Goal: Task Accomplishment & Management: Use online tool/utility

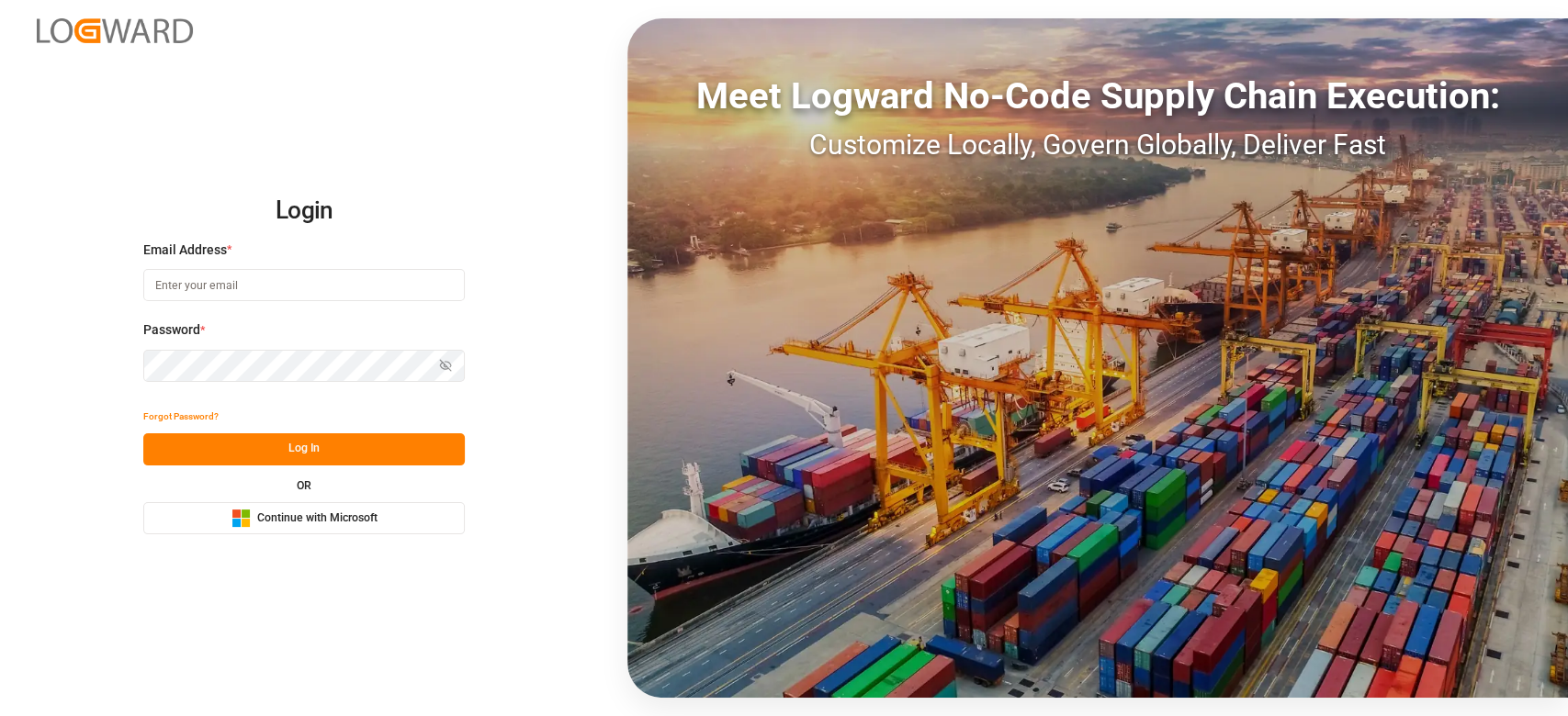
click at [180, 268] on div "Email Address *" at bounding box center [304, 281] width 322 height 81
click at [190, 274] on input at bounding box center [304, 285] width 322 height 32
click at [190, 274] on input at bounding box center [303, 285] width 322 height 32
click at [0, 715] on com-1password-button at bounding box center [0, 716] width 0 height 0
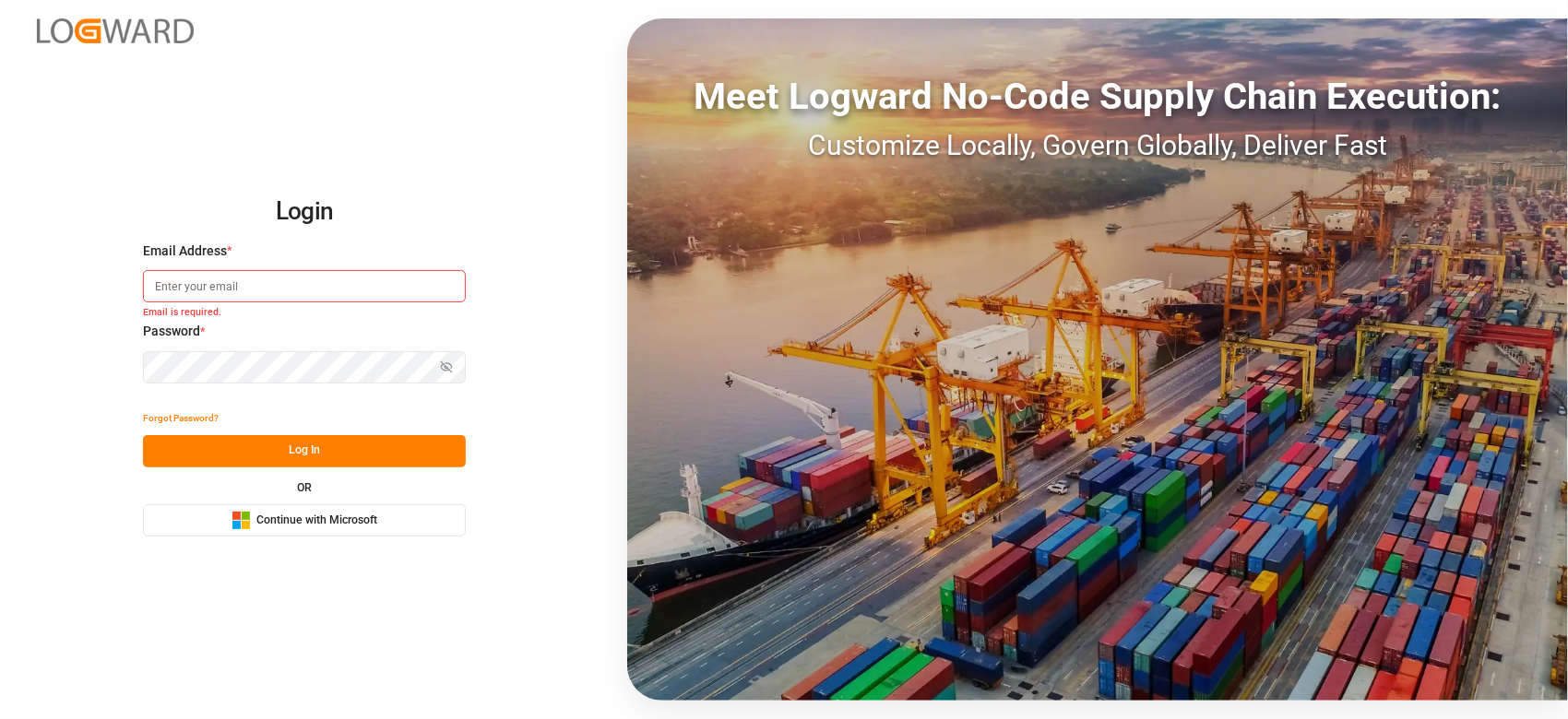
type input "sateesh.godewar@logward.com"
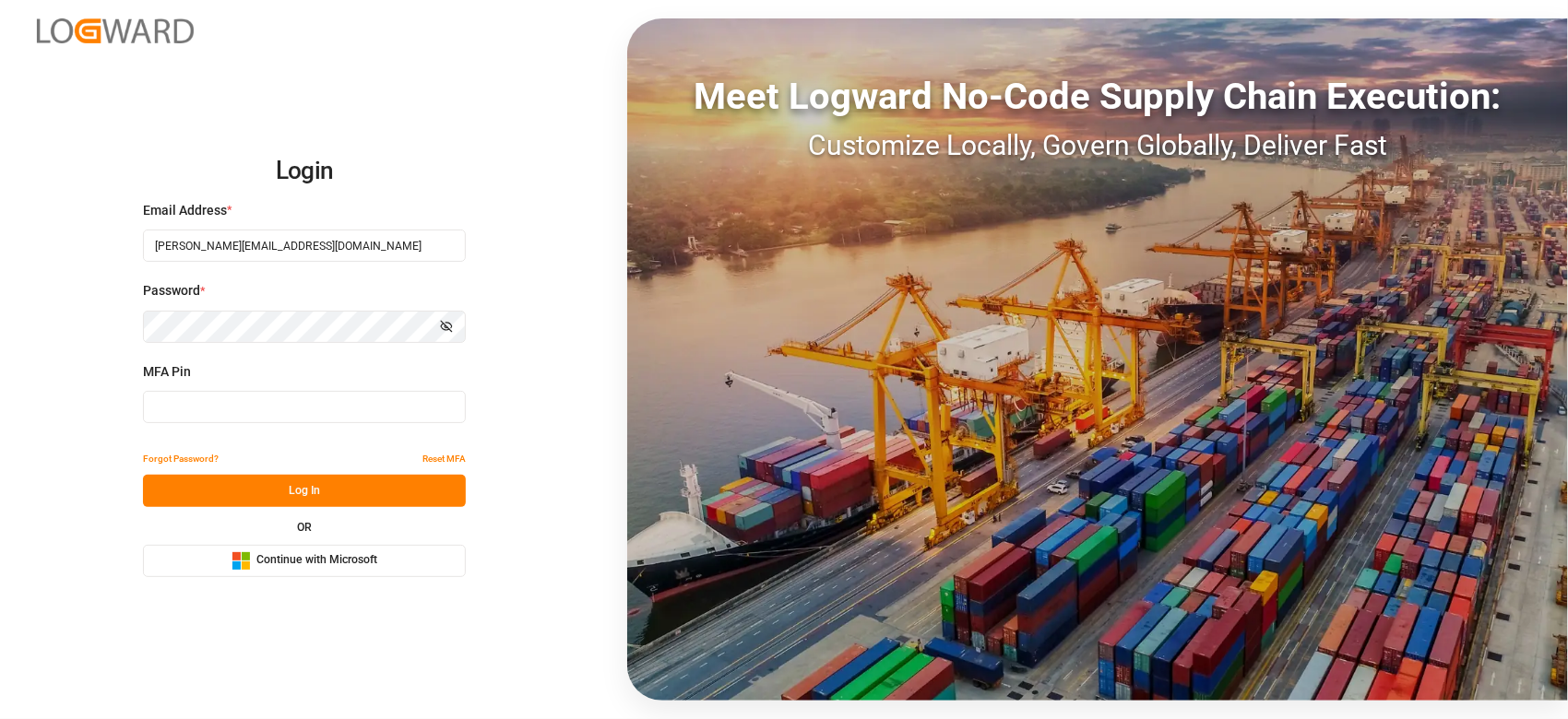
type input "915482"
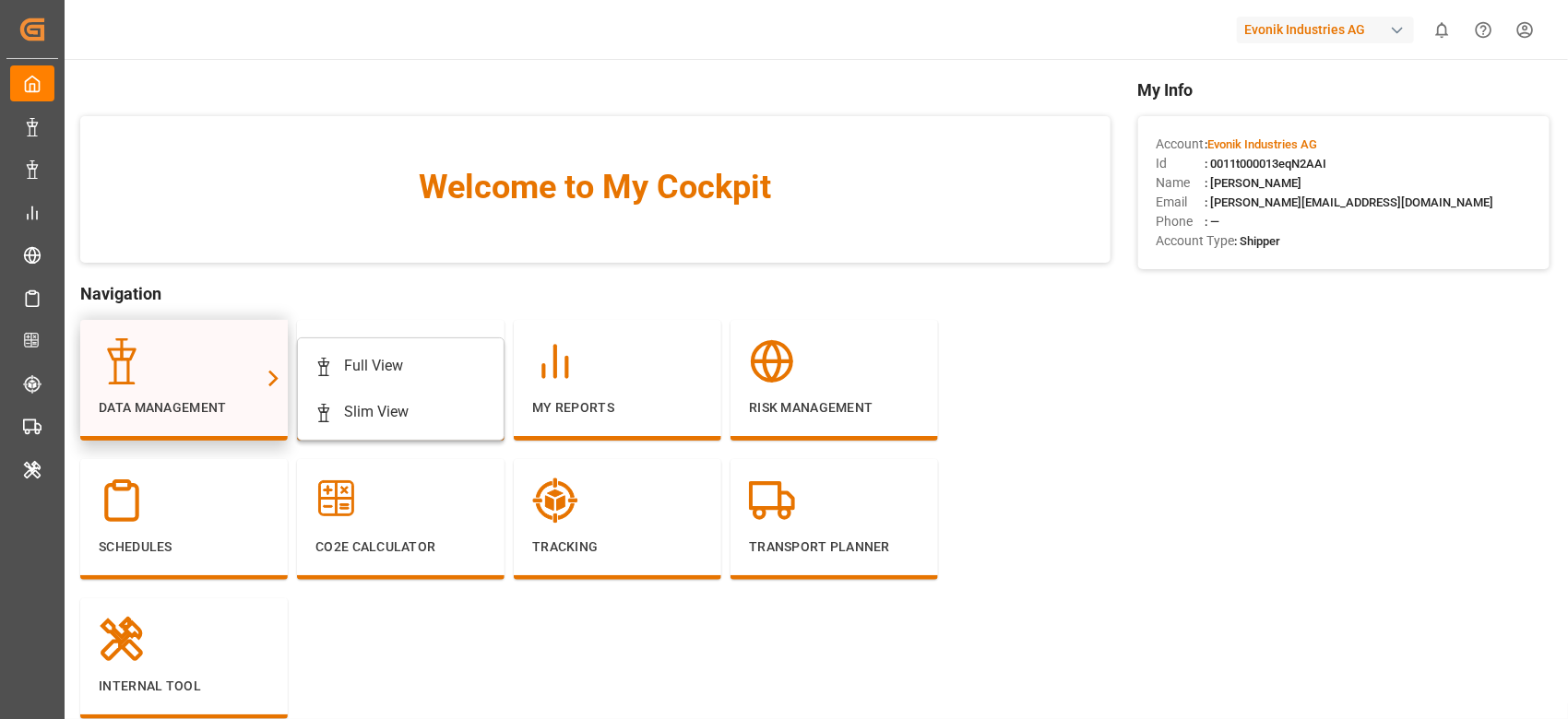
click at [223, 358] on div at bounding box center [184, 361] width 171 height 46
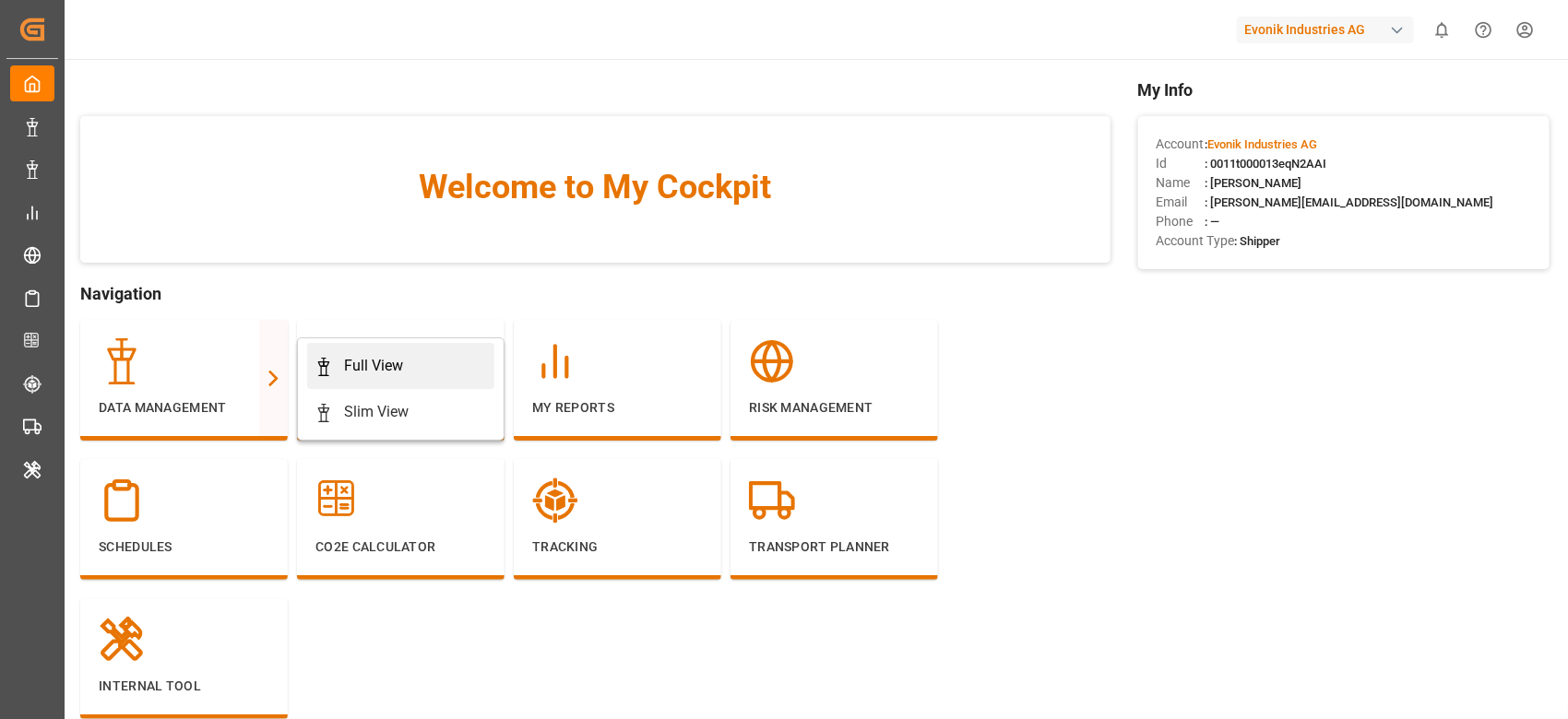
click at [375, 355] on div "Full View" at bounding box center [374, 365] width 59 height 22
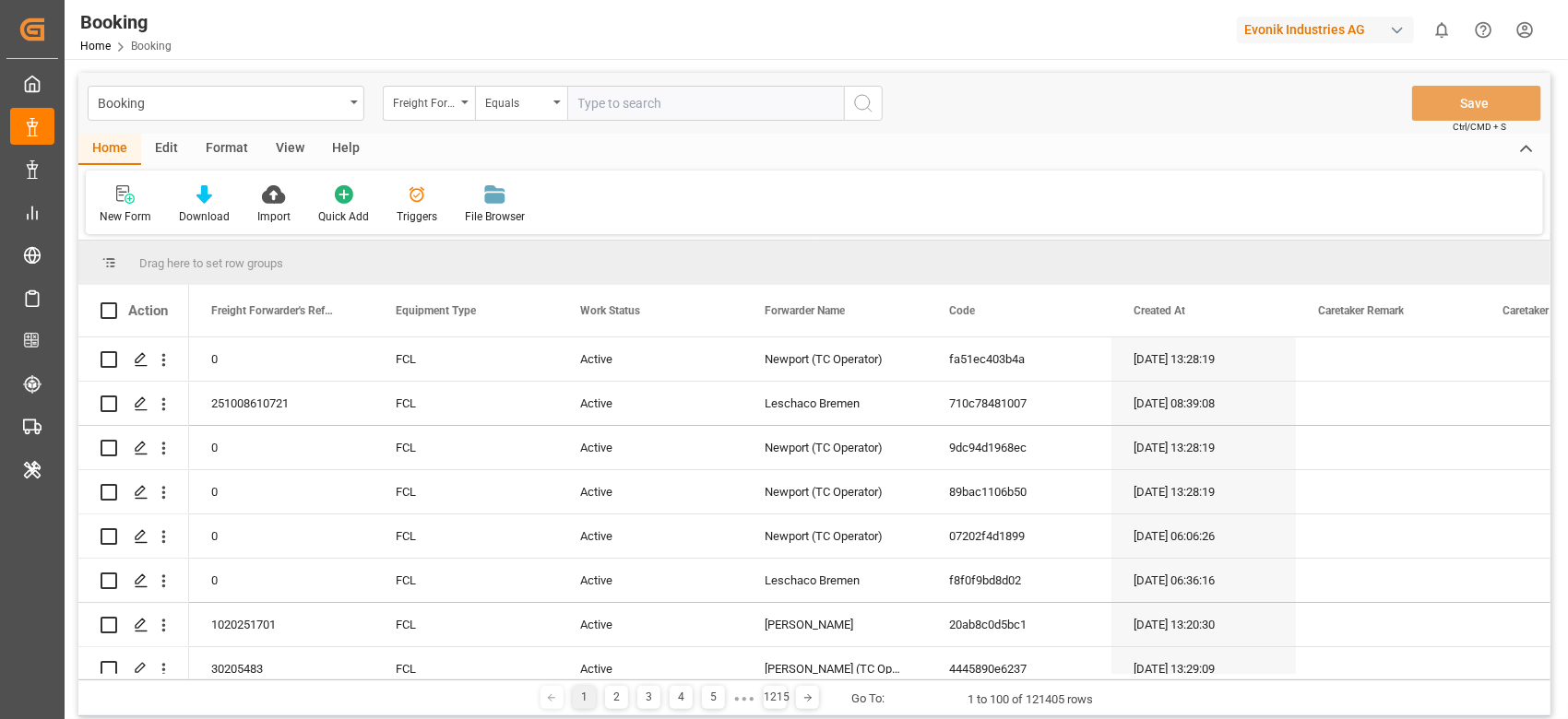
click at [222, 133] on div "Format" at bounding box center [226, 149] width 70 height 32
click at [140, 190] on div at bounding box center [127, 194] width 55 height 19
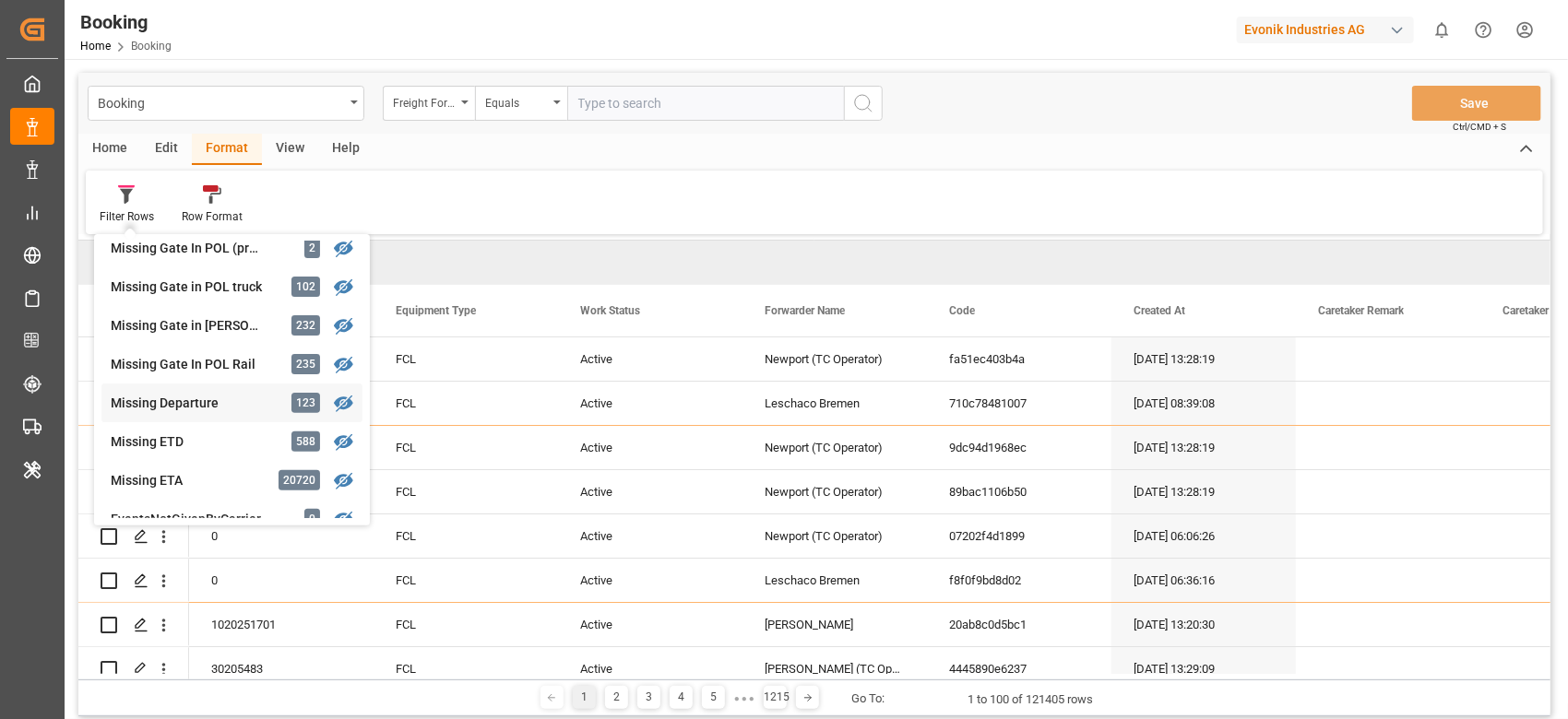
scroll to position [245, 0]
click at [262, 409] on div "Missing Gate In POL Rail" at bounding box center [191, 404] width 161 height 19
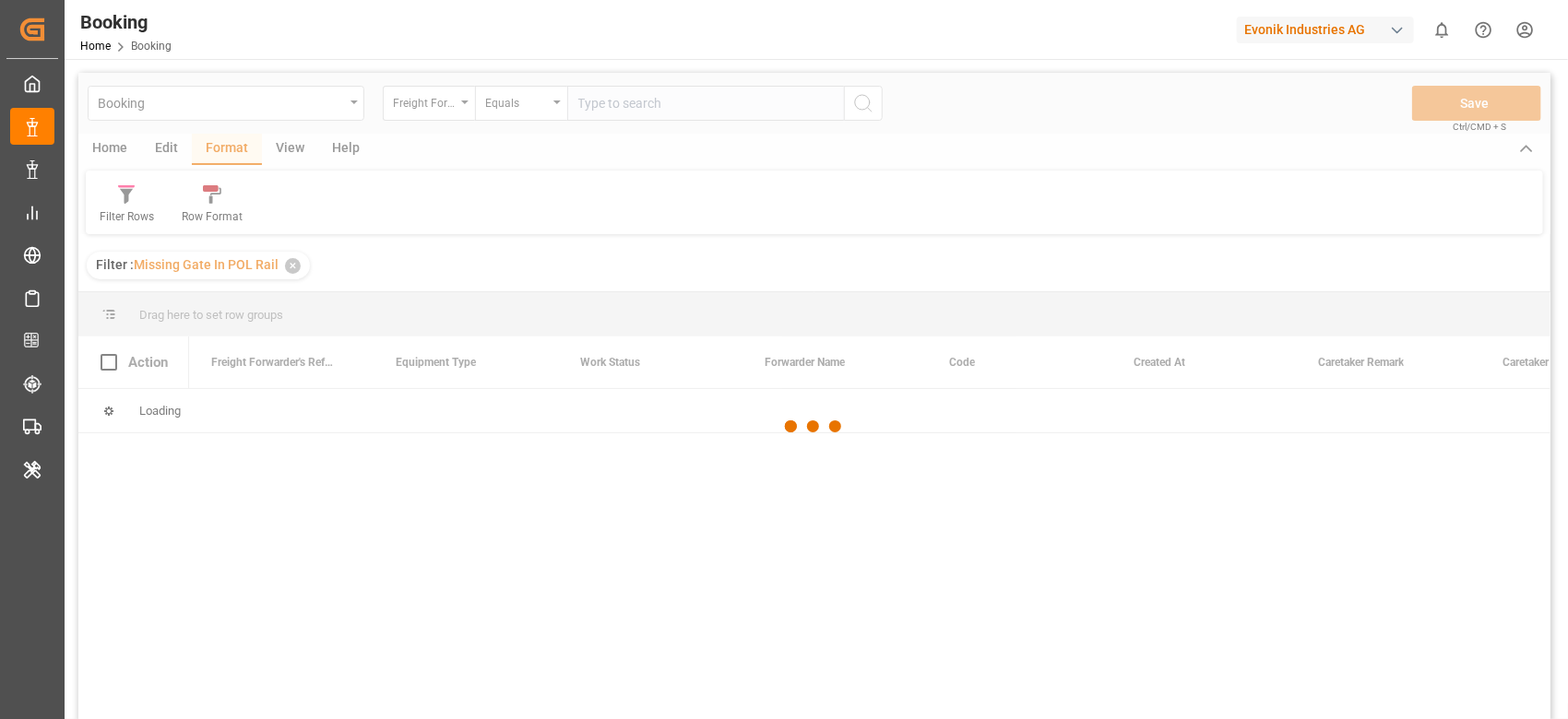
click at [290, 164] on div at bounding box center [814, 427] width 1472 height 708
click at [292, 149] on div at bounding box center [814, 427] width 1472 height 708
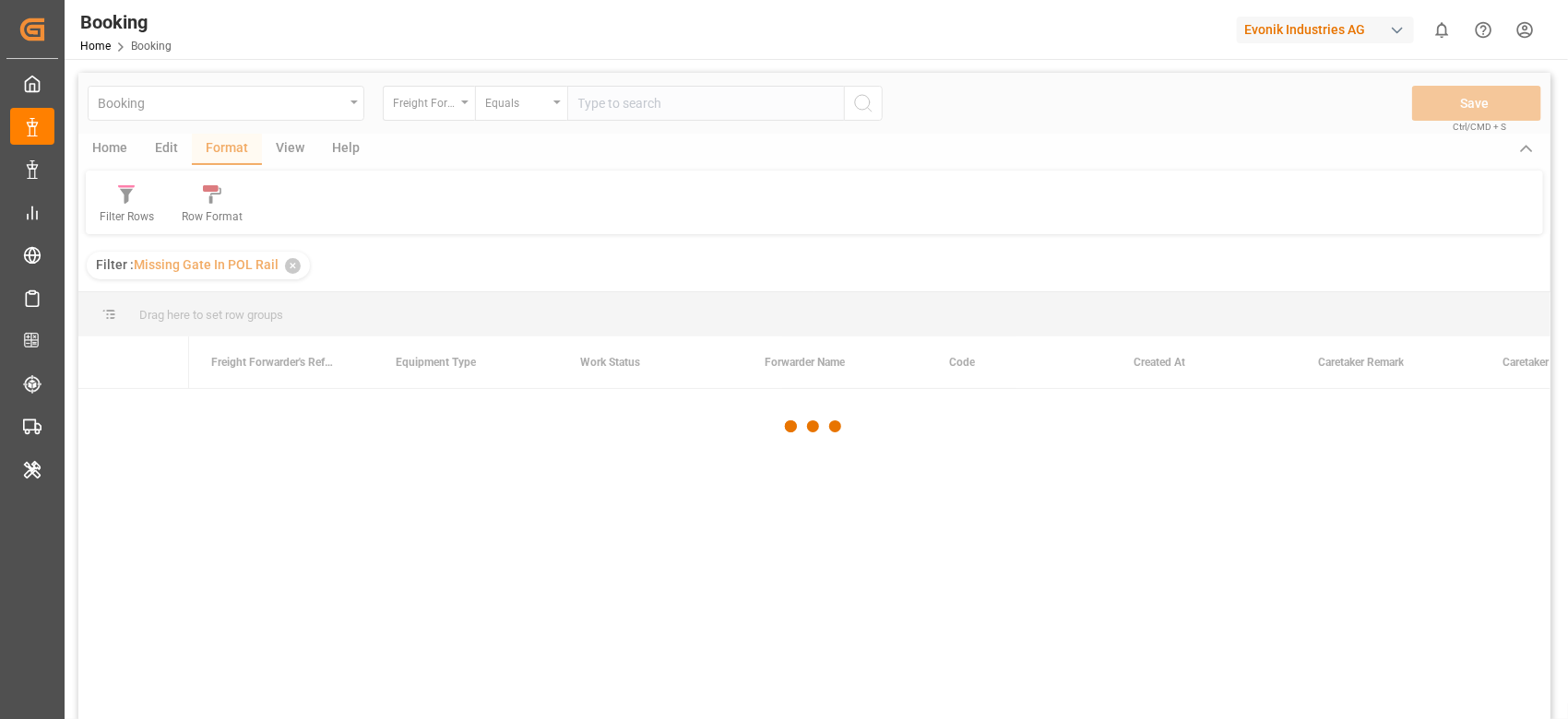
click at [289, 159] on div at bounding box center [814, 427] width 1472 height 708
click at [292, 150] on div at bounding box center [814, 427] width 1472 height 708
click at [293, 163] on div at bounding box center [814, 427] width 1472 height 708
click at [293, 157] on div at bounding box center [814, 427] width 1472 height 708
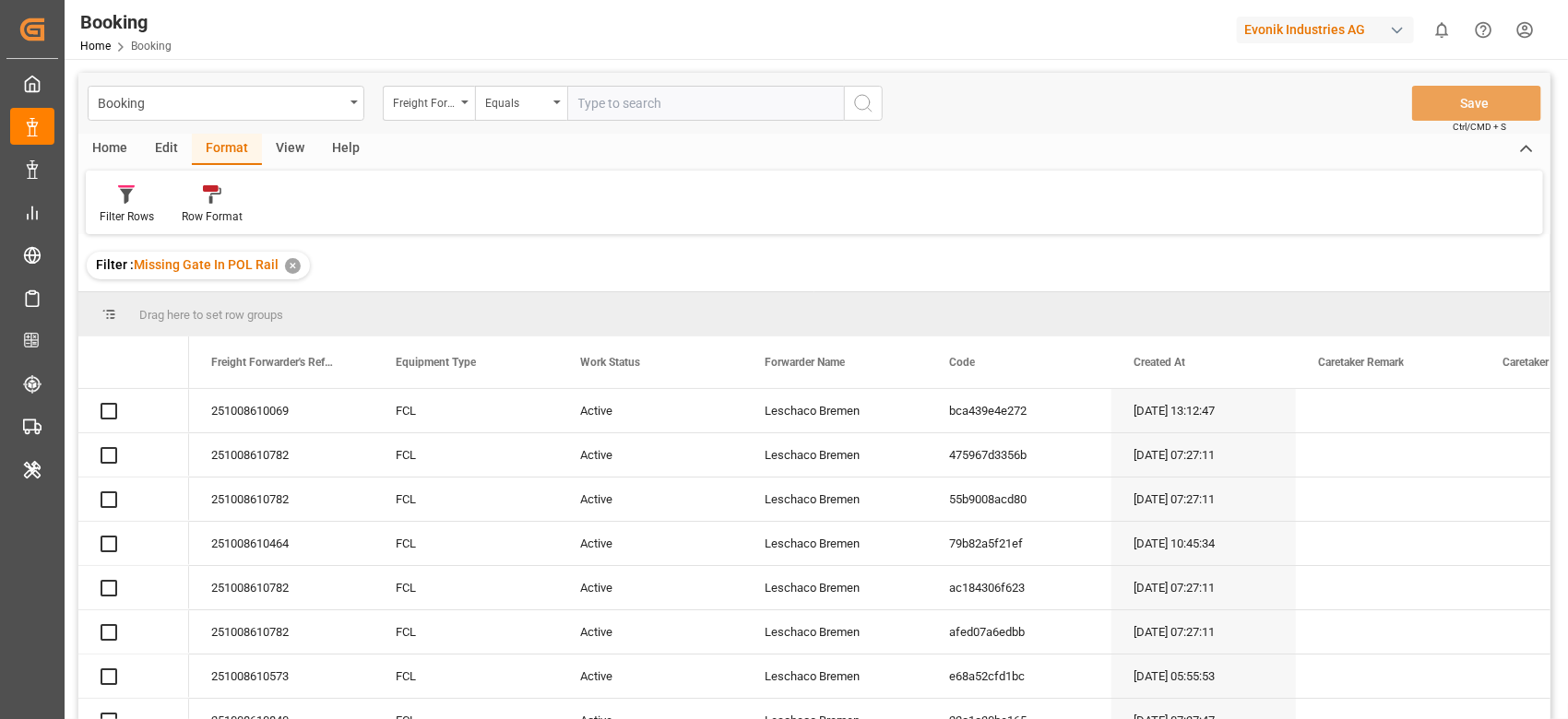
click at [292, 158] on div "View" at bounding box center [290, 149] width 57 height 32
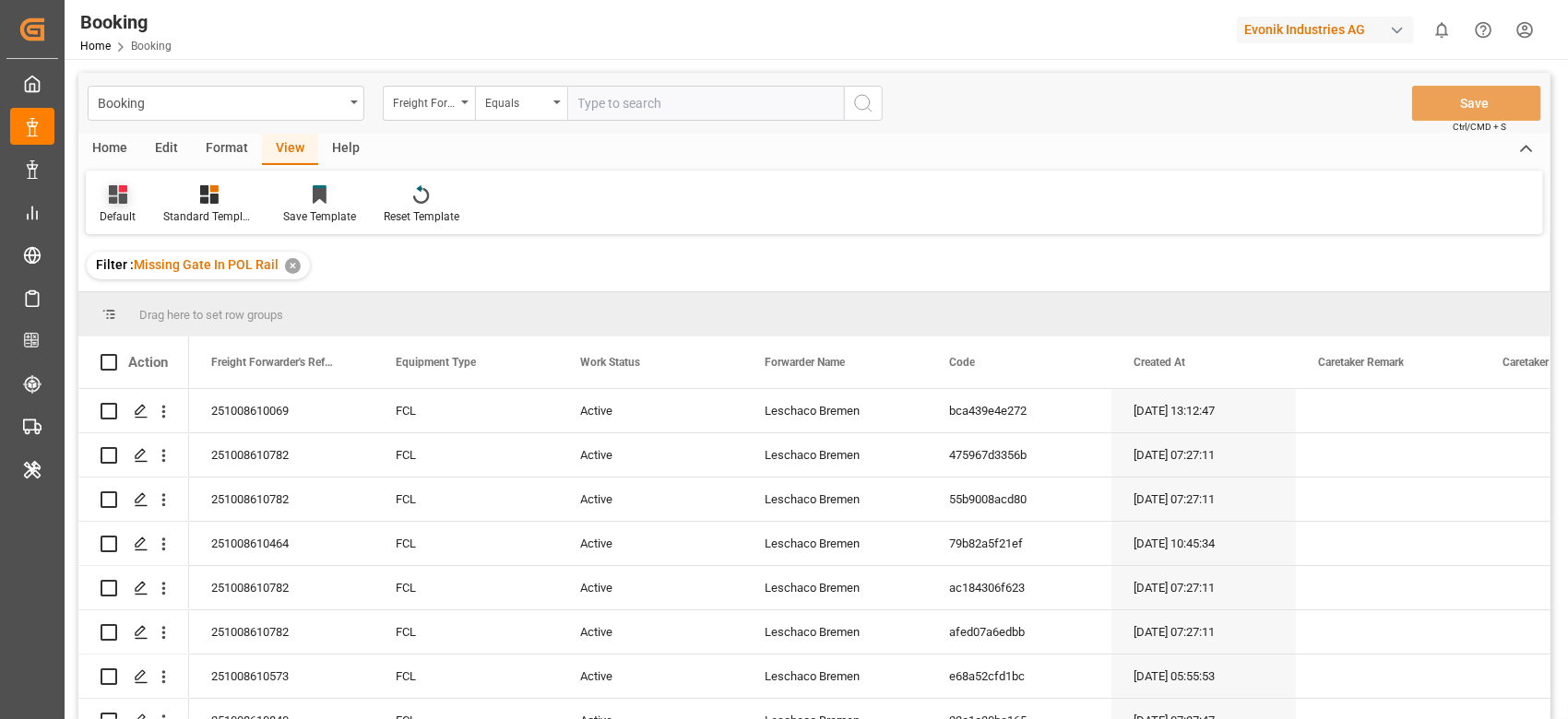
click at [119, 204] on div "Default" at bounding box center [117, 204] width 63 height 40
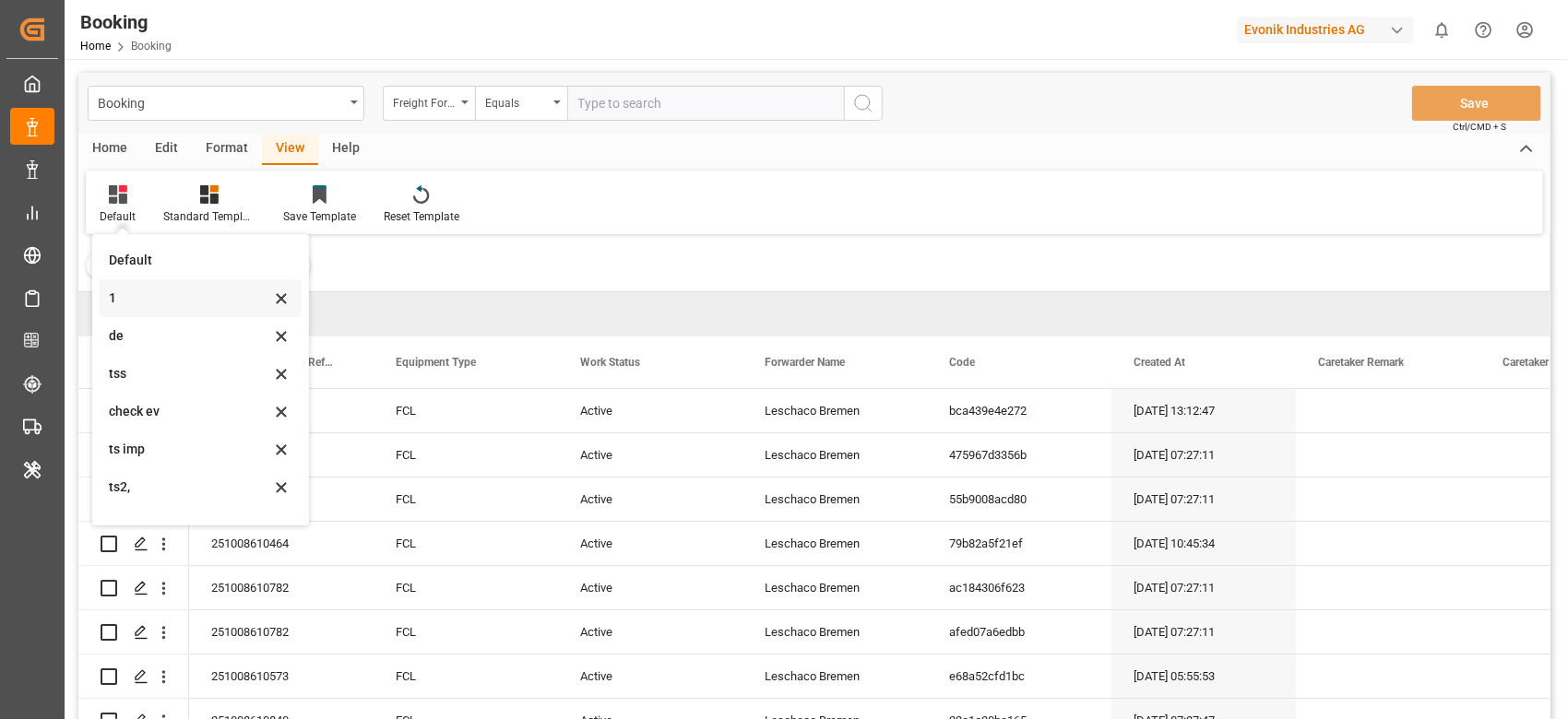
click at [145, 306] on div "1" at bounding box center [190, 298] width 161 height 19
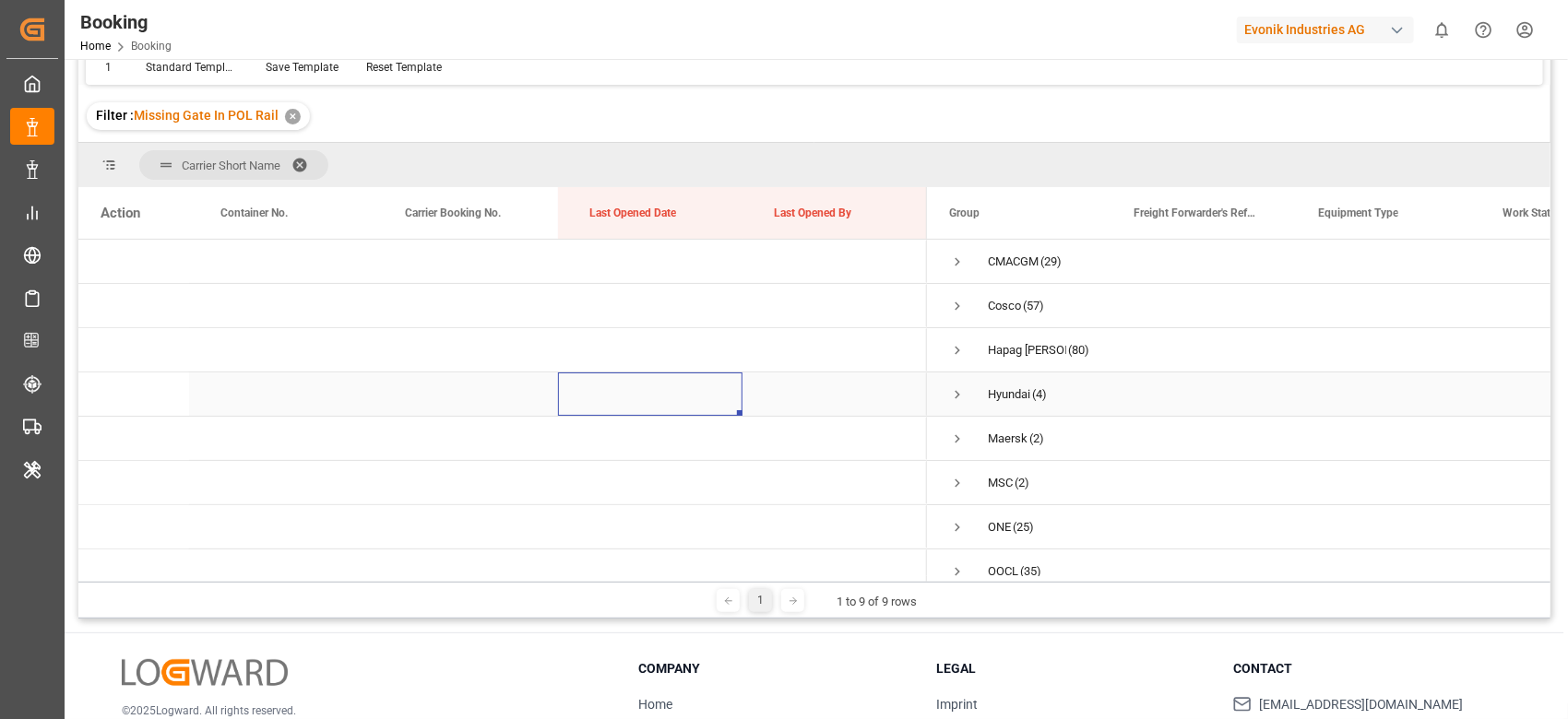
click at [715, 394] on div "Press SPACE to select this row." at bounding box center [650, 394] width 184 height 43
click at [958, 356] on span "Press SPACE to select this row." at bounding box center [957, 350] width 16 height 16
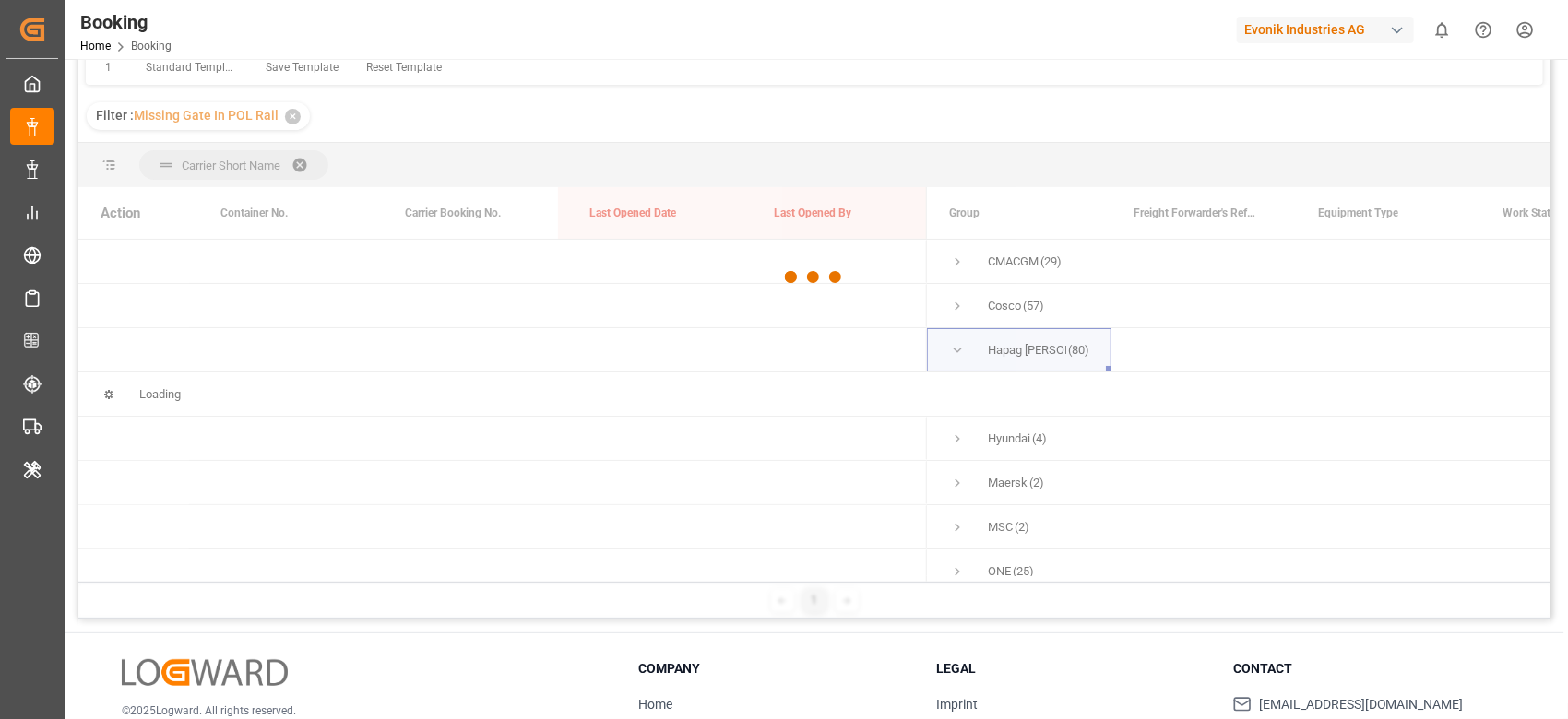
click at [954, 356] on div at bounding box center [814, 277] width 1472 height 708
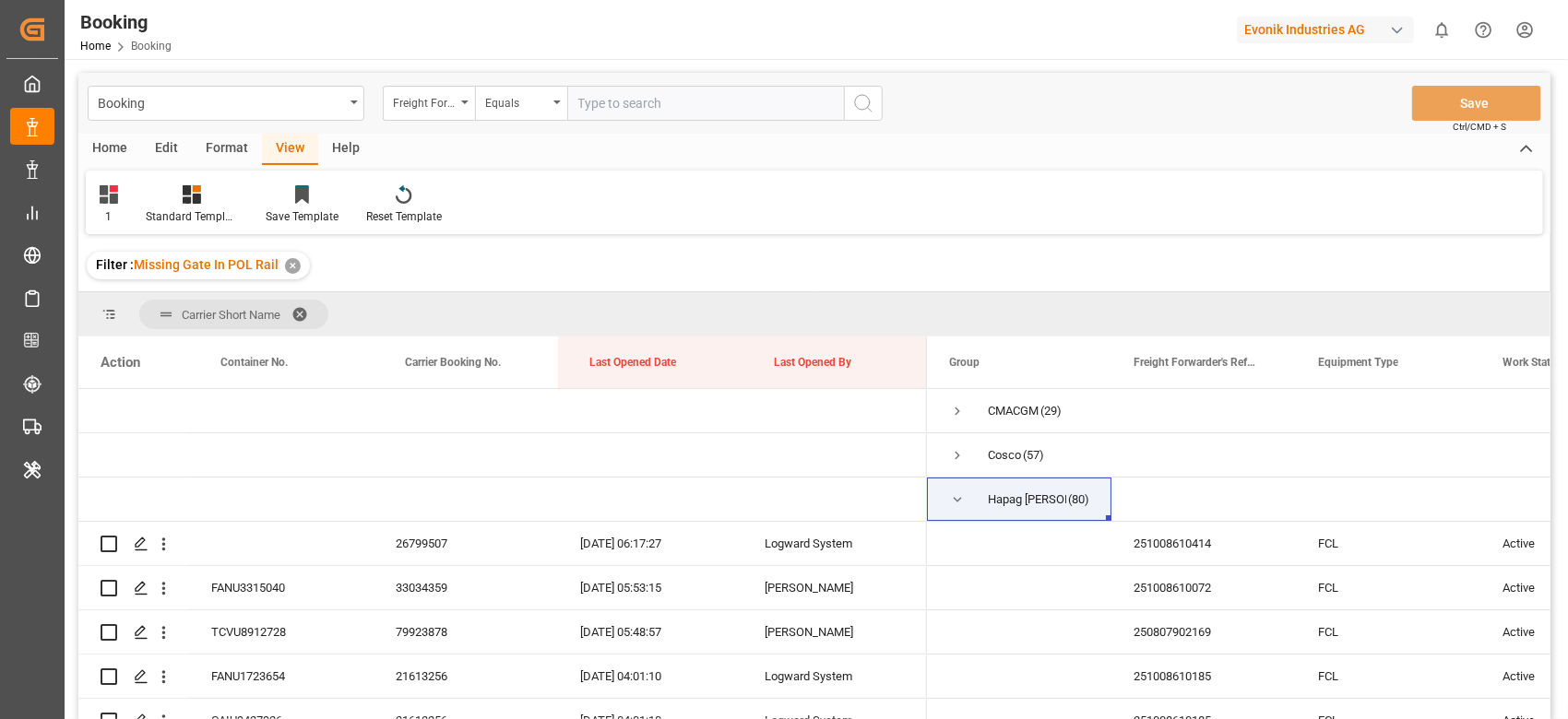
click at [222, 146] on div "Format" at bounding box center [226, 149] width 70 height 32
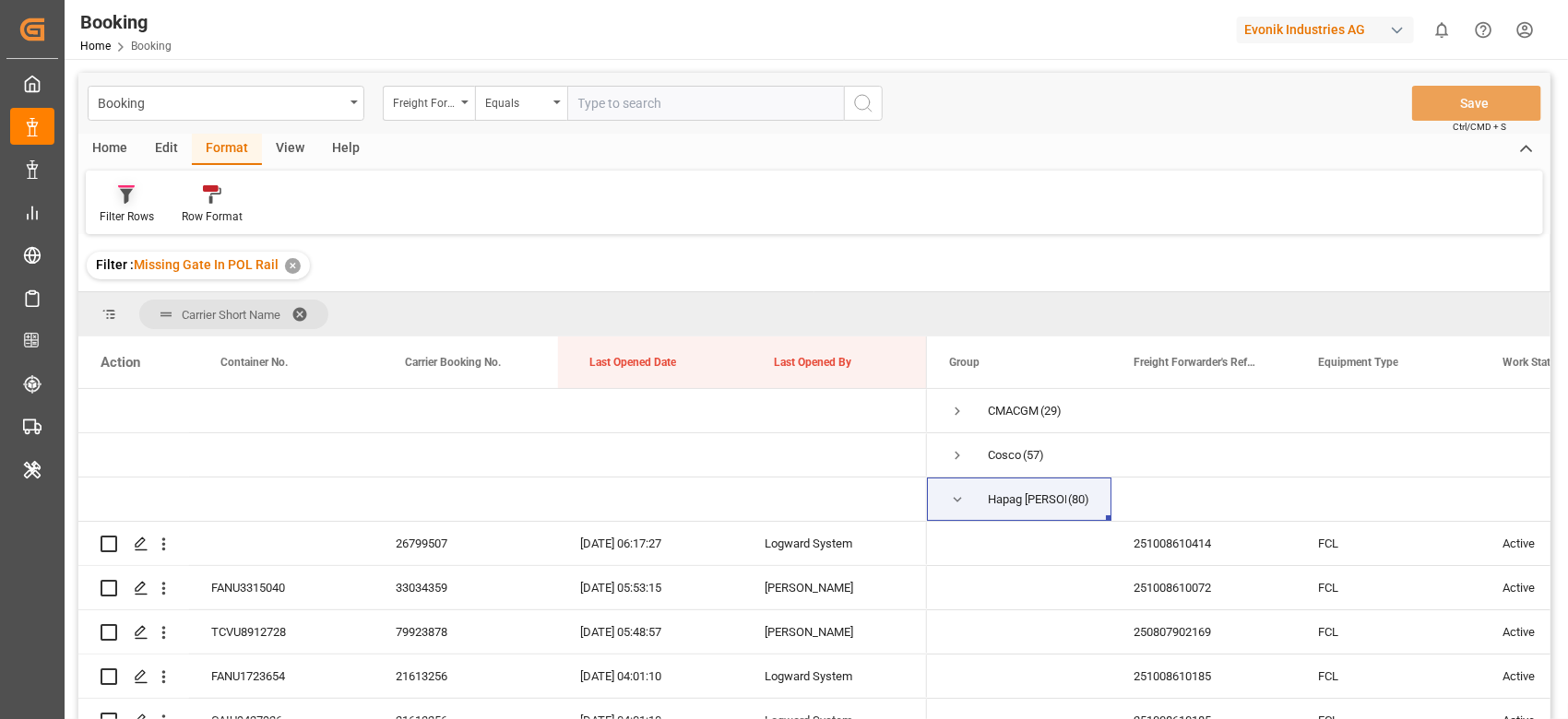
click at [150, 210] on div "Filter Rows" at bounding box center [127, 216] width 55 height 16
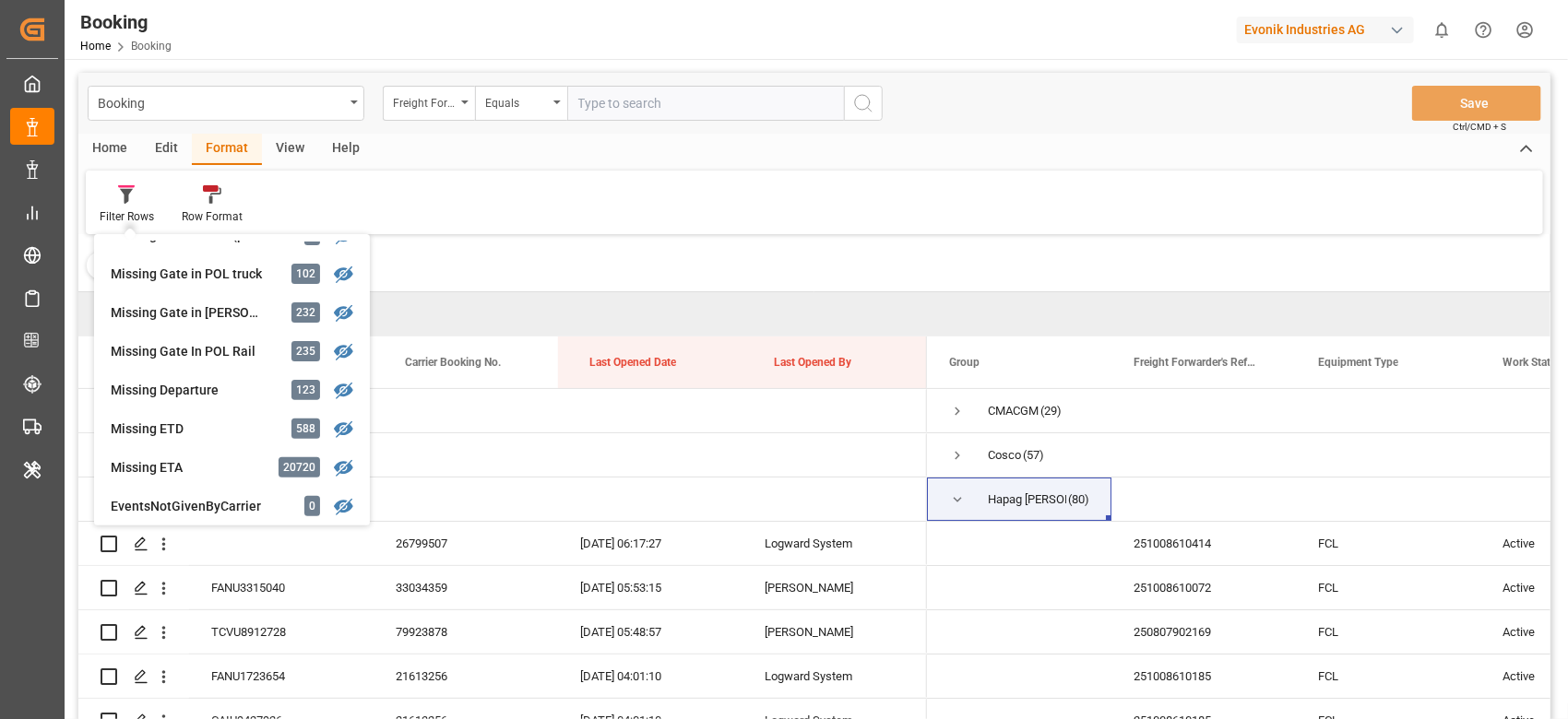
scroll to position [298, 0]
click at [226, 351] on div "Missing Gate In POL Rail" at bounding box center [191, 351] width 161 height 19
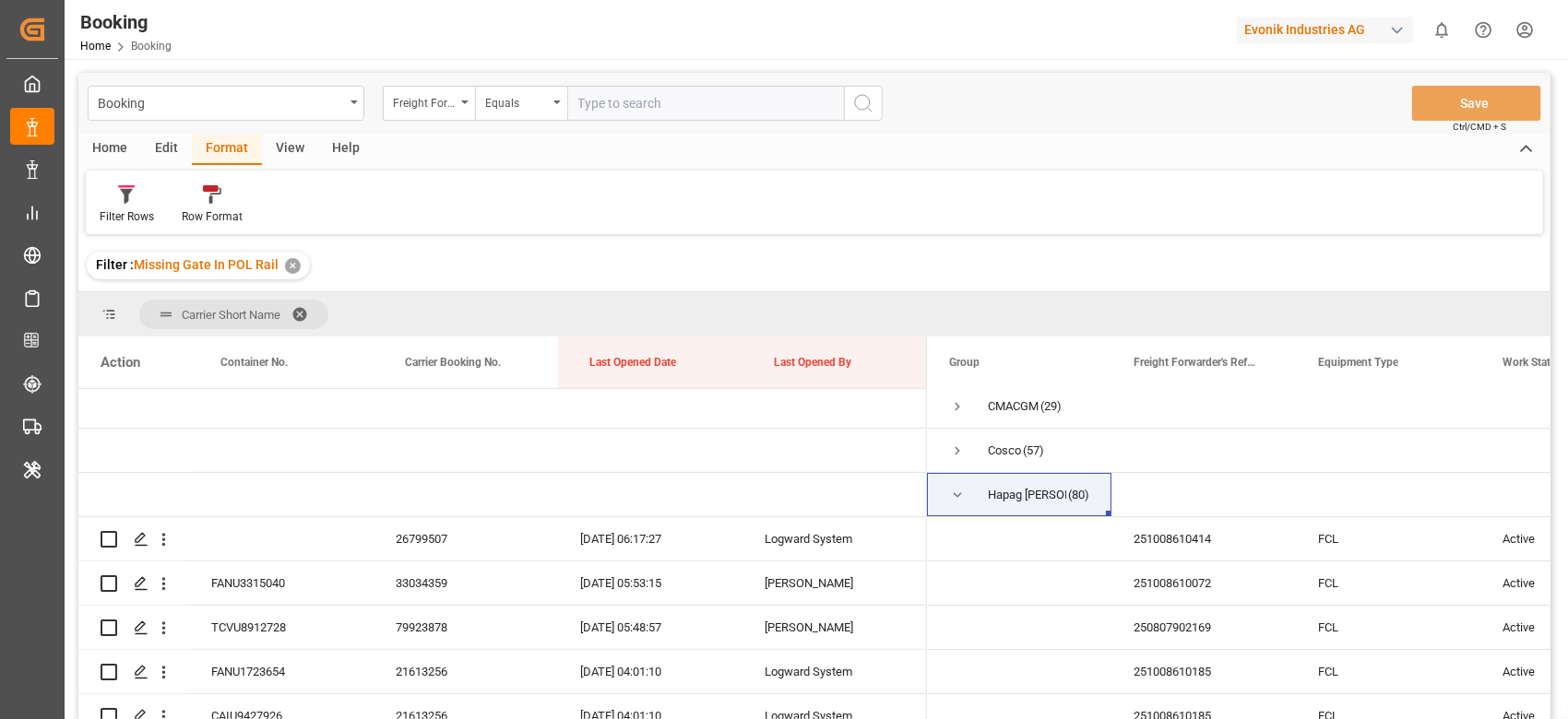
scroll to position [0, 0]
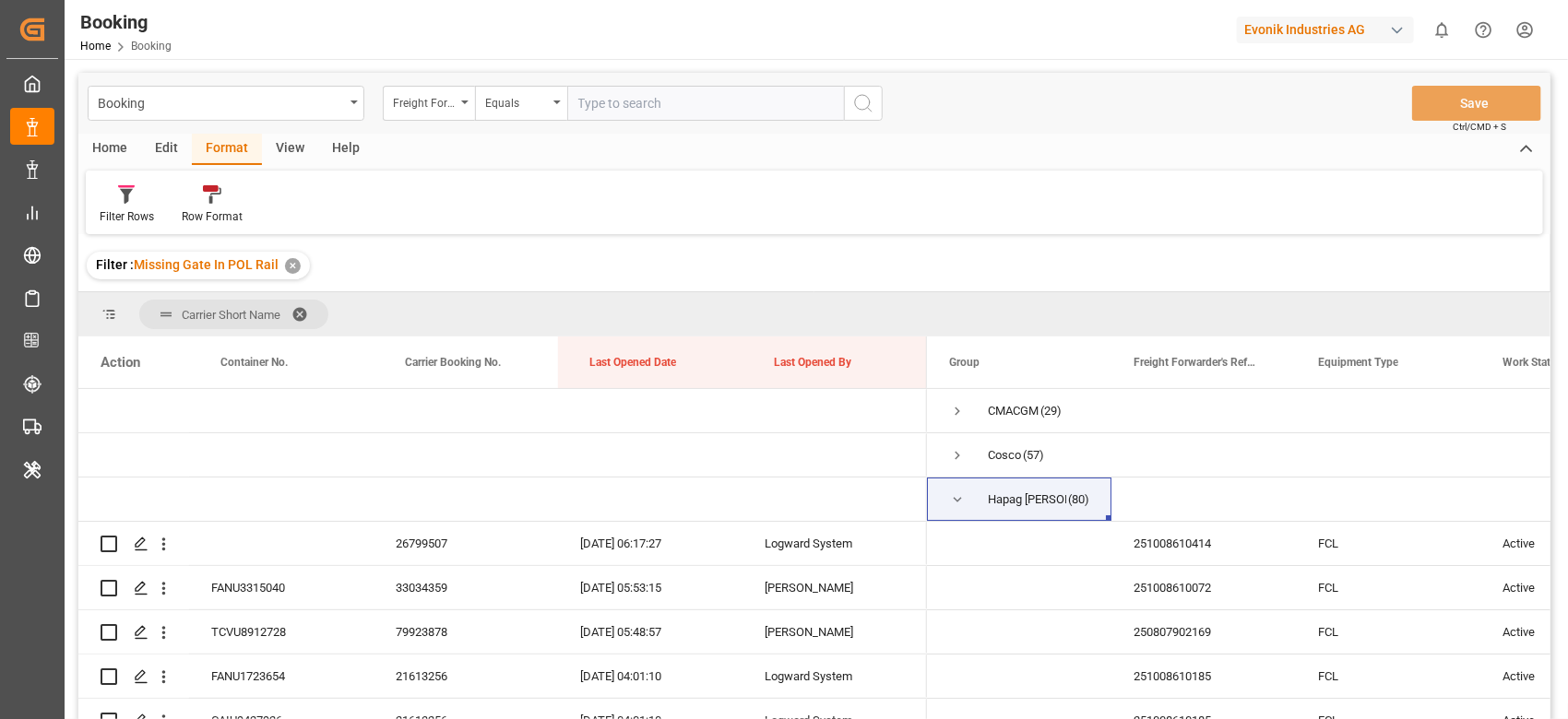
click at [279, 150] on div "View" at bounding box center [290, 149] width 57 height 32
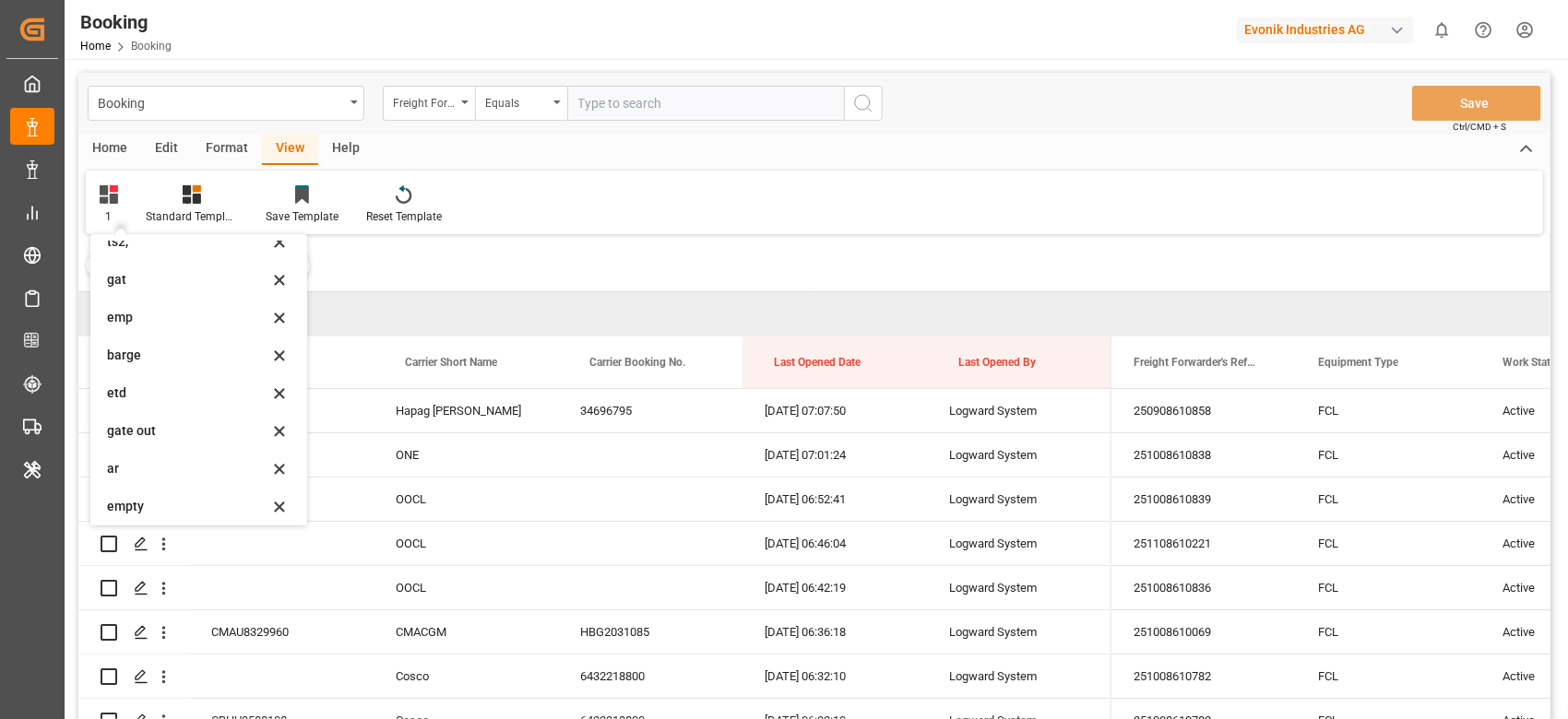
scroll to position [252, 0]
click at [148, 345] on div "barge" at bounding box center [188, 349] width 161 height 19
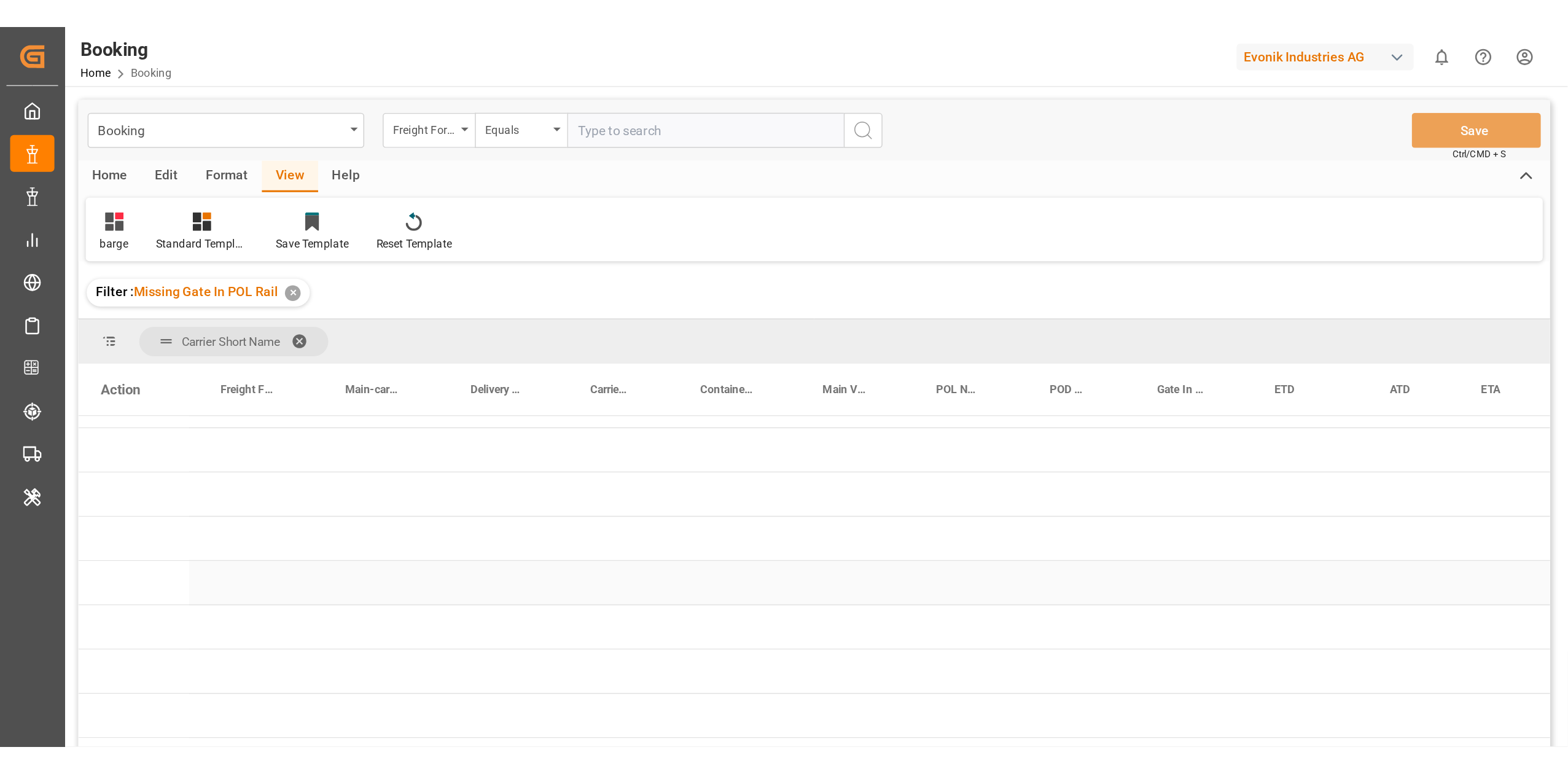
scroll to position [0, 0]
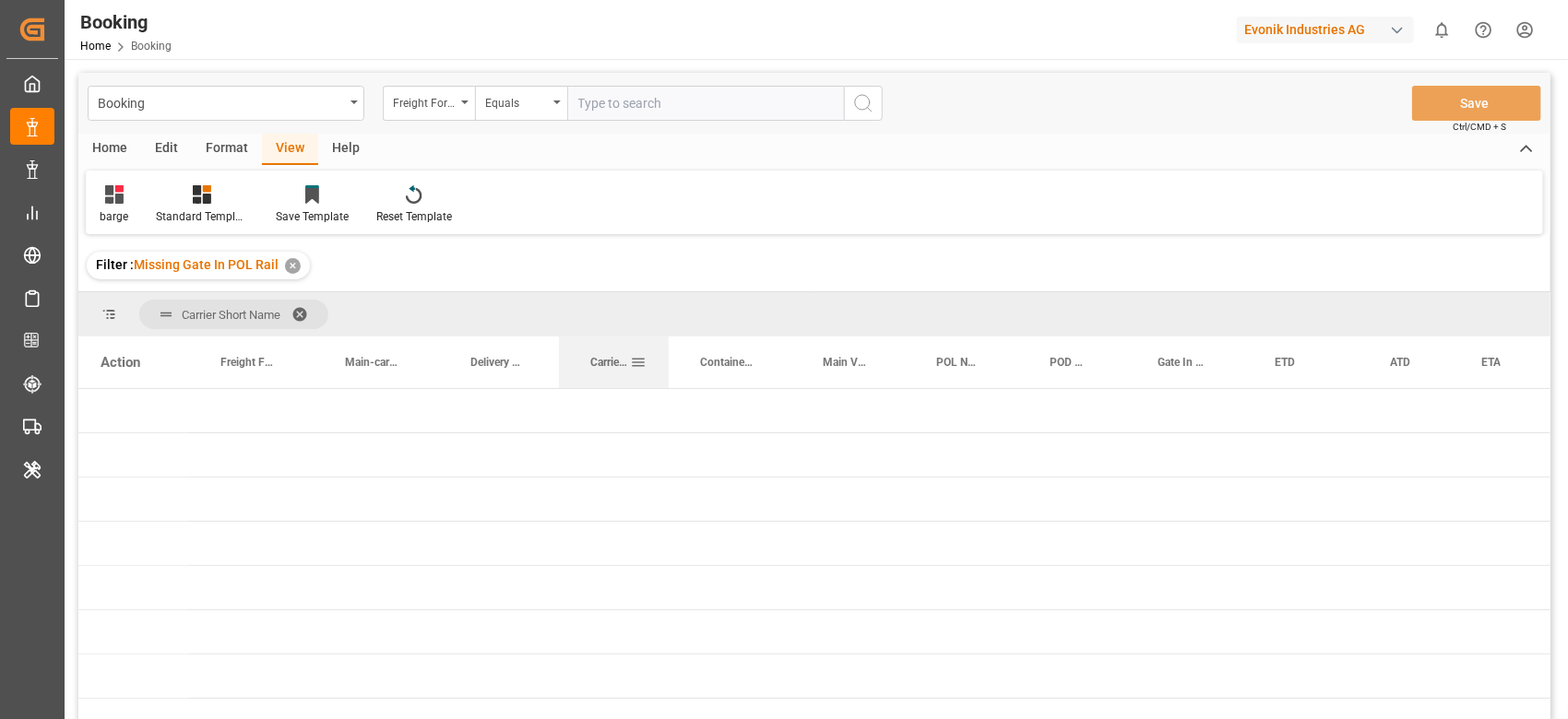
drag, startPoint x: 597, startPoint y: 364, endPoint x: 515, endPoint y: 355, distance: 82.5
click at [594, 362] on span "Carrier Booking No." at bounding box center [610, 361] width 39 height 12
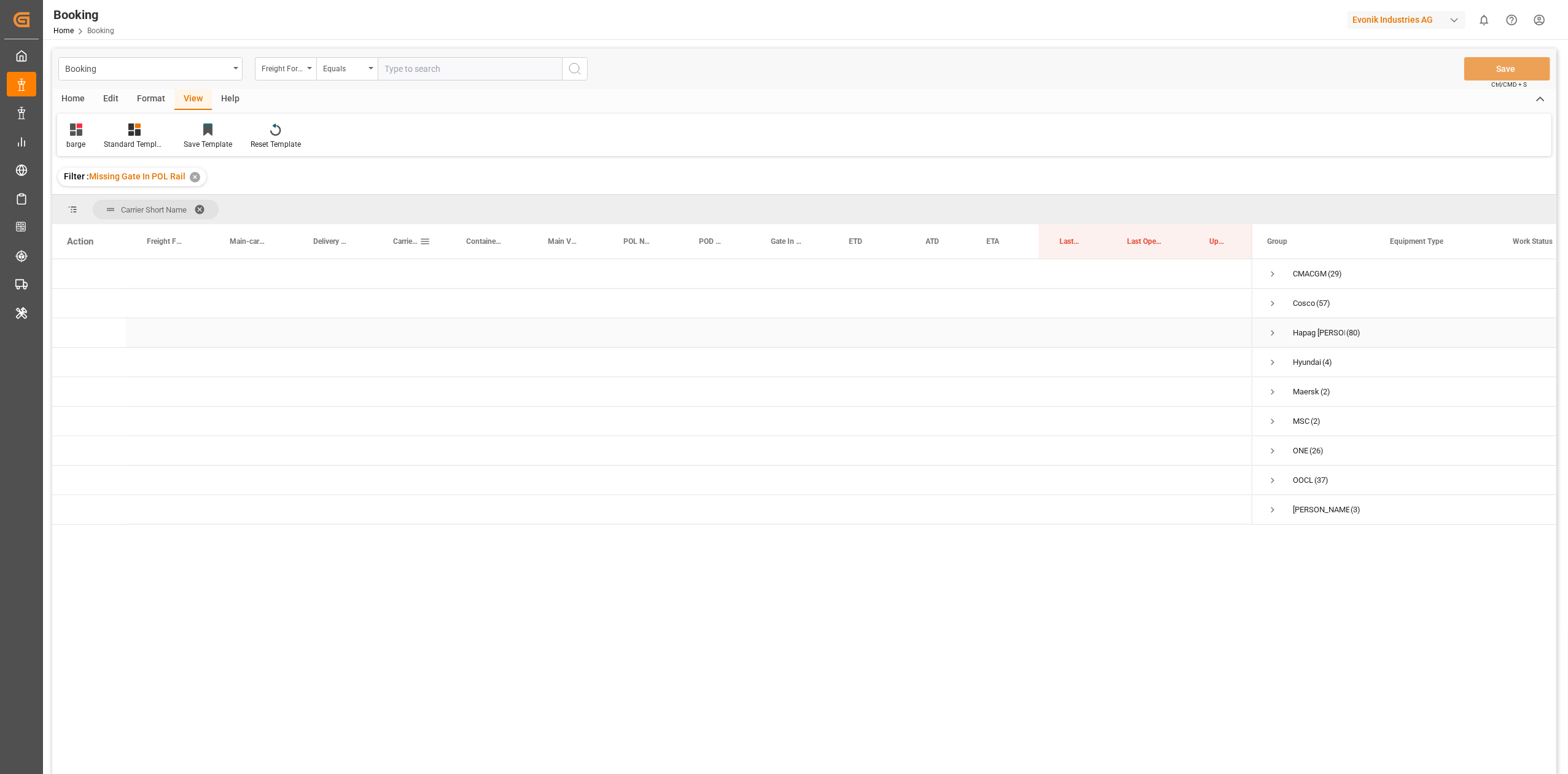
click at [1048, 328] on div "Hapag Lloyd (80)" at bounding box center [1313, 332] width 123 height 29
click at [1048, 328] on span "Press SPACE to select this row." at bounding box center [1272, 333] width 11 height 11
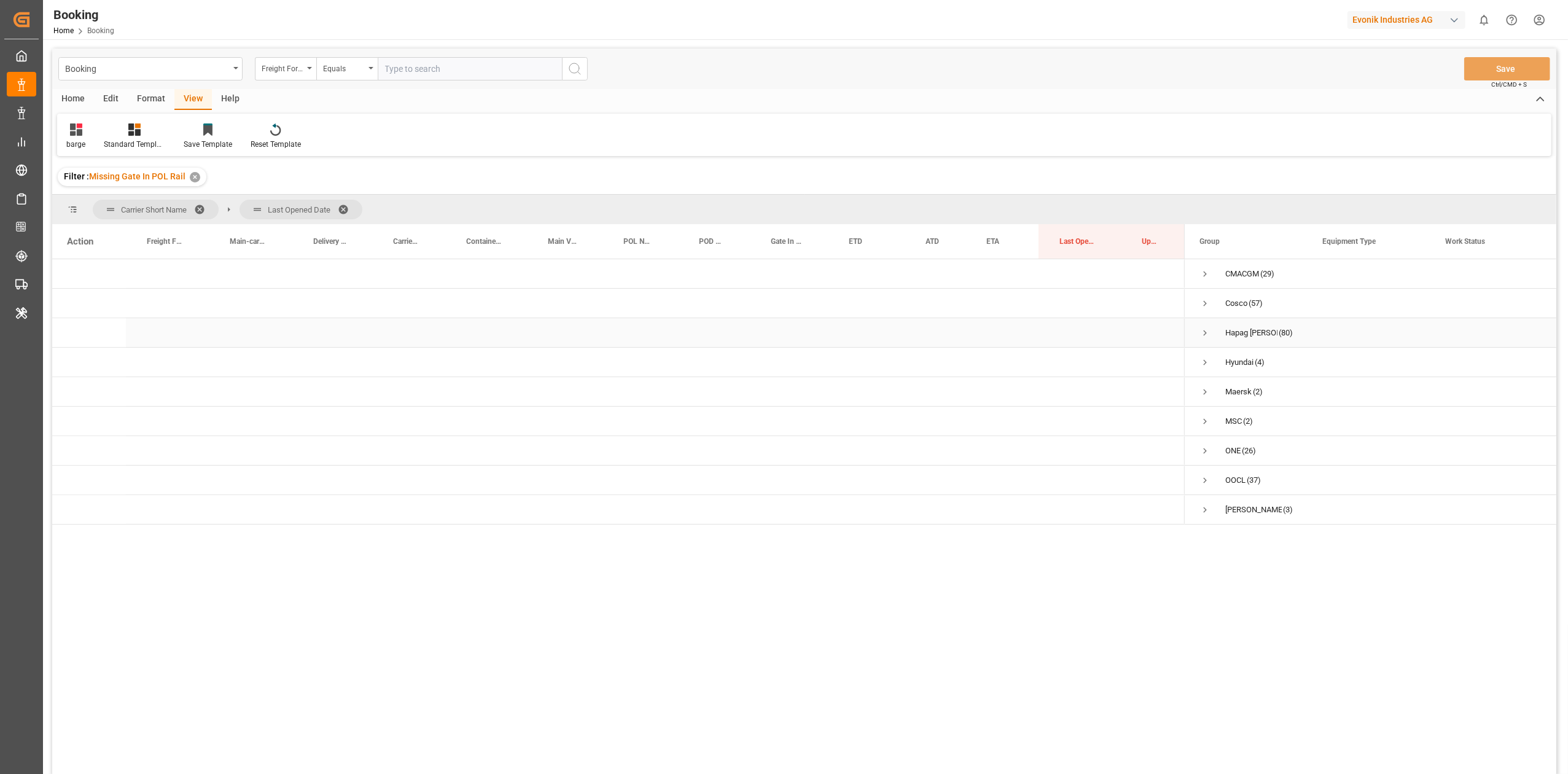
click at [1048, 330] on span "Press SPACE to select this row." at bounding box center [1205, 333] width 11 height 11
click at [1048, 364] on span "Press SPACE to select this row." at bounding box center [1230, 362] width 11 height 11
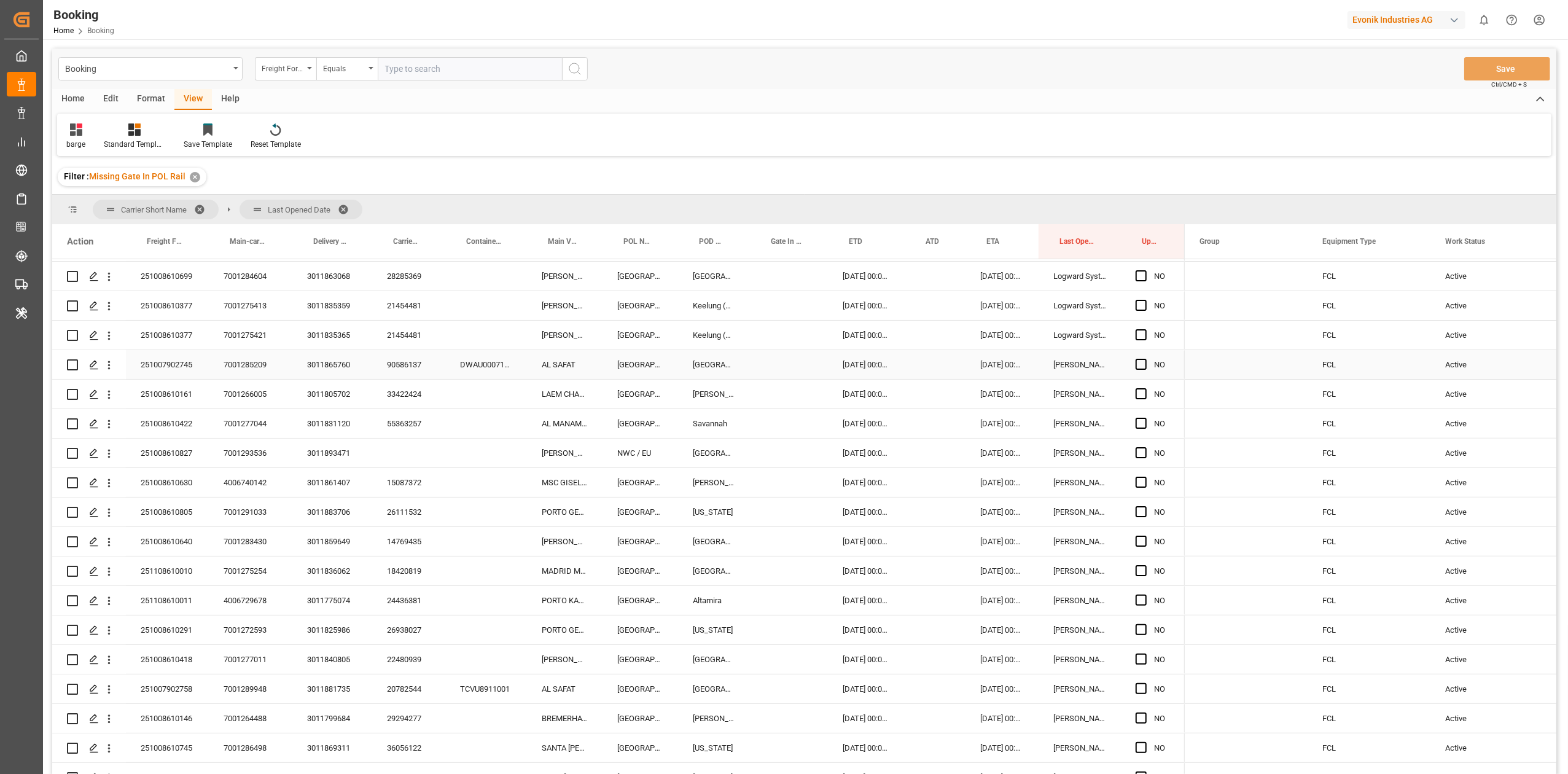
scroll to position [274, 0]
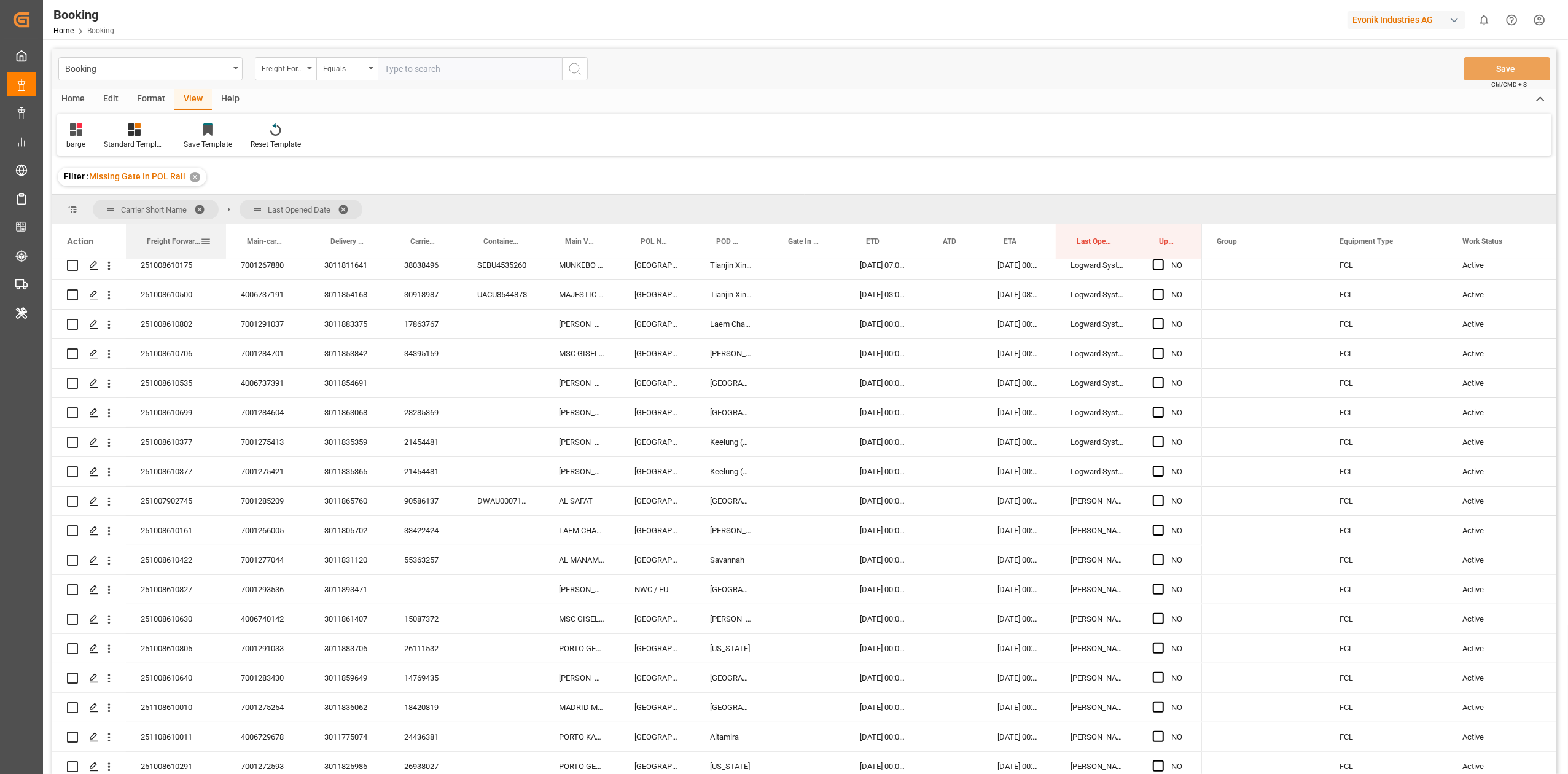
drag, startPoint x: 206, startPoint y: 236, endPoint x: 223, endPoint y: 239, distance: 17.3
click at [223, 239] on div at bounding box center [226, 241] width 5 height 34
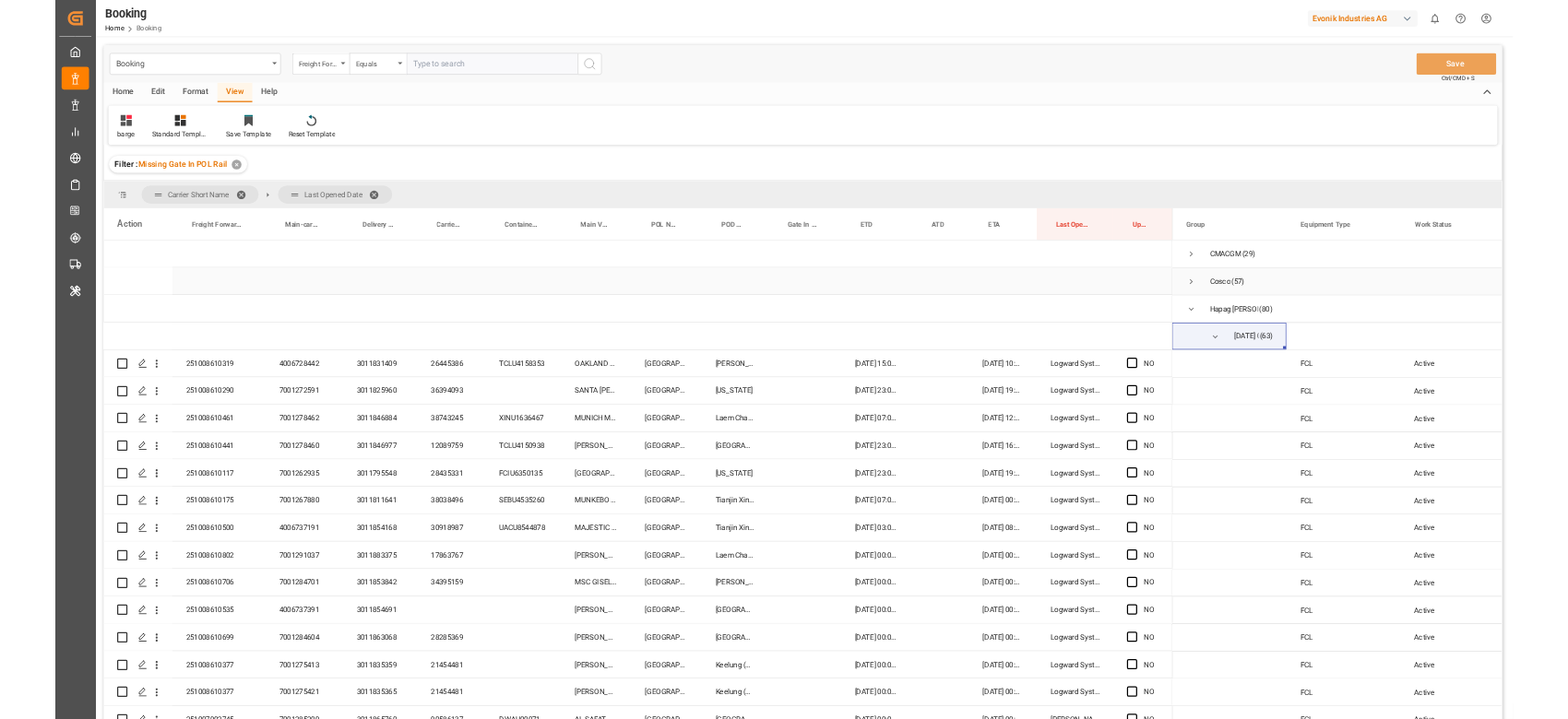
scroll to position [0, 0]
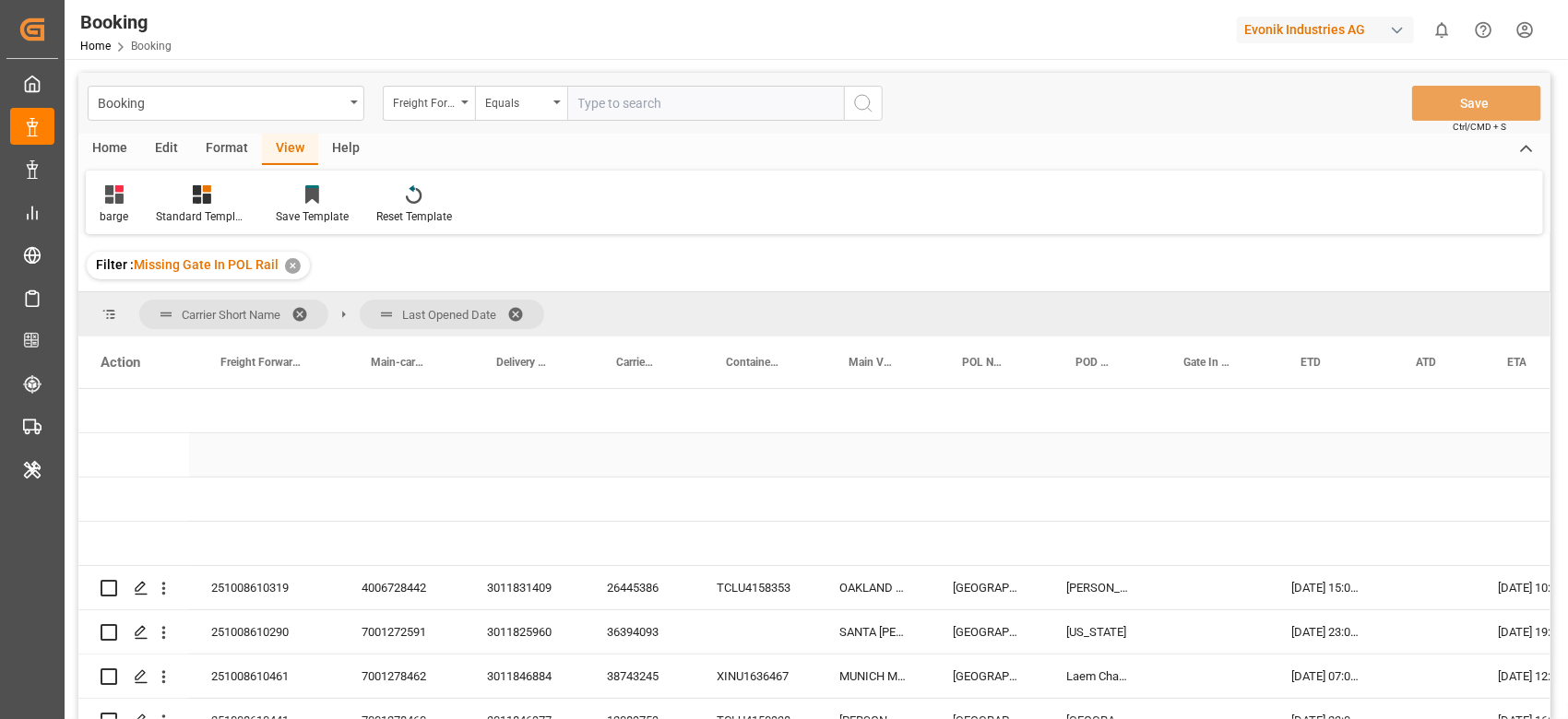
click at [521, 583] on div "3011831409" at bounding box center [525, 588] width 120 height 43
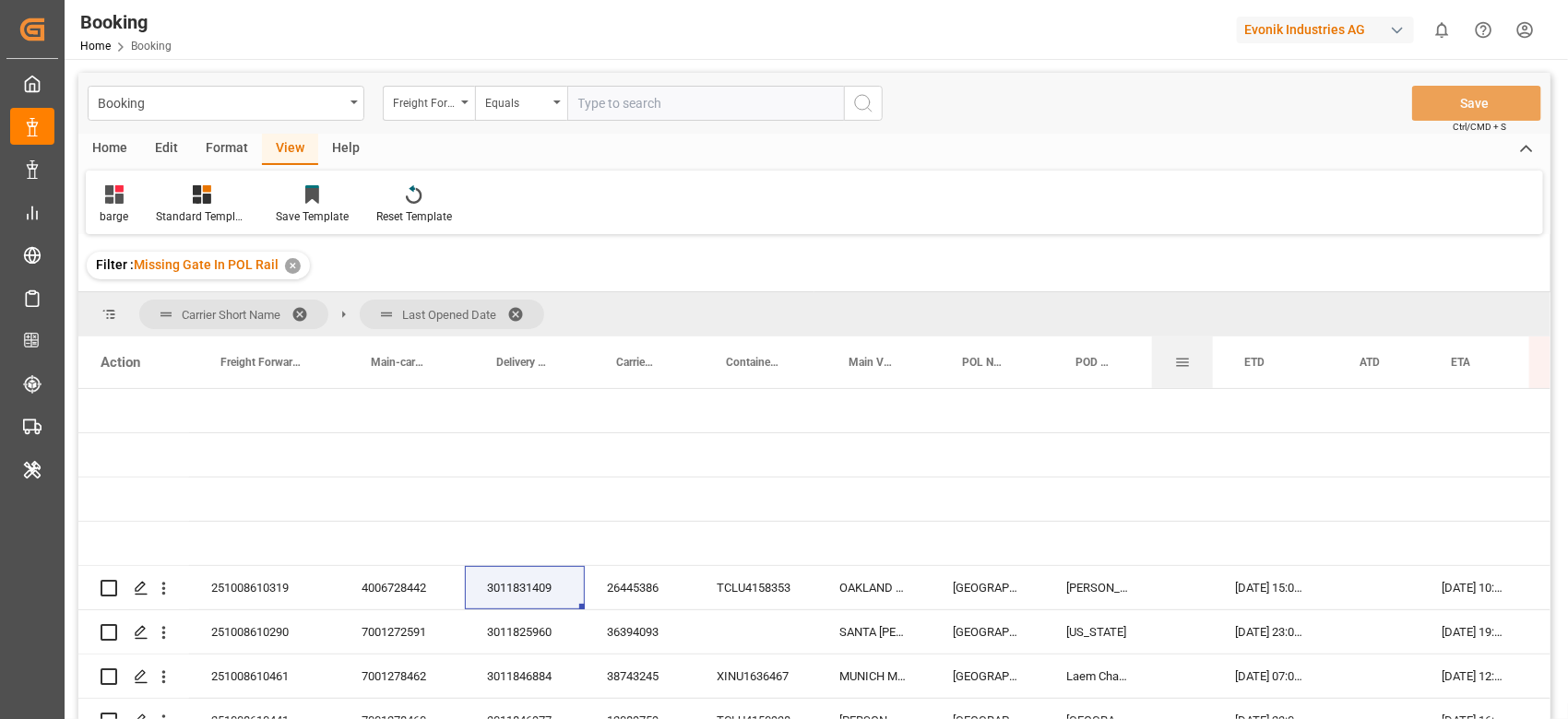
drag, startPoint x: 1268, startPoint y: 358, endPoint x: 1169, endPoint y: 367, distance: 99.4
click at [1169, 367] on div "Gate In POL" at bounding box center [1182, 362] width 60 height 52
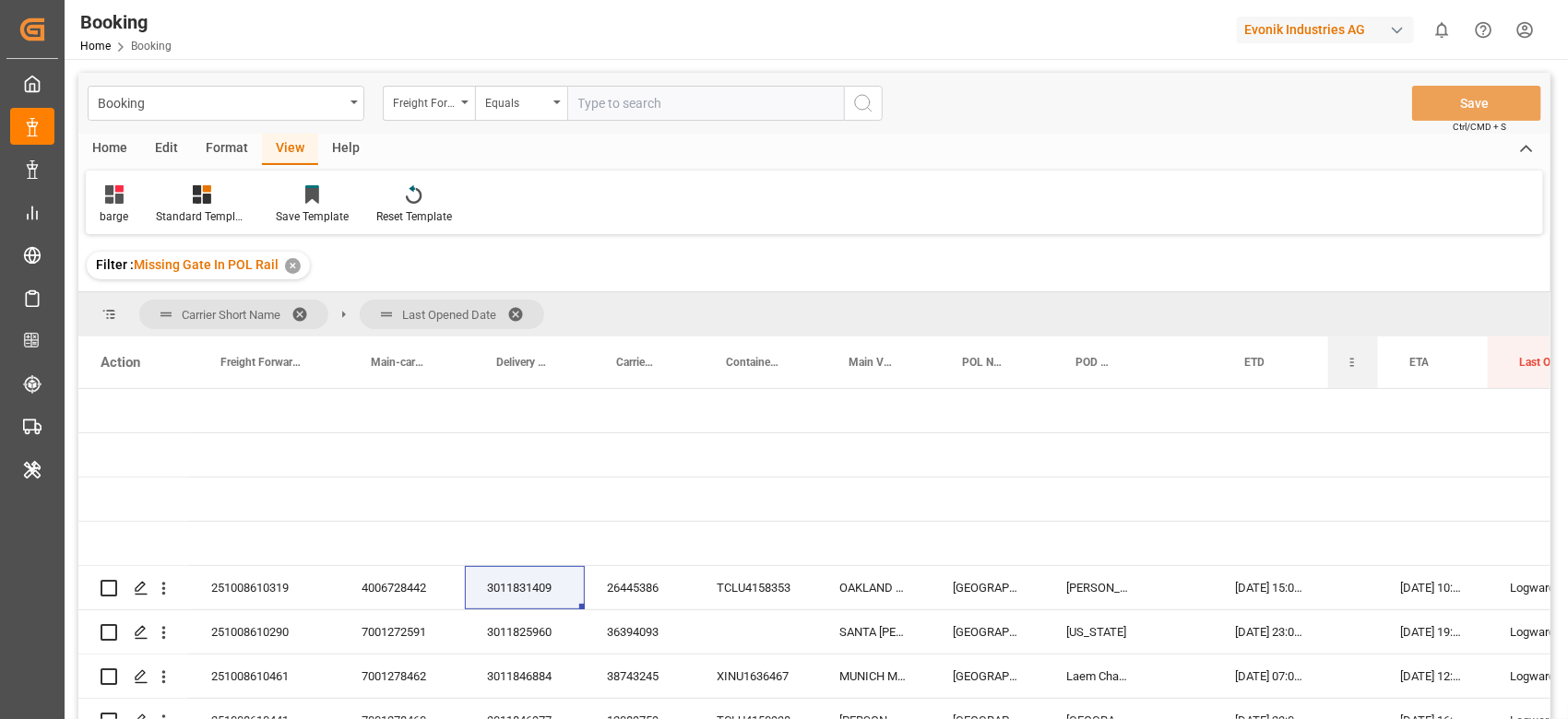
drag, startPoint x: 1418, startPoint y: 361, endPoint x: 1368, endPoint y: 361, distance: 50.0
click at [1368, 361] on div "ATD" at bounding box center [1353, 362] width 50 height 52
click at [530, 578] on div "3011831409" at bounding box center [525, 588] width 120 height 43
drag, startPoint x: 516, startPoint y: 623, endPoint x: 696, endPoint y: 589, distance: 183.2
click at [517, 623] on div "3011825960" at bounding box center [525, 632] width 120 height 43
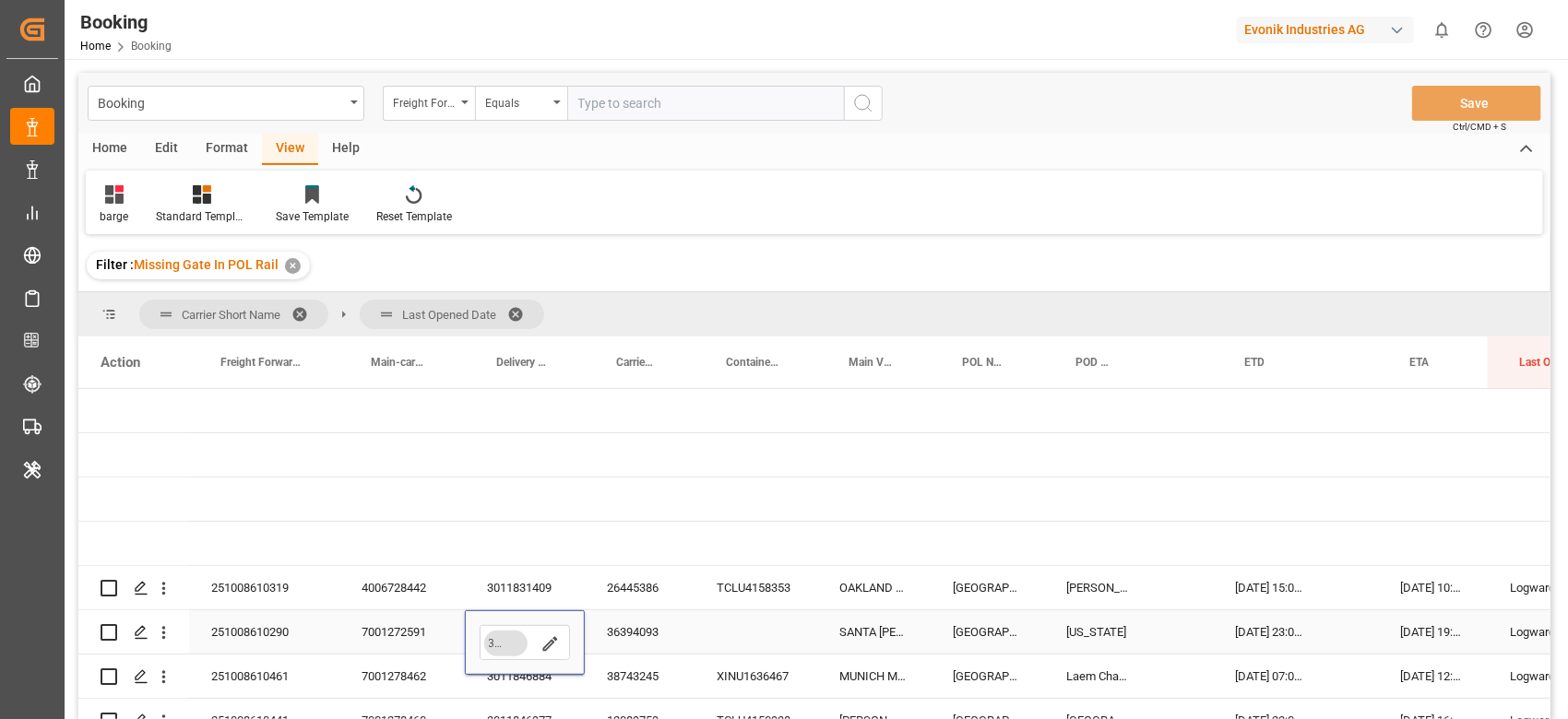
click at [848, 593] on div "OAKLAND EXPRESS" at bounding box center [874, 588] width 113 height 43
click at [560, 629] on div "3011825960" at bounding box center [525, 632] width 120 height 43
click at [538, 634] on div "3011825960" at bounding box center [525, 632] width 120 height 43
click at [521, 682] on div "3011846884" at bounding box center [525, 676] width 120 height 43
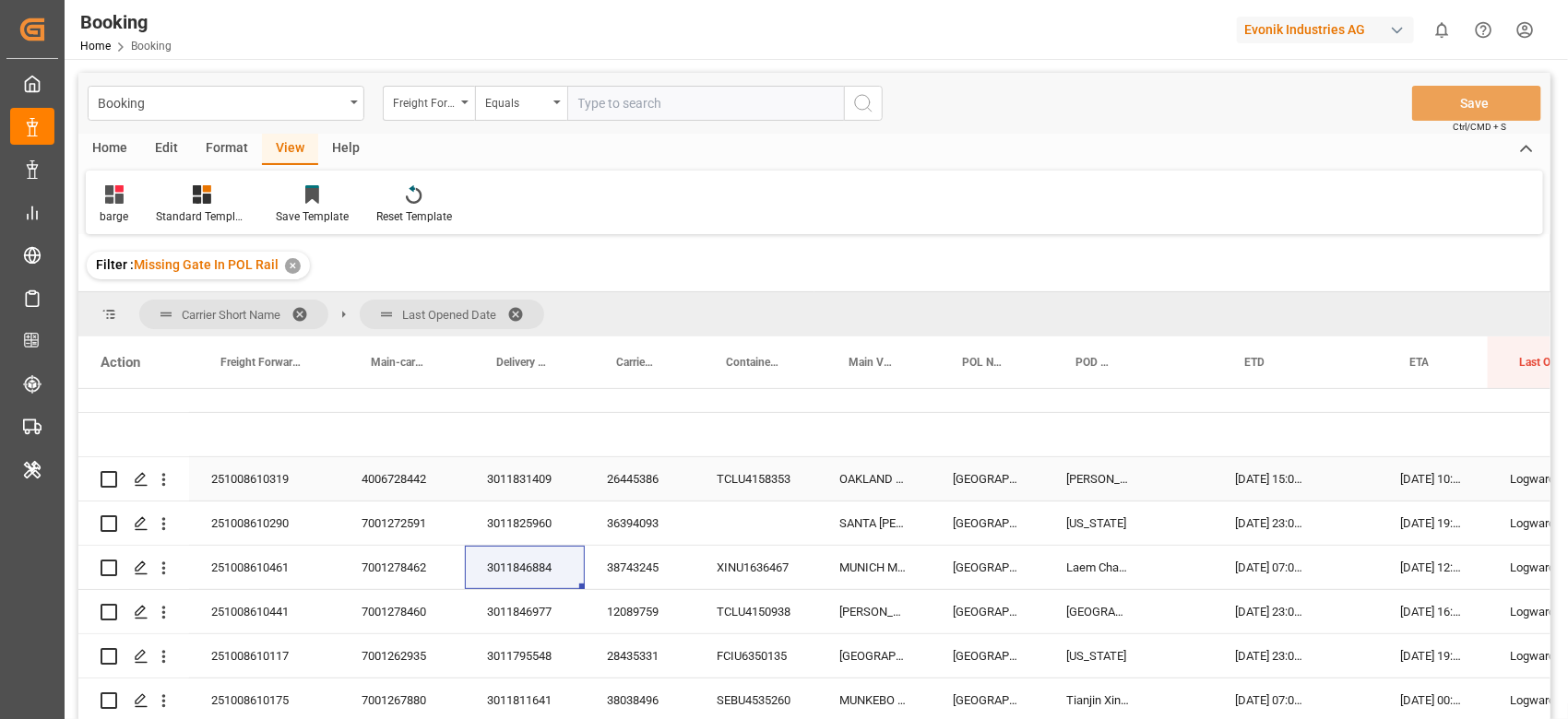
scroll to position [245, 0]
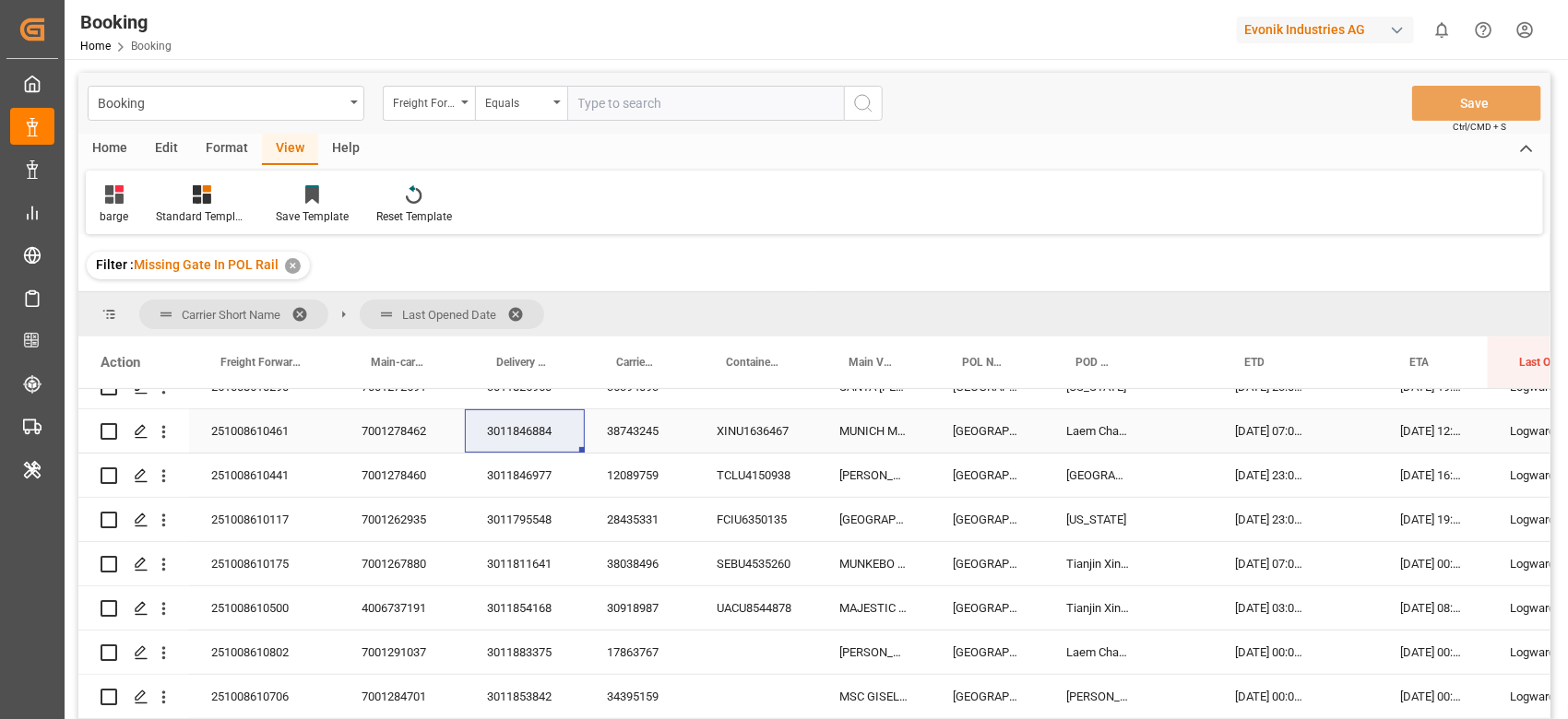
drag, startPoint x: 503, startPoint y: 443, endPoint x: 527, endPoint y: 469, distance: 35.4
click at [503, 443] on div "3011846884" at bounding box center [525, 430] width 120 height 43
click at [473, 475] on div "3011846977" at bounding box center [525, 475] width 120 height 43
click at [540, 525] on div "3011795548" at bounding box center [525, 519] width 120 height 43
click at [507, 561] on div "3011811641" at bounding box center [525, 564] width 120 height 43
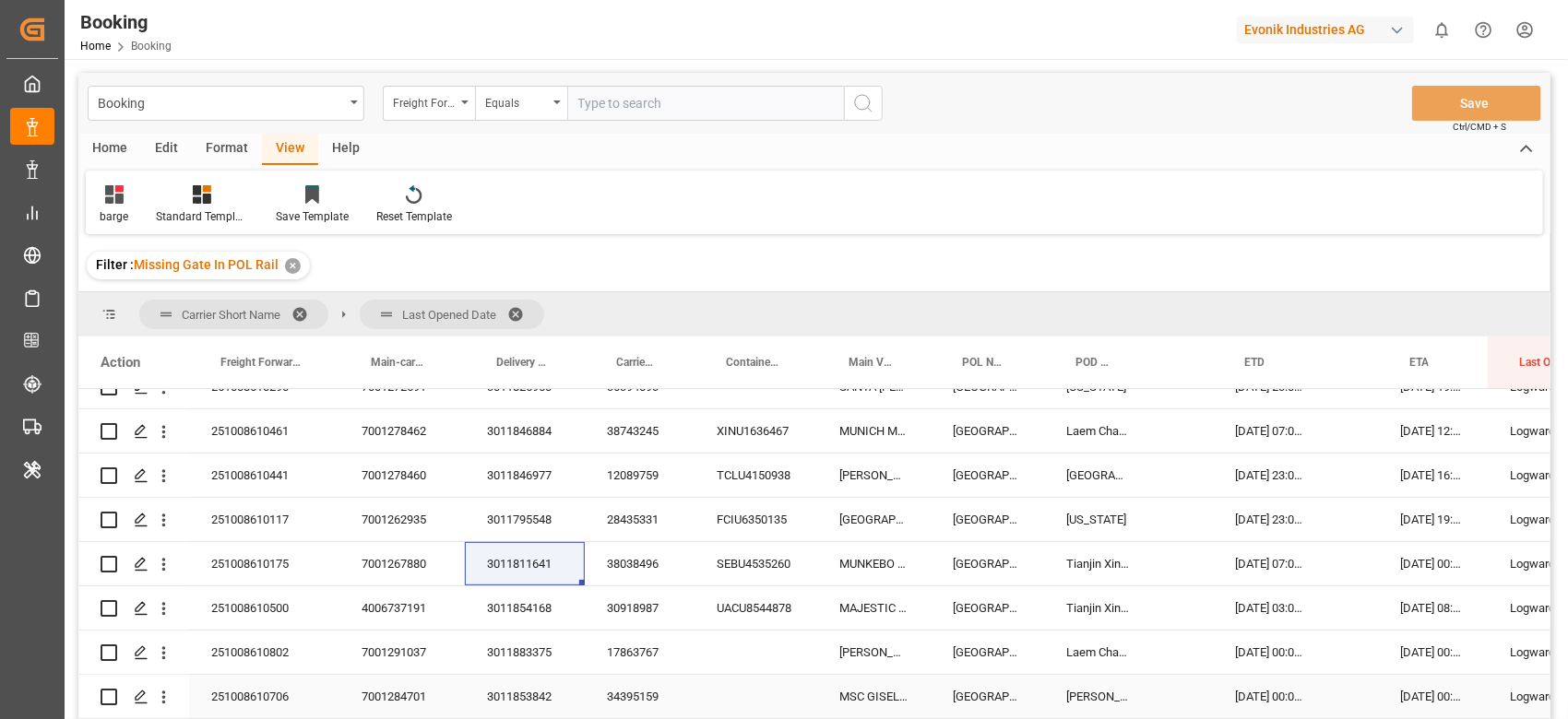
drag, startPoint x: 533, startPoint y: 609, endPoint x: 539, endPoint y: 704, distance: 95.2
click at [533, 609] on div "3011854168" at bounding box center [525, 608] width 120 height 43
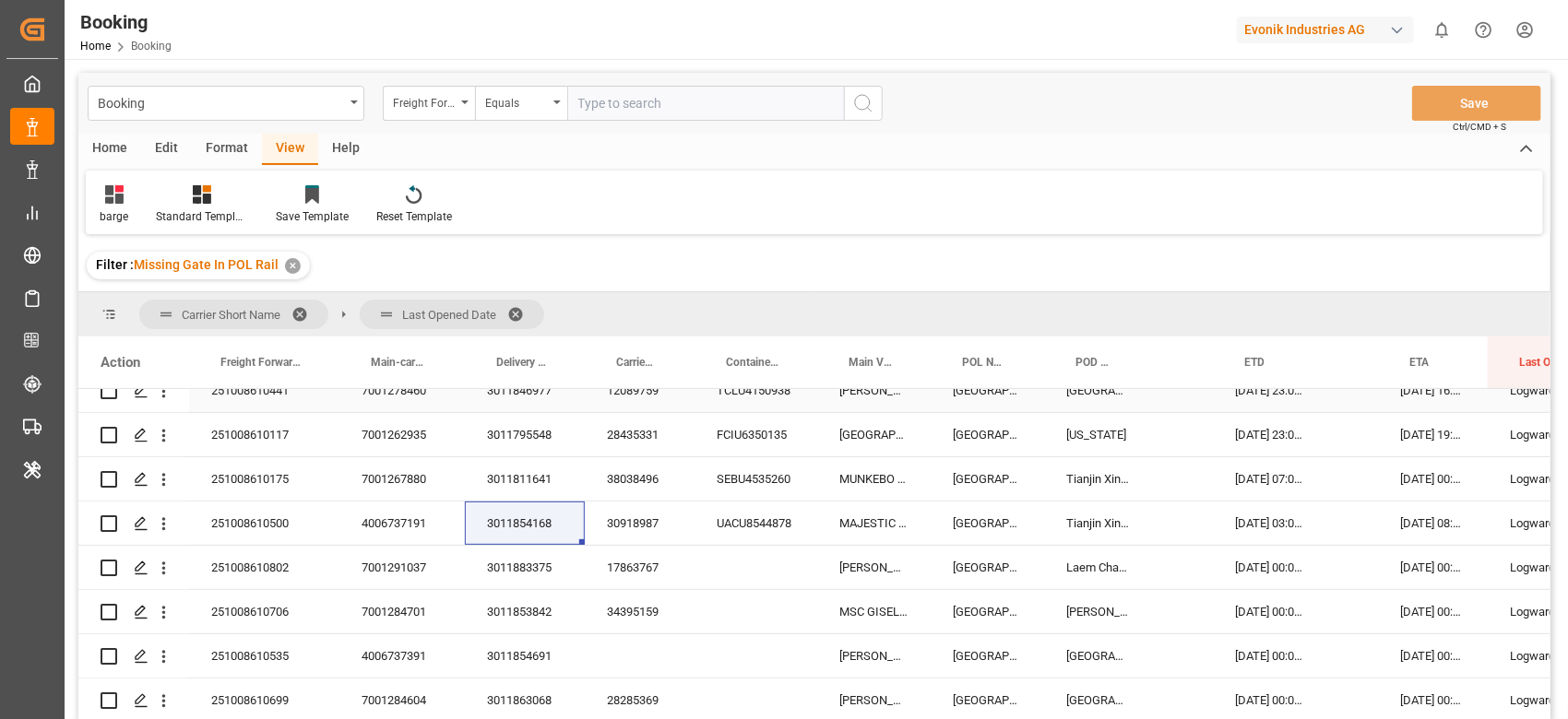
scroll to position [369, 0]
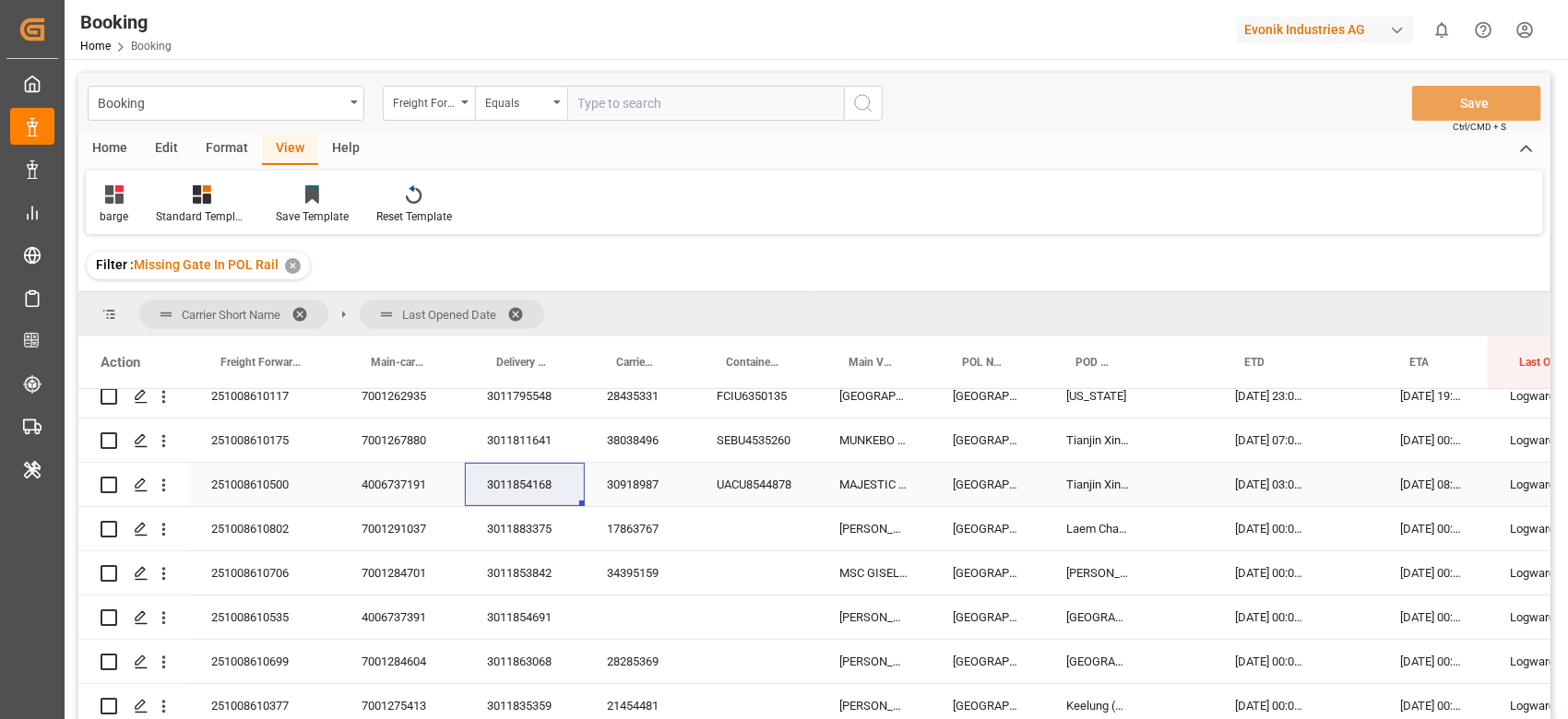
click at [515, 521] on div "3011883375" at bounding box center [525, 528] width 120 height 43
drag, startPoint x: 494, startPoint y: 572, endPoint x: 383, endPoint y: 690, distance: 162.0
click at [494, 572] on div "3011853842" at bounding box center [525, 572] width 120 height 43
click at [494, 599] on div "3011854691" at bounding box center [525, 616] width 120 height 43
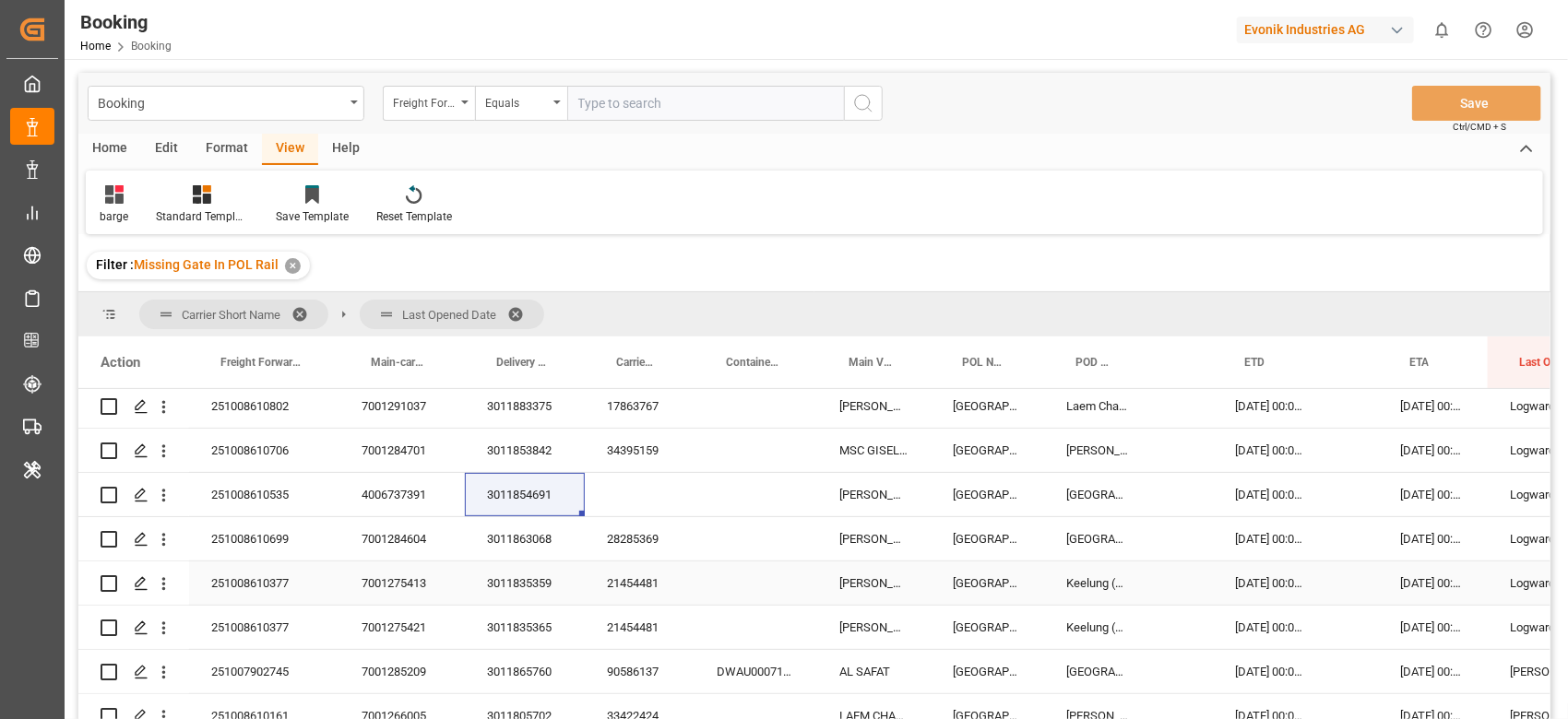
click at [551, 544] on div "3011863068" at bounding box center [525, 539] width 120 height 43
drag, startPoint x: 525, startPoint y: 577, endPoint x: 610, endPoint y: 632, distance: 101.2
click at [525, 577] on div "3011835359" at bounding box center [525, 583] width 120 height 43
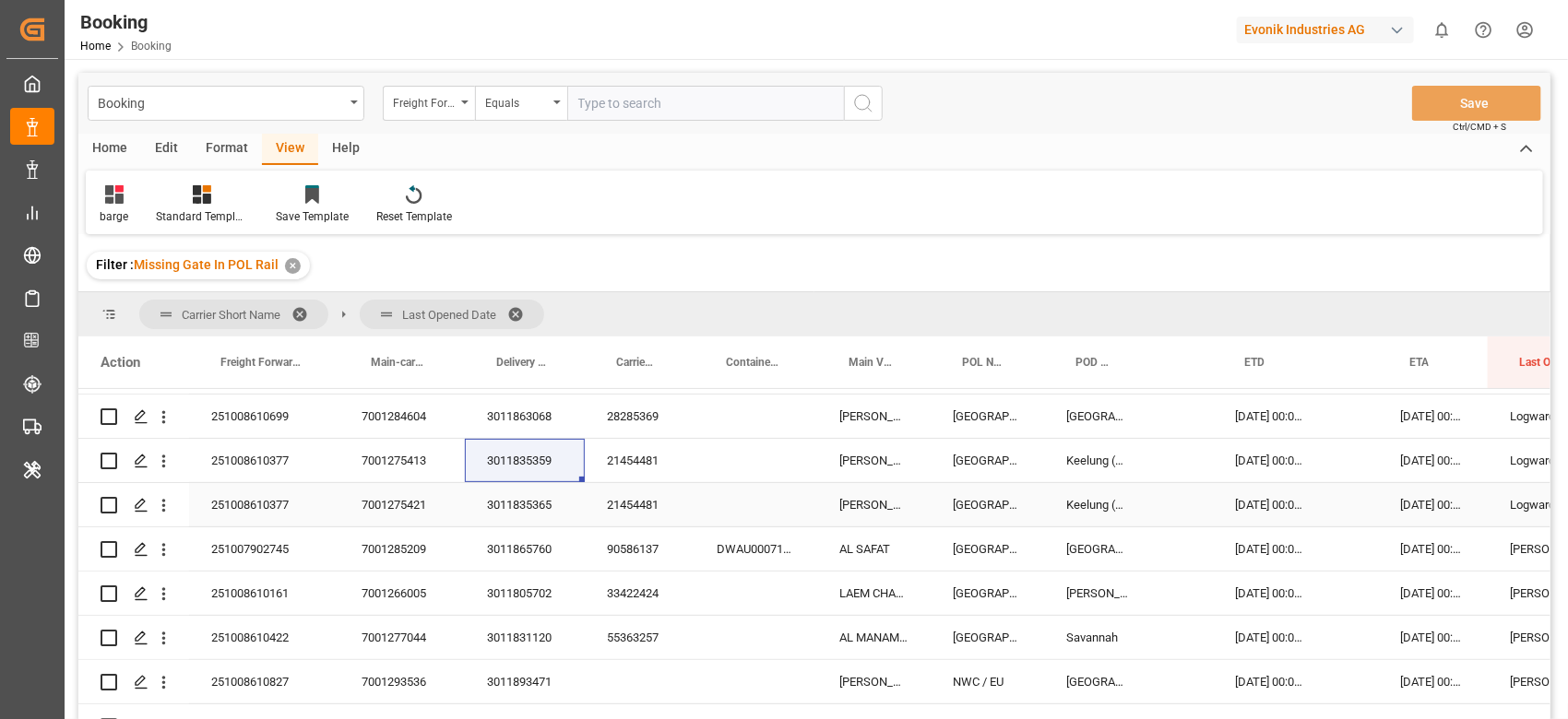
drag, startPoint x: 511, startPoint y: 499, endPoint x: 580, endPoint y: 715, distance: 226.8
click at [511, 499] on div "3011835365" at bounding box center [525, 504] width 120 height 43
click at [539, 549] on div "3011865760" at bounding box center [525, 548] width 120 height 43
click at [531, 590] on div "3011805702" at bounding box center [525, 592] width 120 height 43
click at [512, 635] on div "3011831120" at bounding box center [525, 638] width 120 height 43
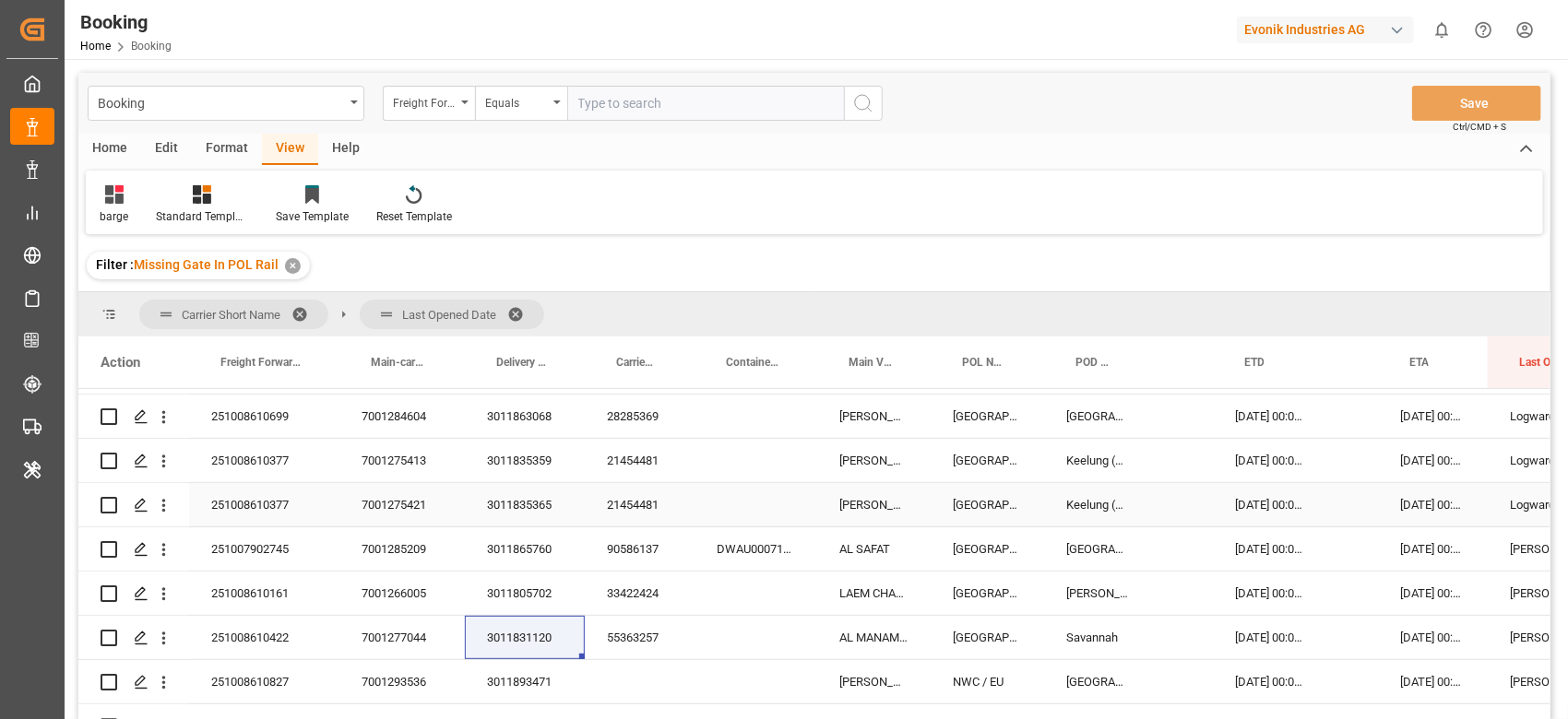
scroll to position [738, 0]
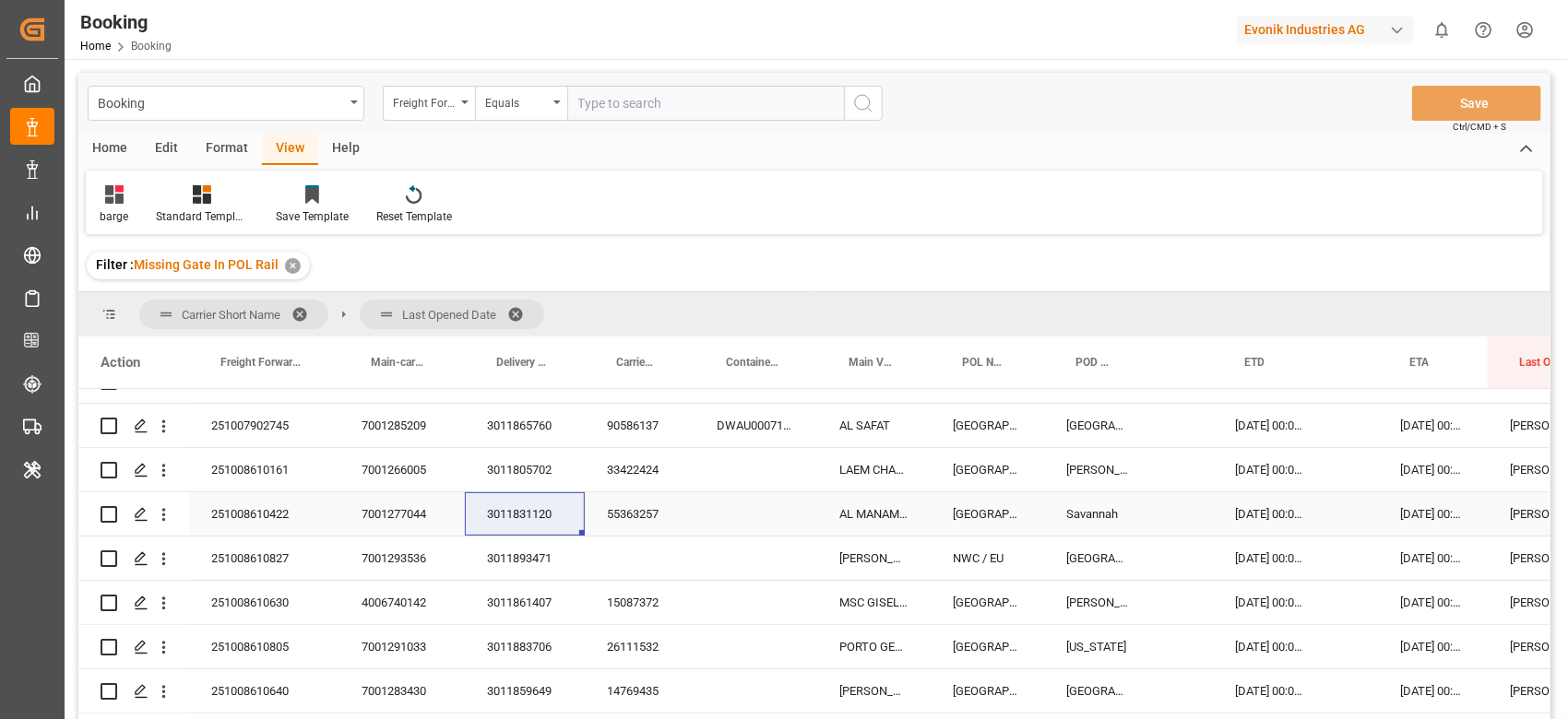
click at [531, 549] on div "3011893471" at bounding box center [525, 558] width 120 height 43
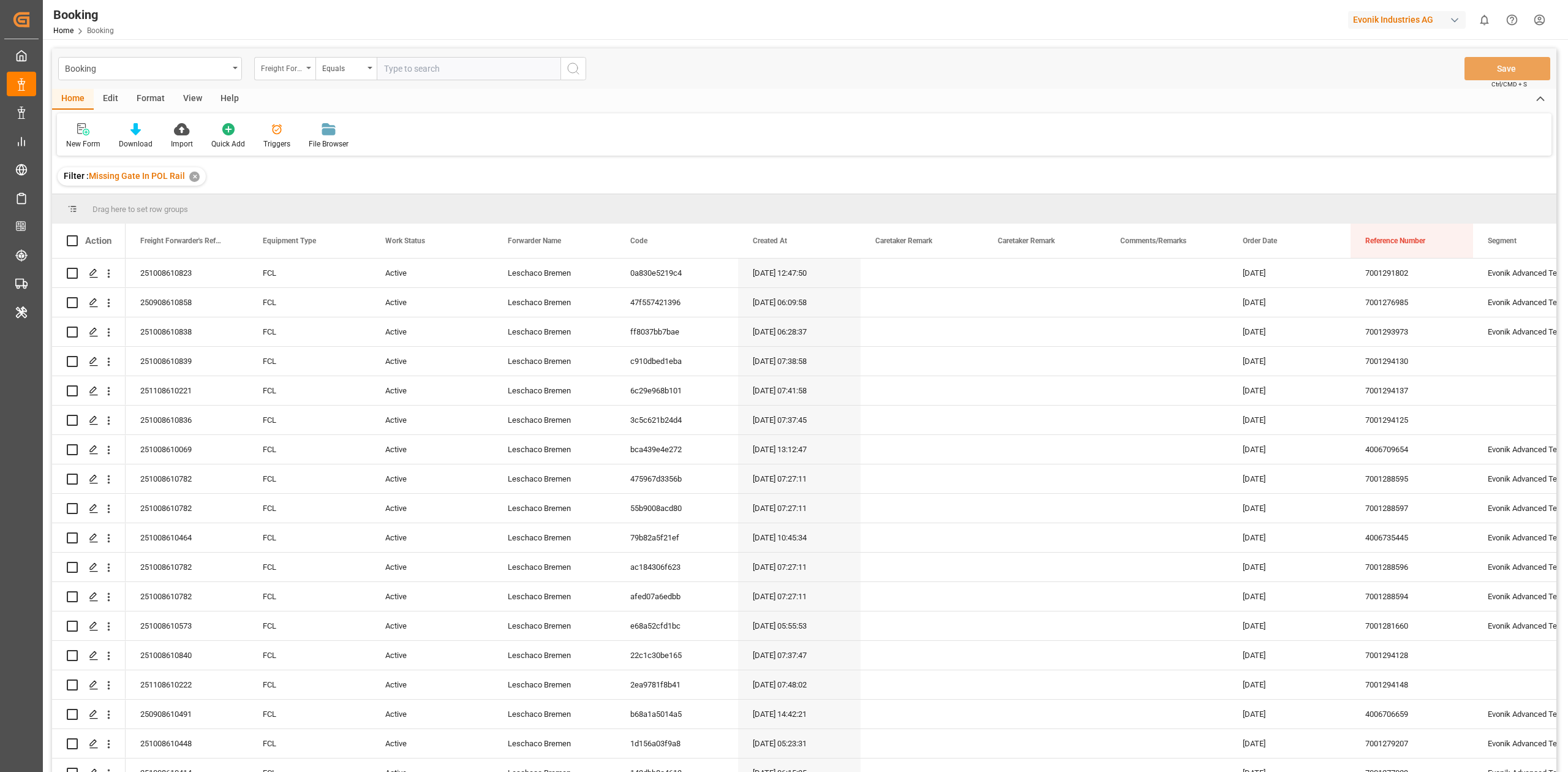
click at [292, 76] on div "Freight Forwarder's Reference No." at bounding box center [285, 68] width 61 height 24
type input "de"
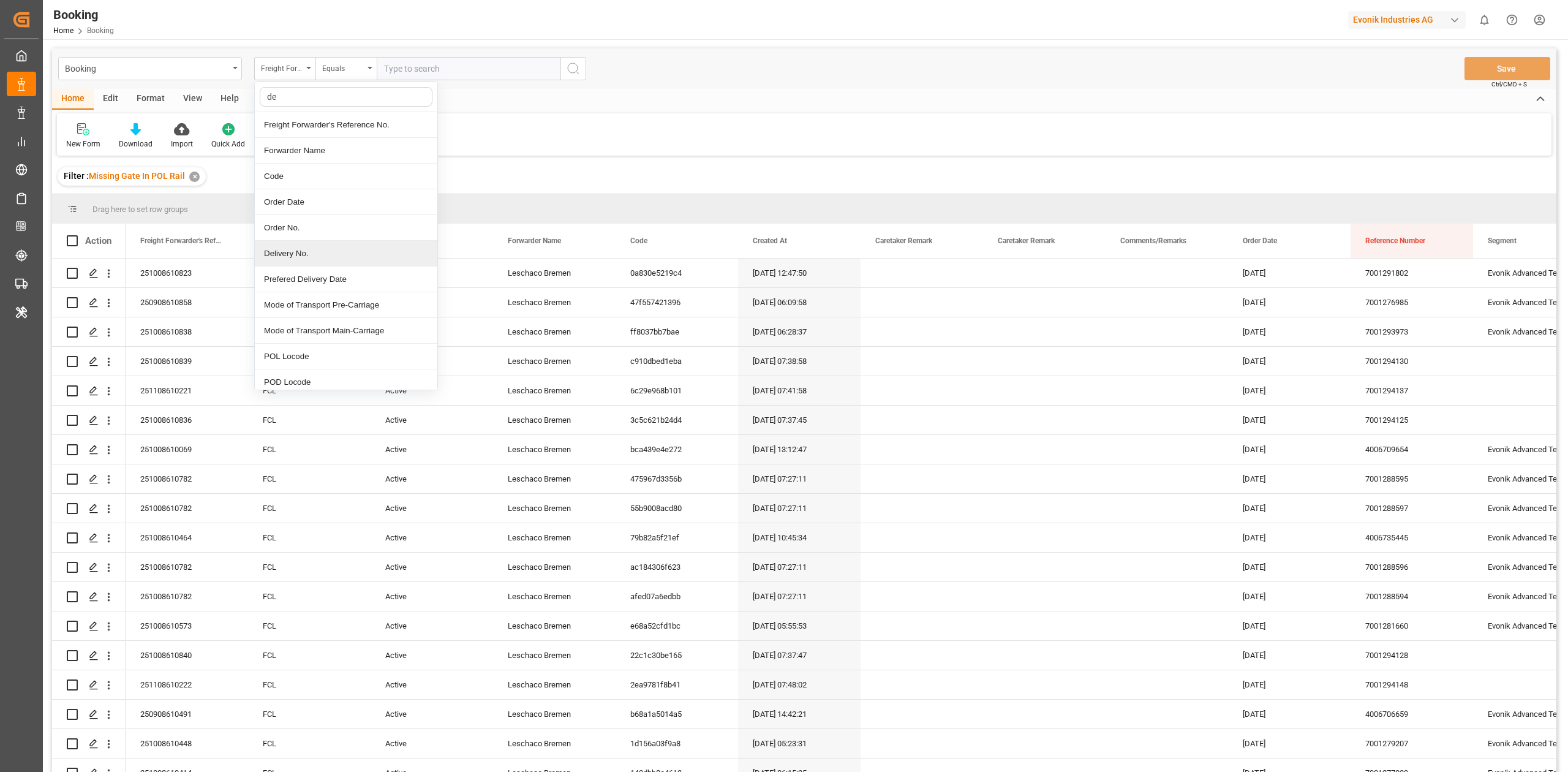
click at [311, 259] on div "Delivery No." at bounding box center [346, 254] width 183 height 25
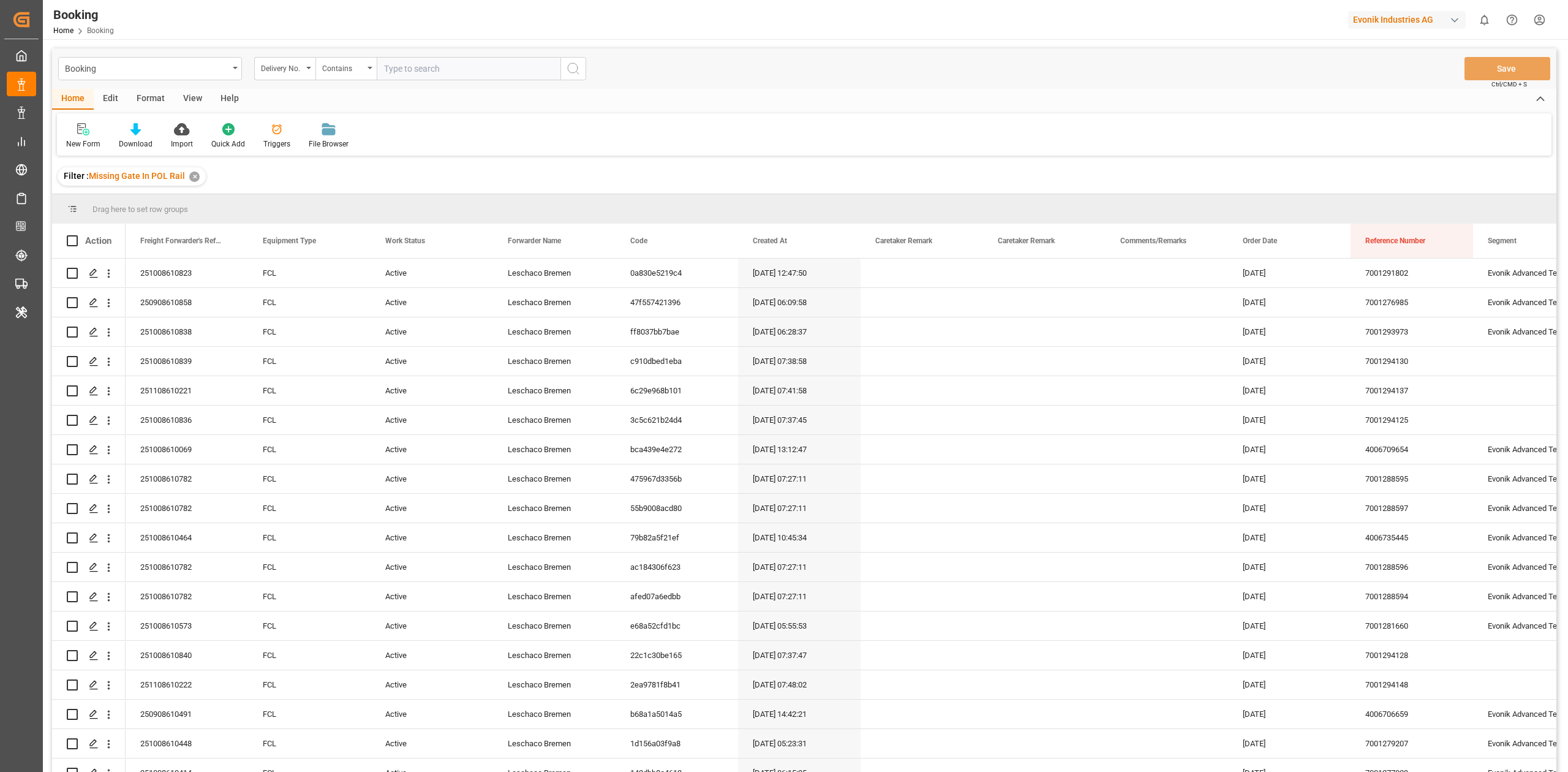
click at [414, 69] on input "text" at bounding box center [469, 68] width 184 height 24
paste input "3011831409"
type input "3011831409"
click at [566, 69] on icon "search button" at bounding box center [573, 68] width 15 height 15
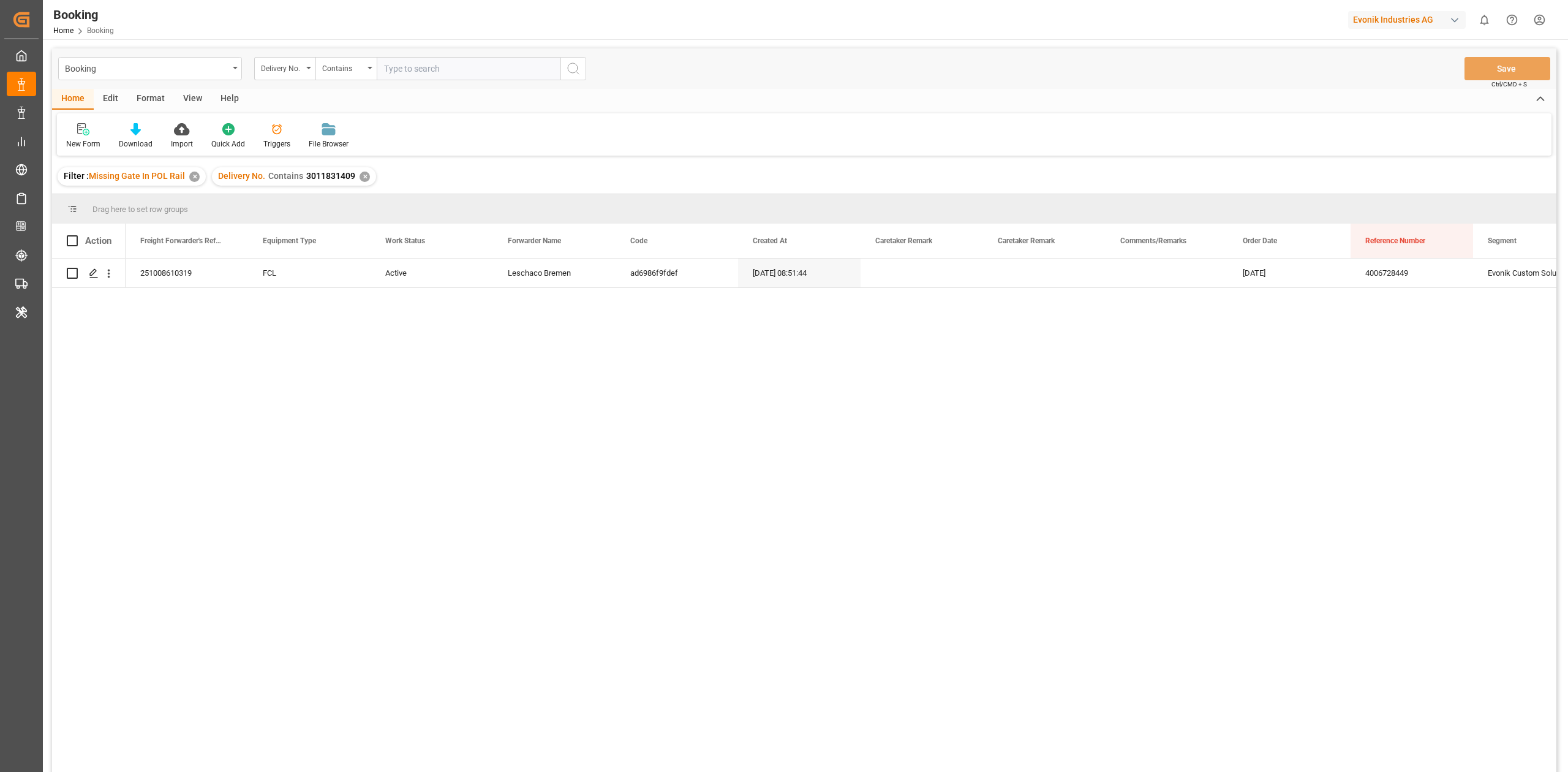
click at [197, 180] on div "✕" at bounding box center [194, 176] width 10 height 10
click at [631, 3] on div "Booking Home Booking Evonik Industries AG 0 Notifications Only show unread All …" at bounding box center [801, 20] width 1534 height 39
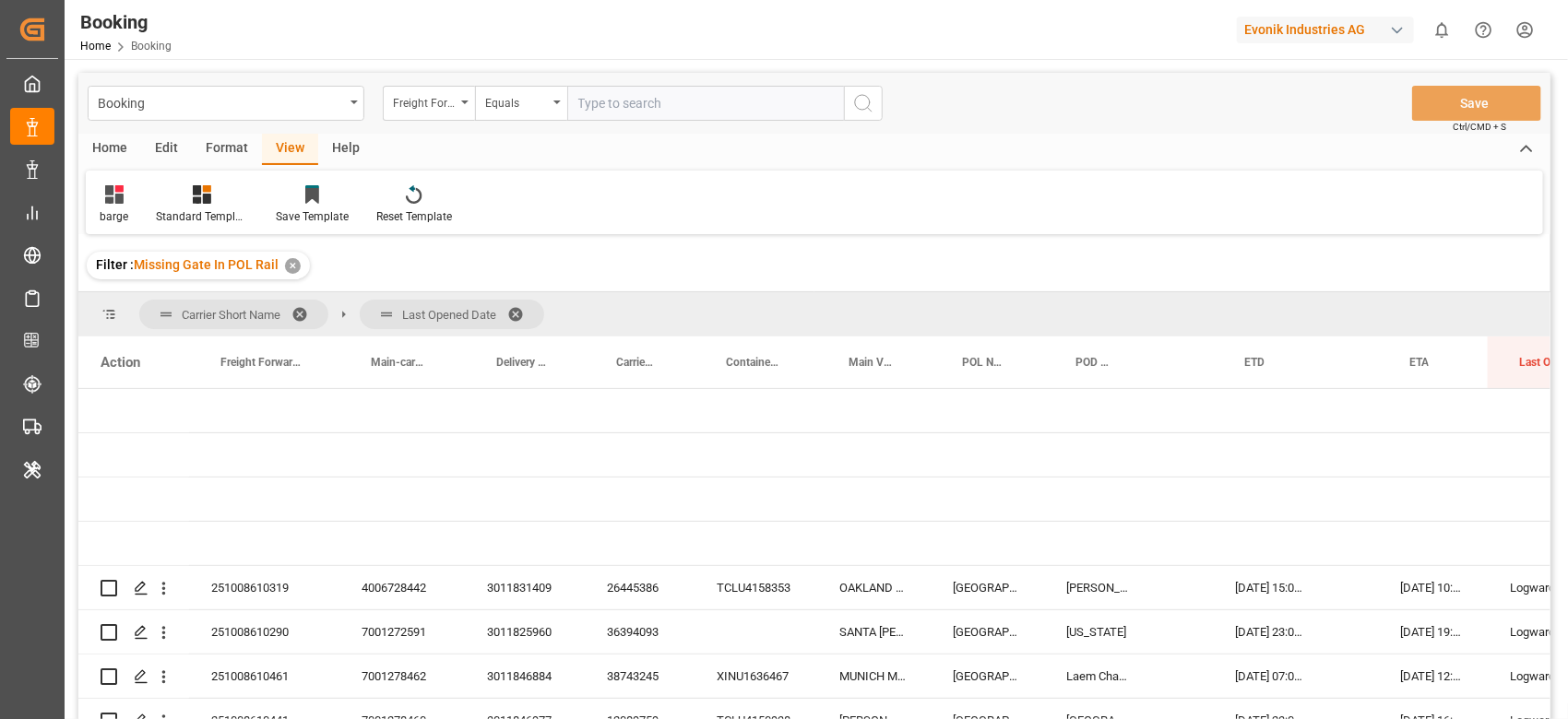
scroll to position [738, 0]
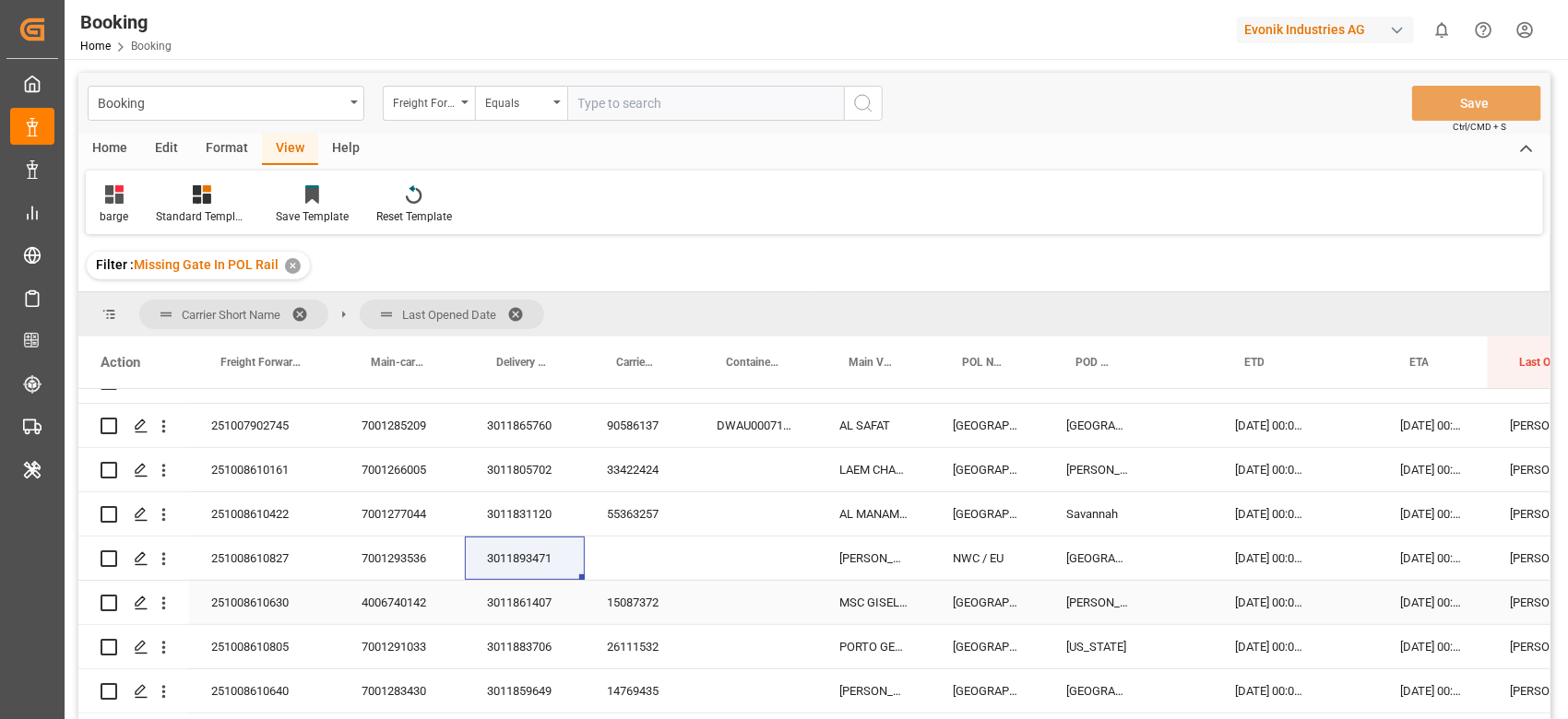
click at [525, 594] on div "3011861407" at bounding box center [525, 602] width 120 height 43
click at [560, 606] on div "3011861407" at bounding box center [525, 602] width 120 height 43
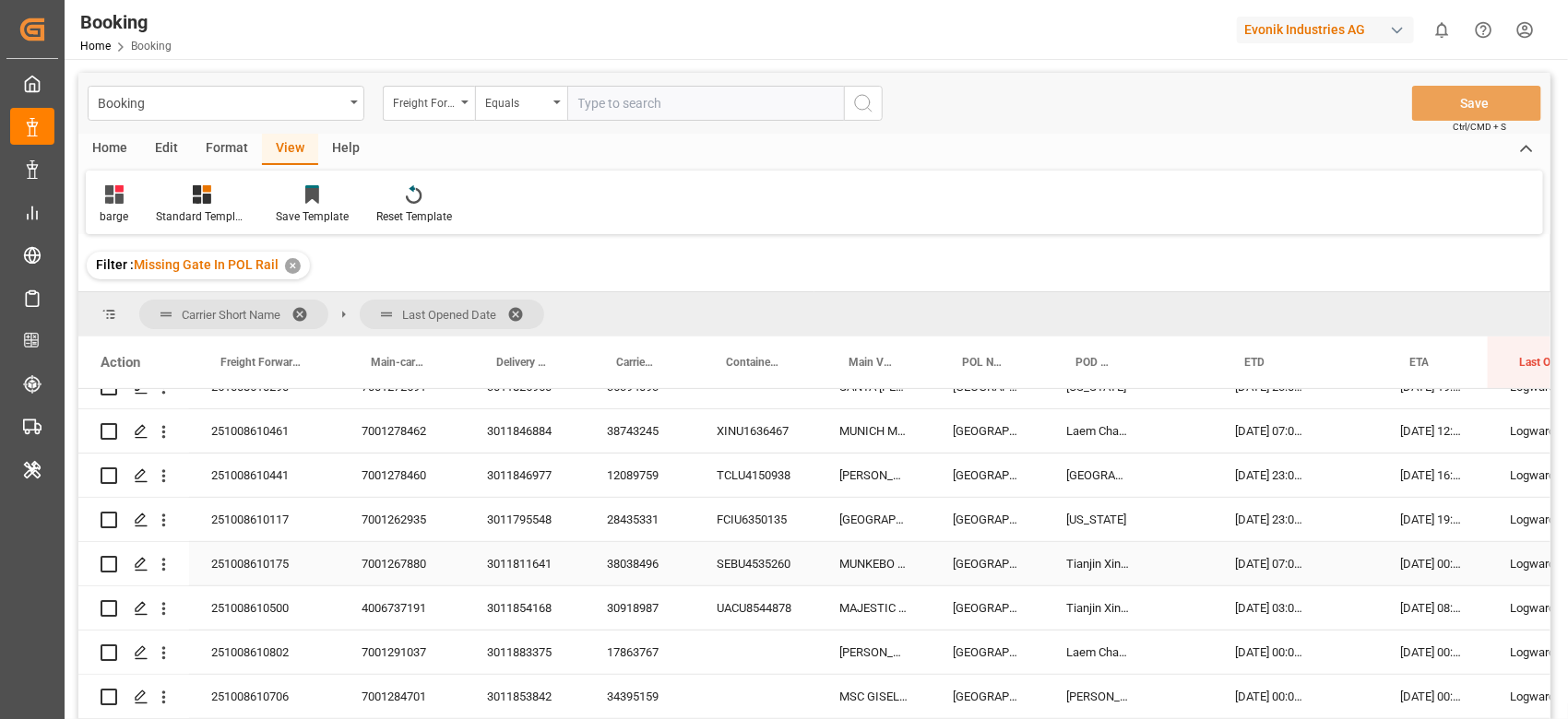
scroll to position [0, 0]
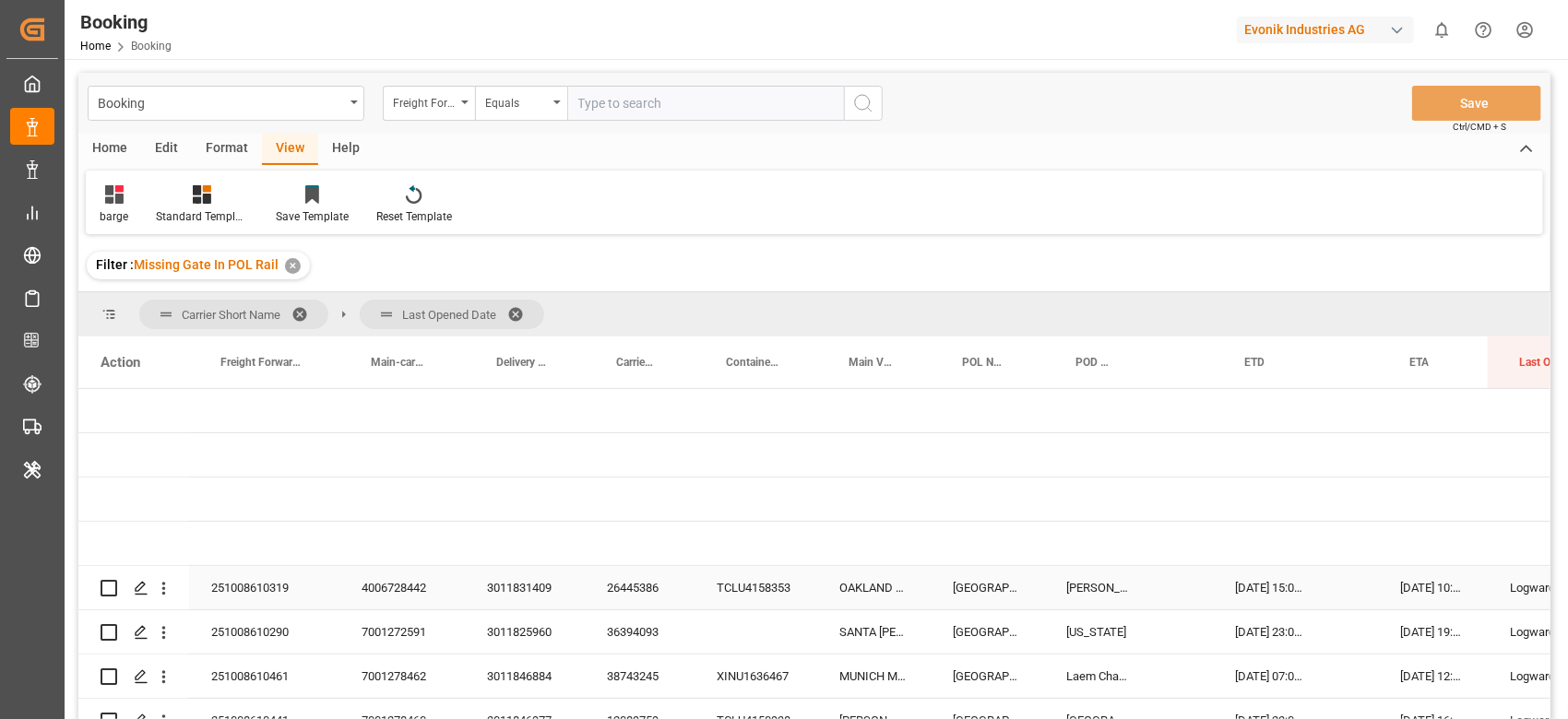
click at [280, 591] on div "251008610319" at bounding box center [264, 588] width 151 height 43
drag, startPoint x: 254, startPoint y: 623, endPoint x: 1486, endPoint y: 638, distance: 1232.1
click at [254, 623] on div "251008610290" at bounding box center [264, 632] width 151 height 43
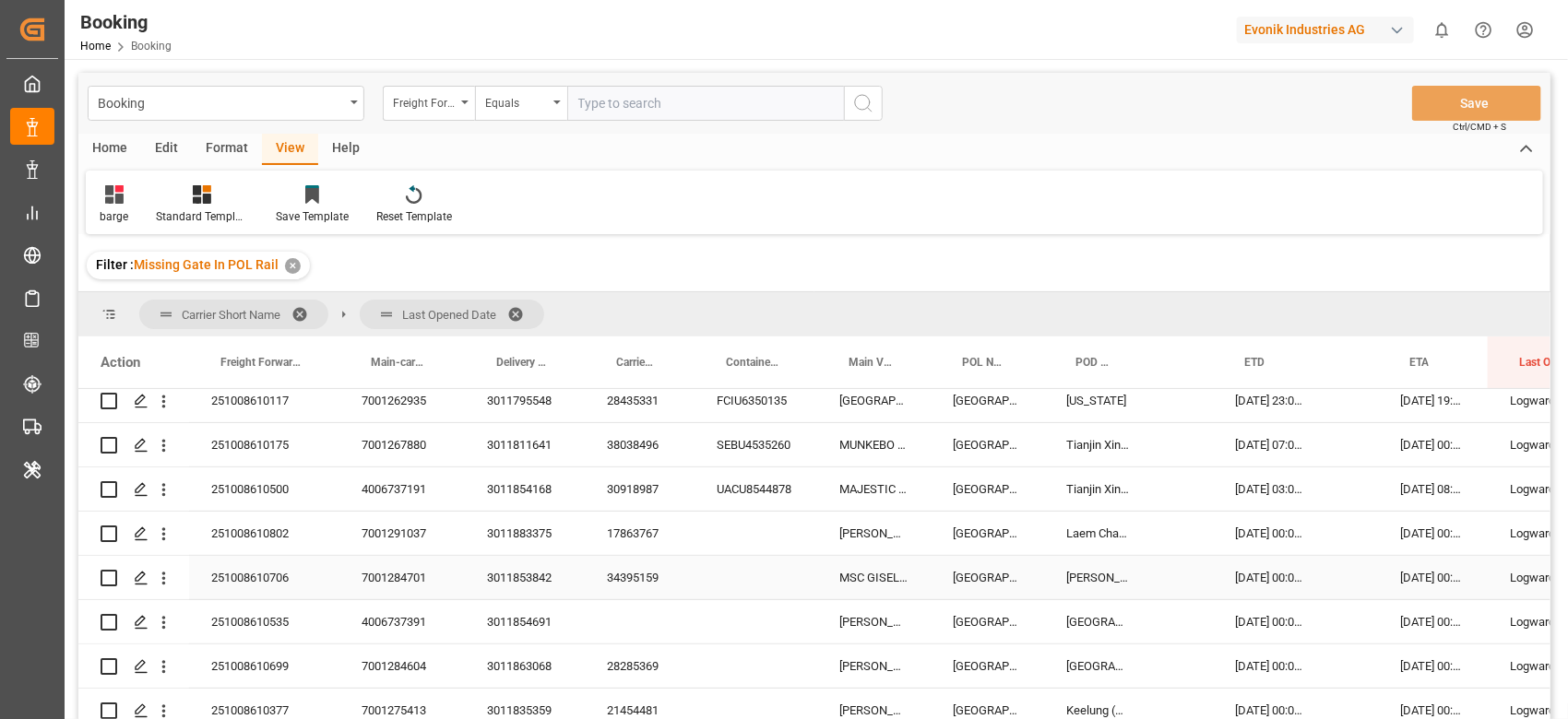
scroll to position [369, 0]
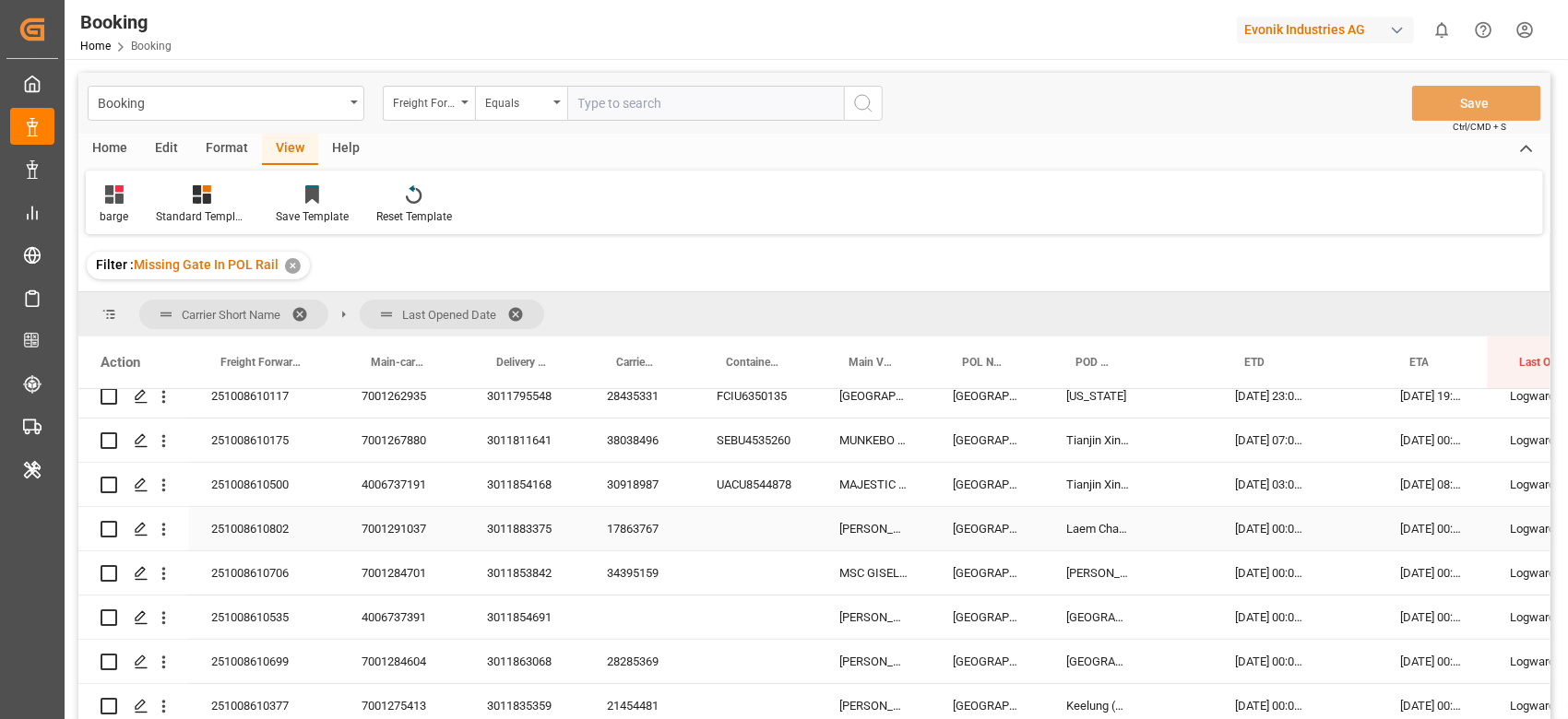
drag, startPoint x: 641, startPoint y: 530, endPoint x: 1529, endPoint y: 354, distance: 905.3
click at [641, 530] on div "17863767" at bounding box center [640, 528] width 109 height 43
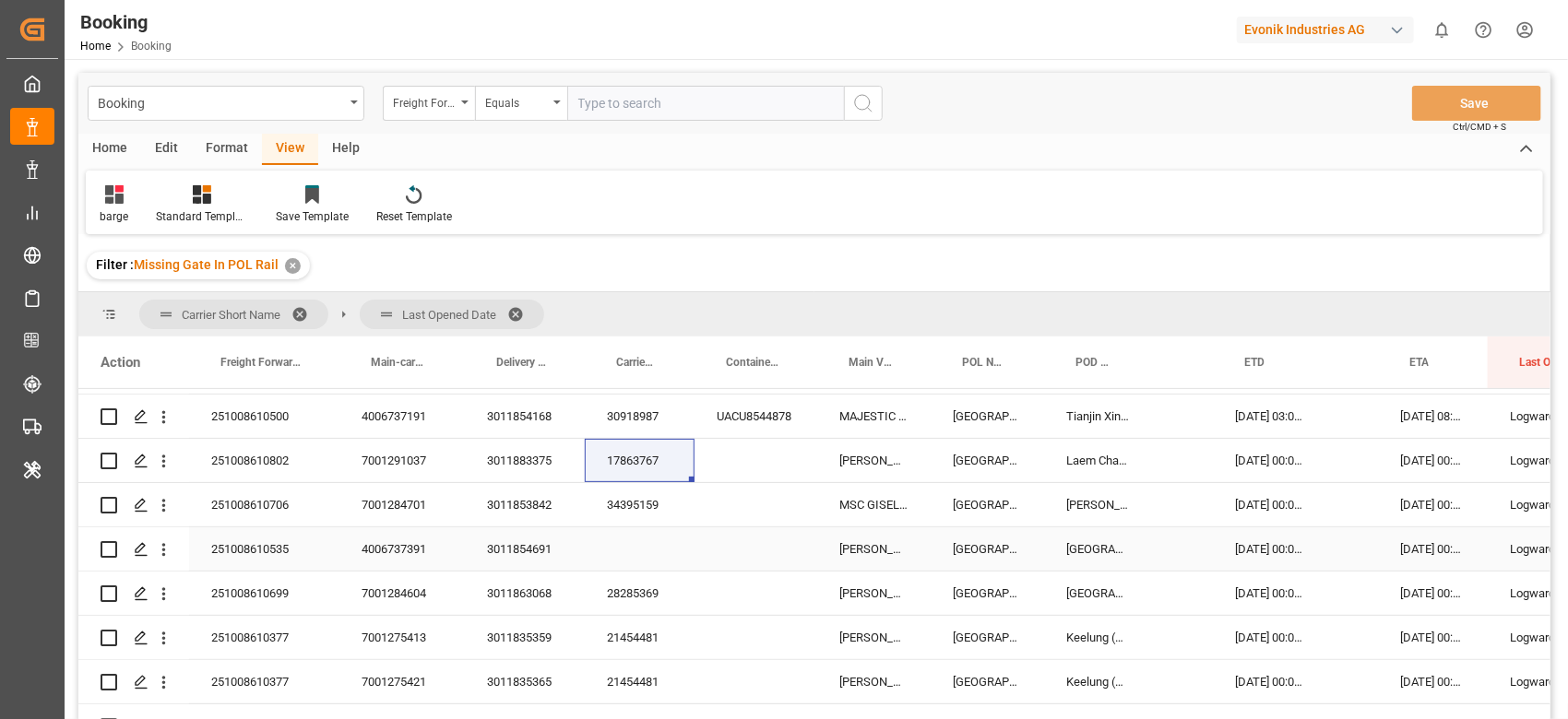
scroll to position [492, 0]
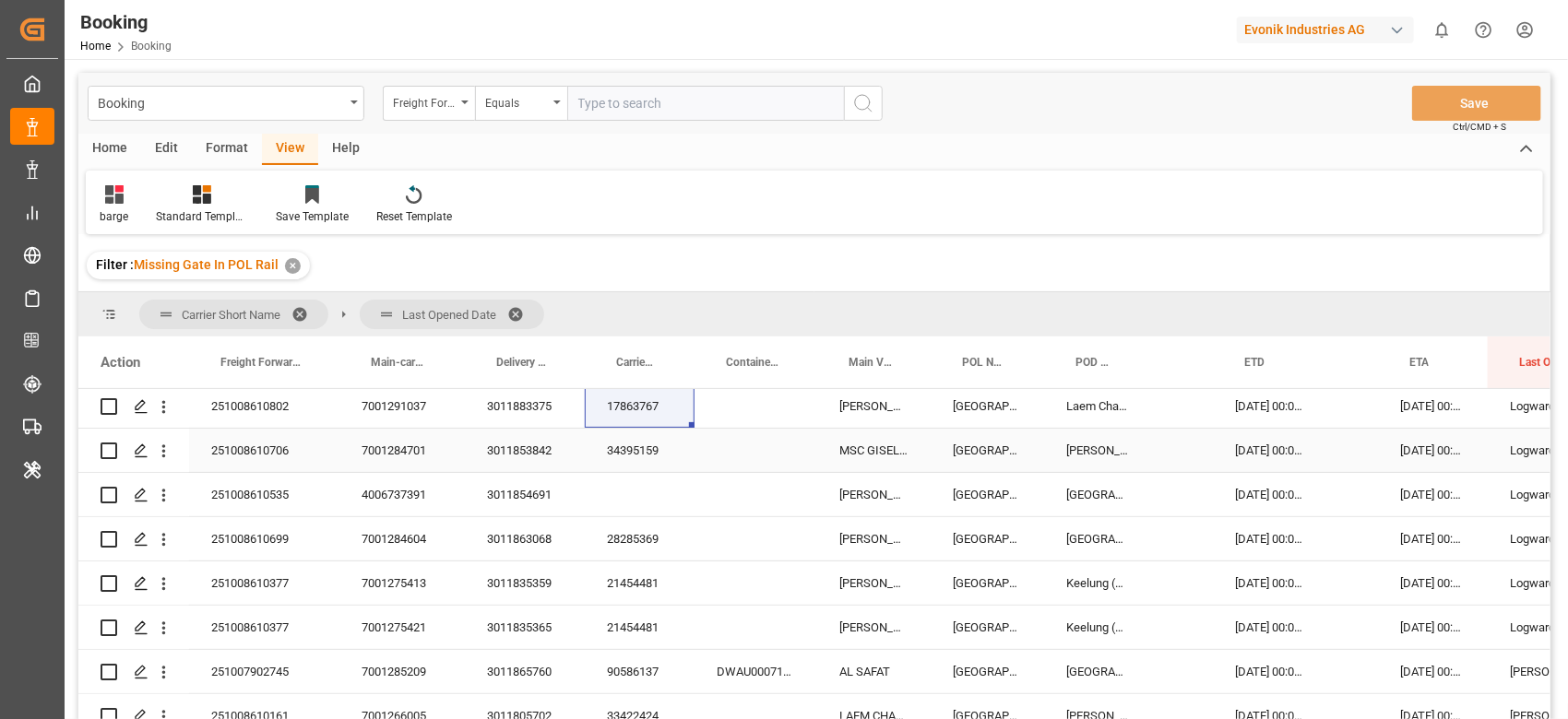
drag, startPoint x: 627, startPoint y: 446, endPoint x: 1465, endPoint y: 429, distance: 838.2
click at [627, 446] on div "34395159" at bounding box center [640, 450] width 109 height 43
click at [532, 488] on div "3011854691" at bounding box center [525, 494] width 120 height 43
click at [168, 486] on icon "open menu" at bounding box center [164, 496] width 19 height 19
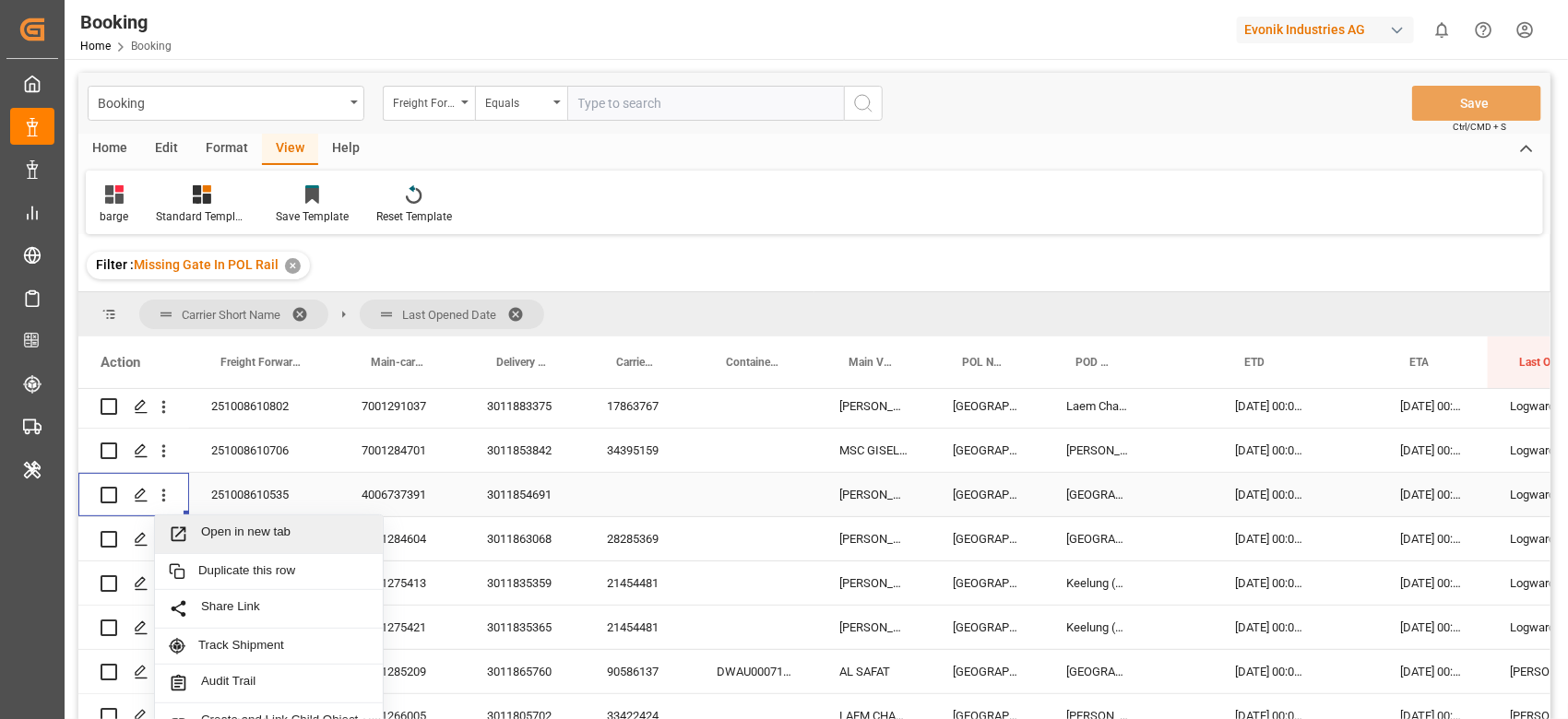
click at [226, 524] on span "Open in new tab" at bounding box center [285, 534] width 168 height 19
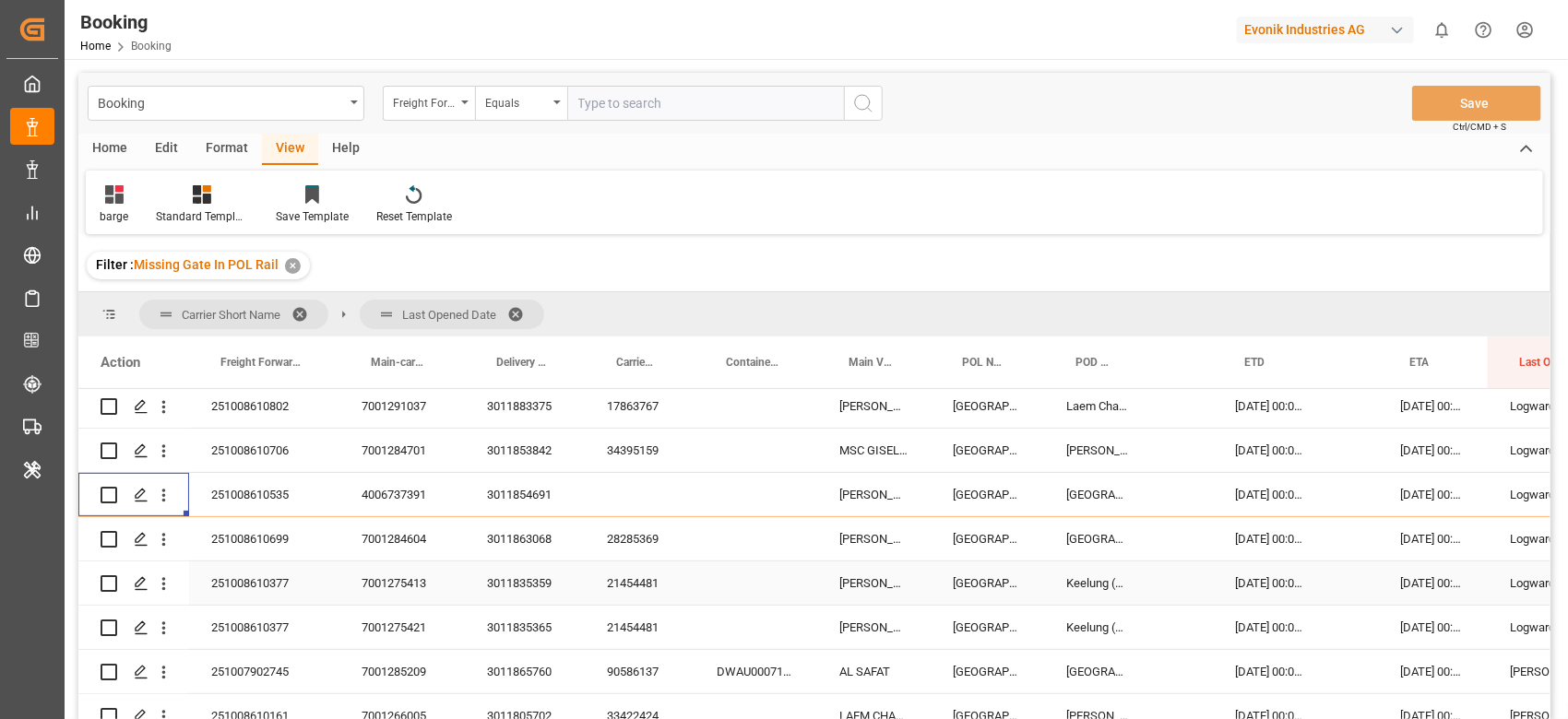
click at [643, 546] on div "28285369" at bounding box center [640, 539] width 109 height 43
drag, startPoint x: 646, startPoint y: 588, endPoint x: 1458, endPoint y: 480, distance: 819.2
click at [646, 588] on div "21454481" at bounding box center [640, 583] width 109 height 43
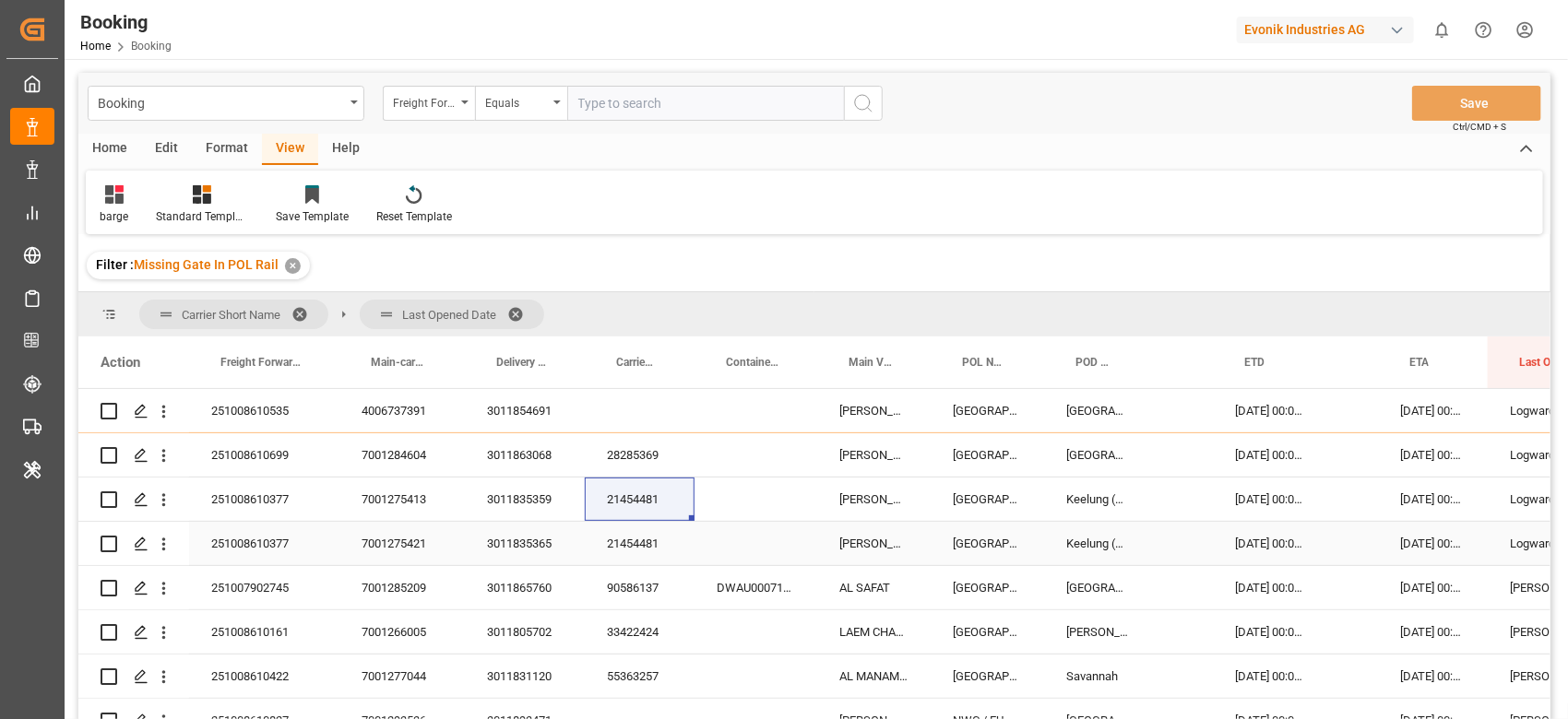
scroll to position [615, 0]
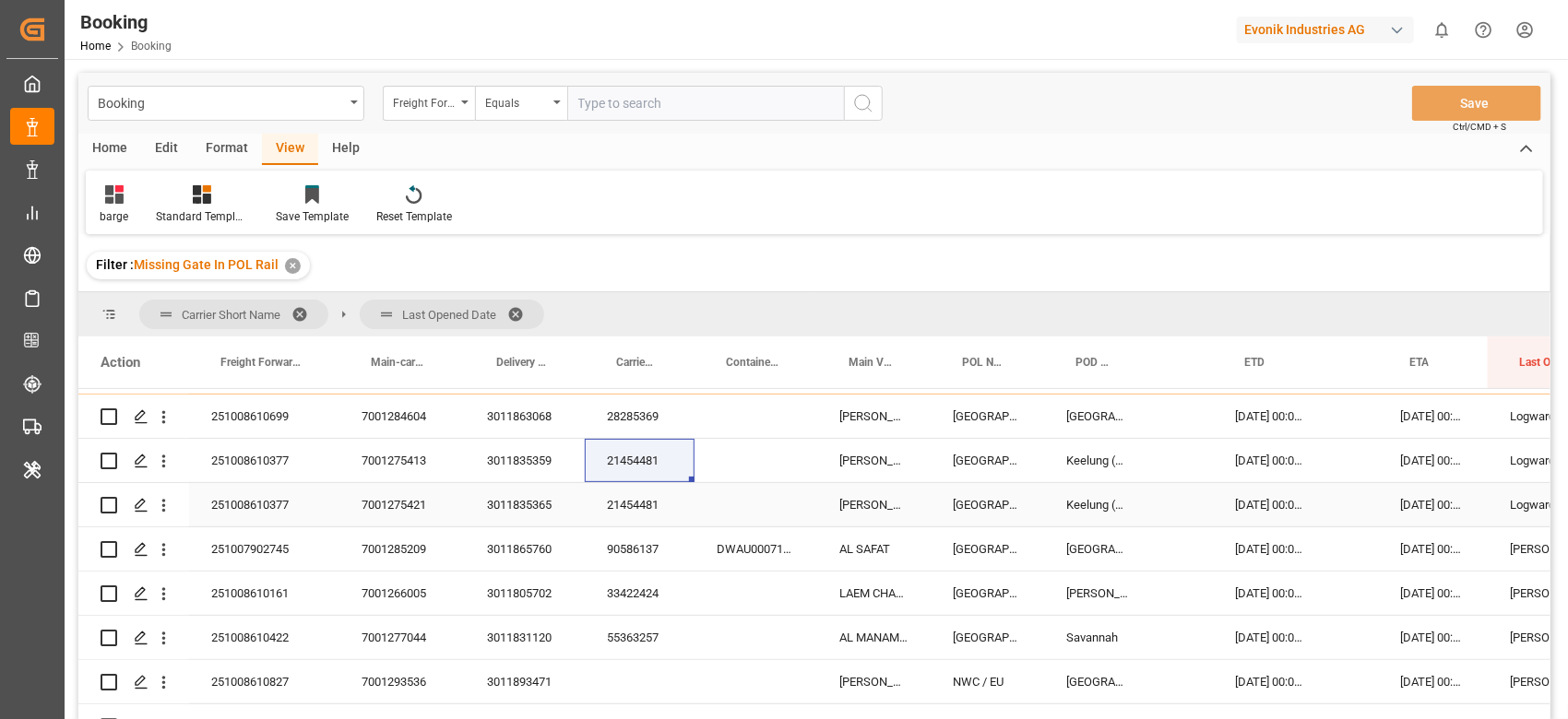
drag, startPoint x: 619, startPoint y: 514, endPoint x: 1501, endPoint y: 461, distance: 883.6
click at [619, 514] on div "21454481" at bounding box center [640, 504] width 109 height 43
drag, startPoint x: 631, startPoint y: 581, endPoint x: 1570, endPoint y: 449, distance: 948.2
click at [631, 581] on div "33422424" at bounding box center [640, 592] width 109 height 43
drag, startPoint x: 639, startPoint y: 633, endPoint x: 1520, endPoint y: 396, distance: 912.3
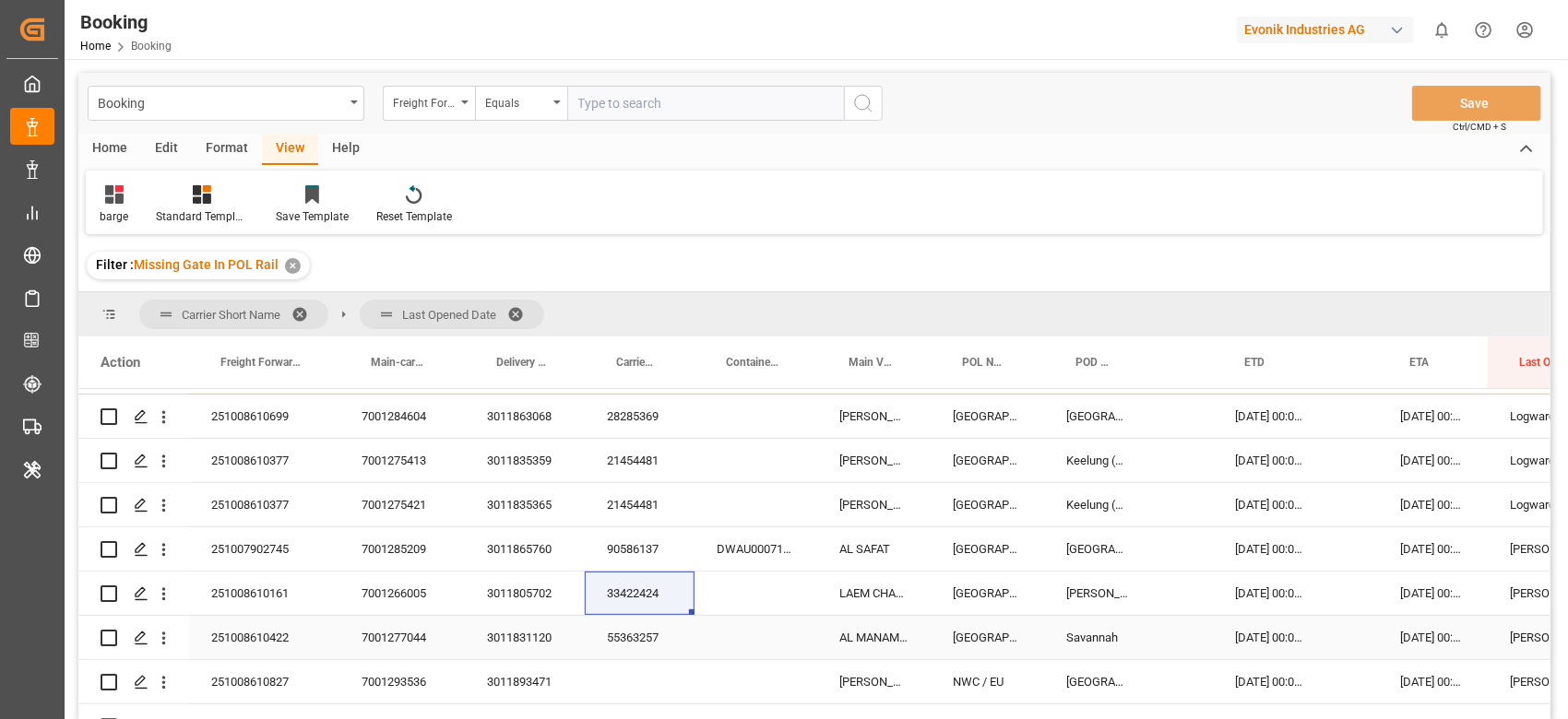
click at [639, 633] on div "55363257" at bounding box center [640, 638] width 109 height 43
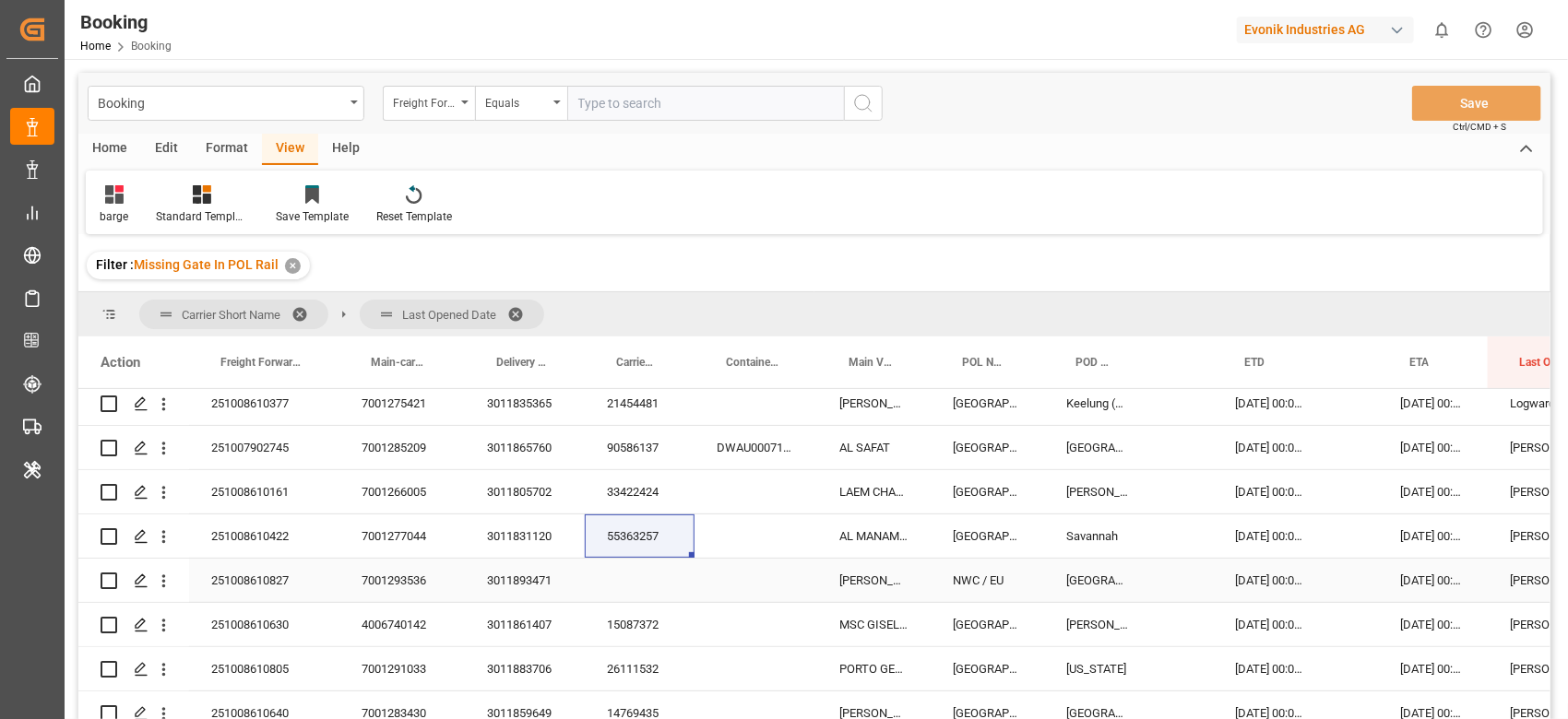
scroll to position [738, 0]
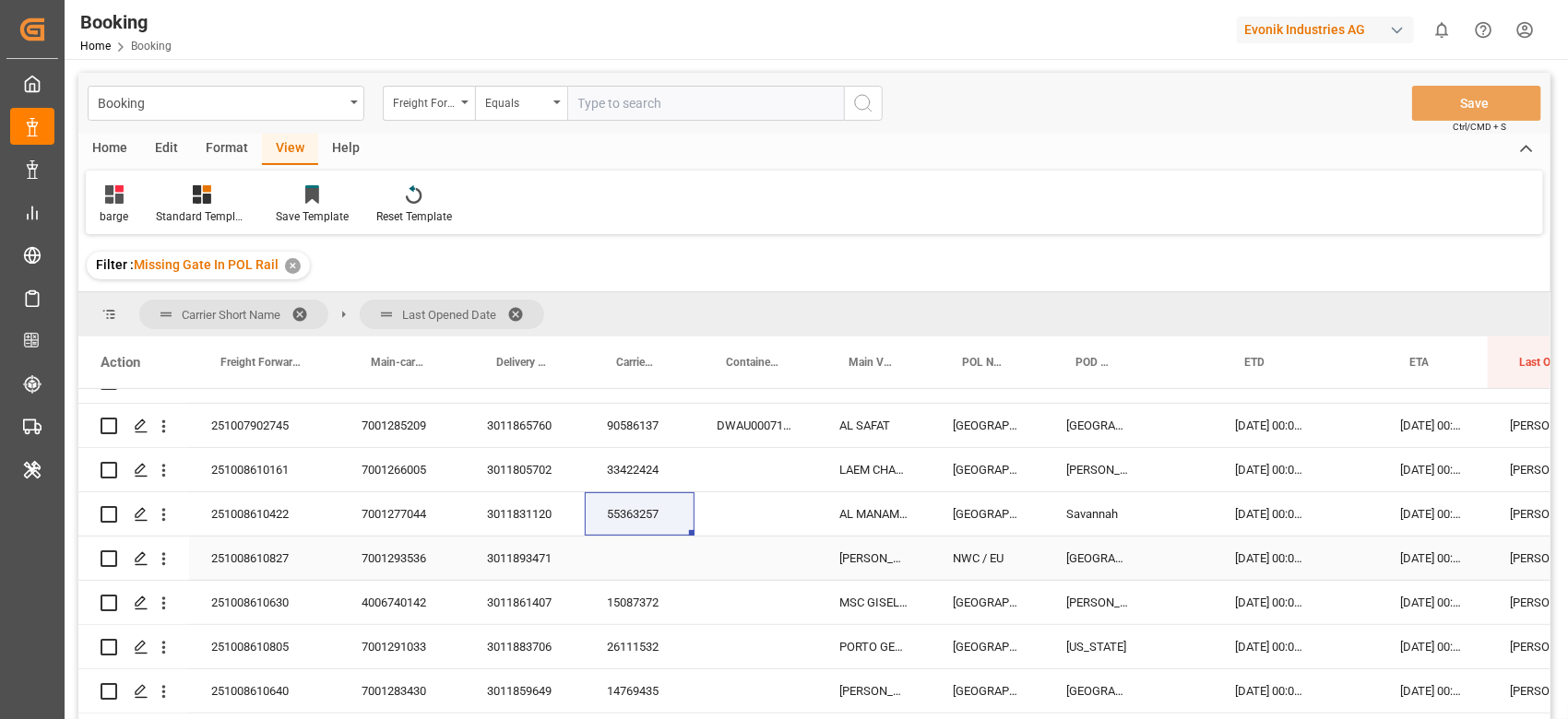
drag, startPoint x: 545, startPoint y: 554, endPoint x: 1531, endPoint y: 452, distance: 991.3
click at [545, 554] on div "3011893471" at bounding box center [525, 558] width 120 height 43
drag, startPoint x: 168, startPoint y: 554, endPoint x: 211, endPoint y: 589, distance: 55.4
click at [166, 554] on icon "open menu" at bounding box center [164, 559] width 19 height 19
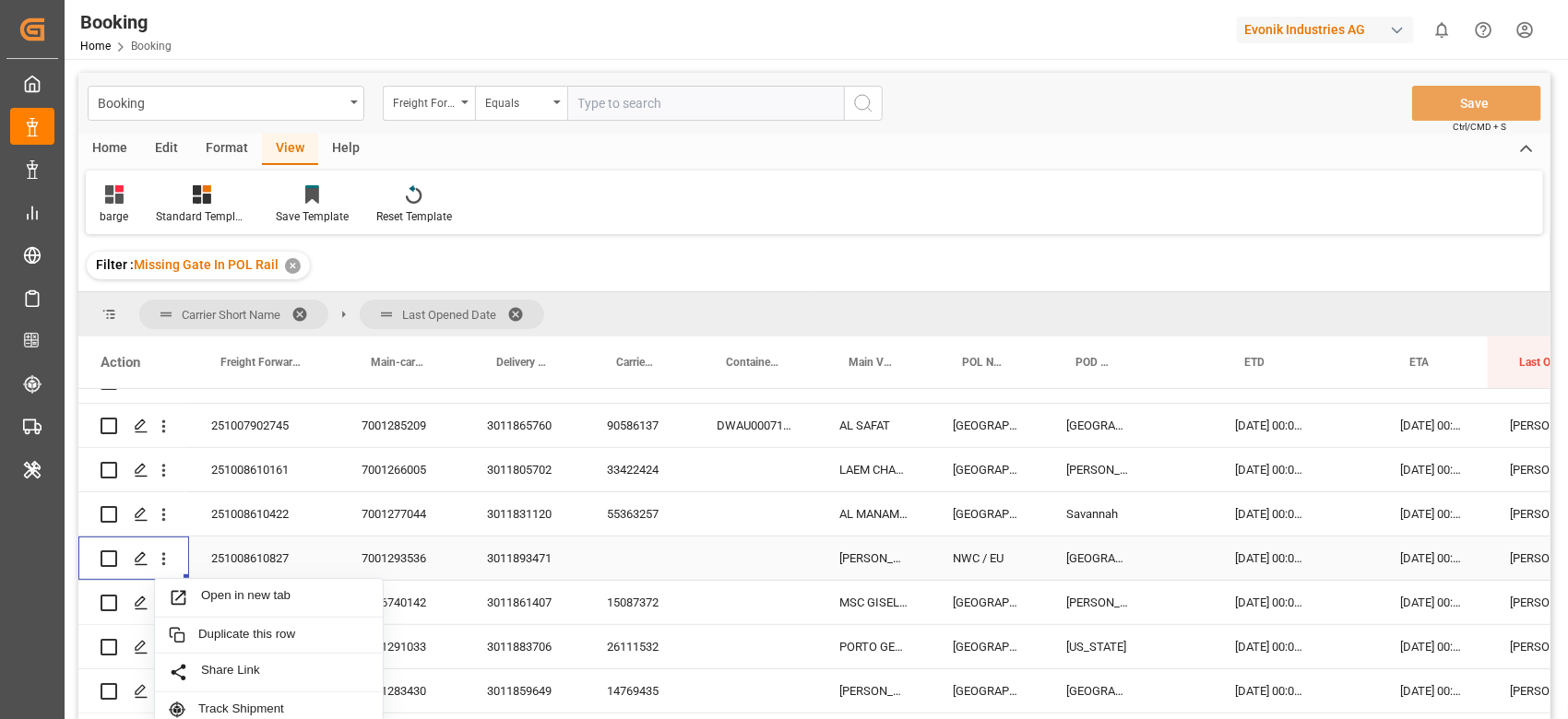
click at [219, 587] on div "Open in new tab" at bounding box center [269, 598] width 228 height 38
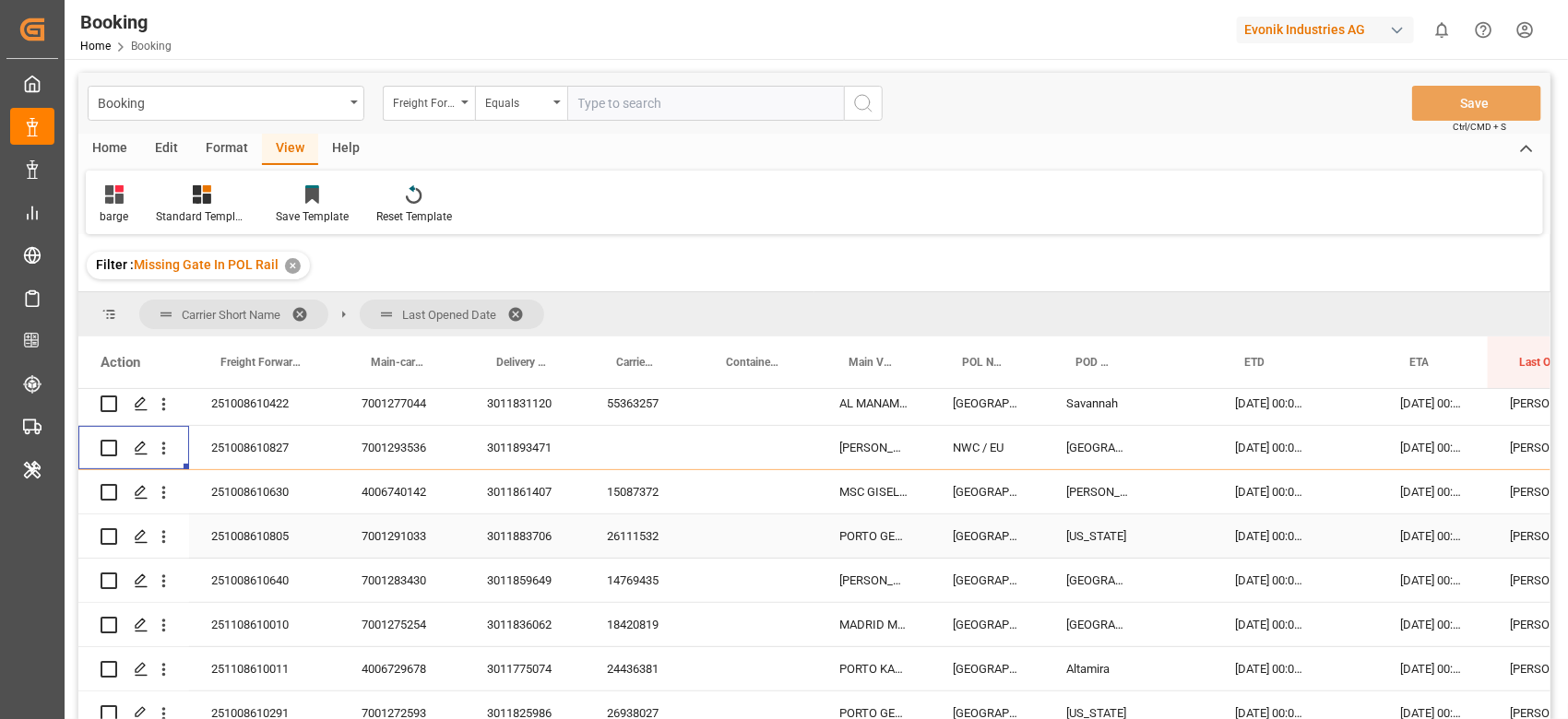
scroll to position [860, 0]
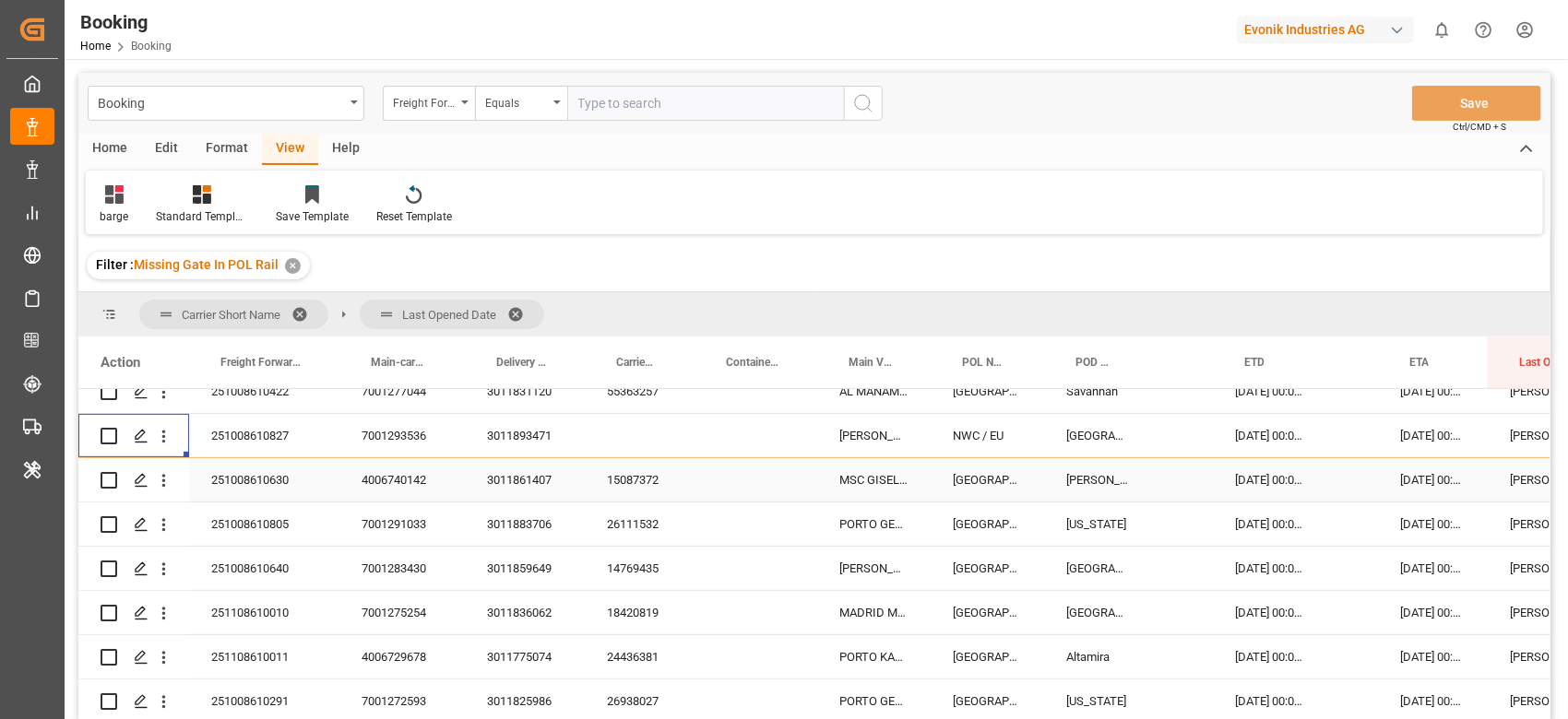
click at [660, 488] on div "15087372" at bounding box center [640, 479] width 109 height 43
click at [635, 518] on div "26111532" at bounding box center [640, 523] width 109 height 43
drag, startPoint x: 667, startPoint y: 571, endPoint x: 1503, endPoint y: 521, distance: 837.5
click at [667, 571] on div "14769435" at bounding box center [640, 568] width 109 height 43
click at [615, 619] on div "18420819" at bounding box center [640, 613] width 109 height 43
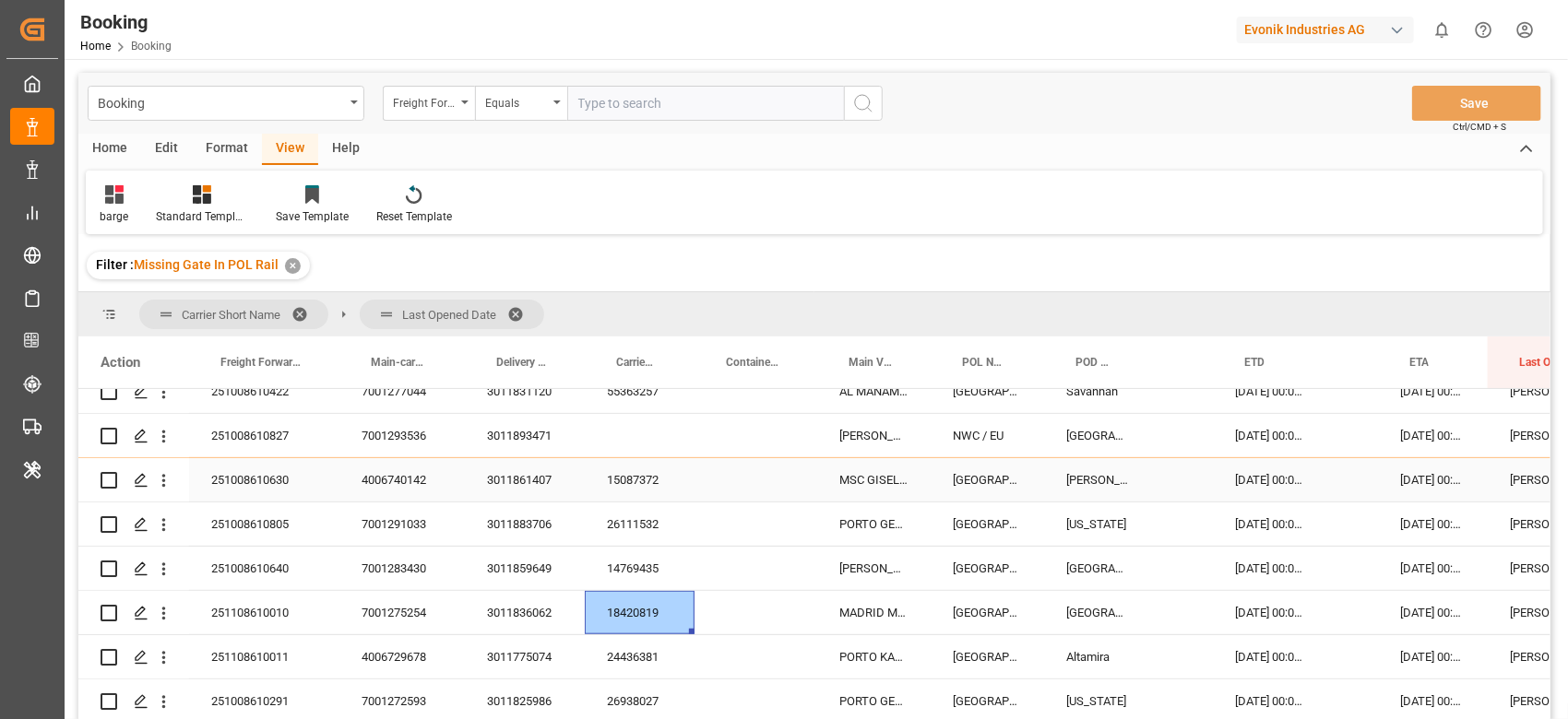
scroll to position [983, 0]
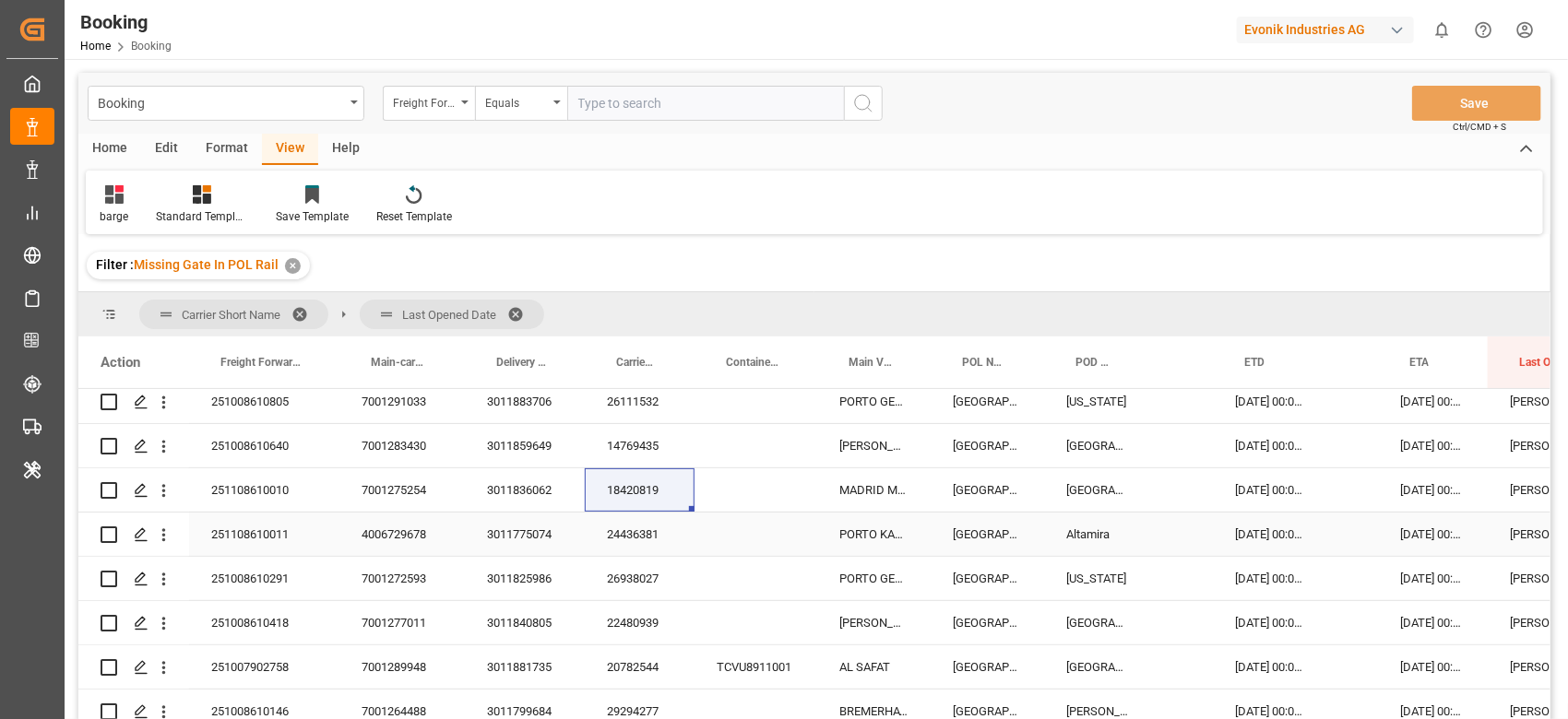
click at [619, 530] on div "24436381" at bounding box center [640, 534] width 109 height 43
click at [622, 577] on div "26938027" at bounding box center [640, 578] width 109 height 43
drag, startPoint x: 612, startPoint y: 627, endPoint x: 1471, endPoint y: 520, distance: 865.6
click at [612, 627] on div "22480939" at bounding box center [640, 622] width 109 height 43
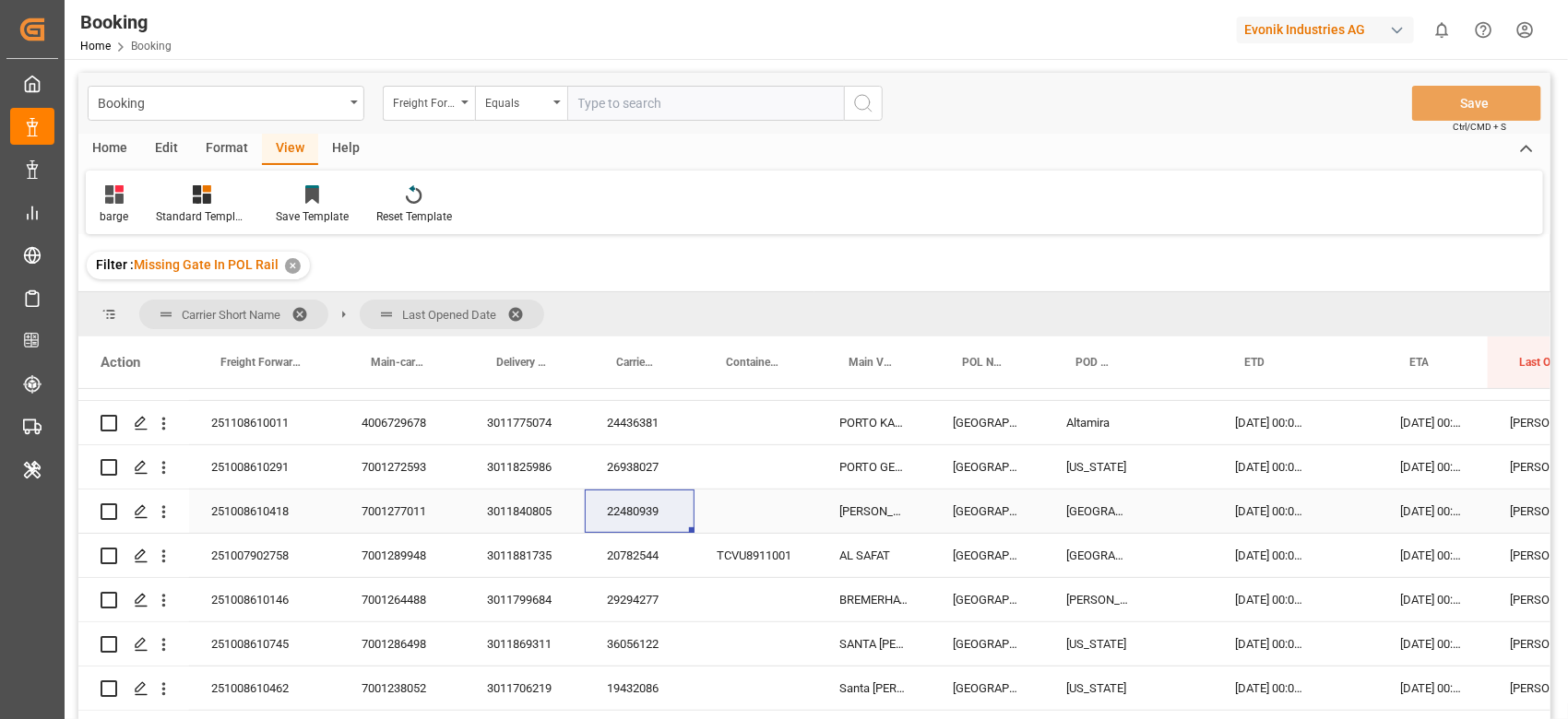
scroll to position [1106, 0]
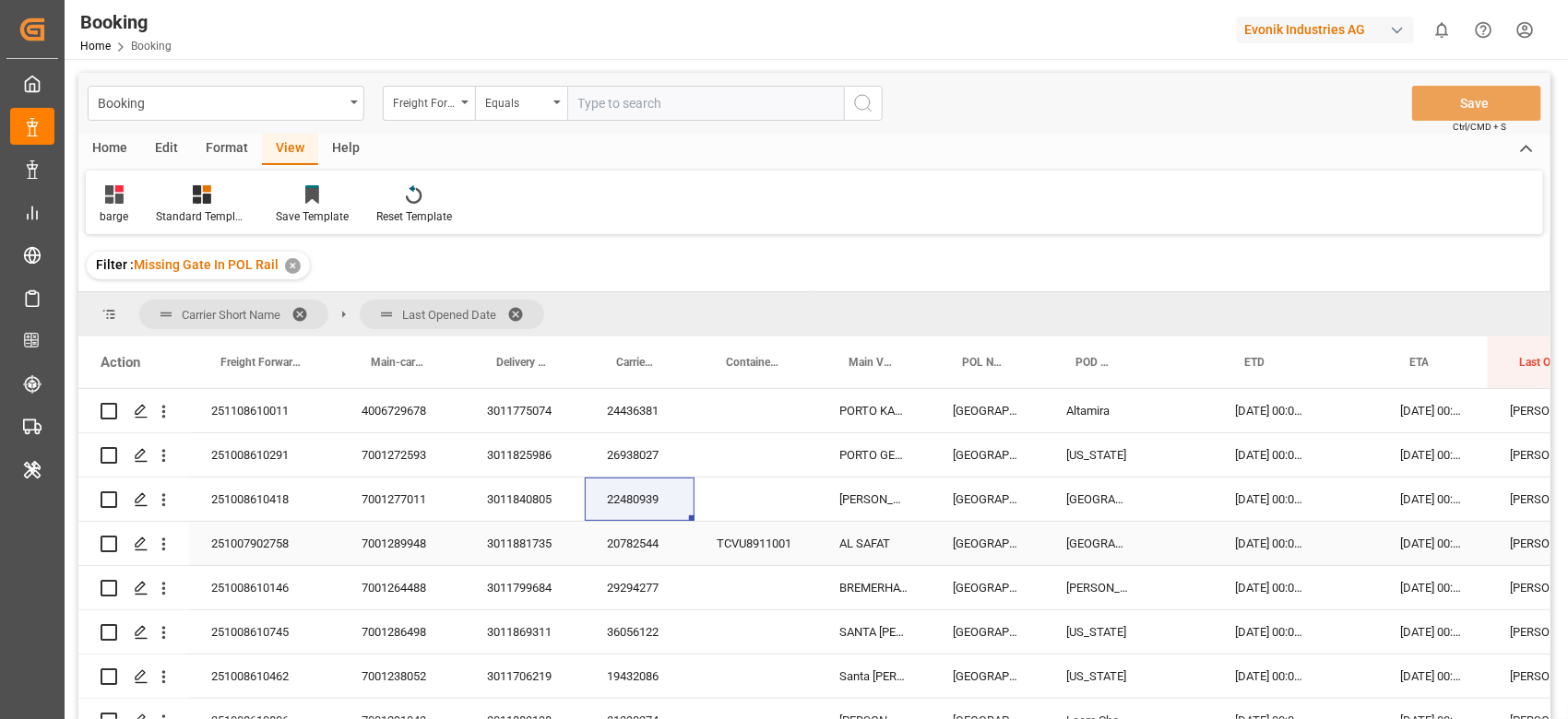
click at [630, 581] on div "29294277" at bounding box center [640, 588] width 109 height 43
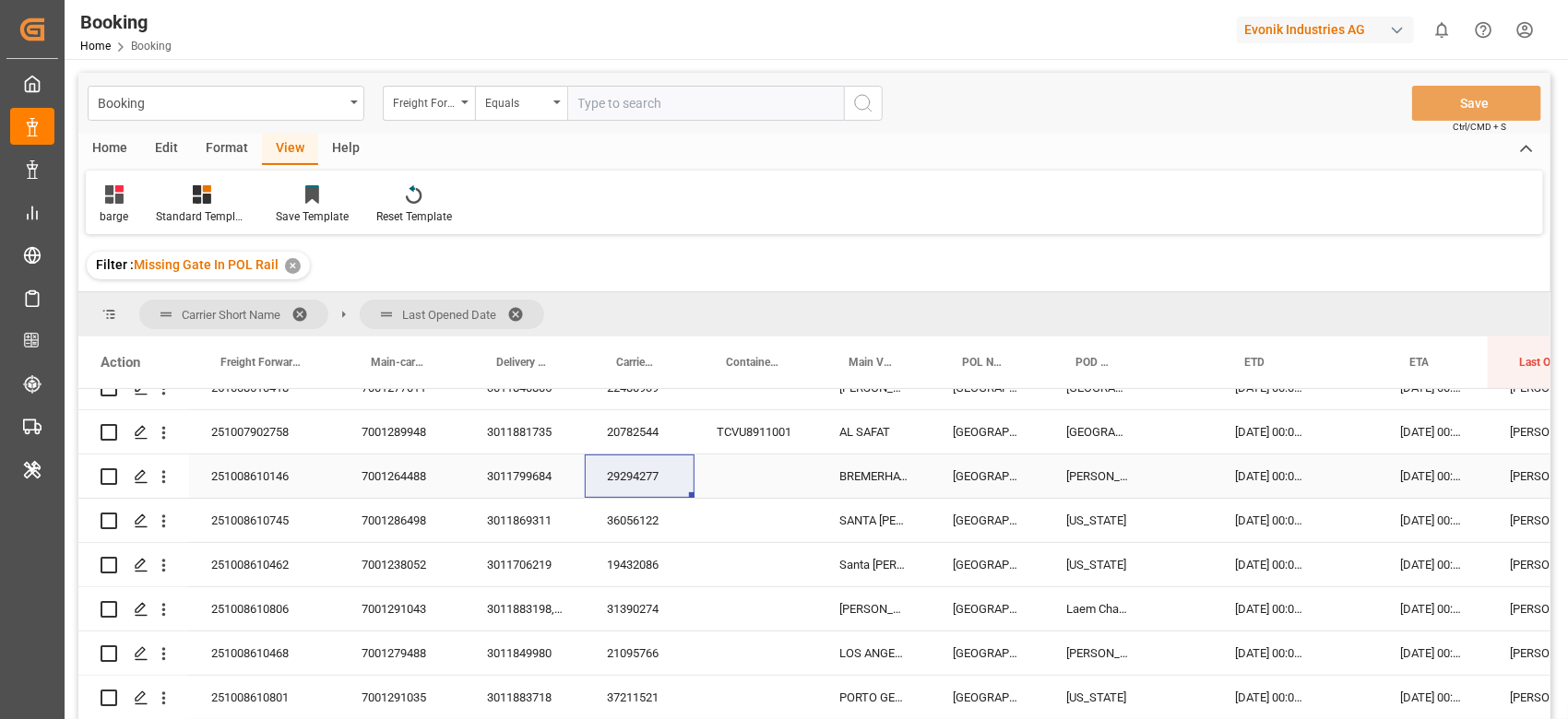
scroll to position [1229, 0]
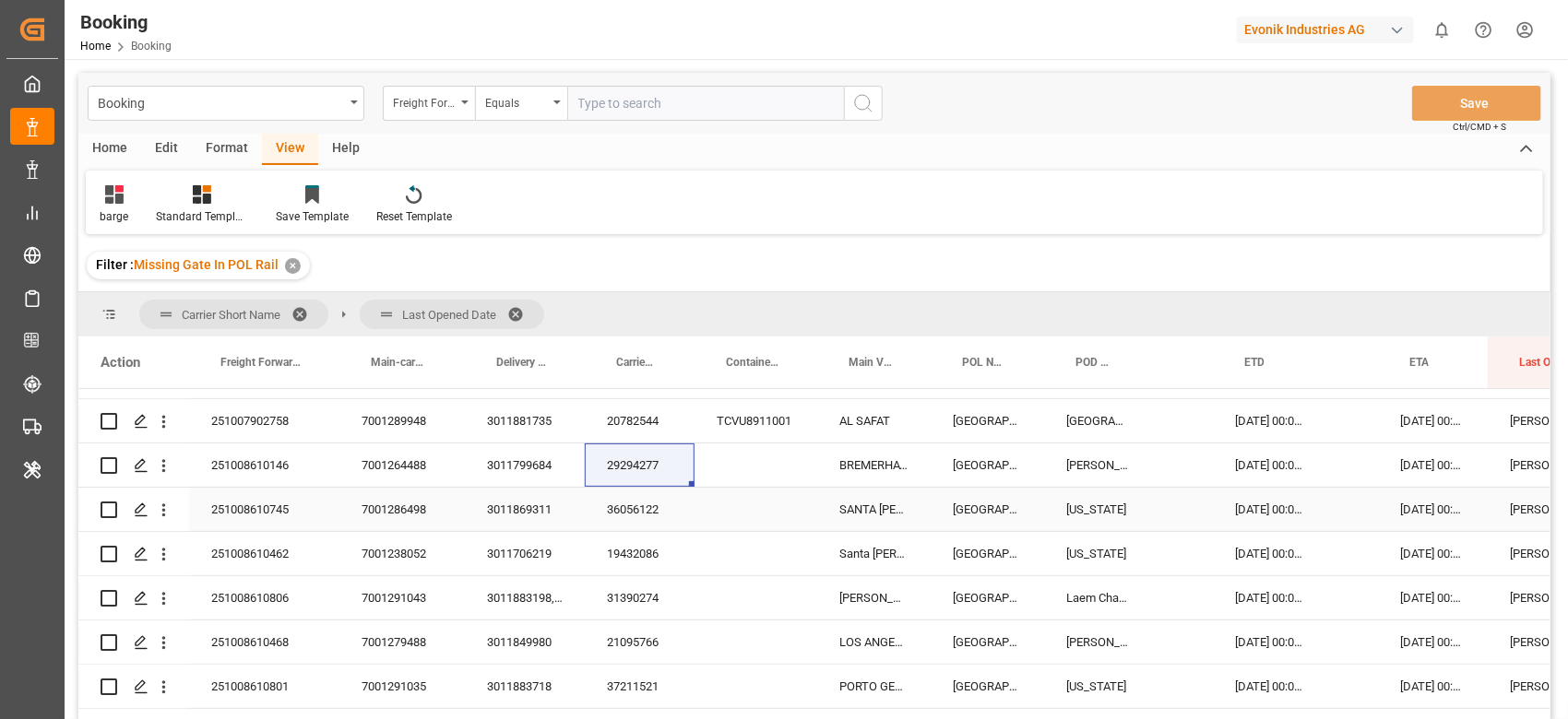
drag, startPoint x: 644, startPoint y: 510, endPoint x: 1482, endPoint y: 415, distance: 843.4
click at [644, 510] on div "36056122" at bounding box center [640, 509] width 109 height 43
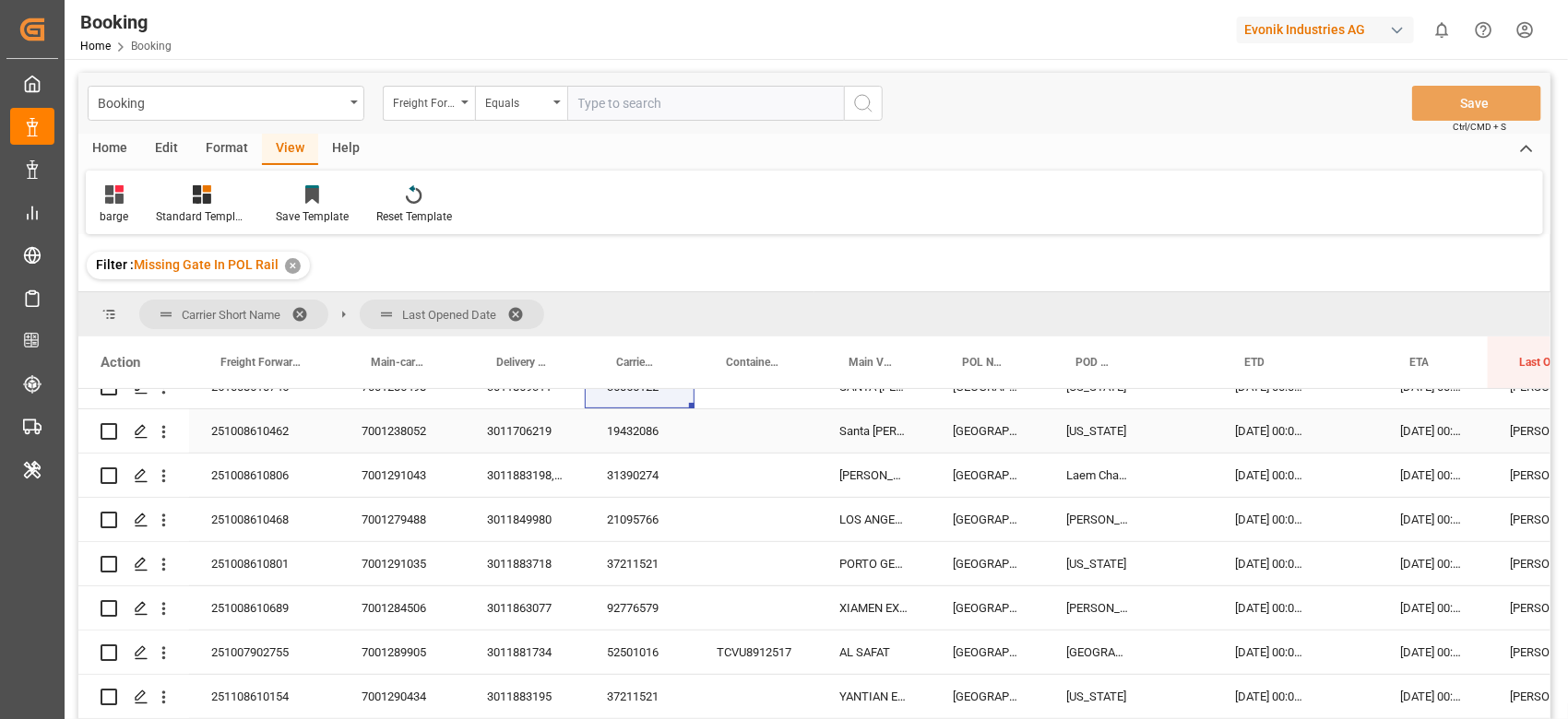
click at [638, 436] on div "19432086" at bounding box center [640, 430] width 109 height 43
click at [633, 480] on div "31390274" at bounding box center [640, 475] width 109 height 43
click at [611, 507] on div "21095766" at bounding box center [640, 519] width 109 height 43
click at [620, 572] on div "37211521" at bounding box center [640, 564] width 109 height 43
drag, startPoint x: 647, startPoint y: 605, endPoint x: 1552, endPoint y: 401, distance: 927.7
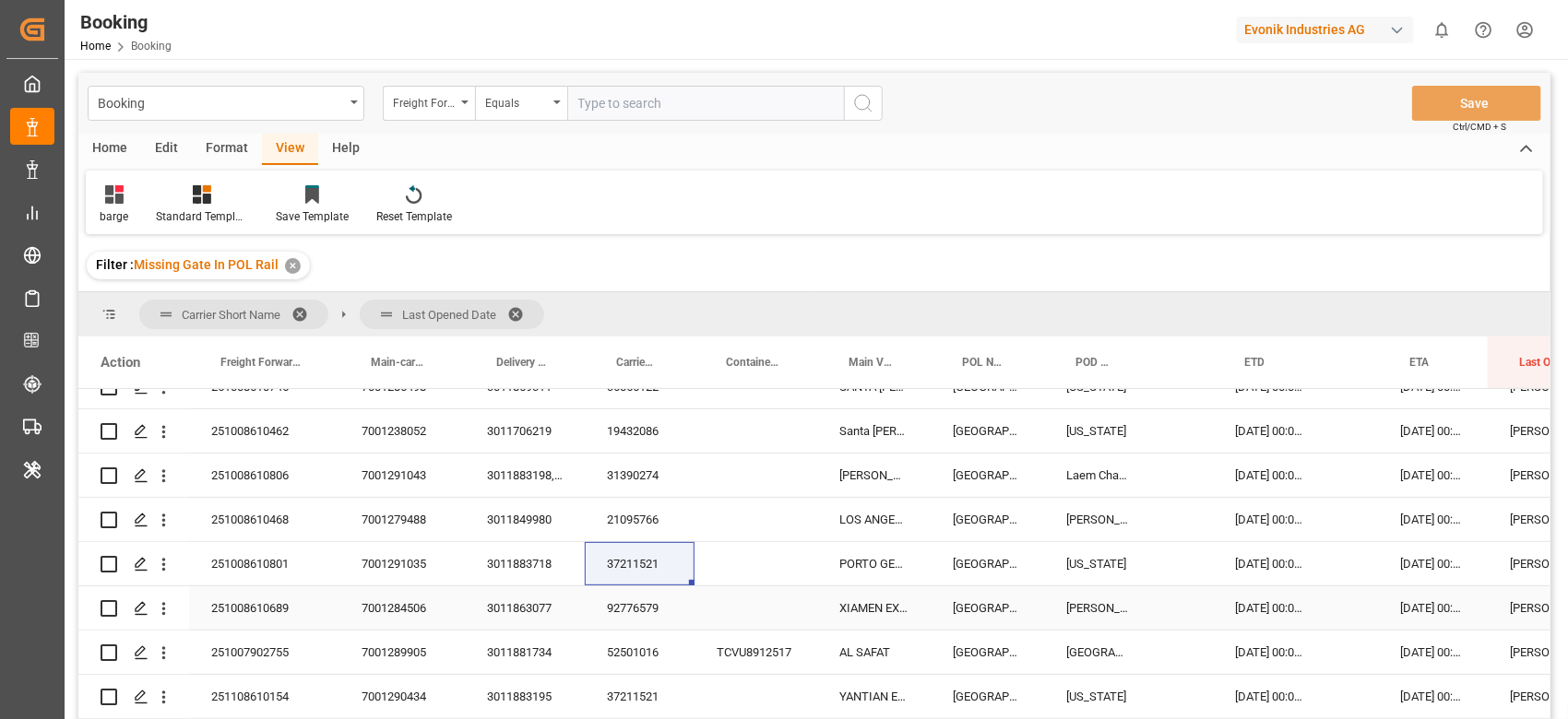
click at [647, 605] on div "92776579" at bounding box center [640, 608] width 109 height 43
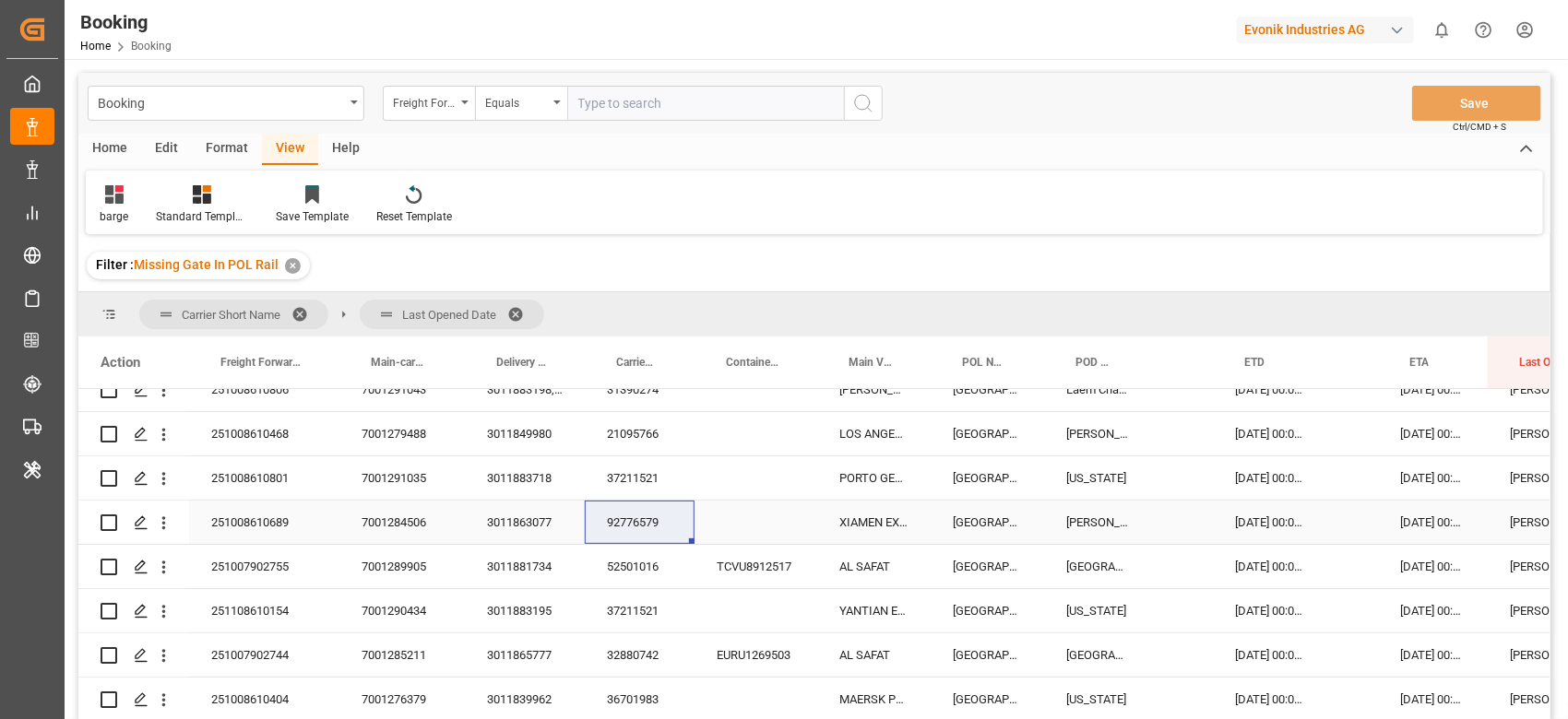
scroll to position [1475, 0]
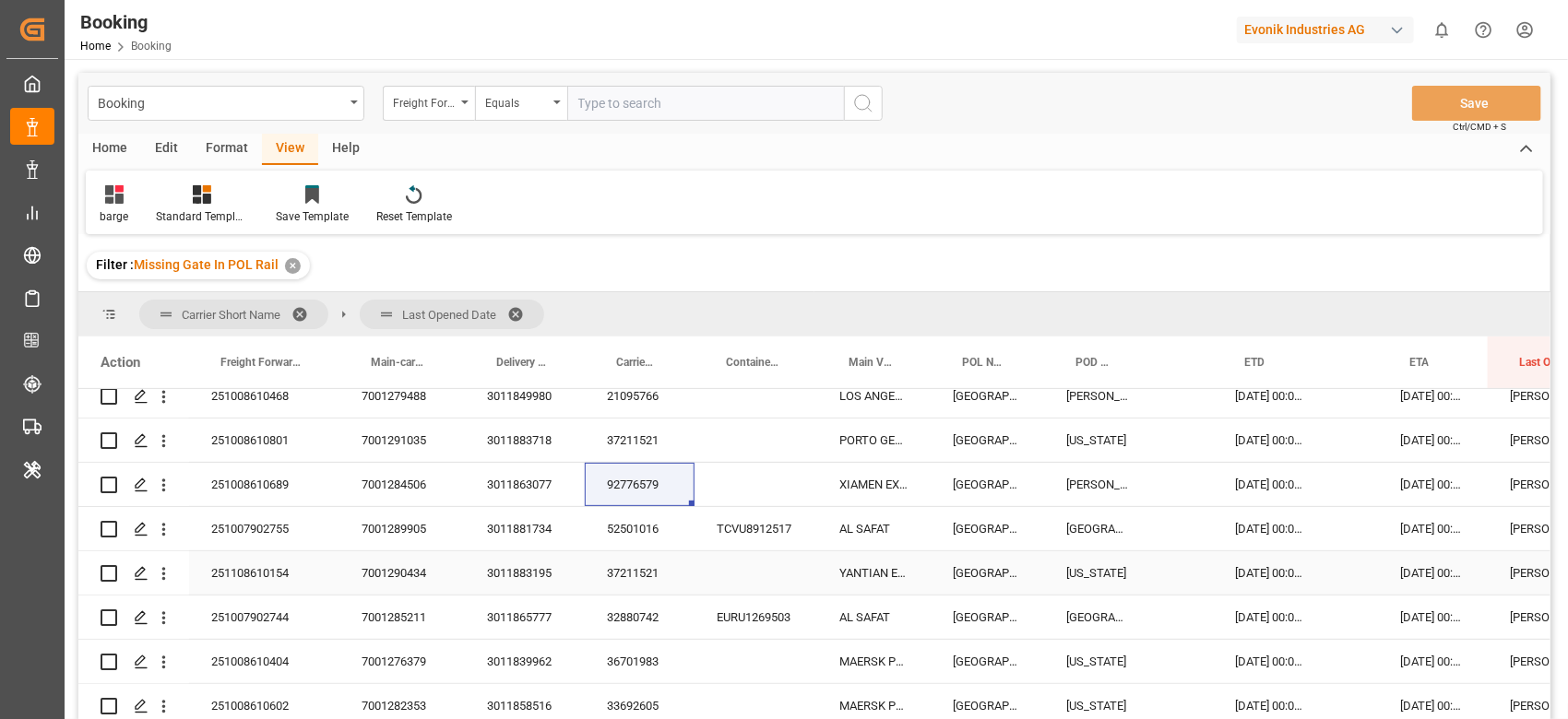
drag, startPoint x: 635, startPoint y: 577, endPoint x: 902, endPoint y: 475, distance: 285.8
click at [635, 576] on div "37211521" at bounding box center [640, 572] width 109 height 43
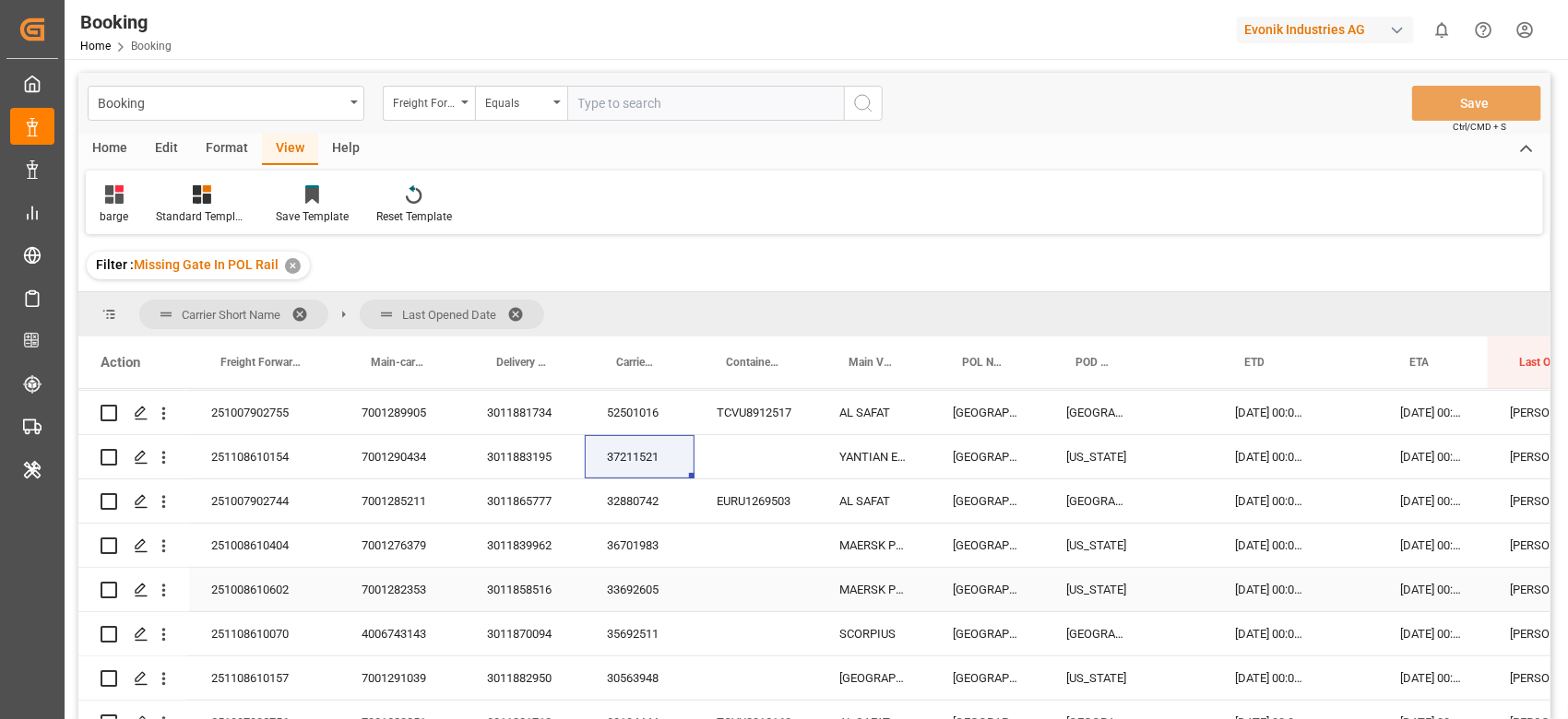
scroll to position [1714, 0]
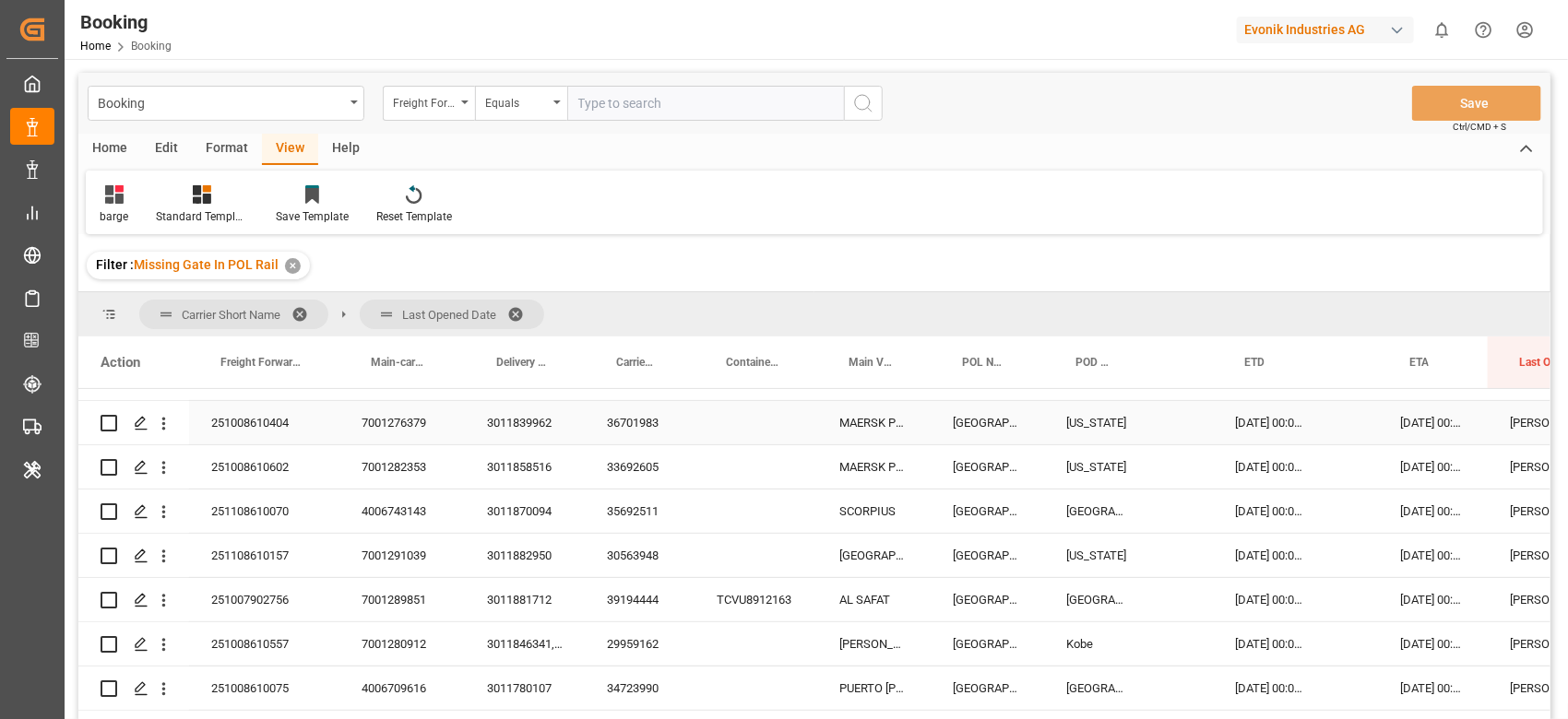
drag, startPoint x: 662, startPoint y: 423, endPoint x: 1539, endPoint y: 405, distance: 877.2
click at [662, 422] on div "36701983" at bounding box center [640, 422] width 109 height 43
click at [643, 478] on div "33692605" at bounding box center [640, 467] width 109 height 43
click at [621, 513] on div "35692511" at bounding box center [640, 511] width 109 height 43
click at [646, 547] on div "30563948" at bounding box center [640, 555] width 109 height 43
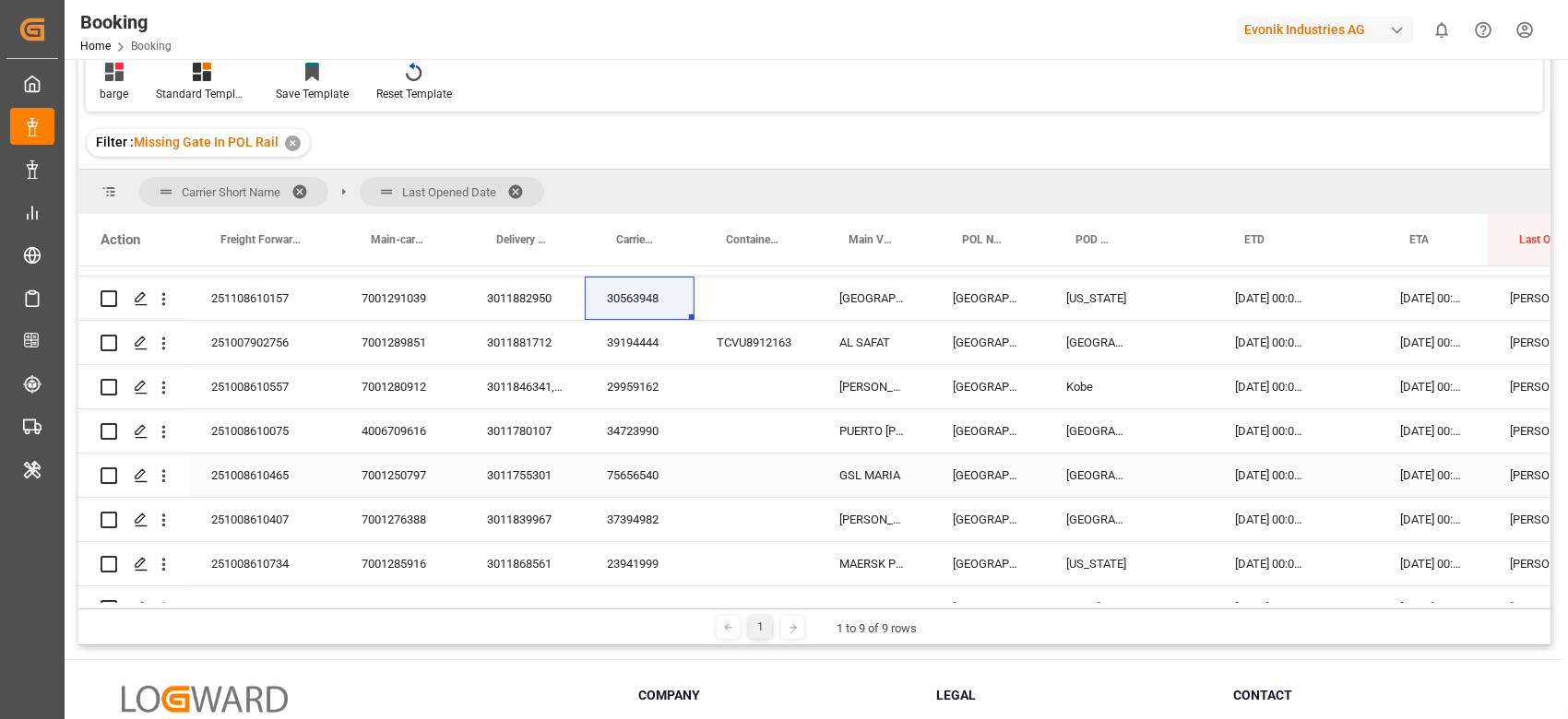
scroll to position [1837, 0]
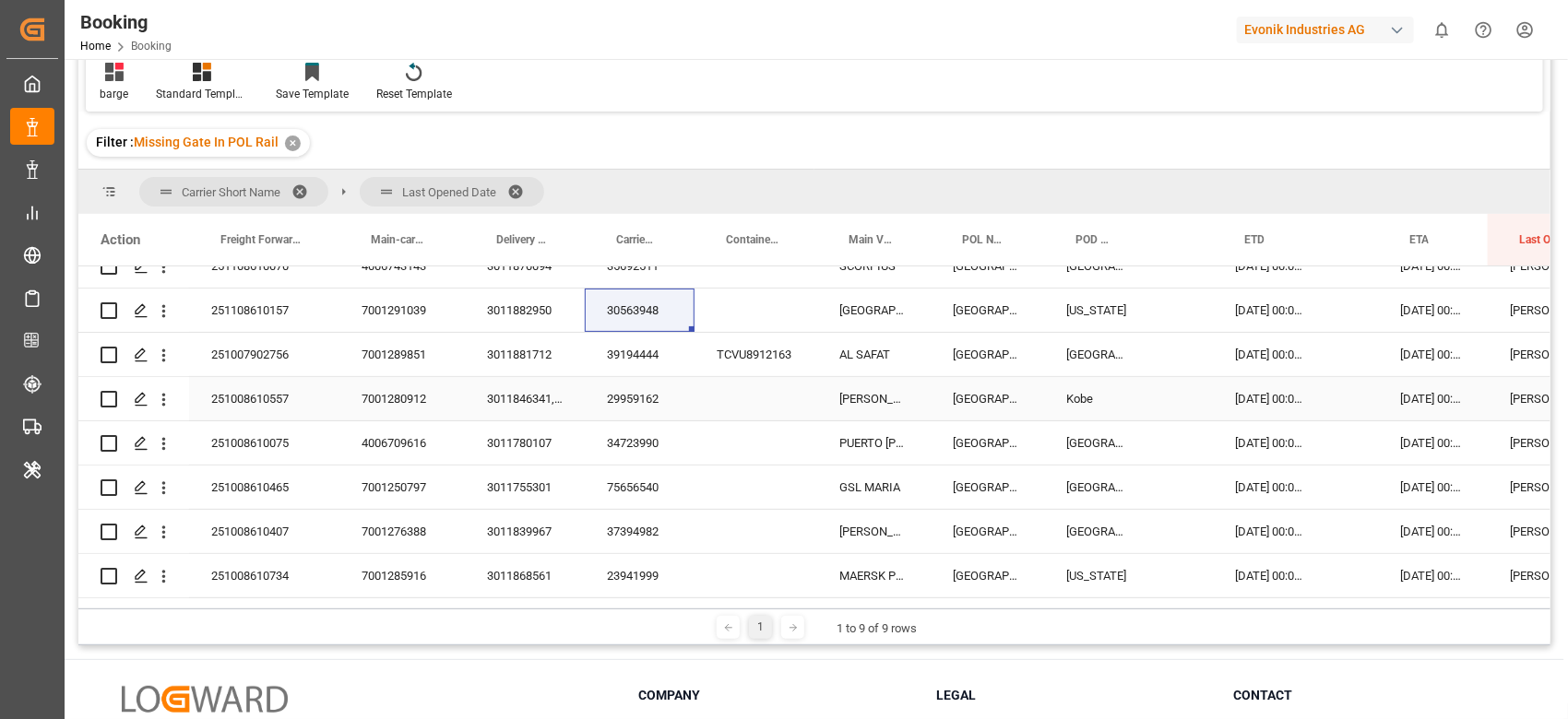
click at [647, 394] on div "29959162" at bounding box center [640, 398] width 109 height 43
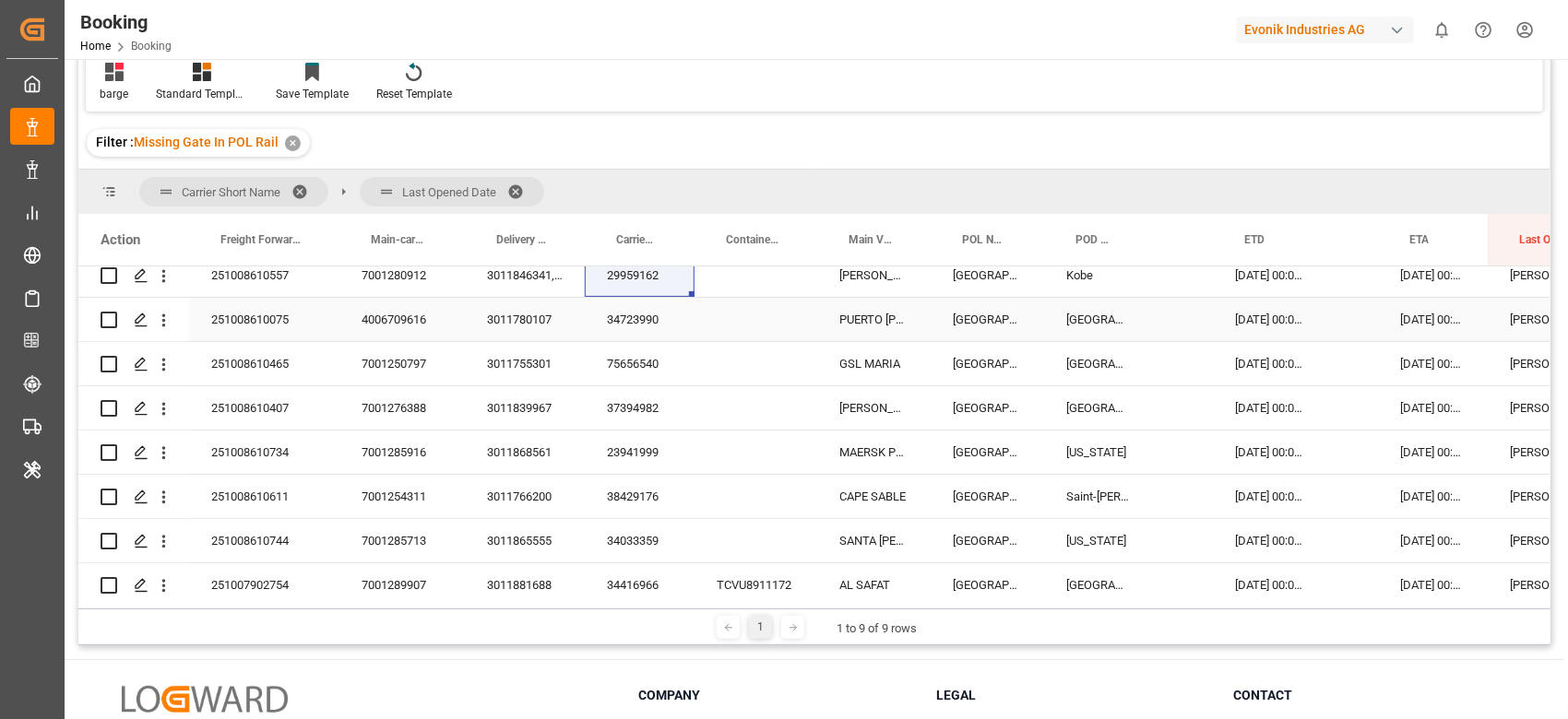
click at [627, 318] on div "34723990" at bounding box center [640, 319] width 109 height 43
click at [633, 360] on div "75656540" at bounding box center [640, 363] width 109 height 43
click at [617, 394] on div "37394982" at bounding box center [640, 407] width 109 height 43
drag, startPoint x: 636, startPoint y: 442, endPoint x: 1573, endPoint y: 348, distance: 941.7
click at [636, 442] on div "23941999" at bounding box center [640, 452] width 109 height 43
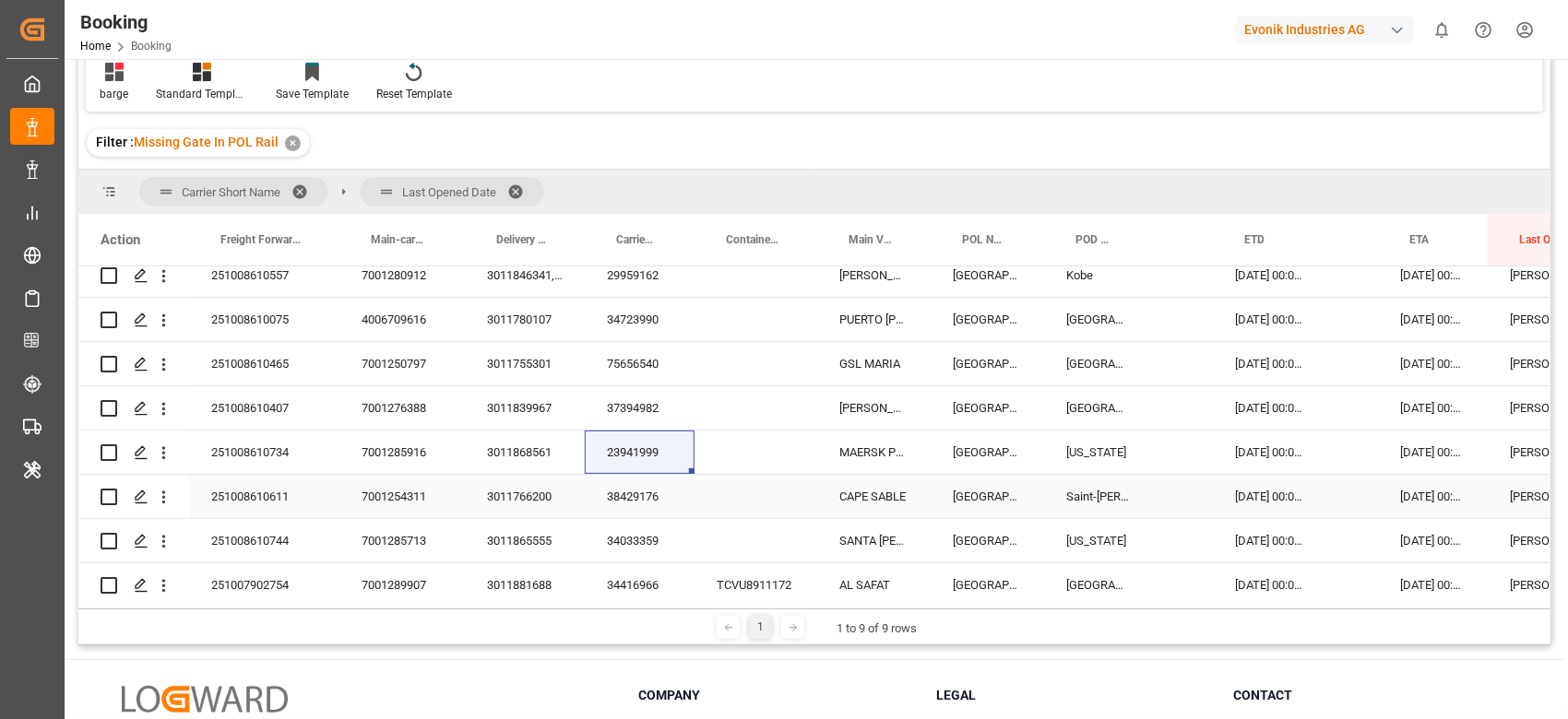
click at [618, 509] on div "38429176" at bounding box center [640, 496] width 109 height 43
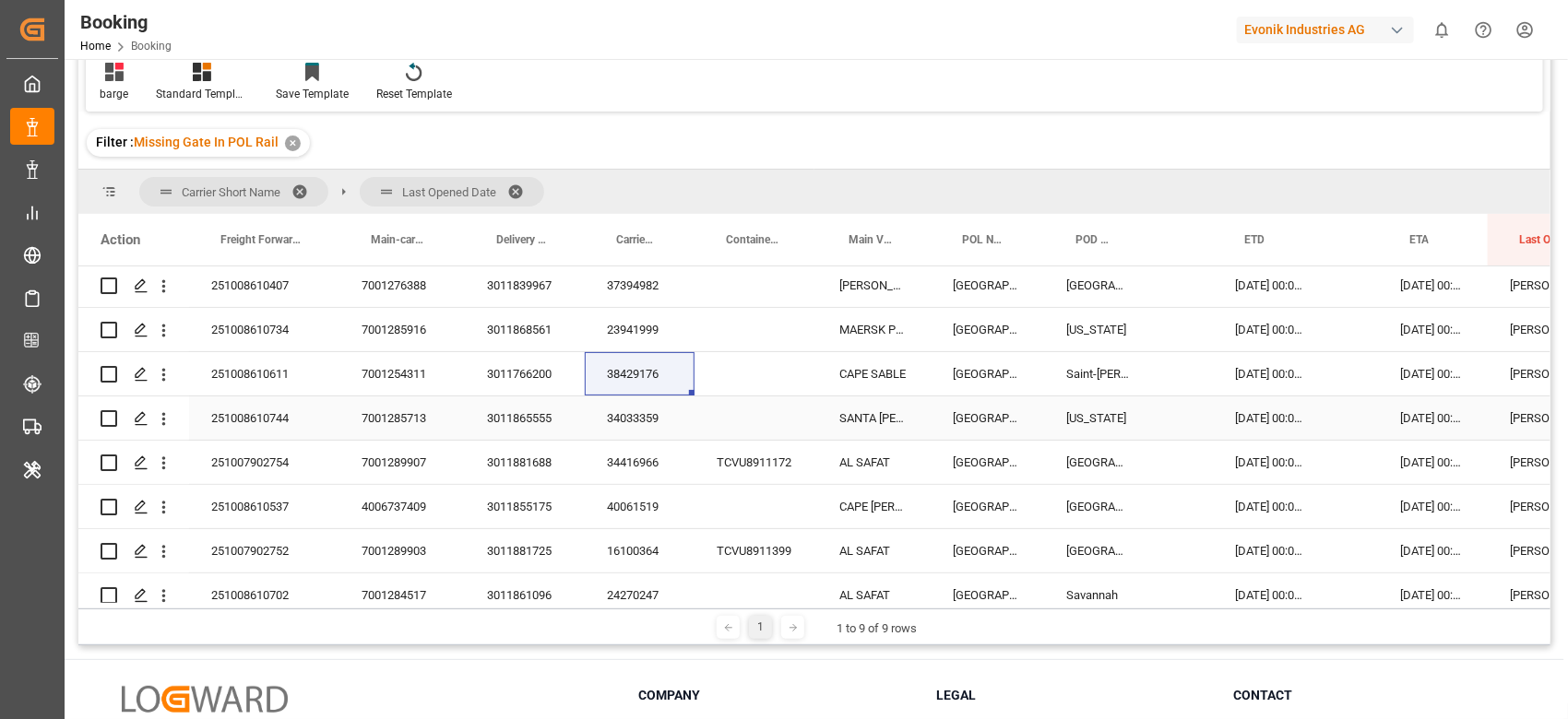
click at [620, 400] on div "34033359" at bounding box center [640, 418] width 109 height 43
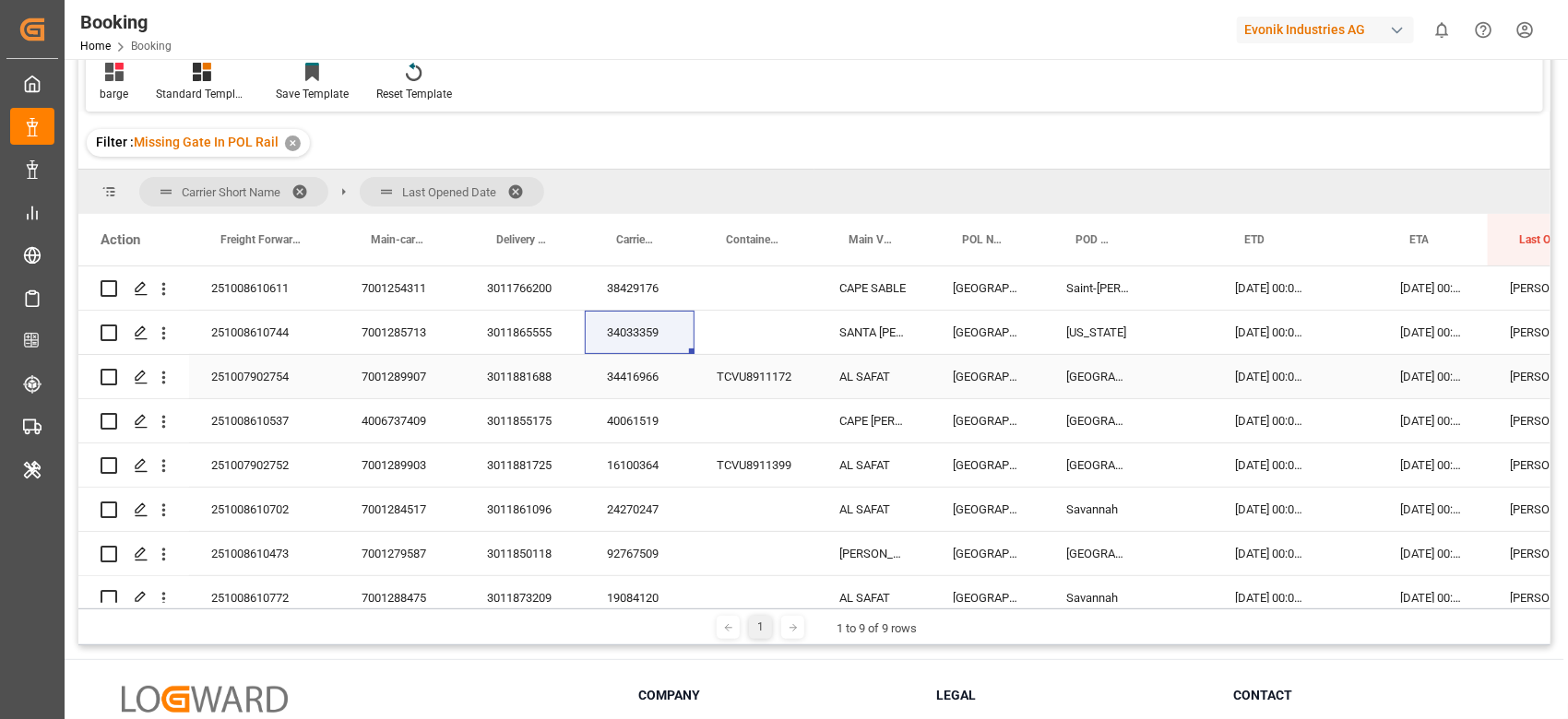
scroll to position [2206, 0]
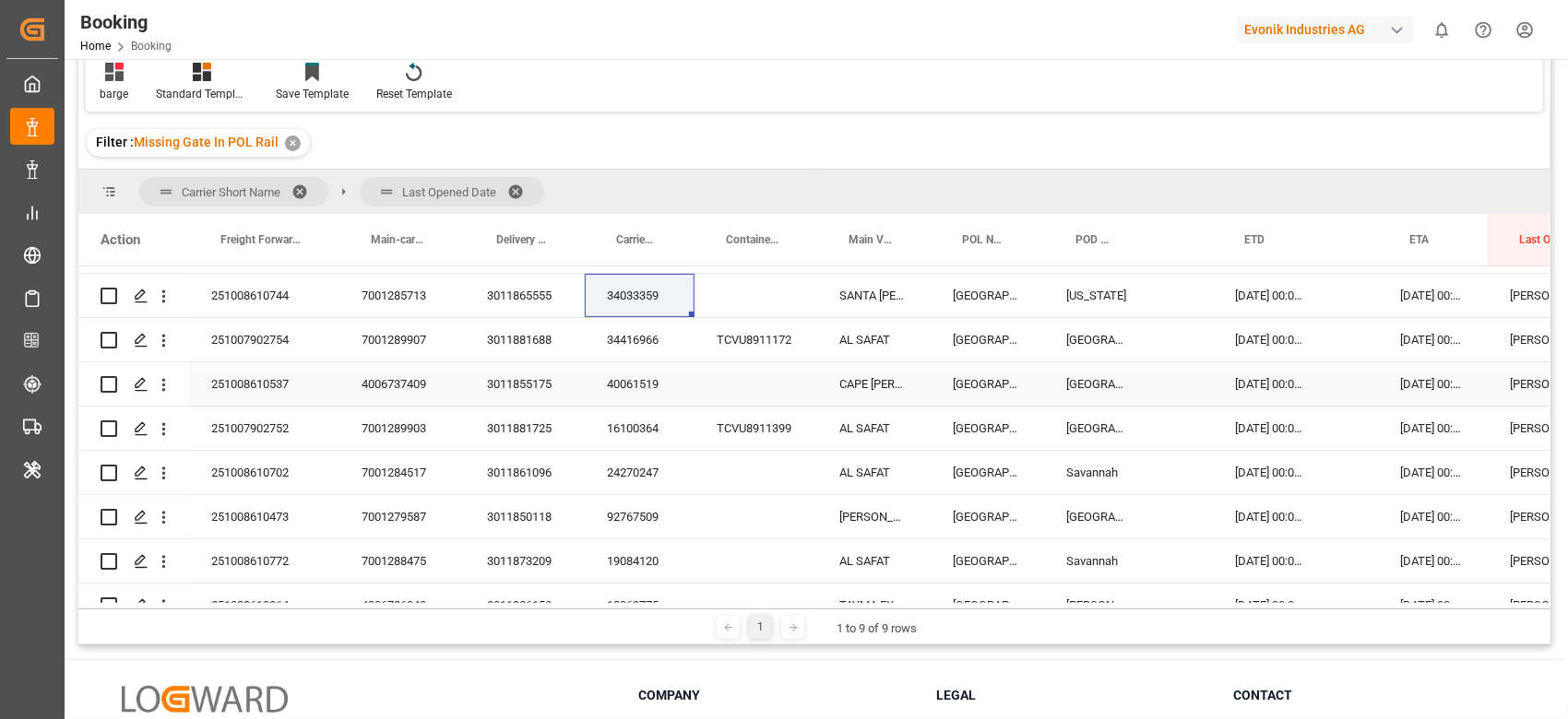
click at [643, 377] on div "40061519" at bounding box center [640, 383] width 109 height 43
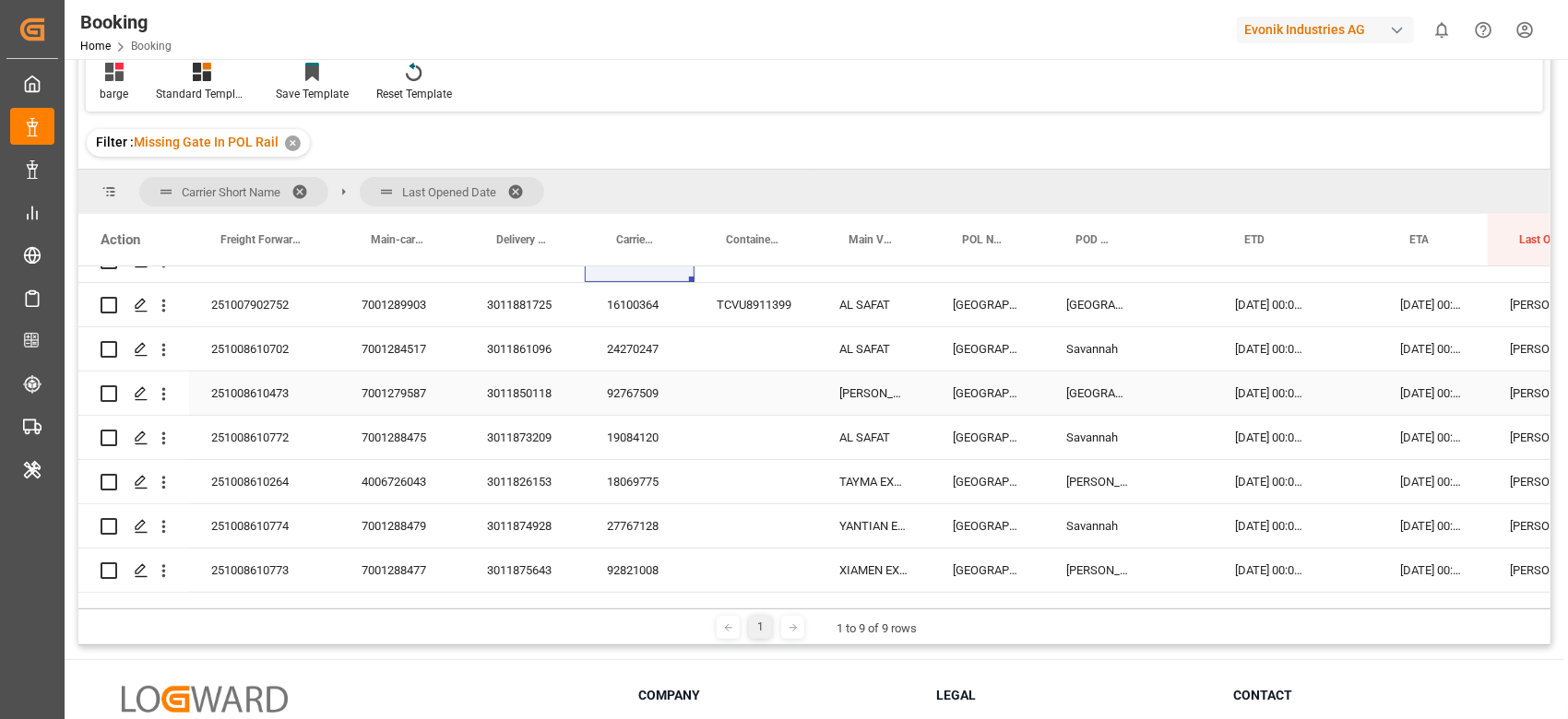
drag, startPoint x: 620, startPoint y: 384, endPoint x: 687, endPoint y: 401, distance: 69.1
click at [619, 383] on div "92767509" at bounding box center [640, 393] width 109 height 43
click at [608, 345] on div "24270247" at bounding box center [640, 348] width 109 height 43
click at [636, 402] on div "92767509" at bounding box center [640, 393] width 109 height 43
drag, startPoint x: 641, startPoint y: 441, endPoint x: 1551, endPoint y: 392, distance: 911.3
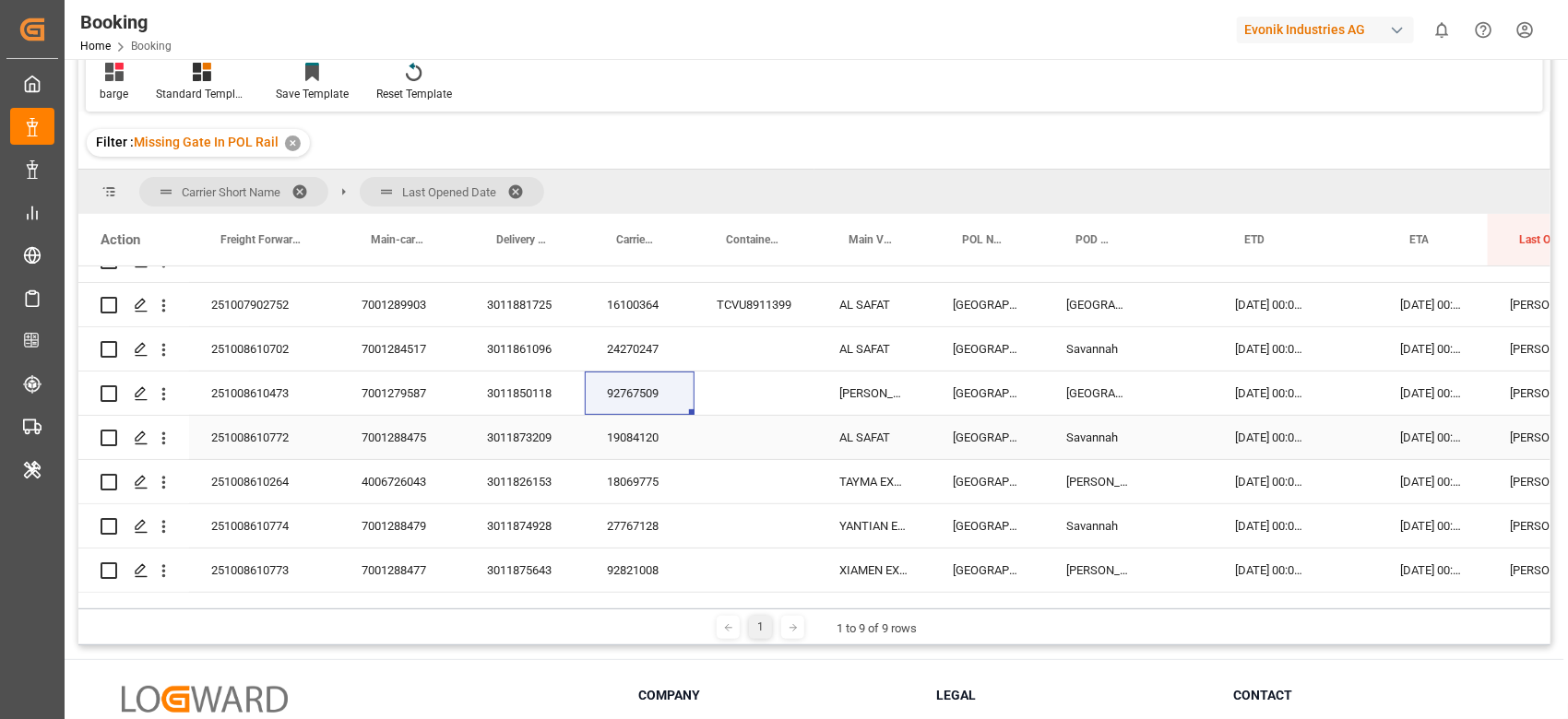
click at [641, 441] on div "19084120" at bounding box center [640, 437] width 109 height 43
click at [626, 494] on div "18069775" at bounding box center [640, 481] width 109 height 43
click at [617, 529] on div "27767128" at bounding box center [640, 525] width 109 height 43
drag, startPoint x: 661, startPoint y: 563, endPoint x: 831, endPoint y: 415, distance: 225.4
click at [661, 563] on div "92821008" at bounding box center [640, 569] width 109 height 43
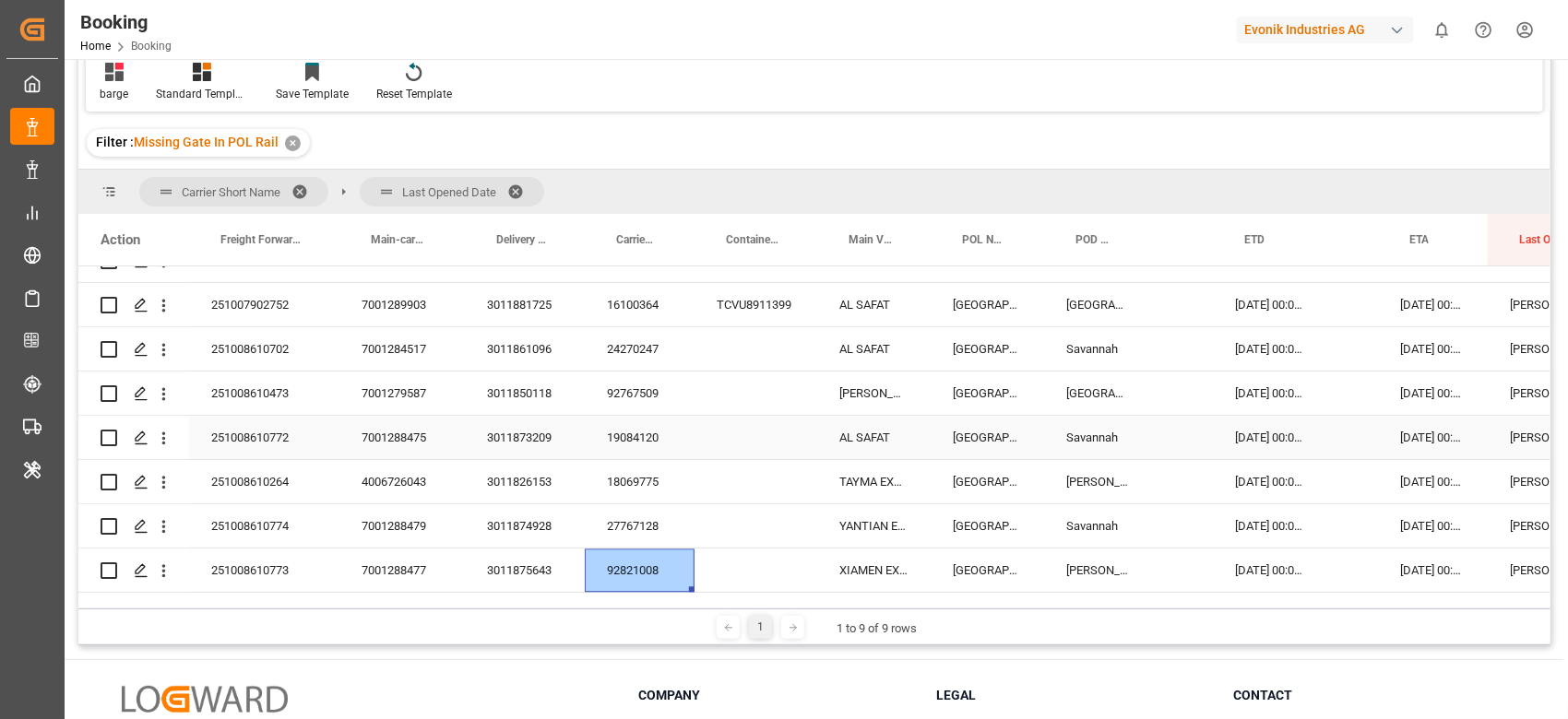
scroll to position [2452, 0]
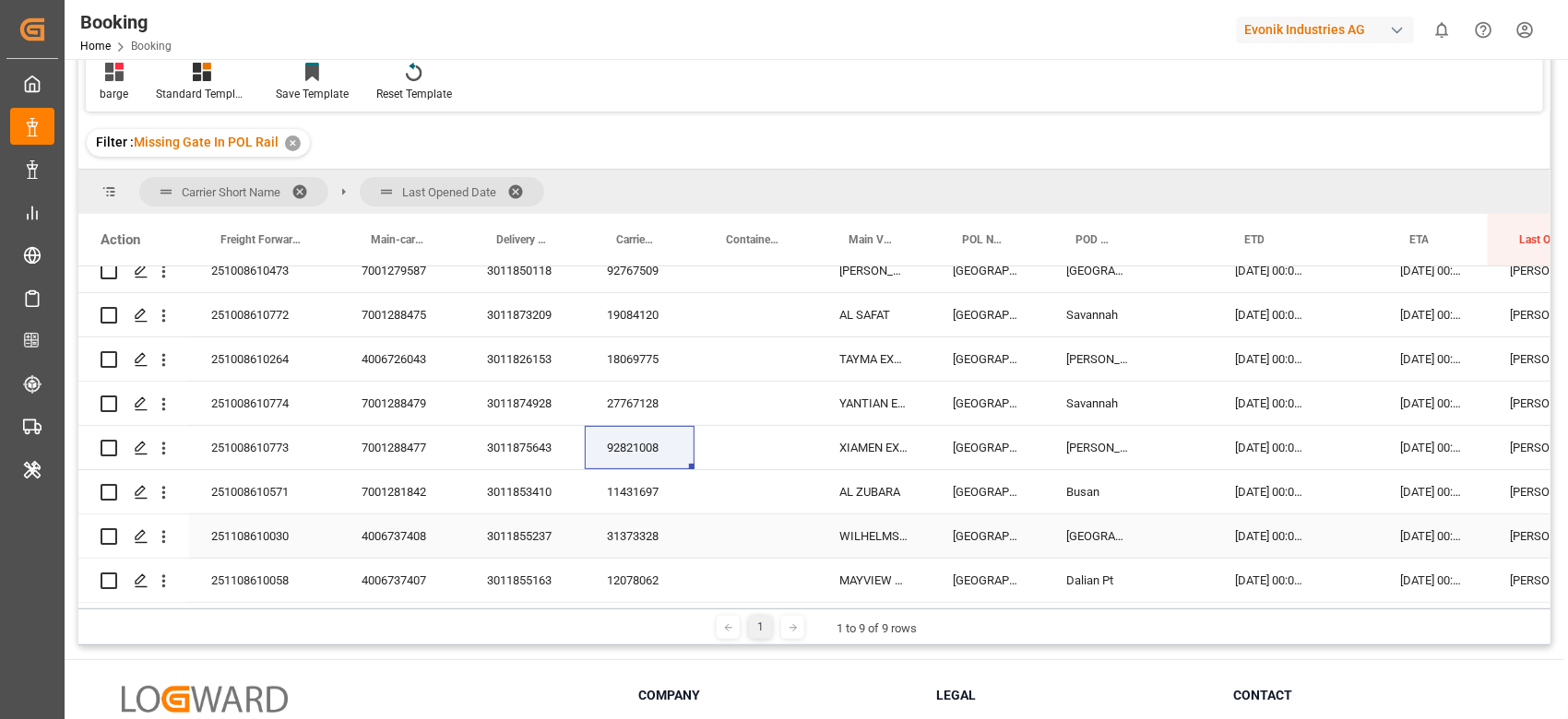
click at [620, 513] on div "11431697" at bounding box center [640, 492] width 109 height 43
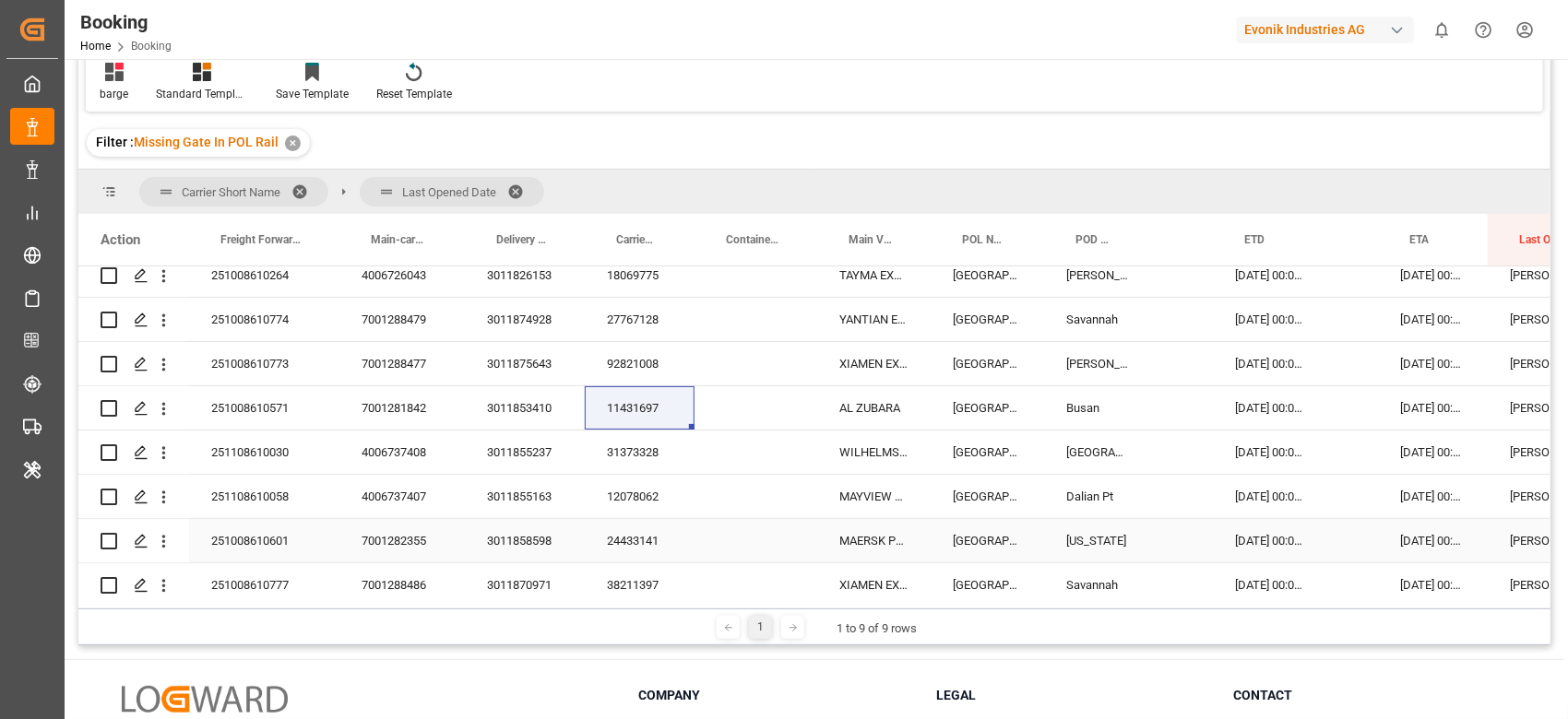
scroll to position [2575, 0]
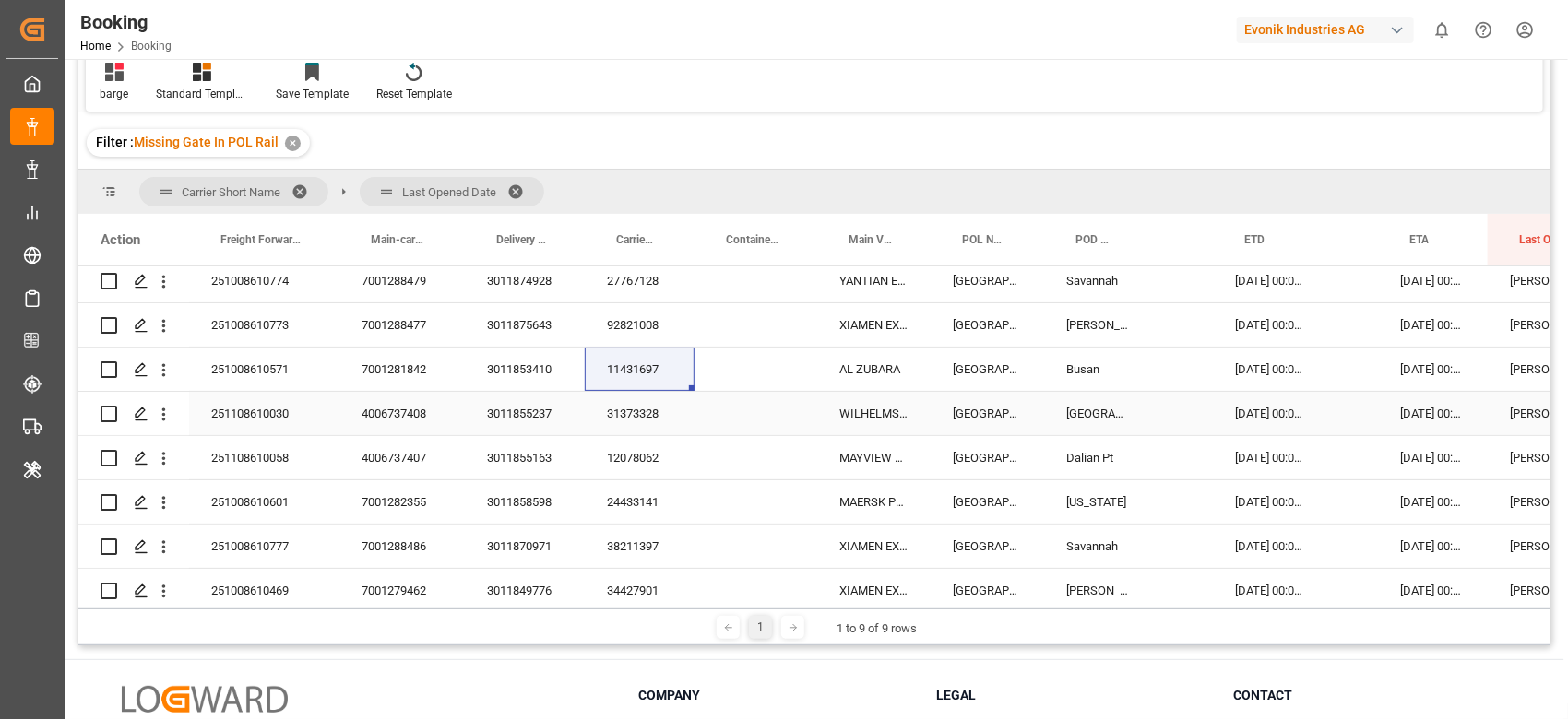
click at [629, 415] on div "31373328" at bounding box center [640, 413] width 109 height 43
drag, startPoint x: 618, startPoint y: 449, endPoint x: 723, endPoint y: 398, distance: 116.7
click at [618, 449] on div "12078062" at bounding box center [640, 457] width 109 height 43
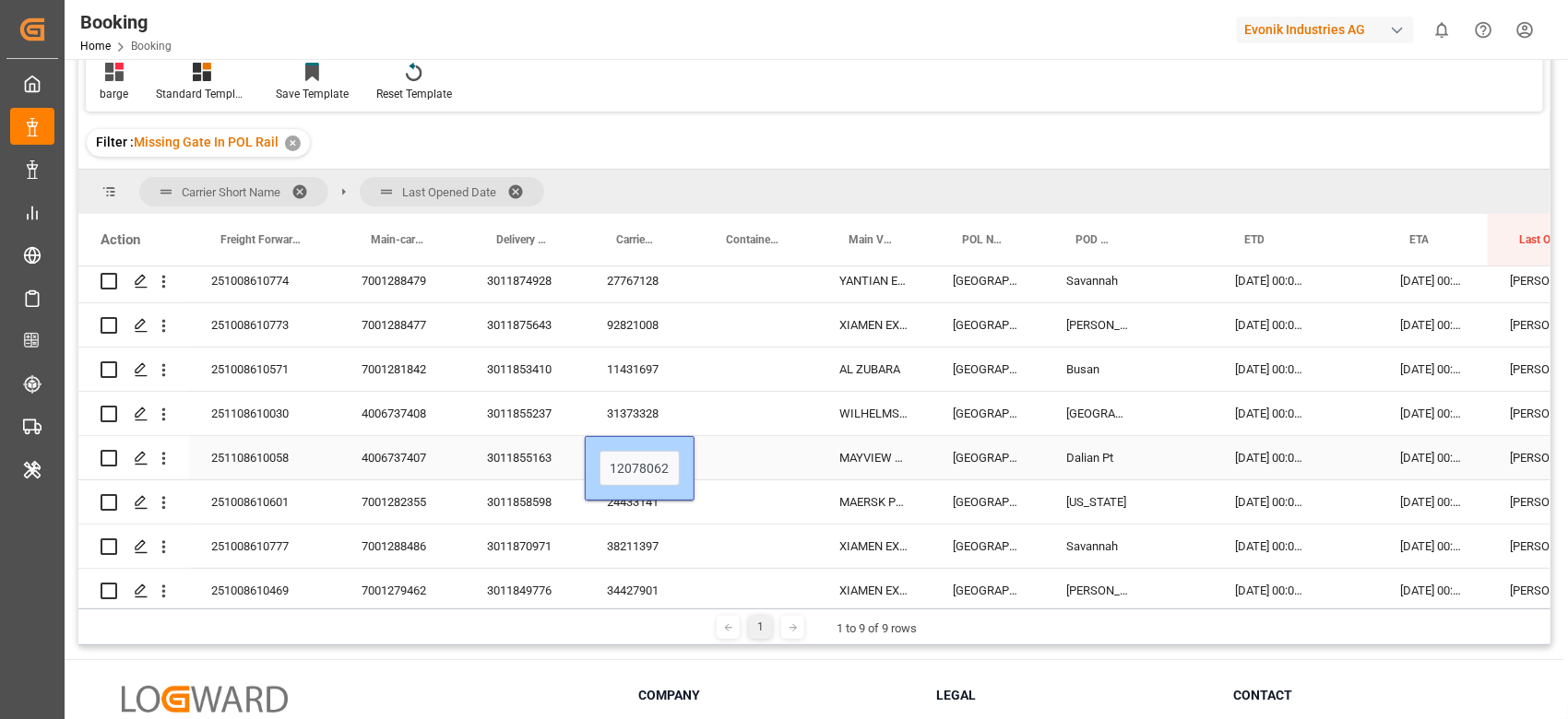
click at [694, 438] on div "251108610058 4006737407 3011855163 12078062 MAYVIEW MAERSK Bremerhaven Dalian P…" at bounding box center [893, 458] width 1629 height 44
drag, startPoint x: 758, startPoint y: 449, endPoint x: 674, endPoint y: 452, distance: 84.1
click at [760, 449] on div "Press SPACE to select this row." at bounding box center [756, 457] width 123 height 43
click at [641, 452] on div "12078062" at bounding box center [640, 457] width 109 height 43
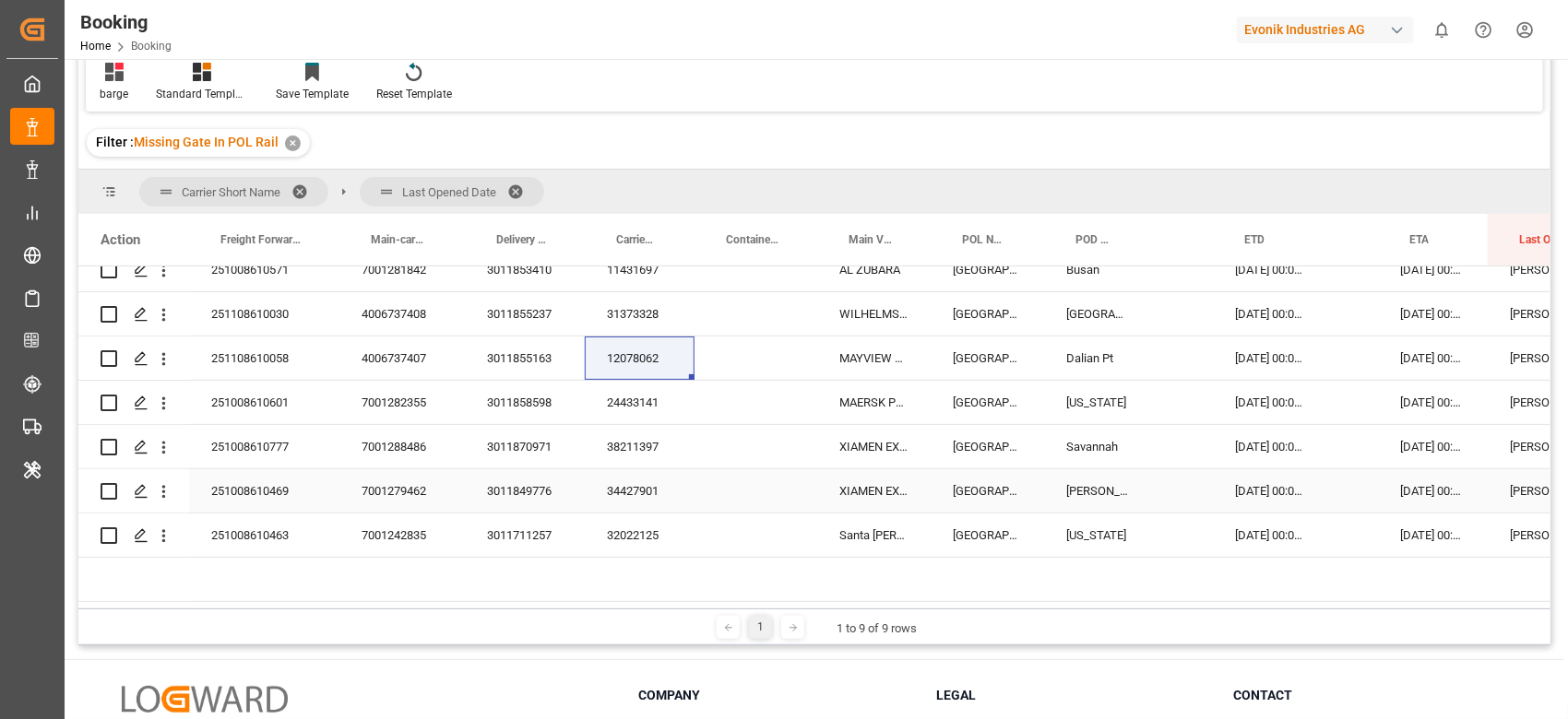
scroll to position [2699, 0]
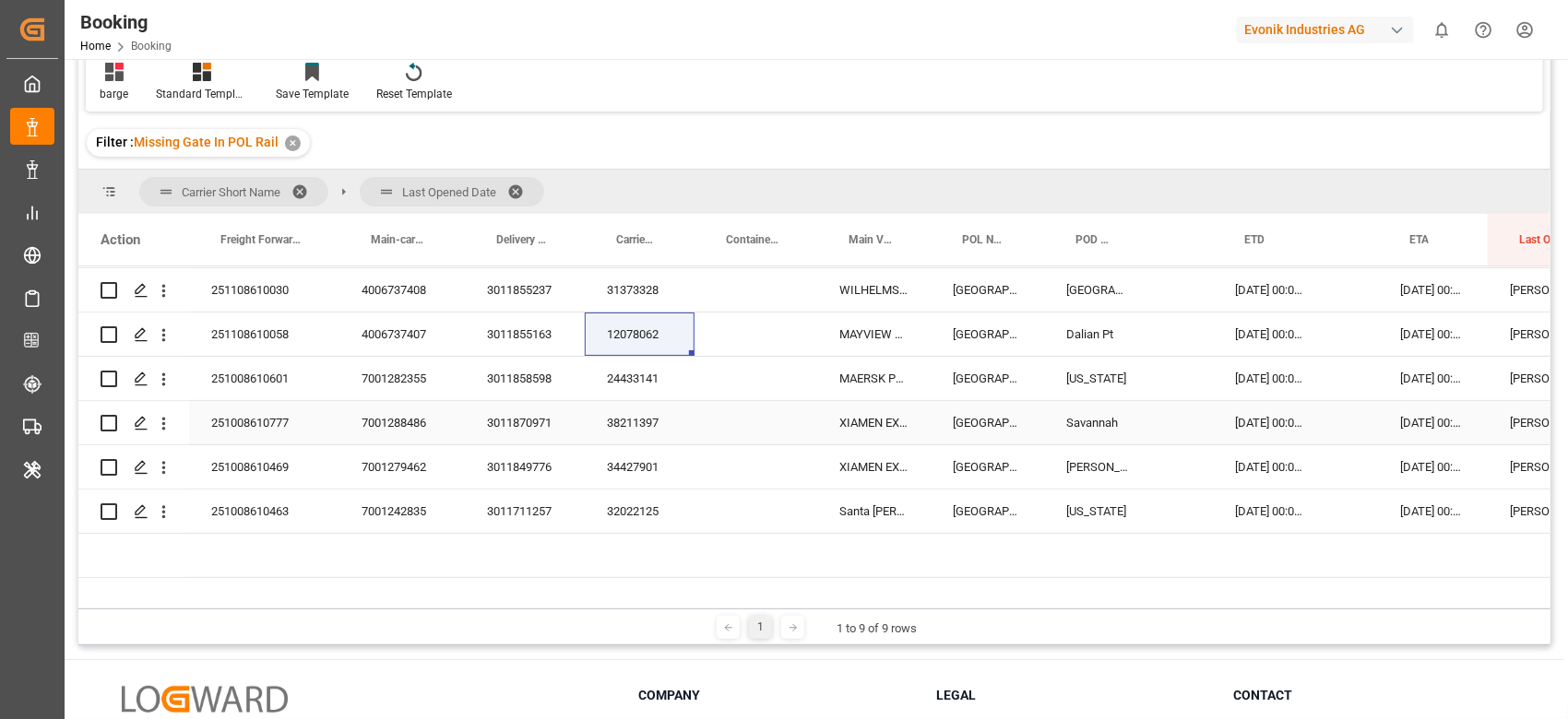
click at [636, 383] on div "24433141" at bounding box center [640, 378] width 109 height 43
drag, startPoint x: 665, startPoint y: 424, endPoint x: 1503, endPoint y: 170, distance: 875.6
click at [665, 424] on div "38211397" at bounding box center [640, 422] width 109 height 43
drag, startPoint x: 636, startPoint y: 461, endPoint x: 1529, endPoint y: 445, distance: 893.1
click at [636, 461] on div "34427901" at bounding box center [640, 467] width 109 height 43
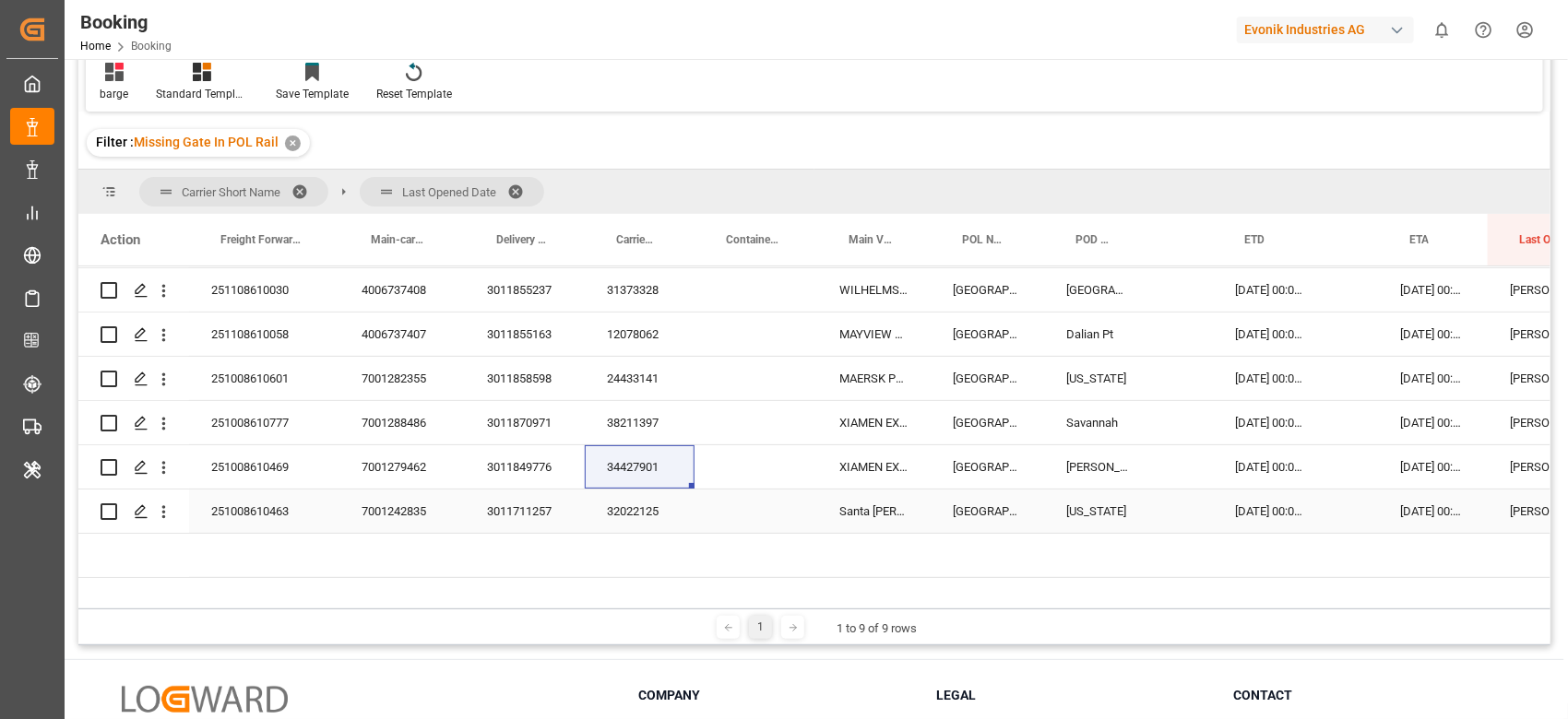
click at [667, 505] on div "32022125" at bounding box center [640, 511] width 109 height 43
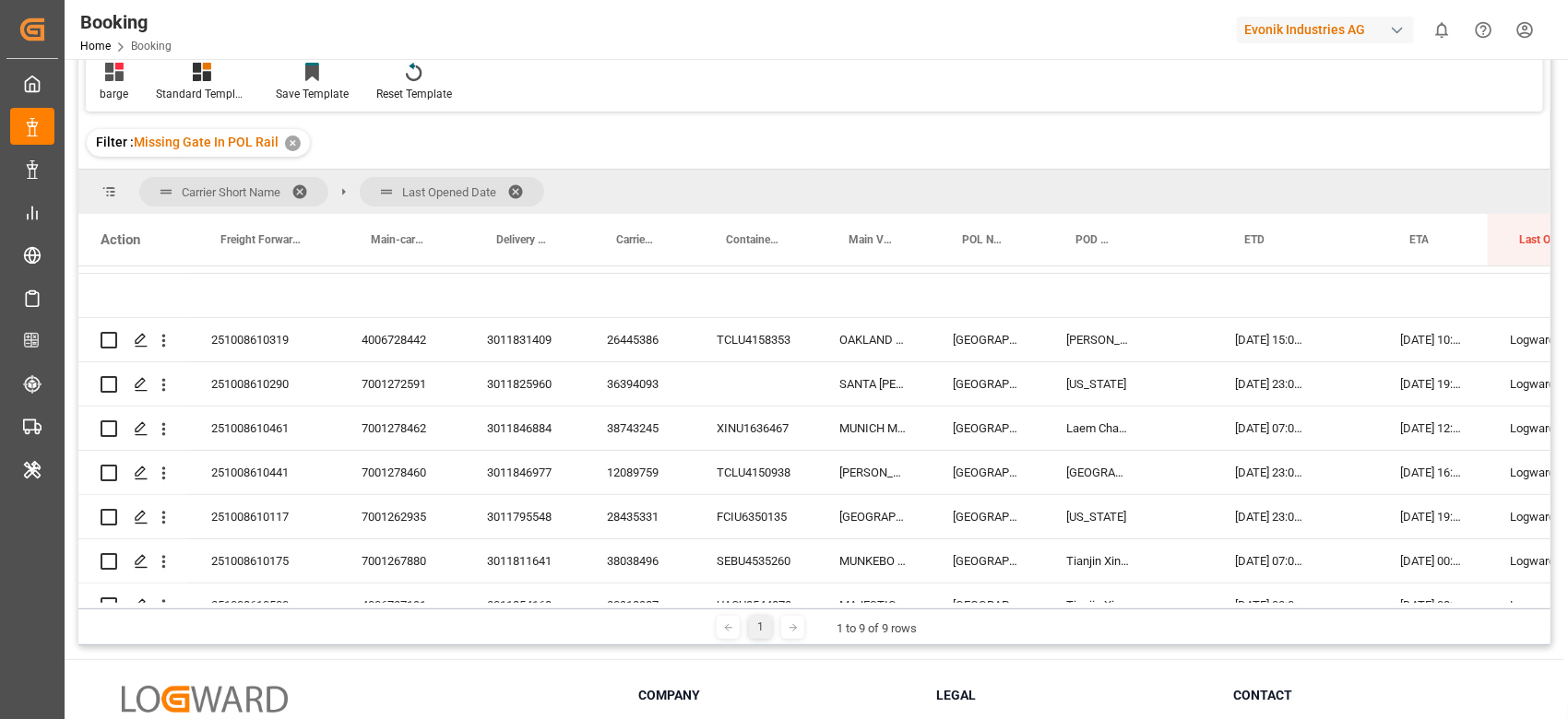
scroll to position [116, 0]
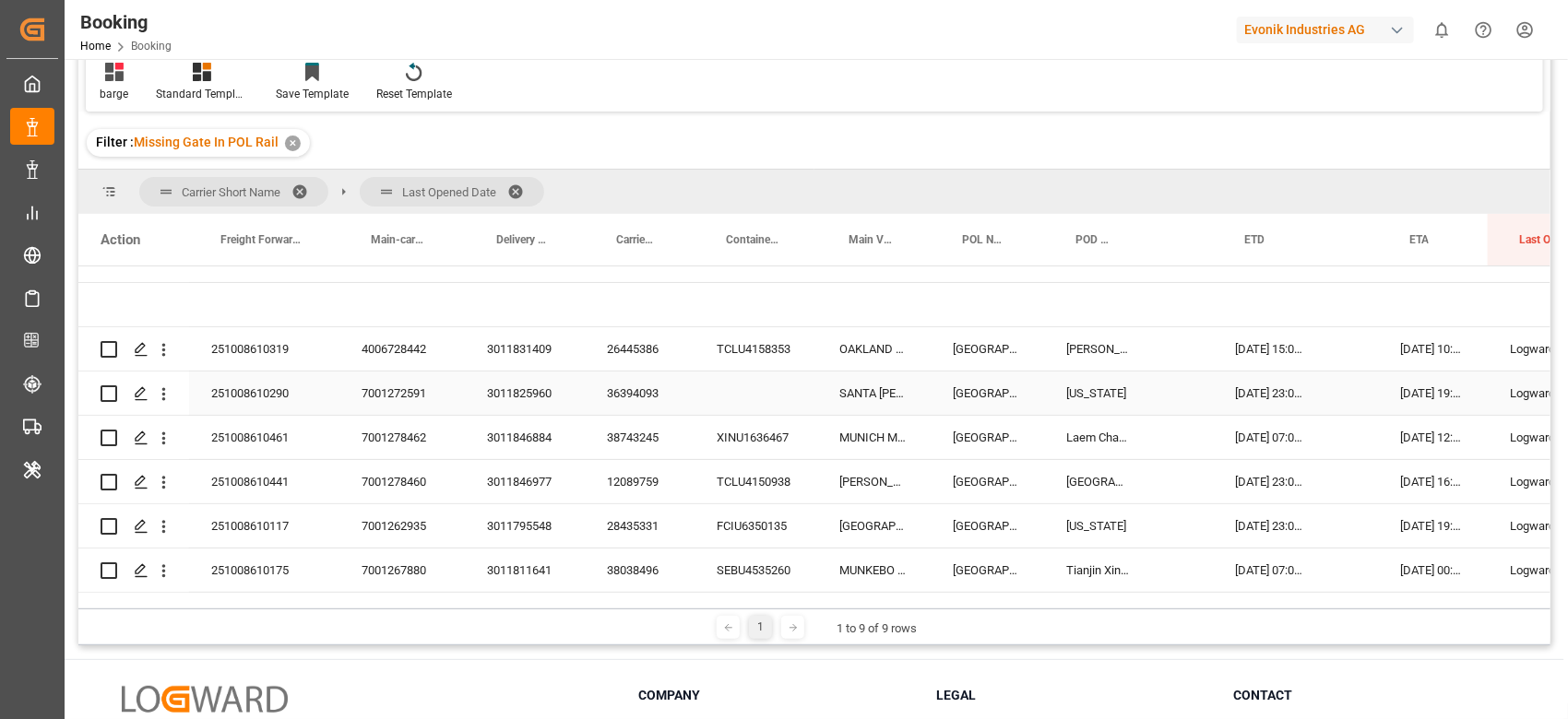
click at [649, 336] on div "26445386" at bounding box center [640, 348] width 109 height 43
click at [173, 351] on icon "open menu" at bounding box center [164, 350] width 19 height 19
click at [165, 352] on icon "open menu" at bounding box center [164, 350] width 19 height 19
click at [163, 341] on icon "open menu" at bounding box center [164, 350] width 19 height 19
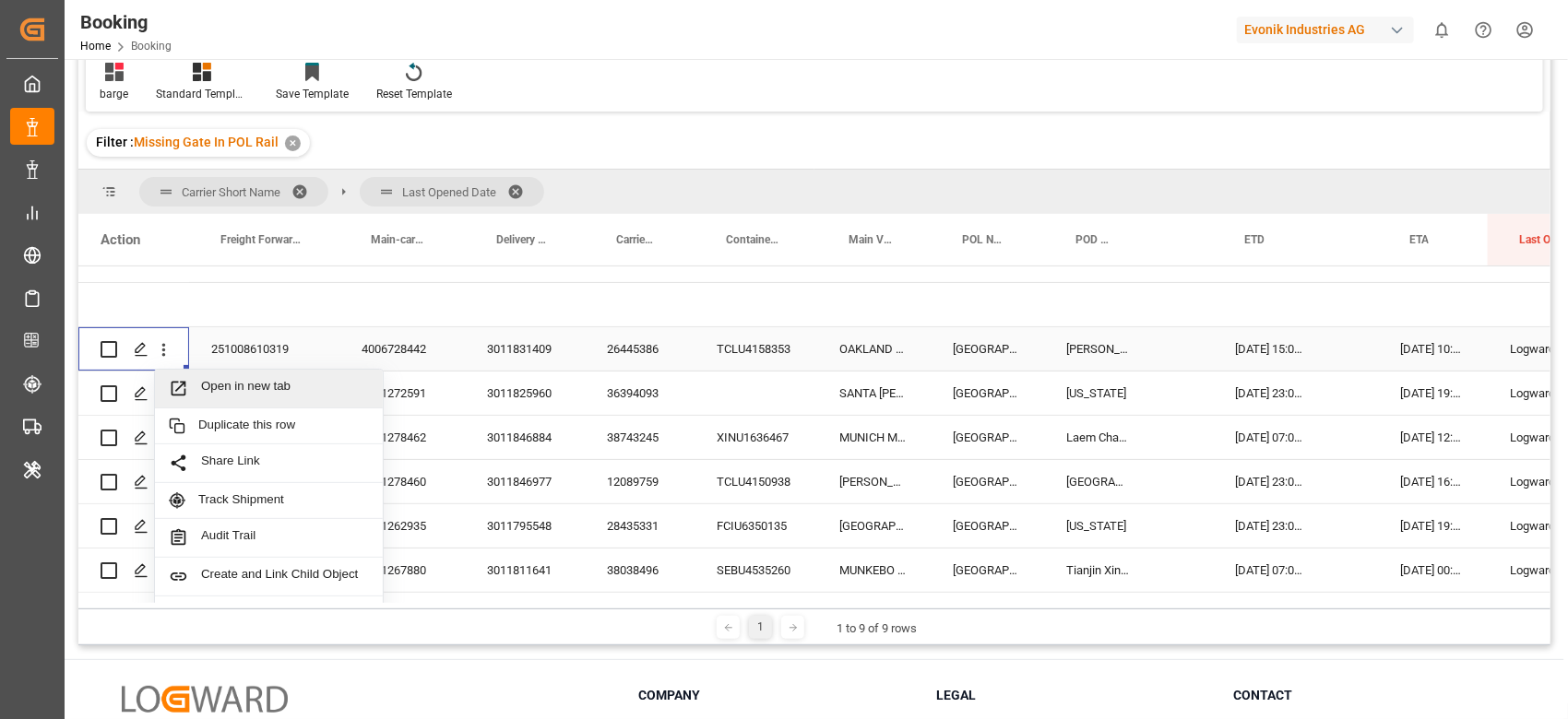
click at [215, 382] on span "Open in new tab" at bounding box center [285, 388] width 168 height 19
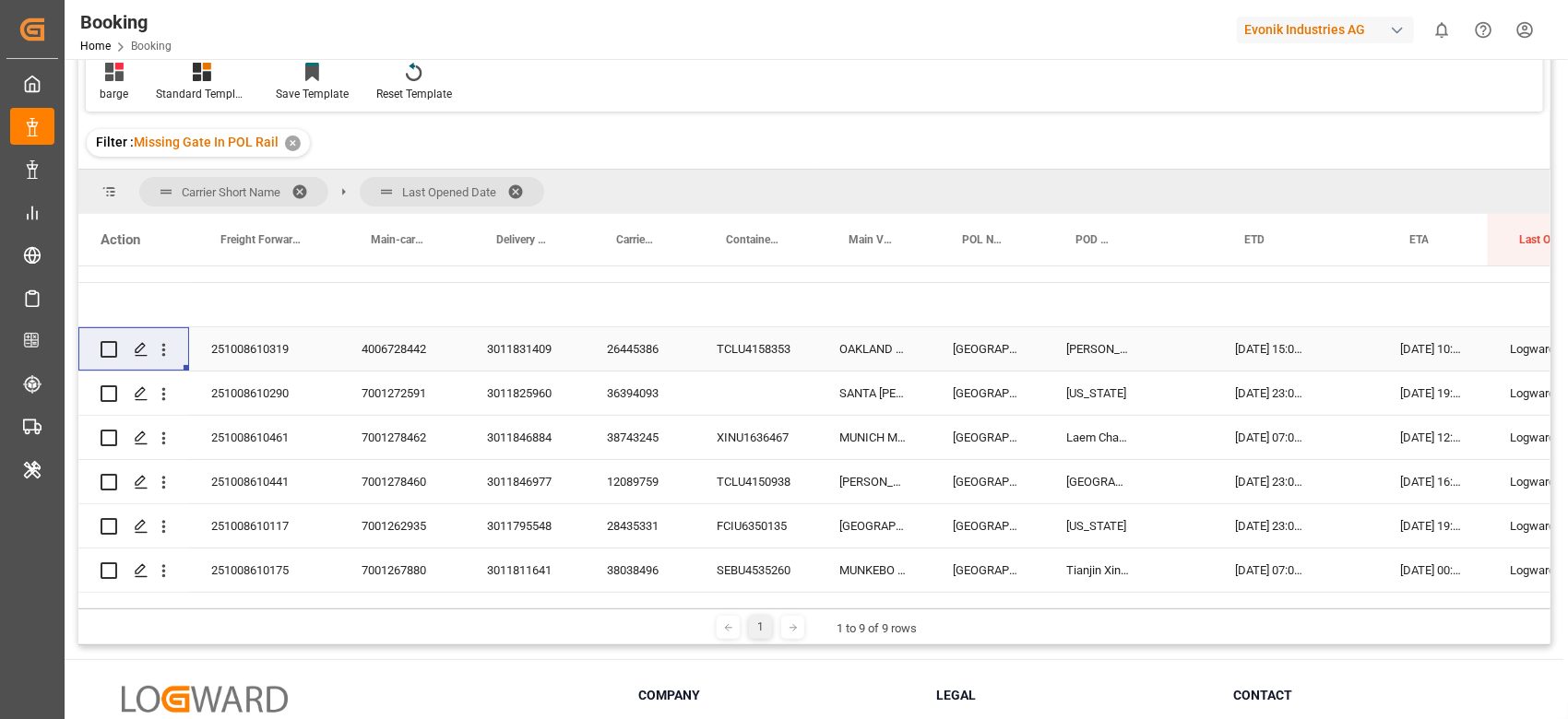
click at [620, 403] on div "36394093" at bounding box center [640, 393] width 109 height 43
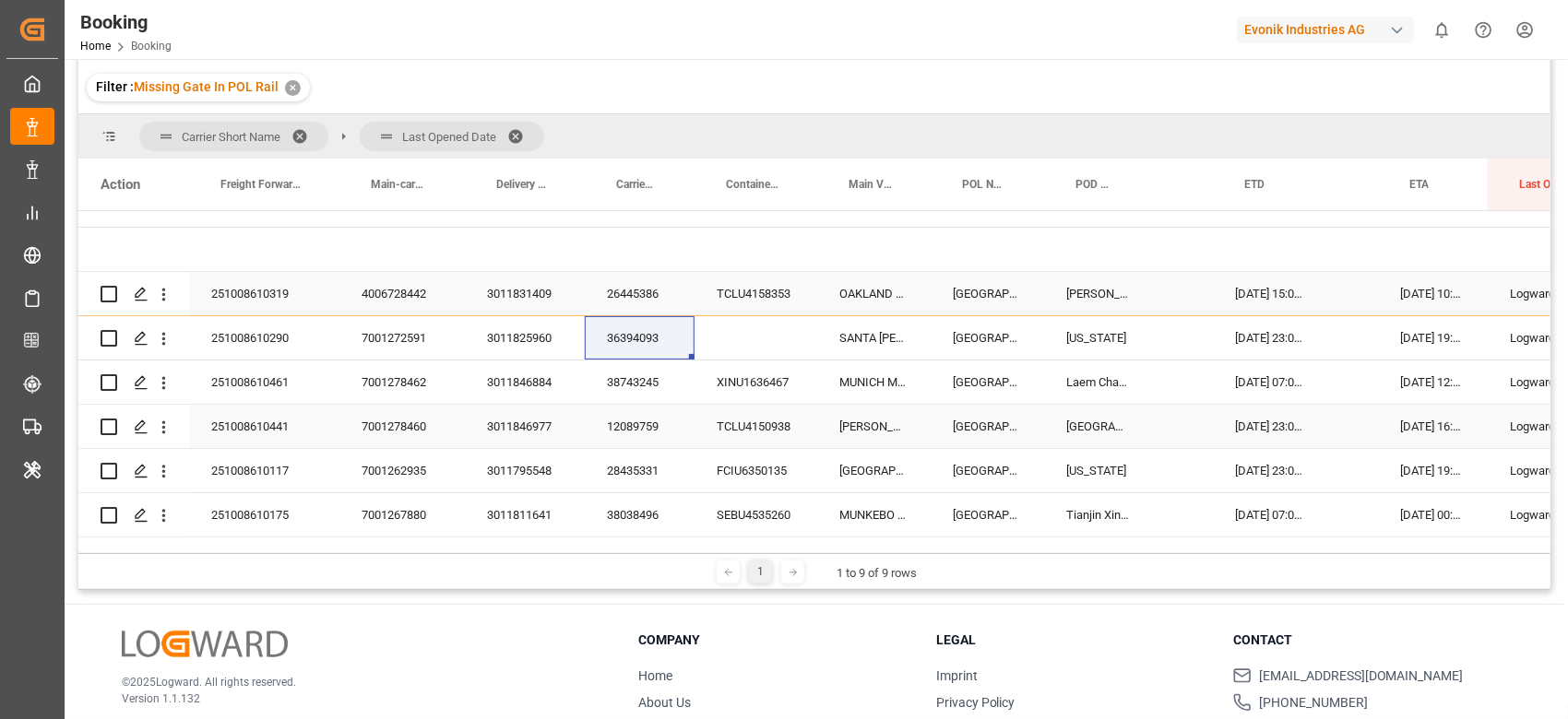
scroll to position [123, 0]
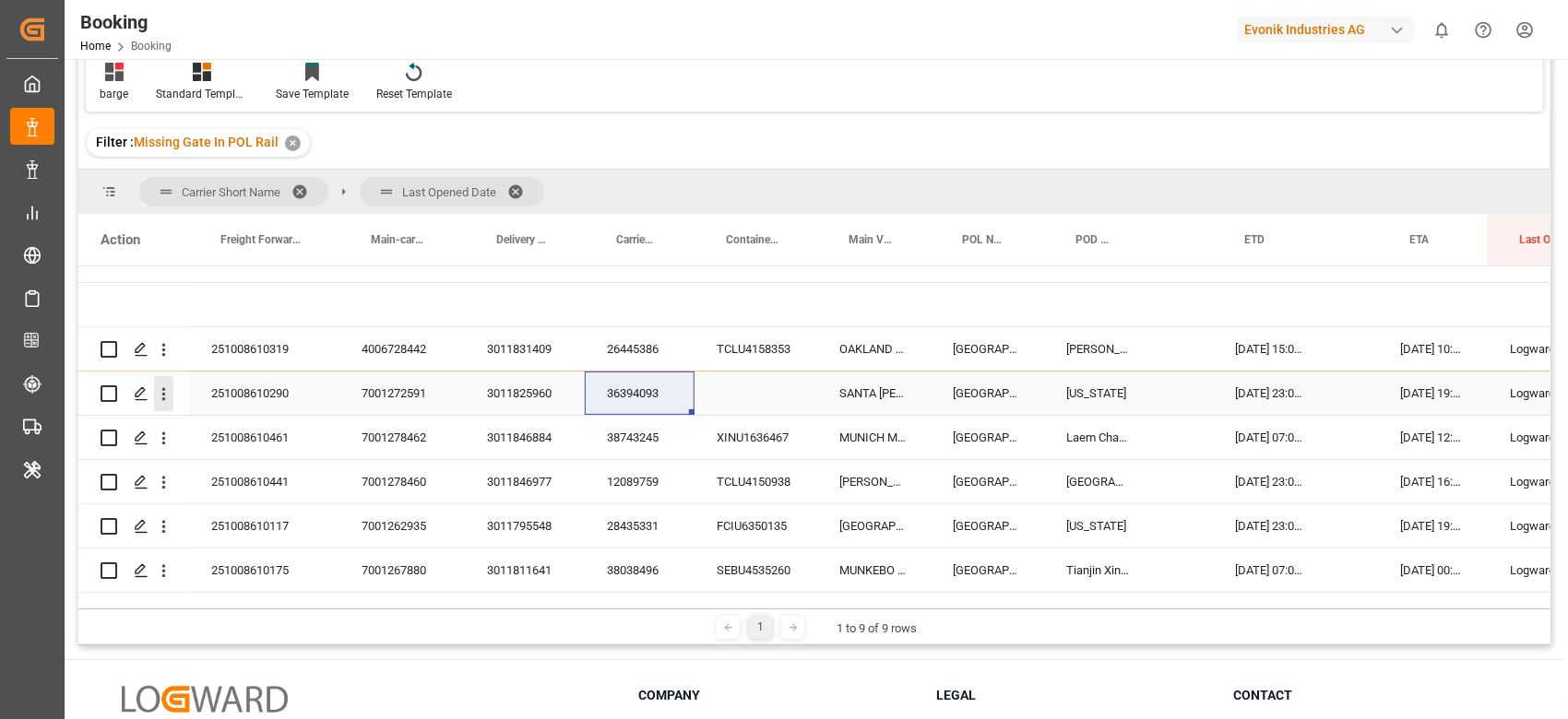
click at [157, 393] on icon "open menu" at bounding box center [164, 394] width 19 height 19
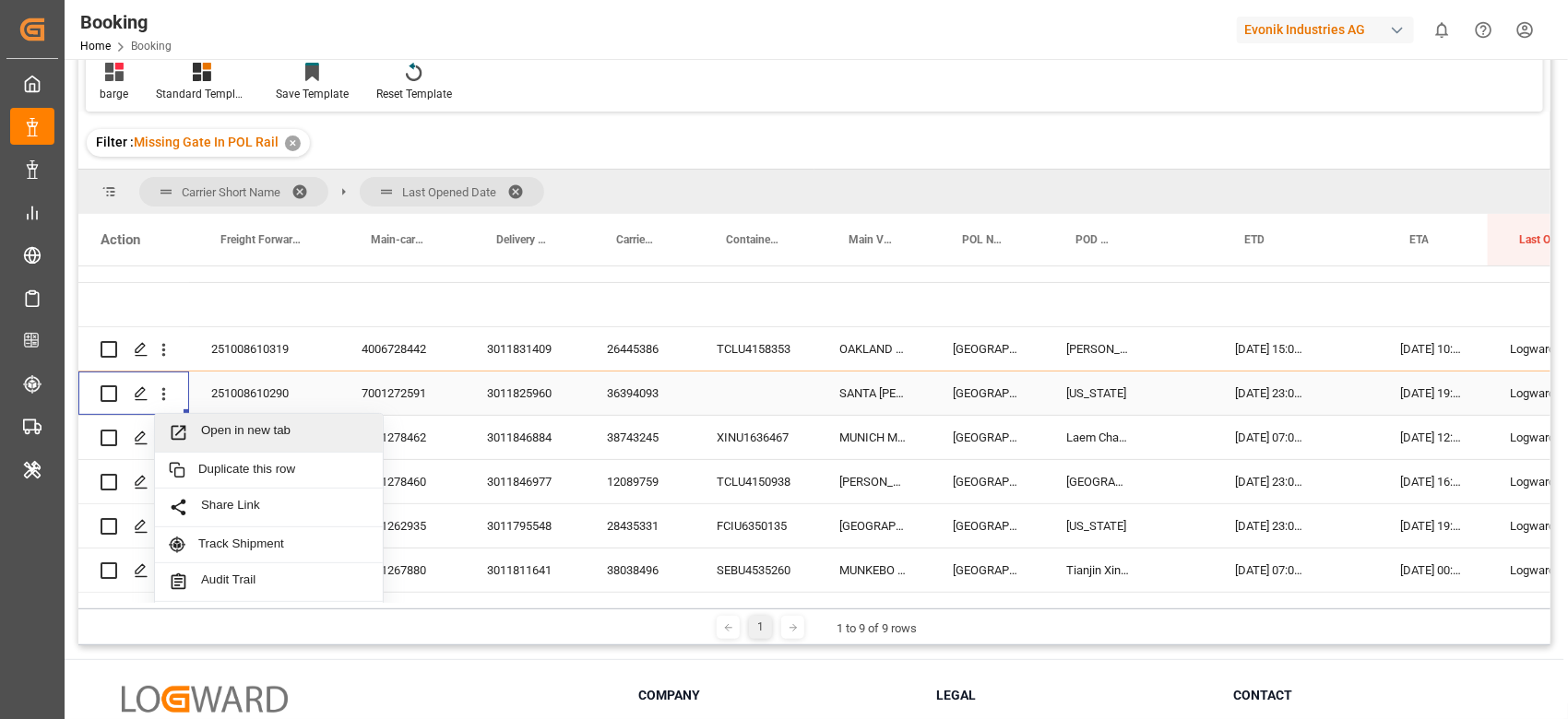
click at [206, 416] on div "Open in new tab" at bounding box center [269, 433] width 228 height 38
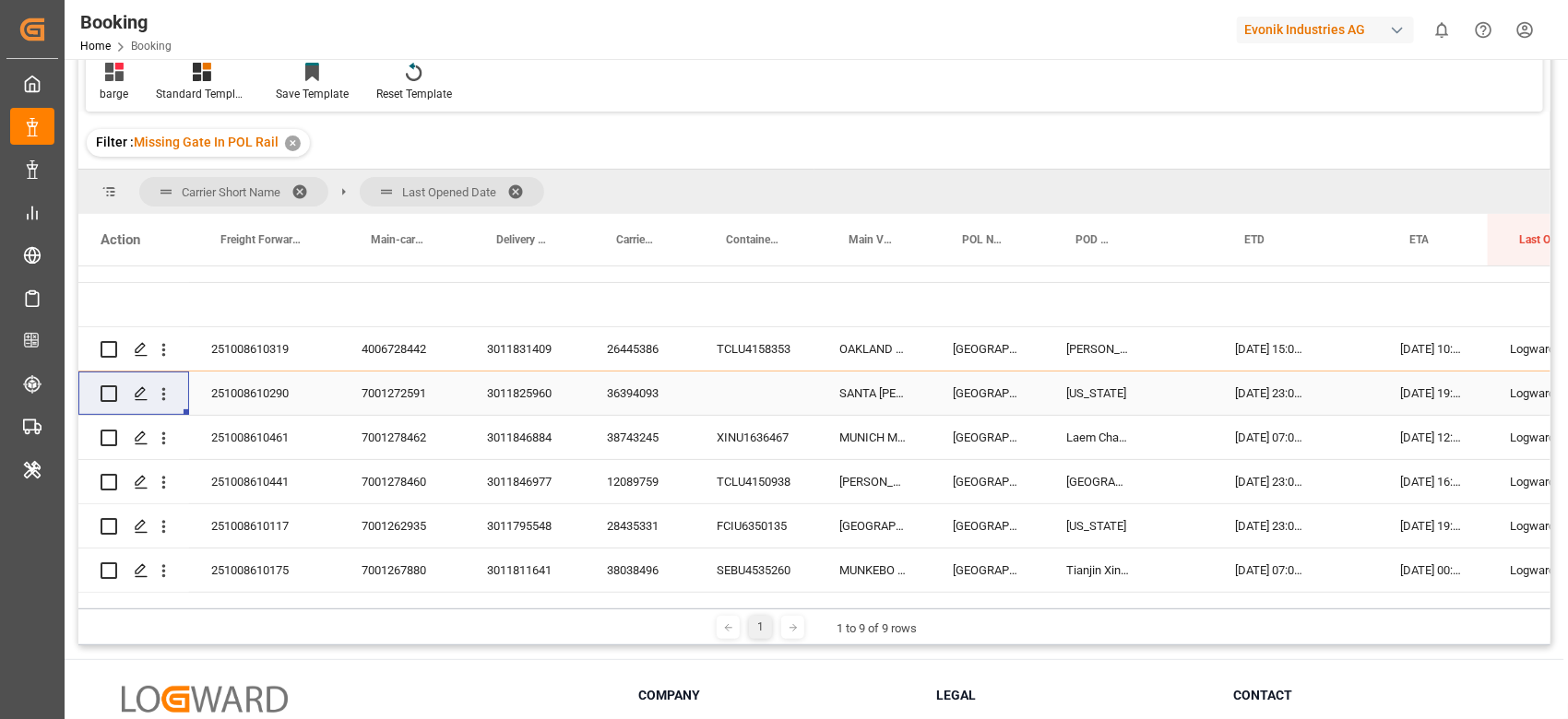
click at [633, 391] on div "36394093" at bounding box center [640, 393] width 109 height 43
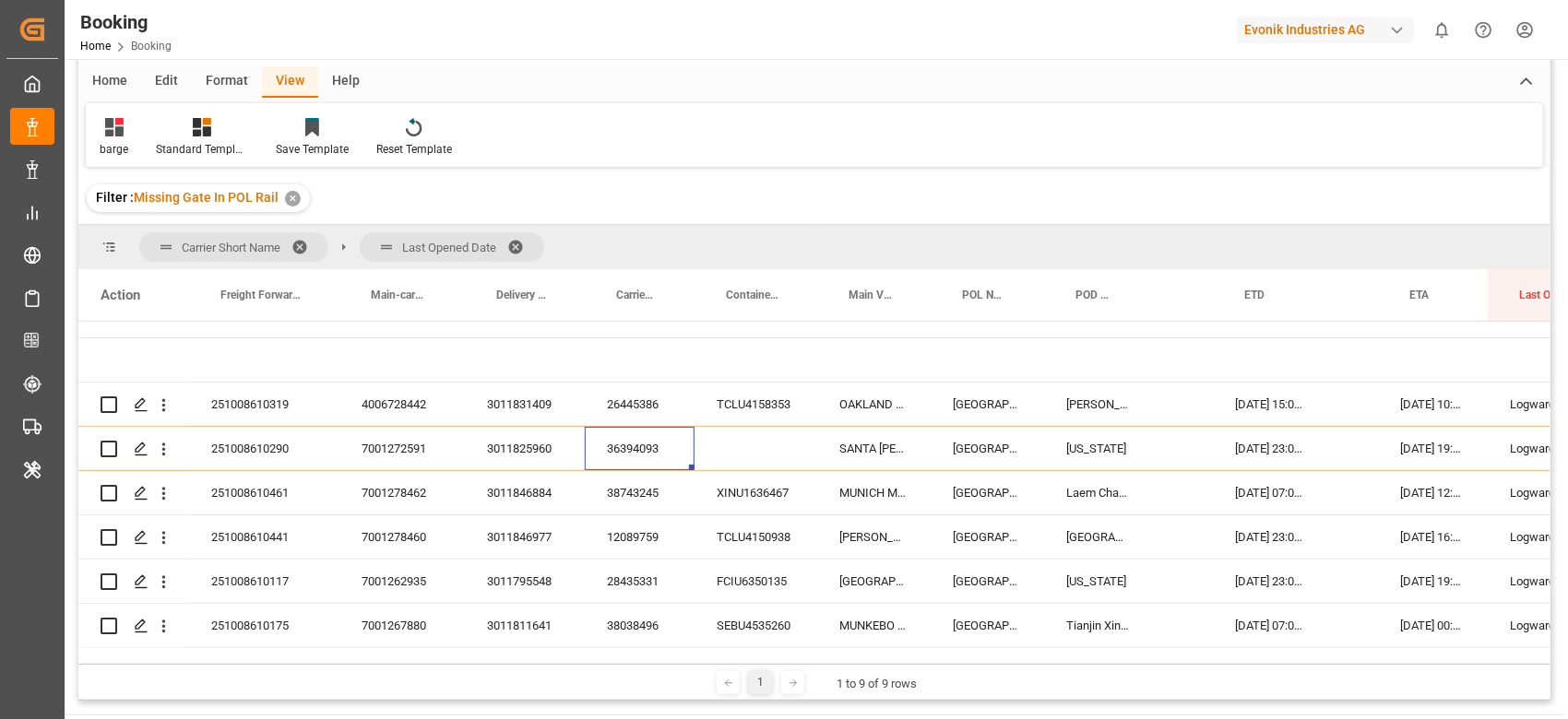
scroll to position [178, 0]
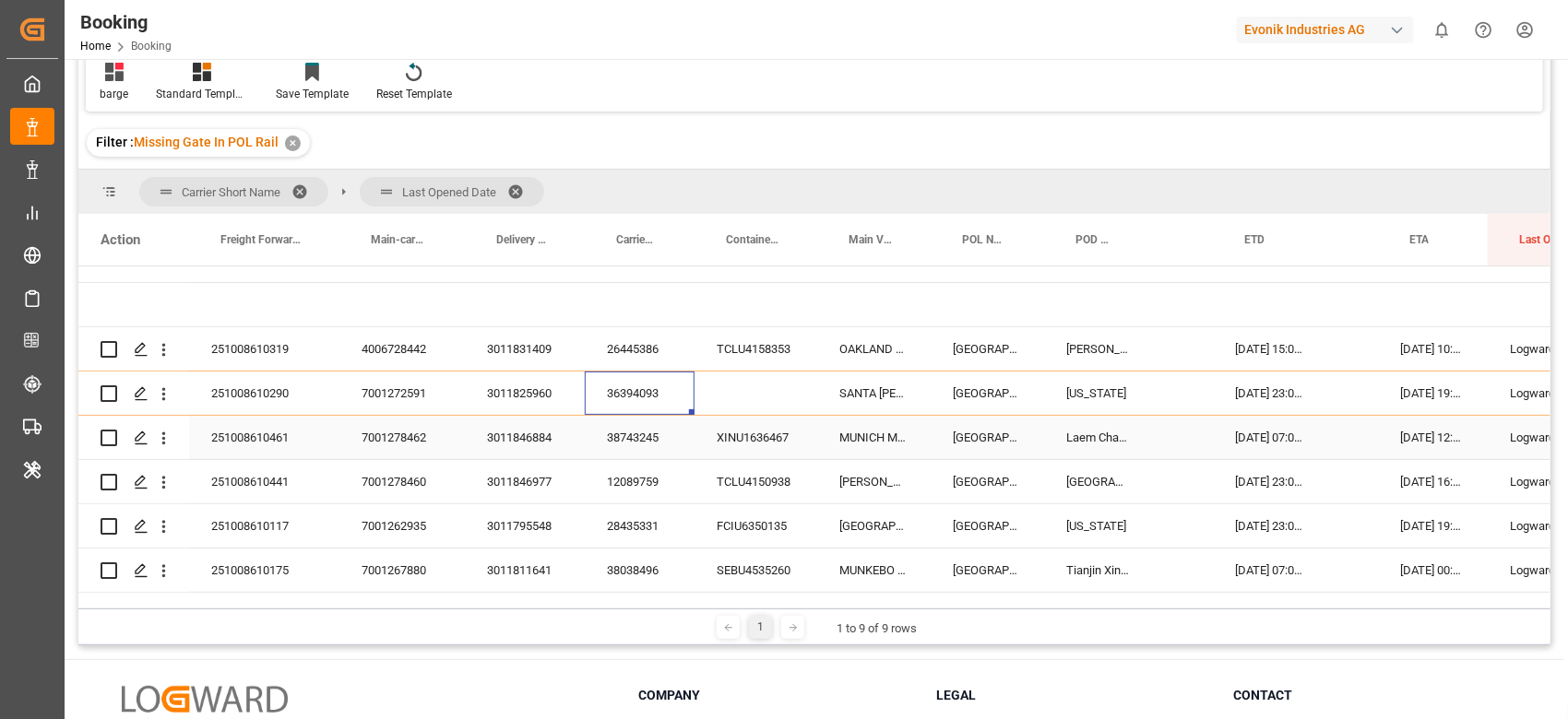
click at [625, 421] on div "38743245" at bounding box center [640, 437] width 109 height 43
click at [157, 437] on icon "open menu" at bounding box center [164, 438] width 19 height 19
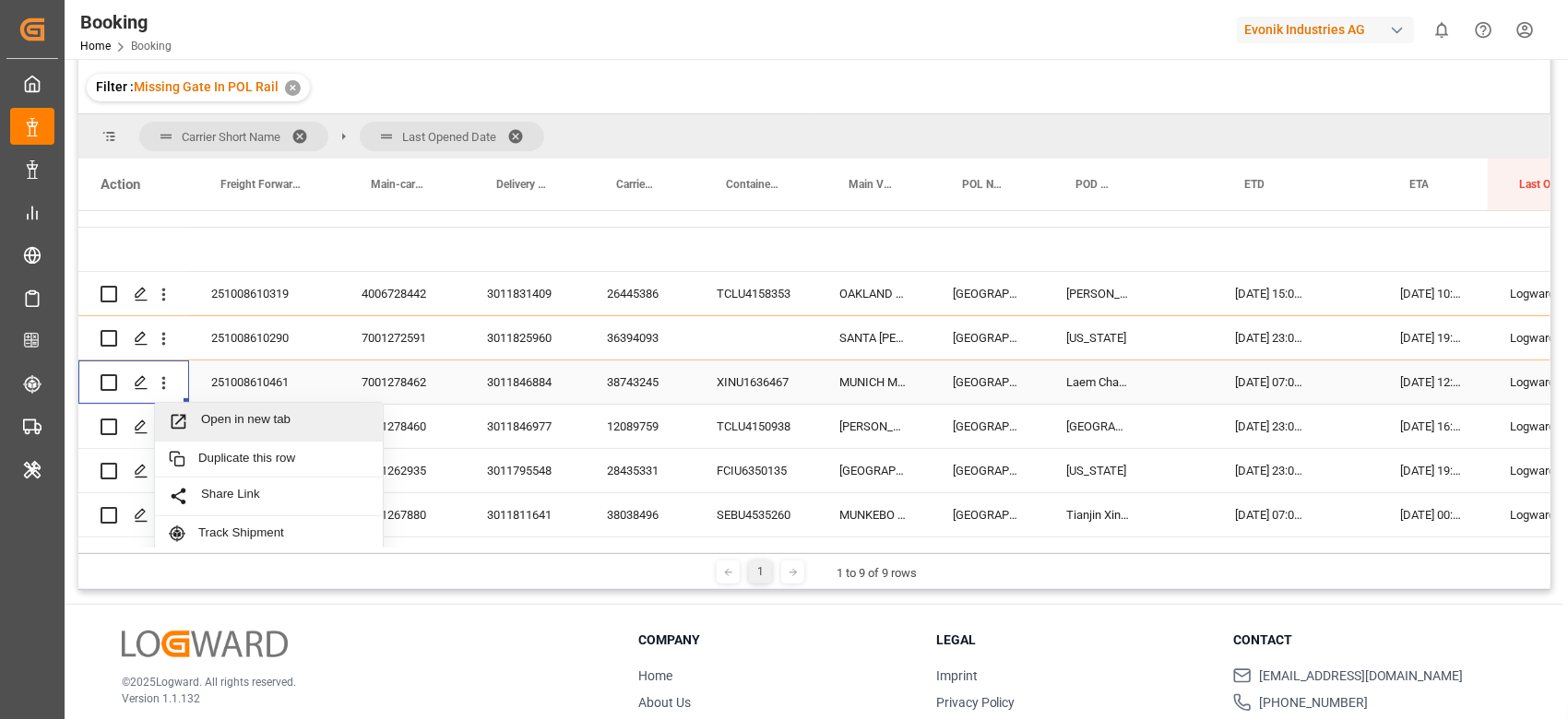
scroll to position [123, 0]
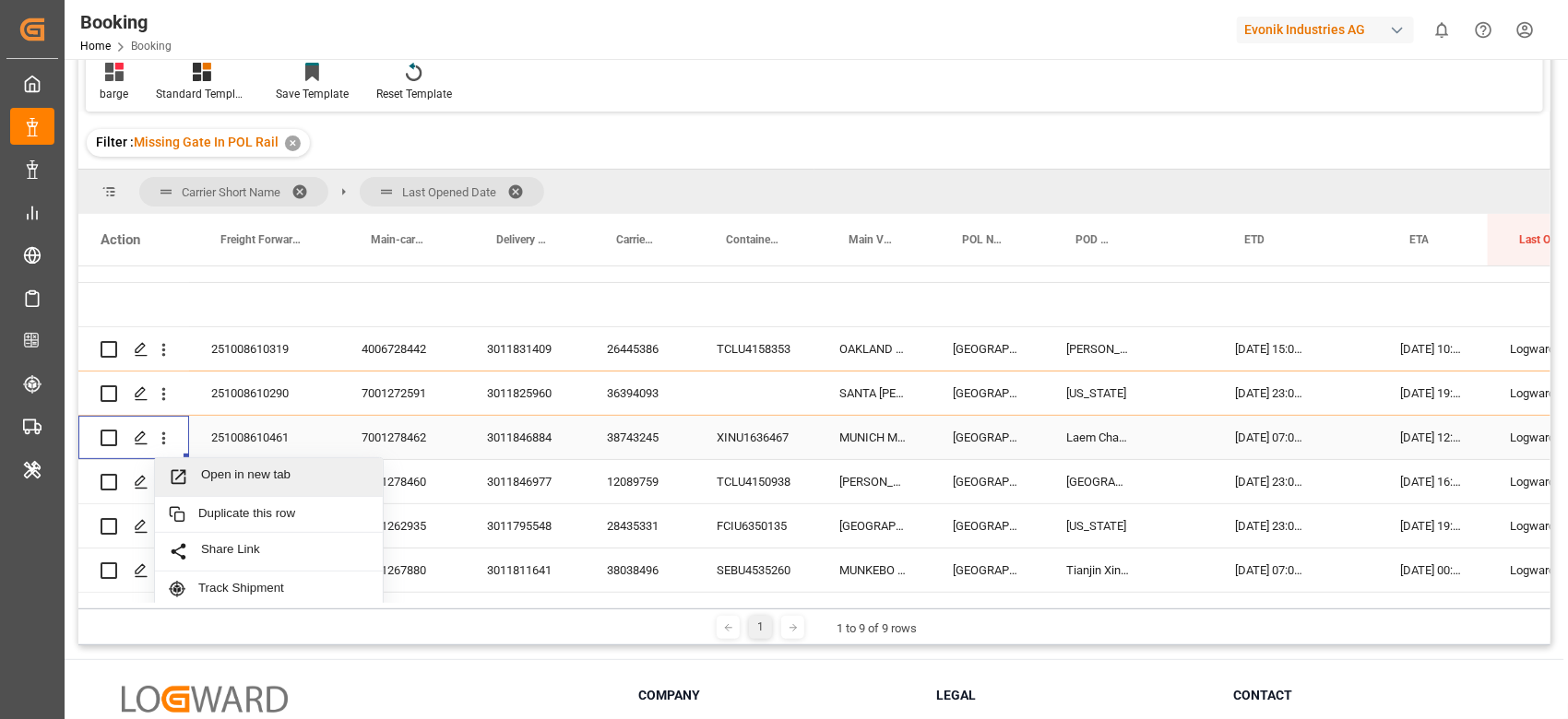
click at [216, 477] on span "Open in new tab" at bounding box center [285, 477] width 168 height 19
click at [640, 491] on div "12089759" at bounding box center [640, 481] width 109 height 43
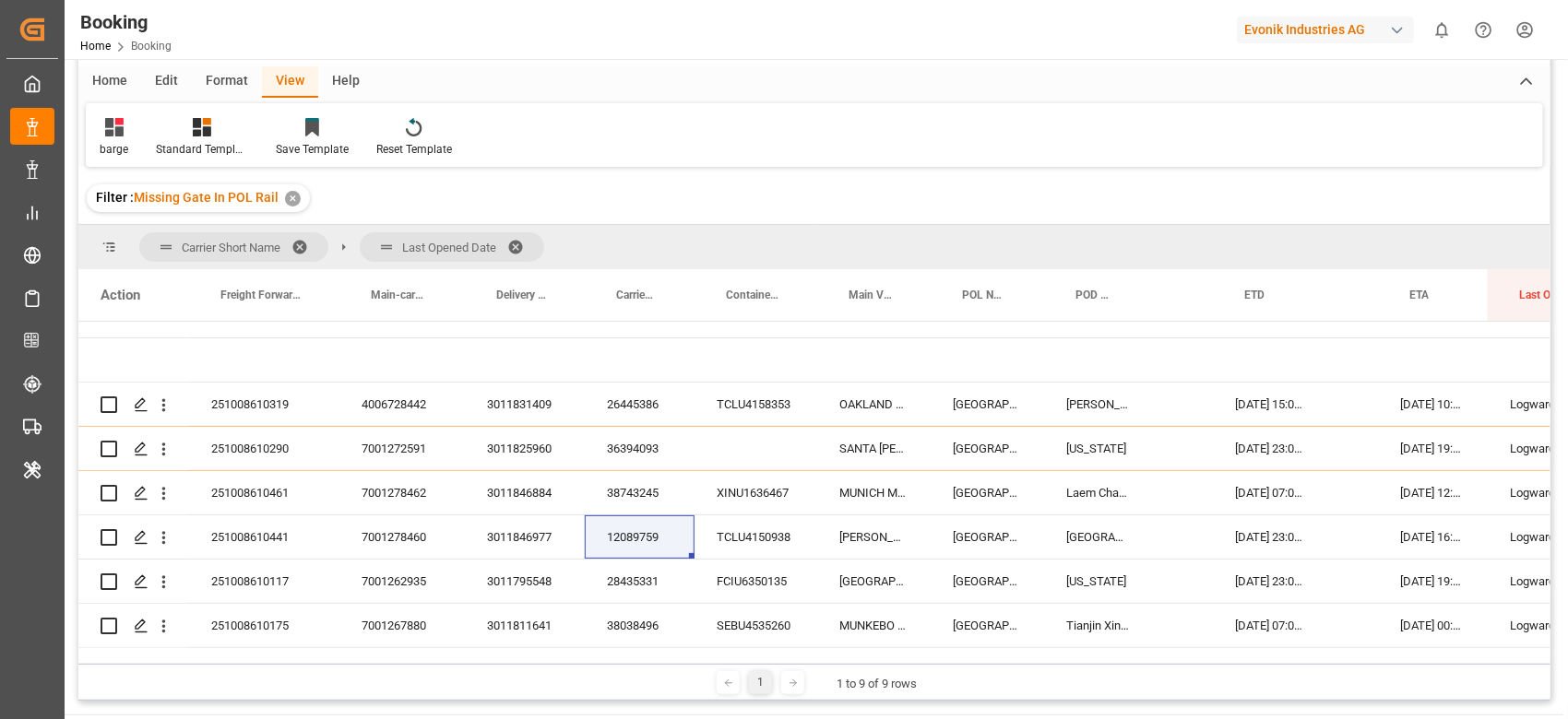
scroll to position [178, 0]
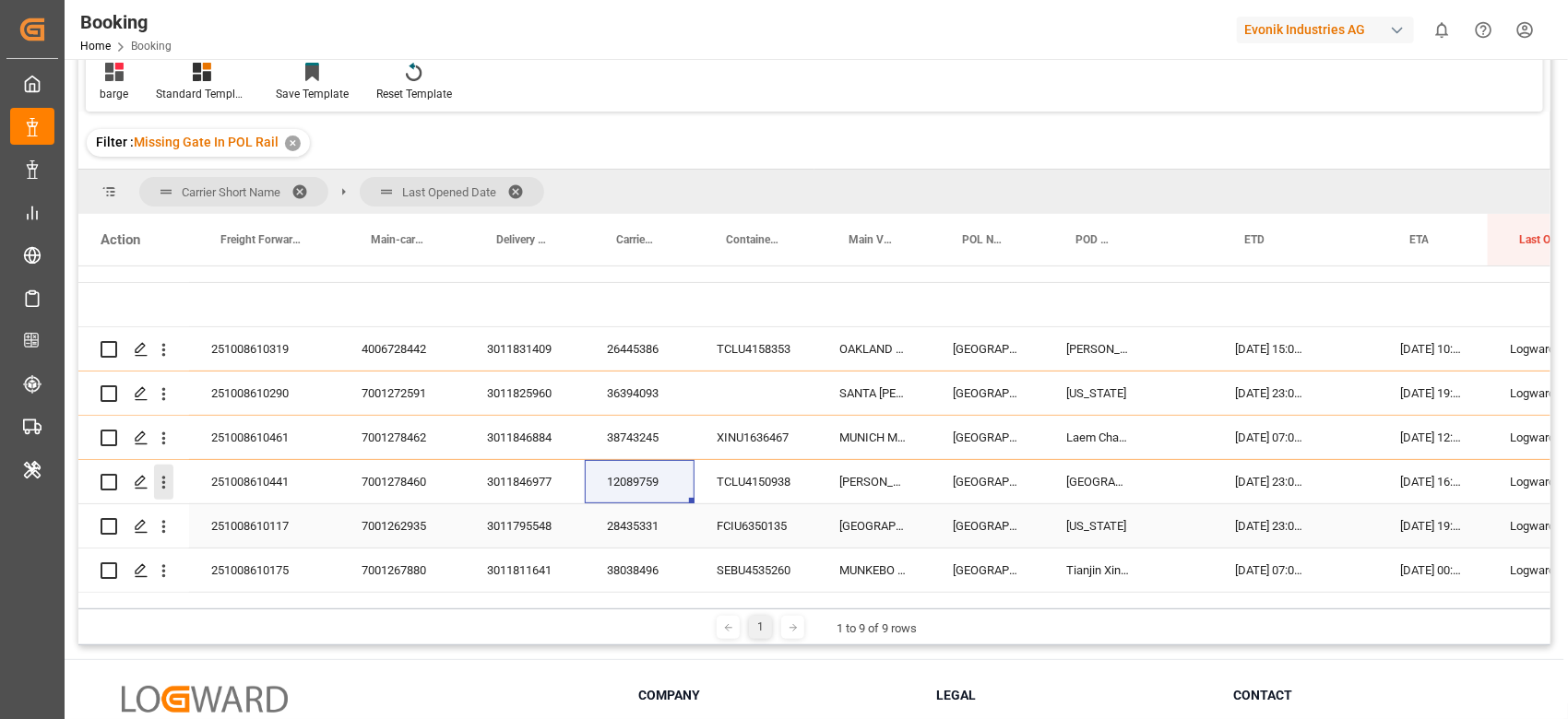
click at [163, 487] on icon "open menu" at bounding box center [164, 482] width 4 height 12
click at [170, 486] on icon "open menu" at bounding box center [164, 482] width 19 height 19
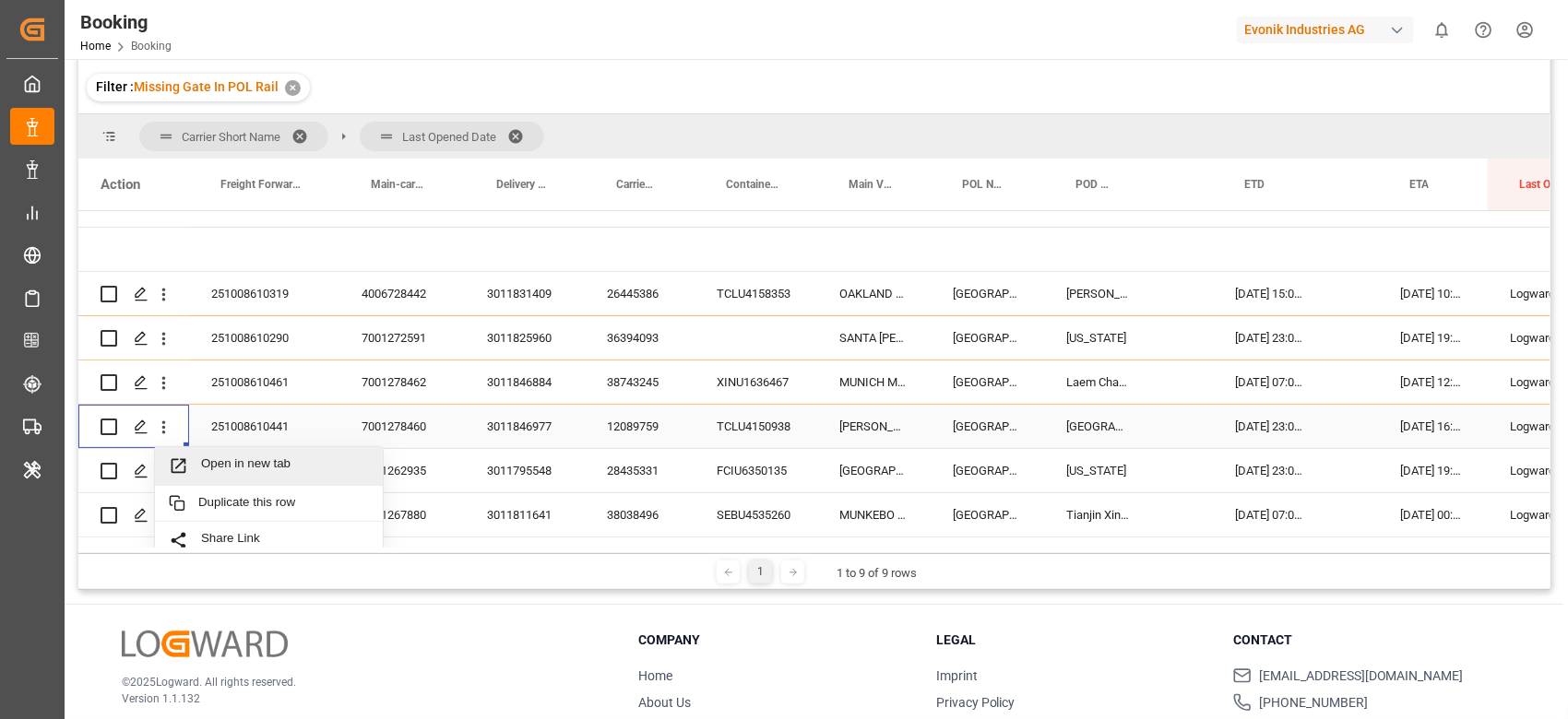
click at [244, 475] on span "Open in new tab" at bounding box center [285, 466] width 168 height 19
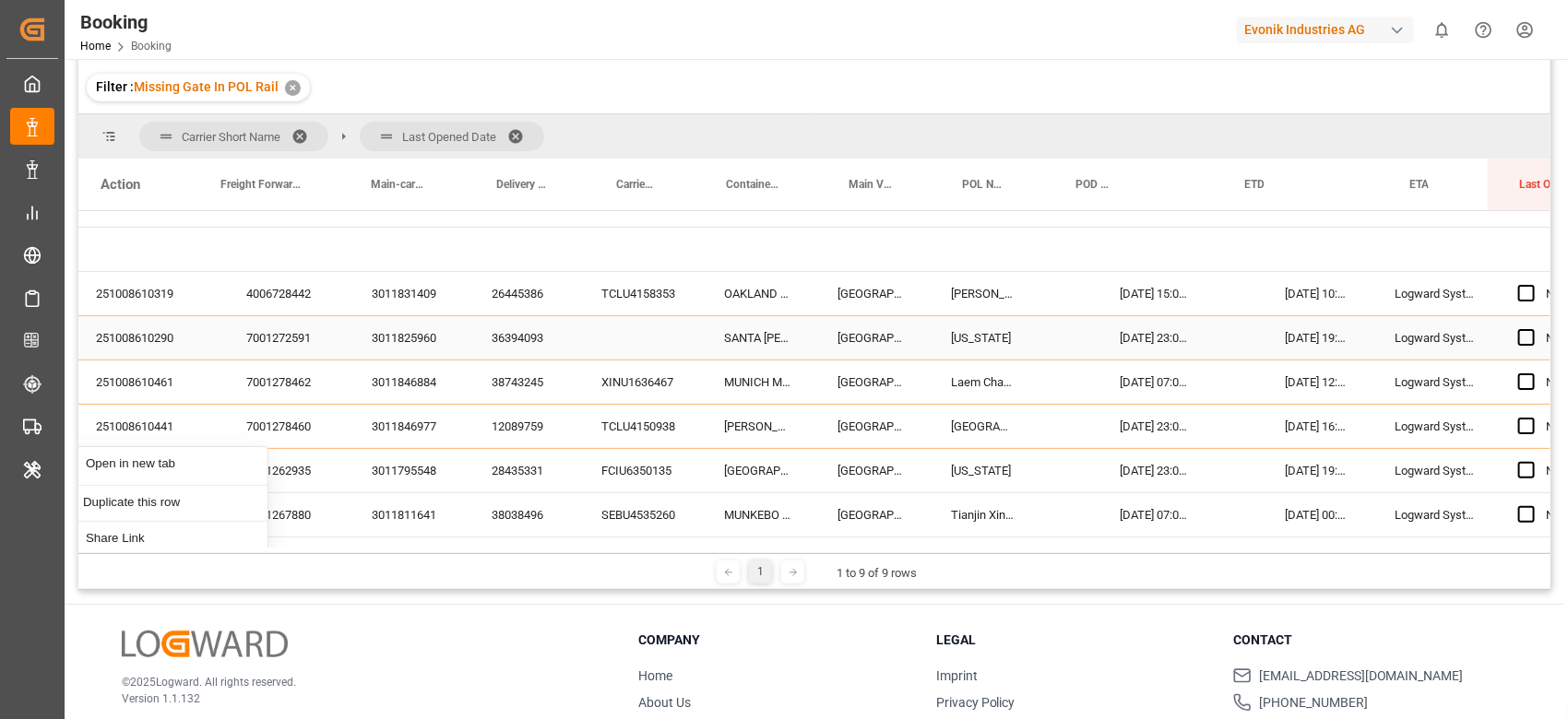
scroll to position [123, 0]
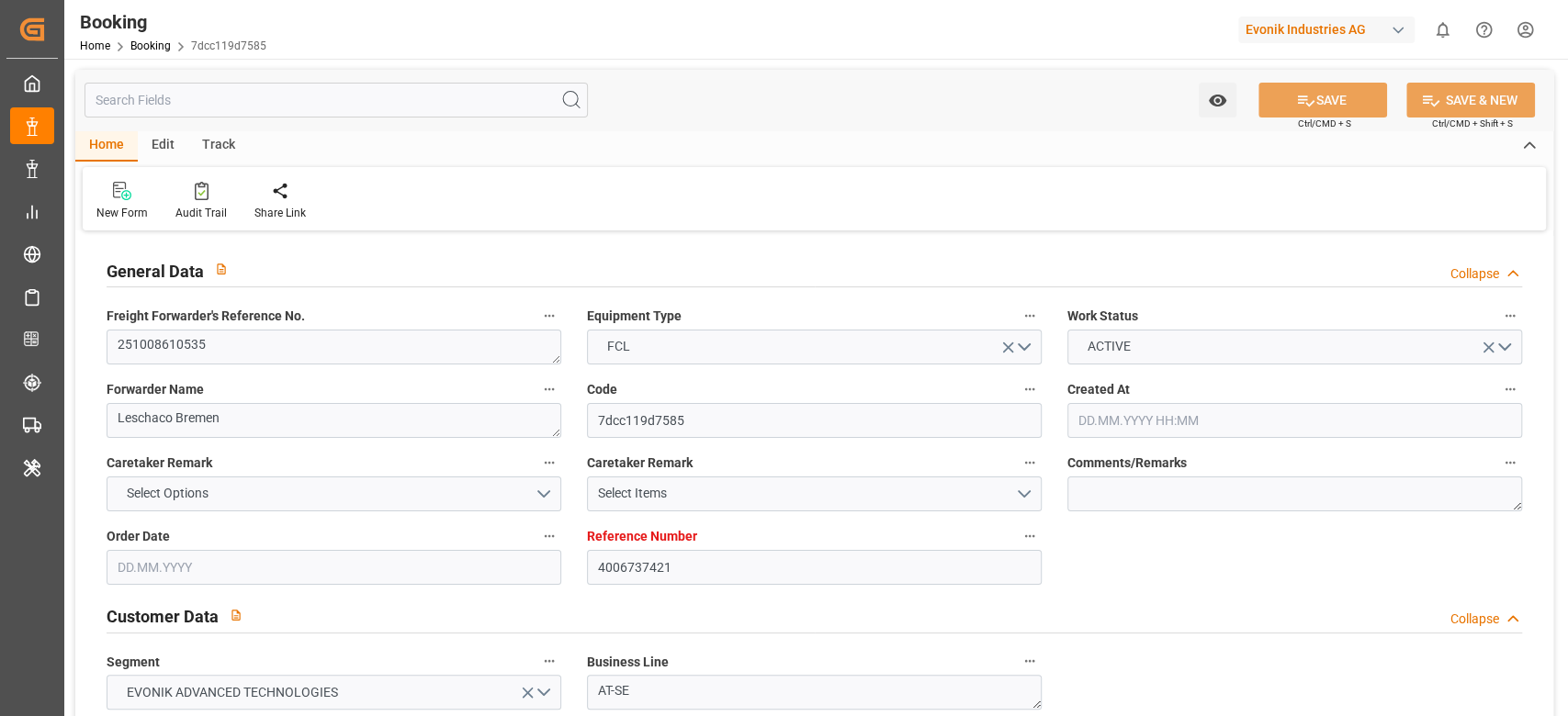
type input "4006737421"
type input "9632090"
type input "Hapag [PERSON_NAME]"
type input "Hapag Lloyd Aktiengesellschaft"
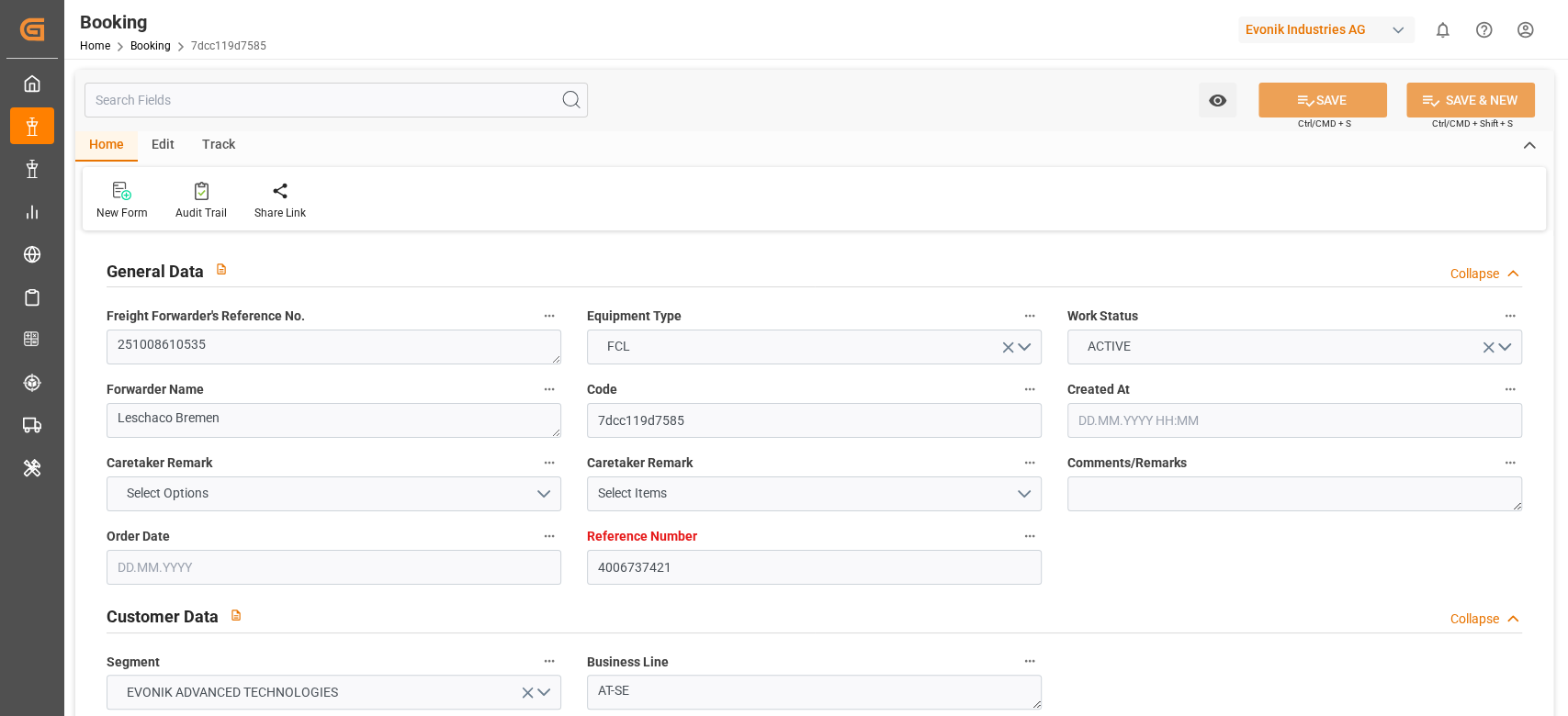
type input "DEHAM"
type input "THBMT"
type input "26.09.2025 08:44"
type input "26.09.2025"
type input "05.12.2025"
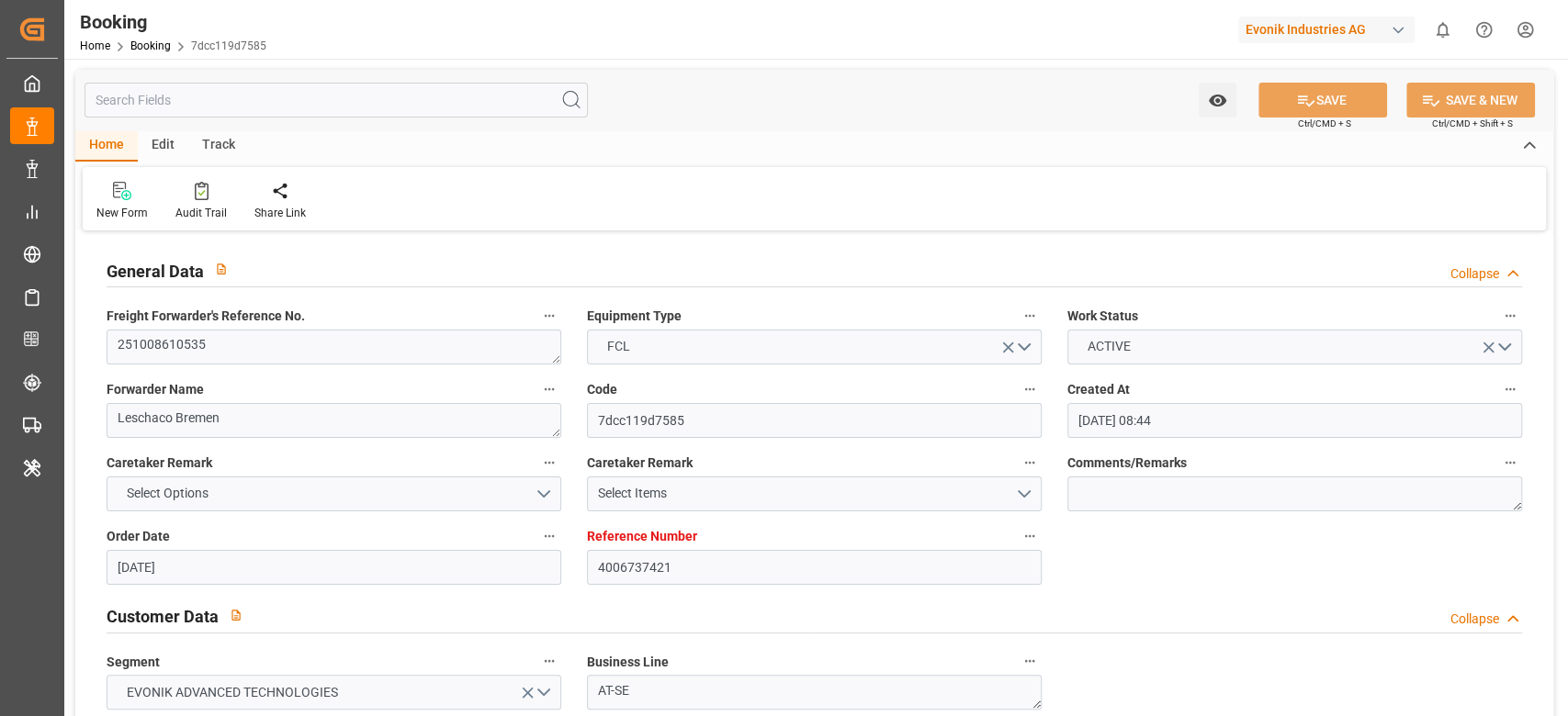
type input "10.10.2025"
type input "10.10.2025 00:00"
type input "[DATE]"
type input "16.10.2025 00:00"
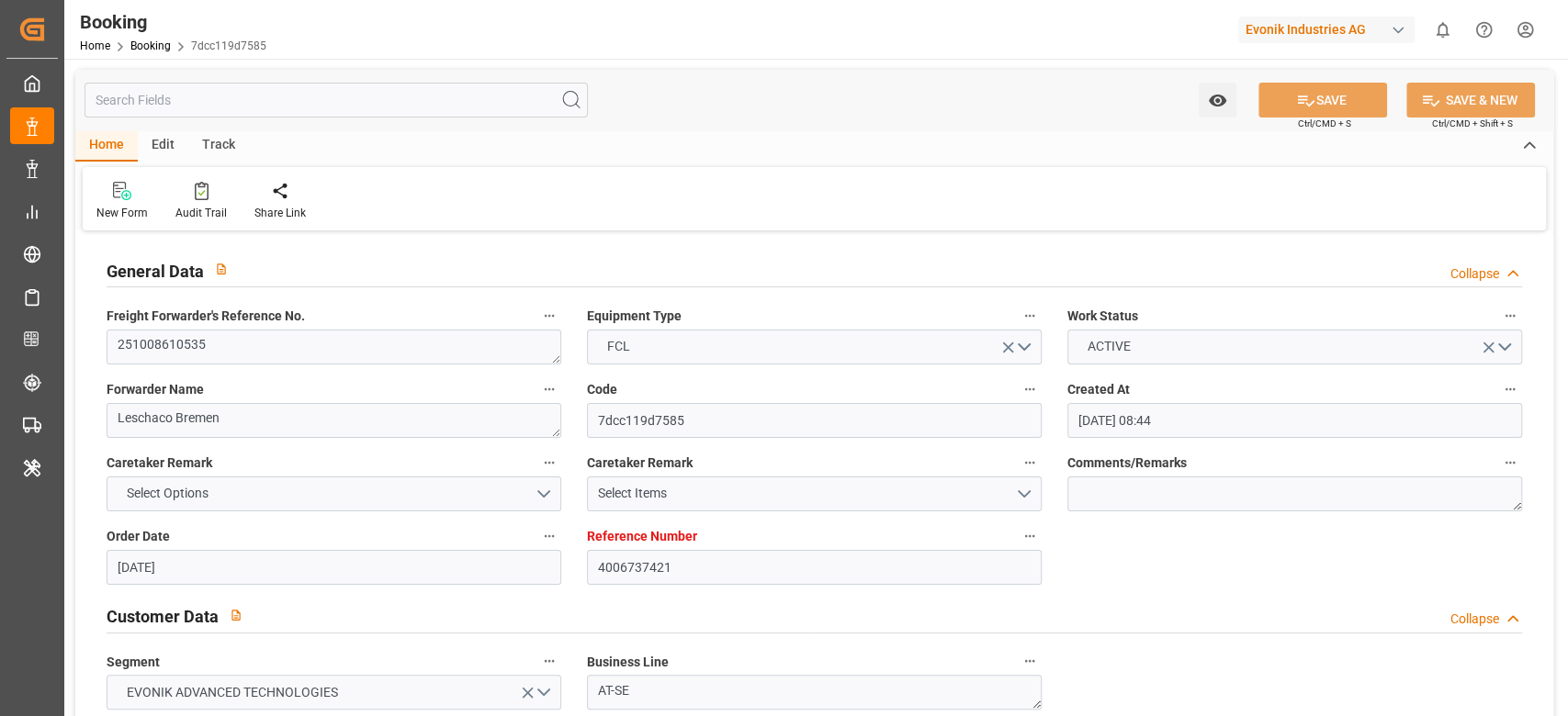
type input "13.12.2025 00:00"
type input "07.10.2025 12:03"
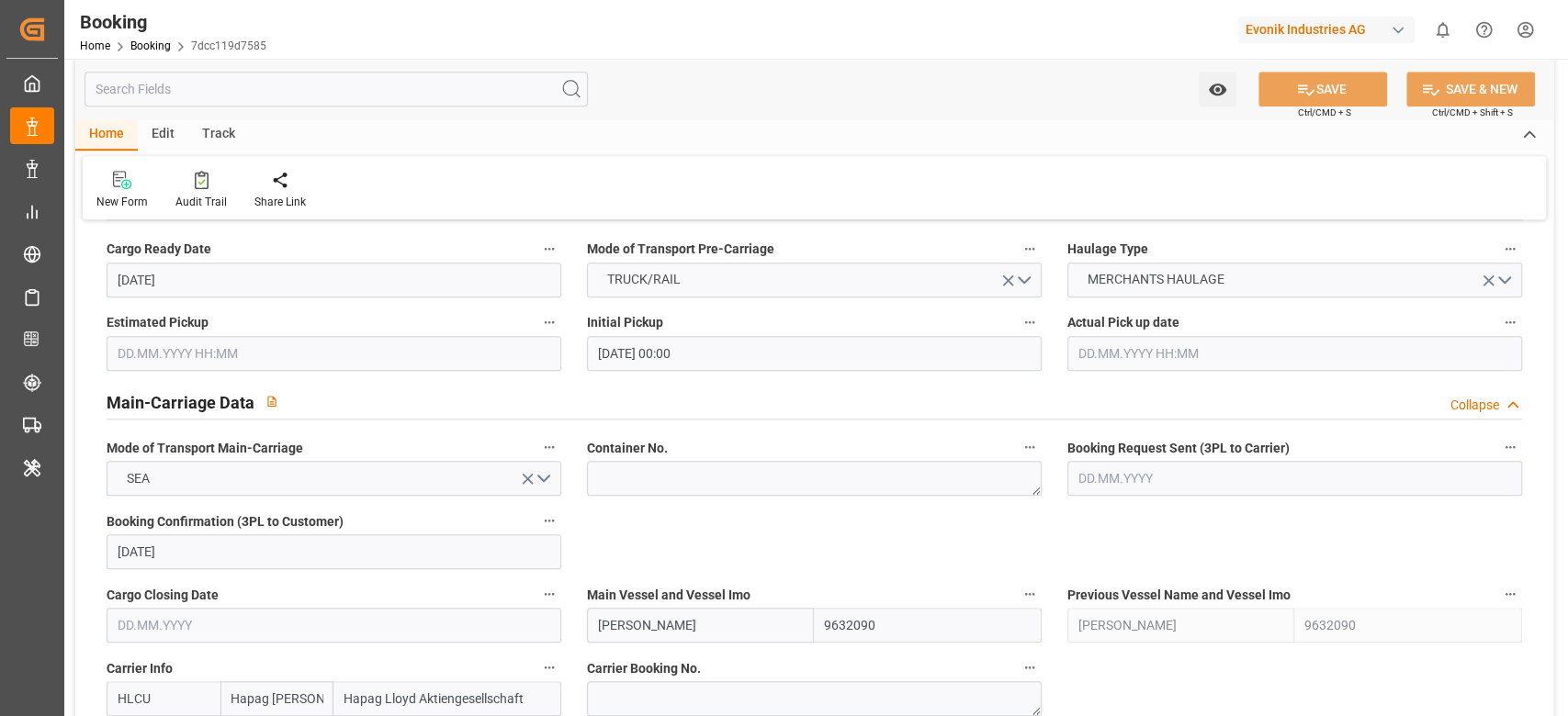
scroll to position [1102, 0]
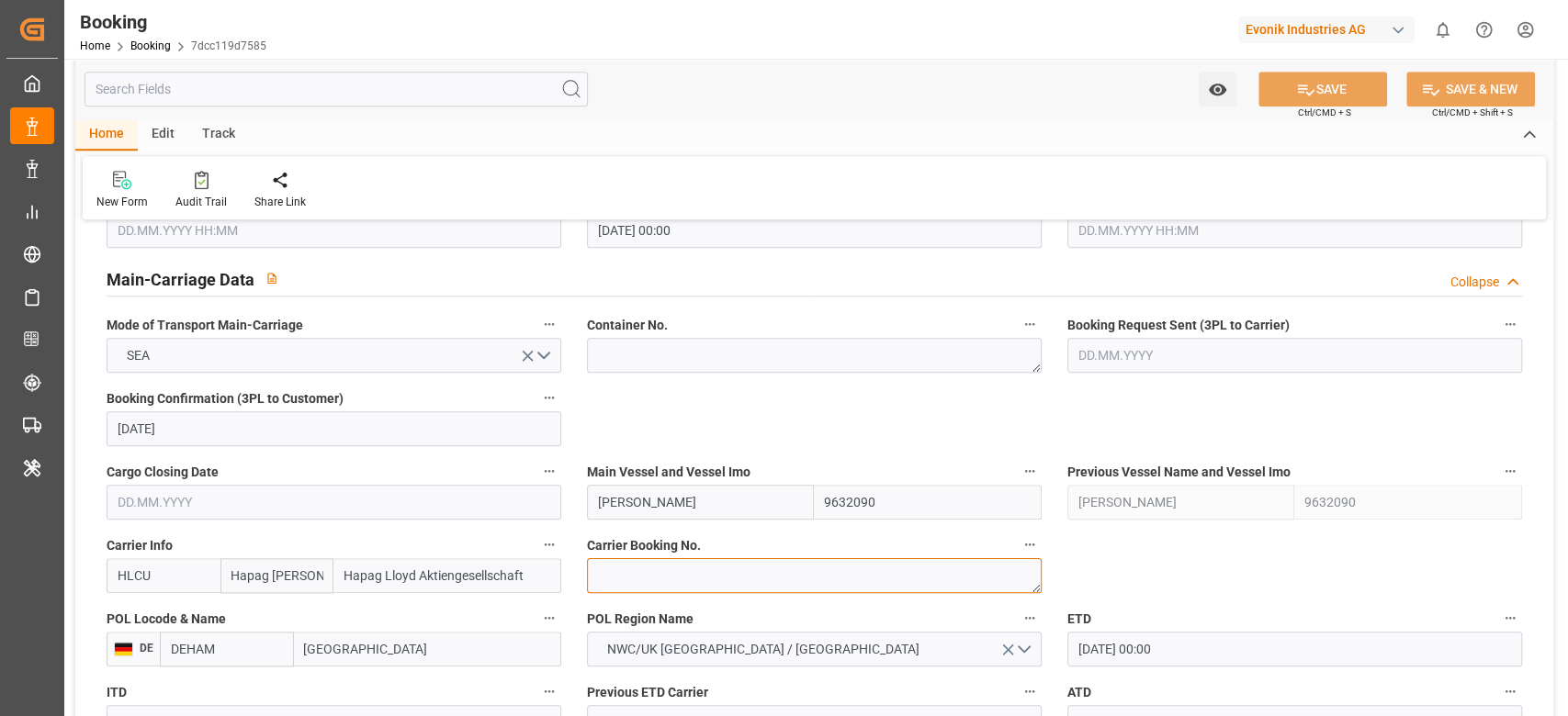
click at [667, 561] on textarea at bounding box center [815, 576] width 455 height 35
paste textarea "29448672"
type textarea "29448672"
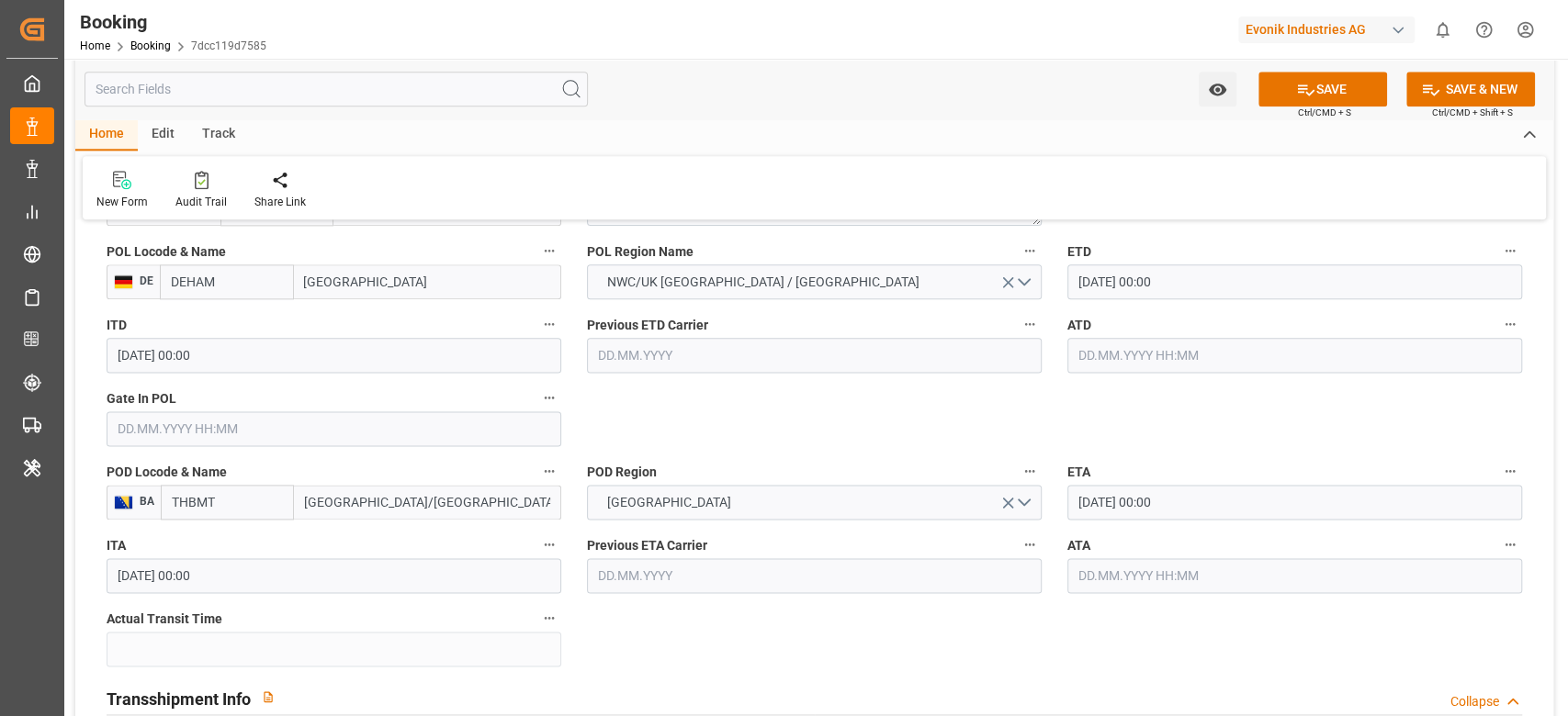
scroll to position [1837, 0]
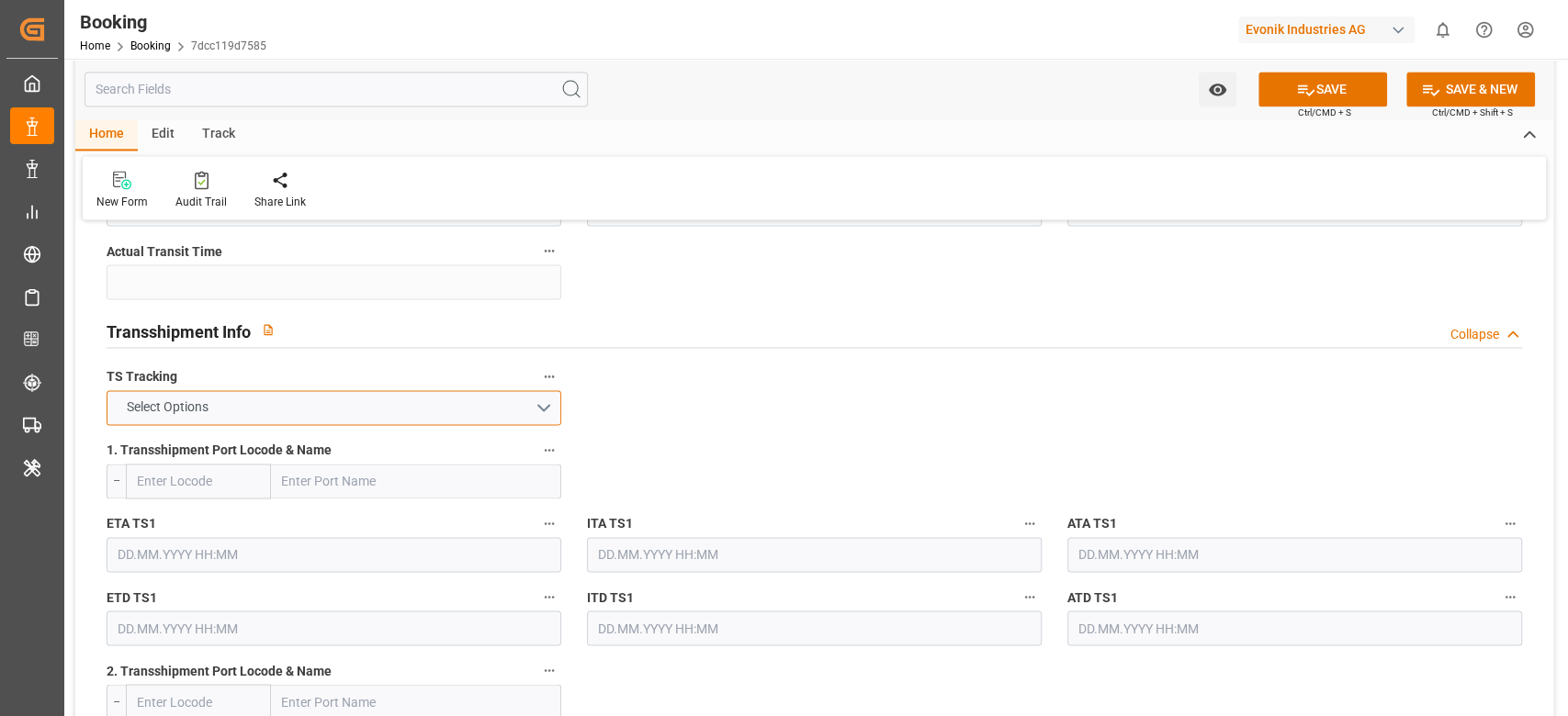
click at [352, 405] on button "Select Options" at bounding box center [334, 408] width 455 height 35
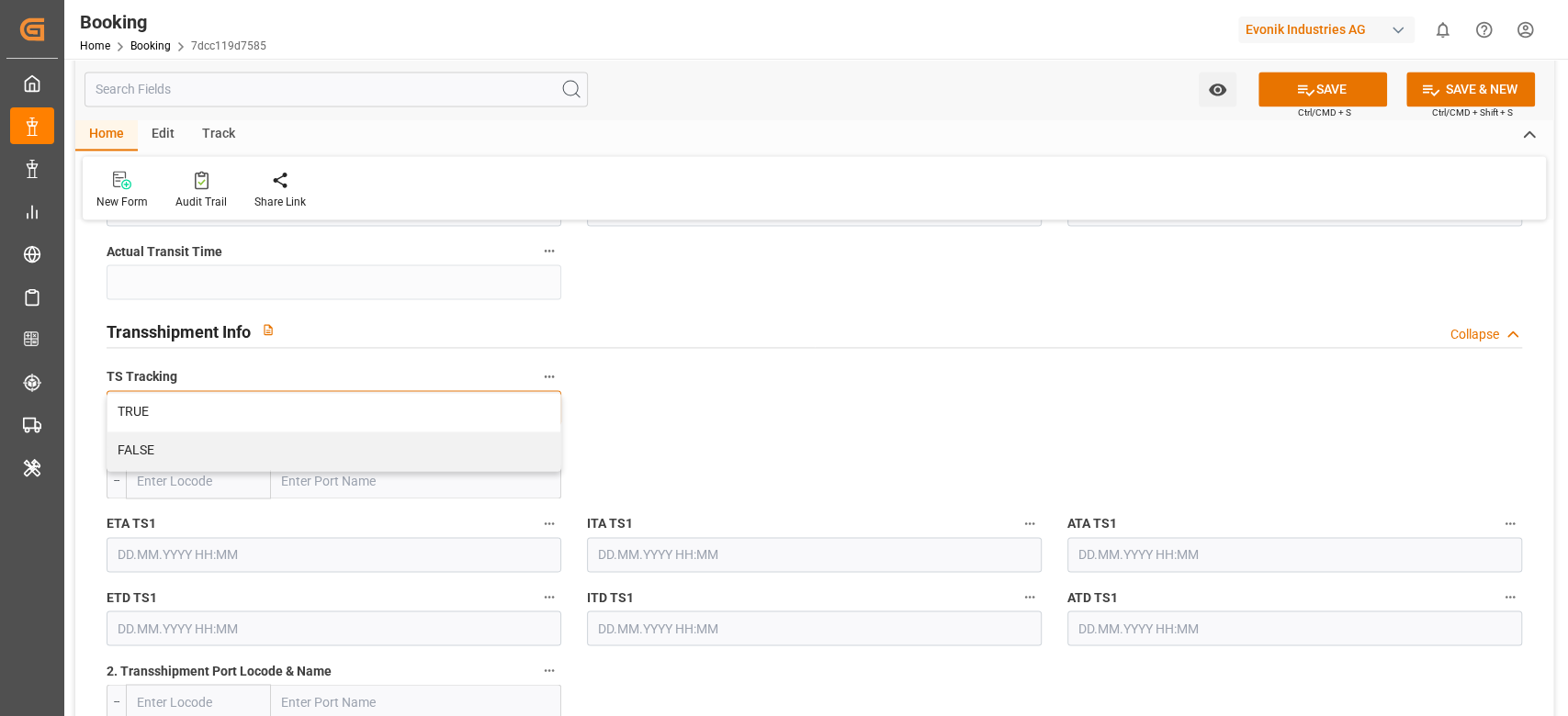
click at [352, 404] on div "TRUE" at bounding box center [334, 412] width 453 height 38
click at [369, 466] on input "text" at bounding box center [416, 481] width 290 height 35
click at [368, 464] on input "text" at bounding box center [416, 481] width 290 height 35
paste input "TANJUNG PELEPAS"
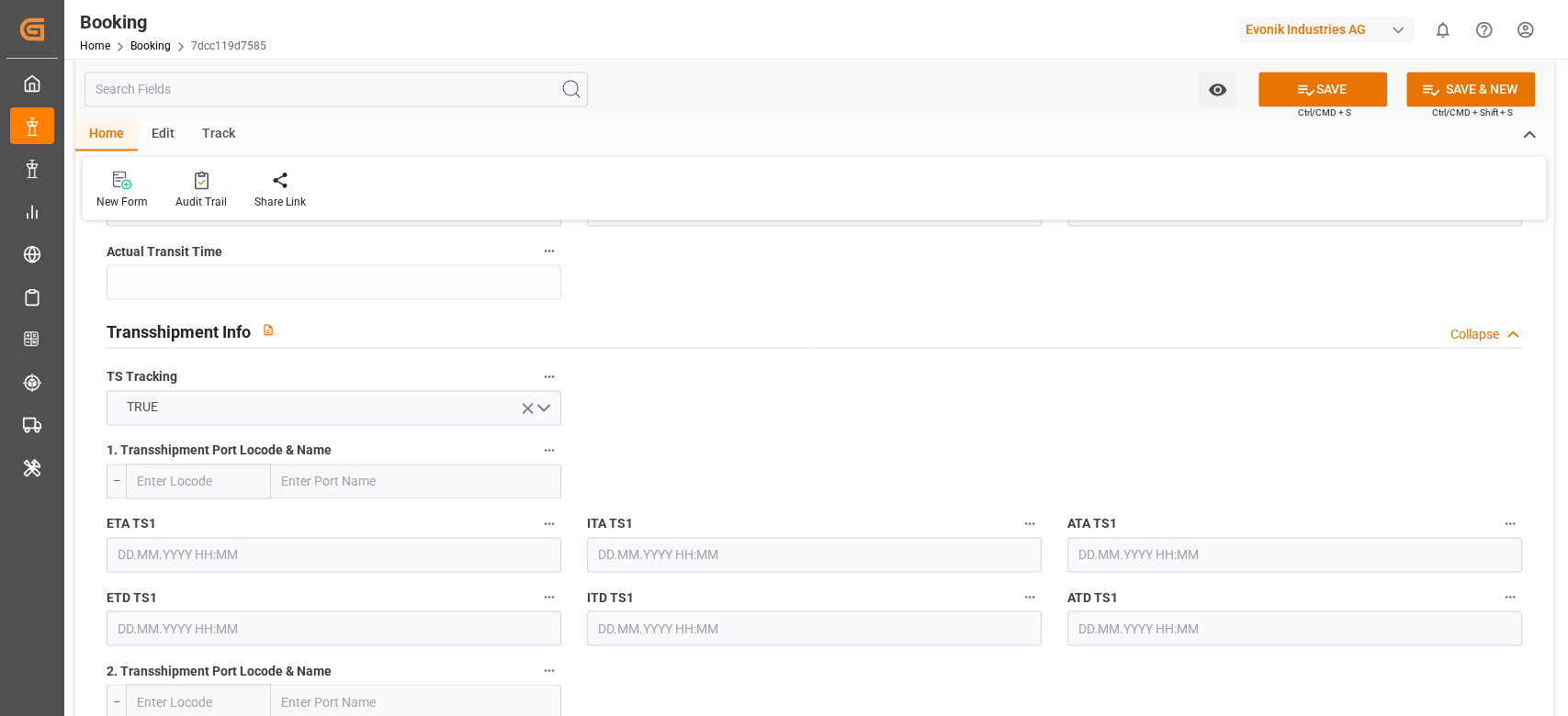
type input "TANJUNG PELEPAS"
click at [355, 510] on div "Tanjung Pelepas - MYTPP" at bounding box center [355, 521] width 166 height 41
type input "MYTPP"
type input "Tanjung Pelepas"
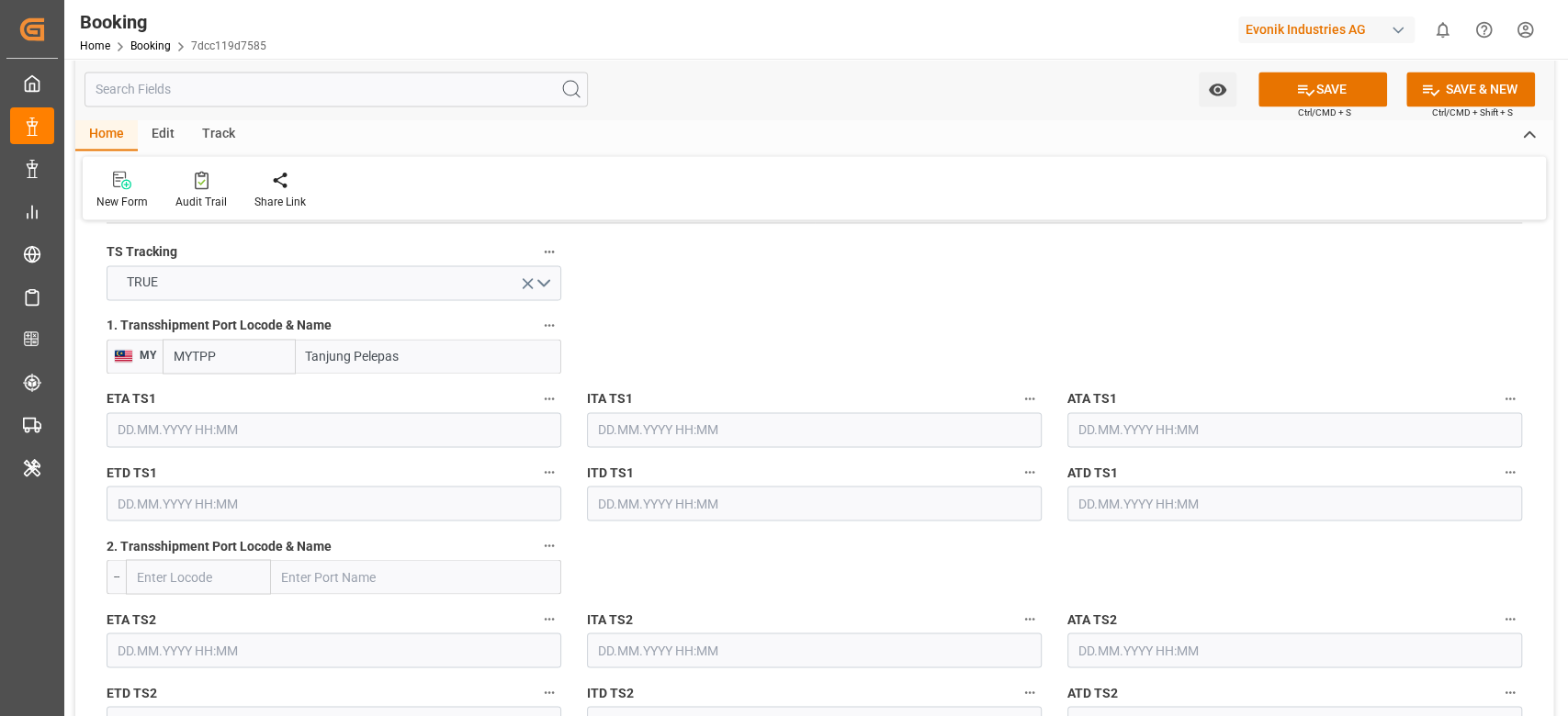
scroll to position [2081, 0]
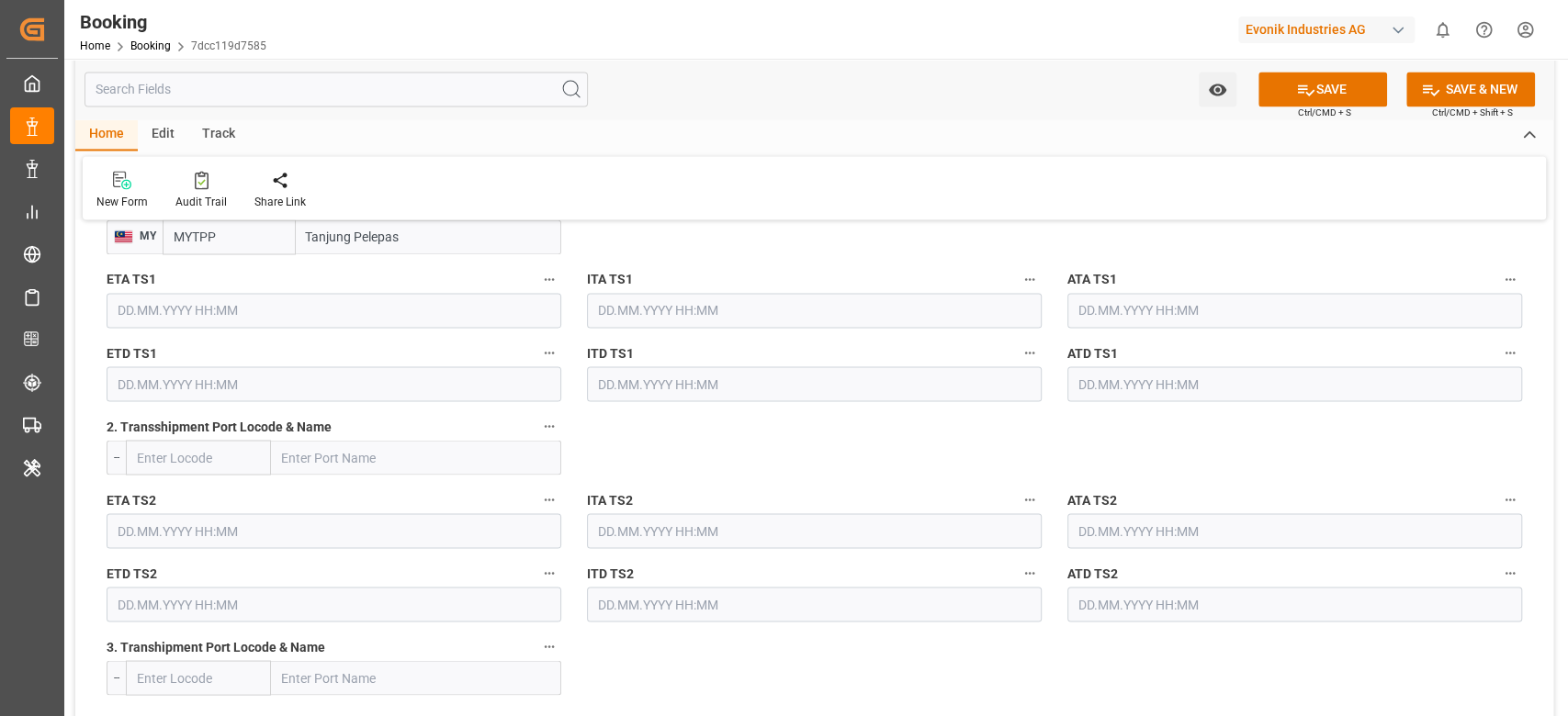
drag, startPoint x: 382, startPoint y: 455, endPoint x: 540, endPoint y: 705, distance: 295.7
click at [382, 455] on input "text" at bounding box center [416, 457] width 290 height 35
paste input "LAEM CHABANG"
click at [434, 464] on input "LAEM CHABANG" at bounding box center [416, 457] width 290 height 35
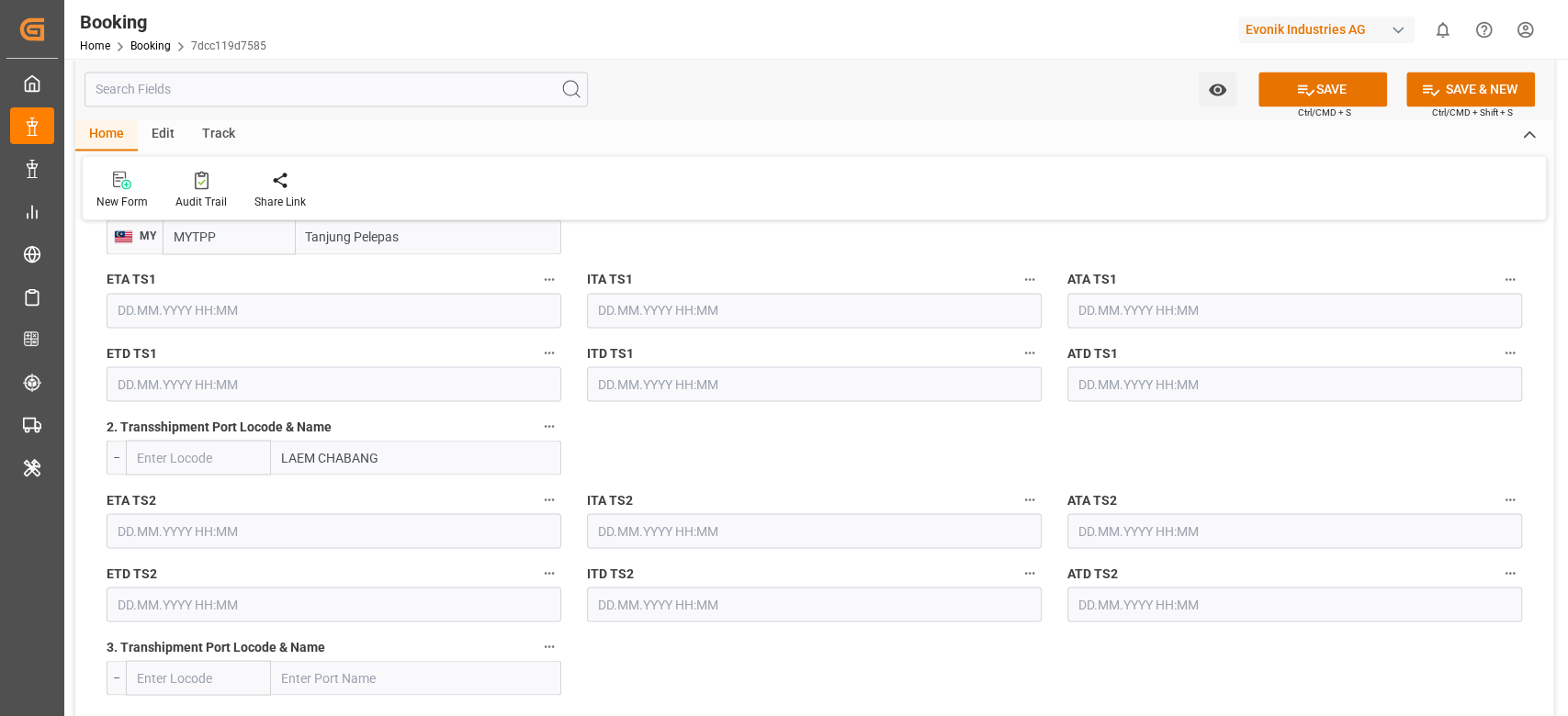
type input "LAEM CHABANG"
click at [414, 495] on span "Laem Chabang - THLCH" at bounding box center [349, 497] width 133 height 14
type input "THLCH"
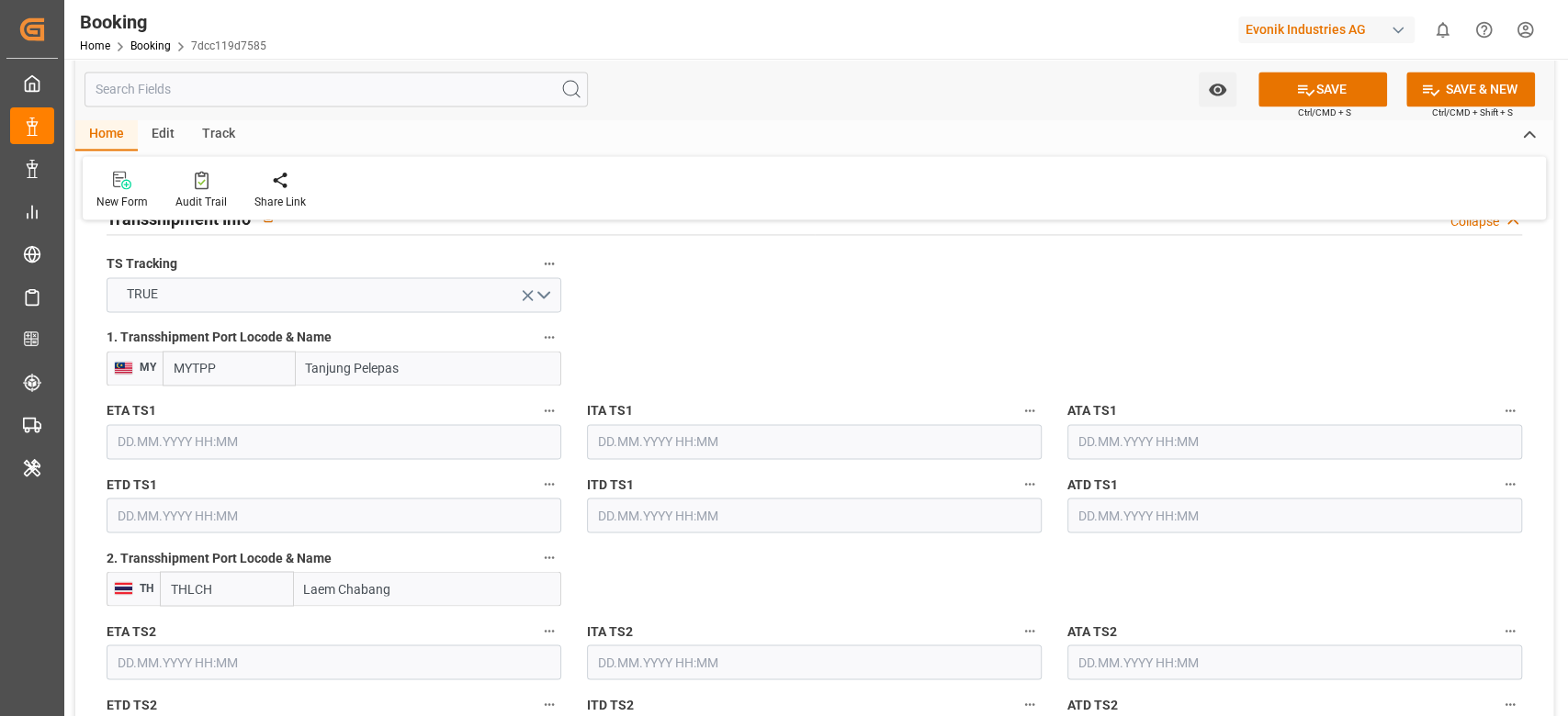
scroll to position [1959, 0]
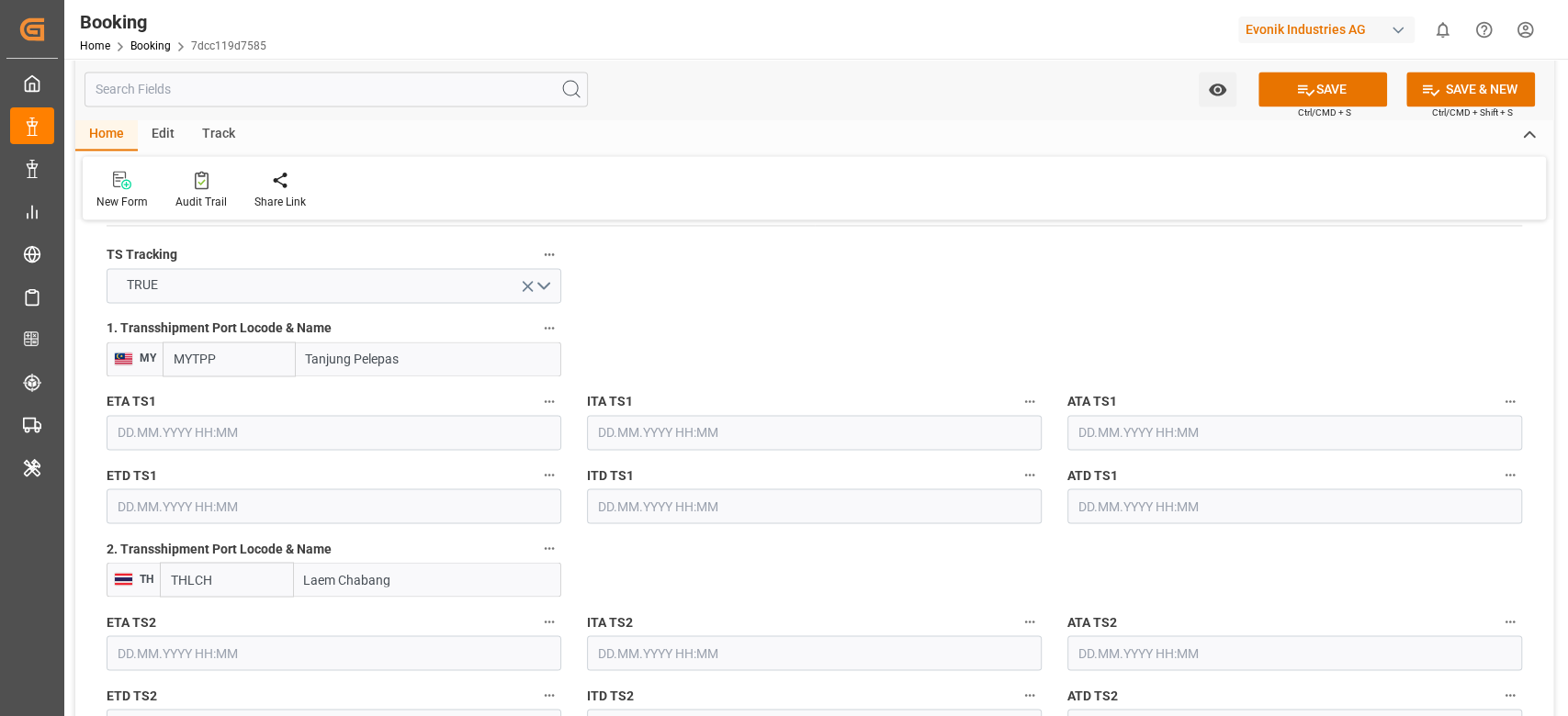
type input "Laem Chabang"
click at [170, 445] on input "text" at bounding box center [334, 432] width 455 height 35
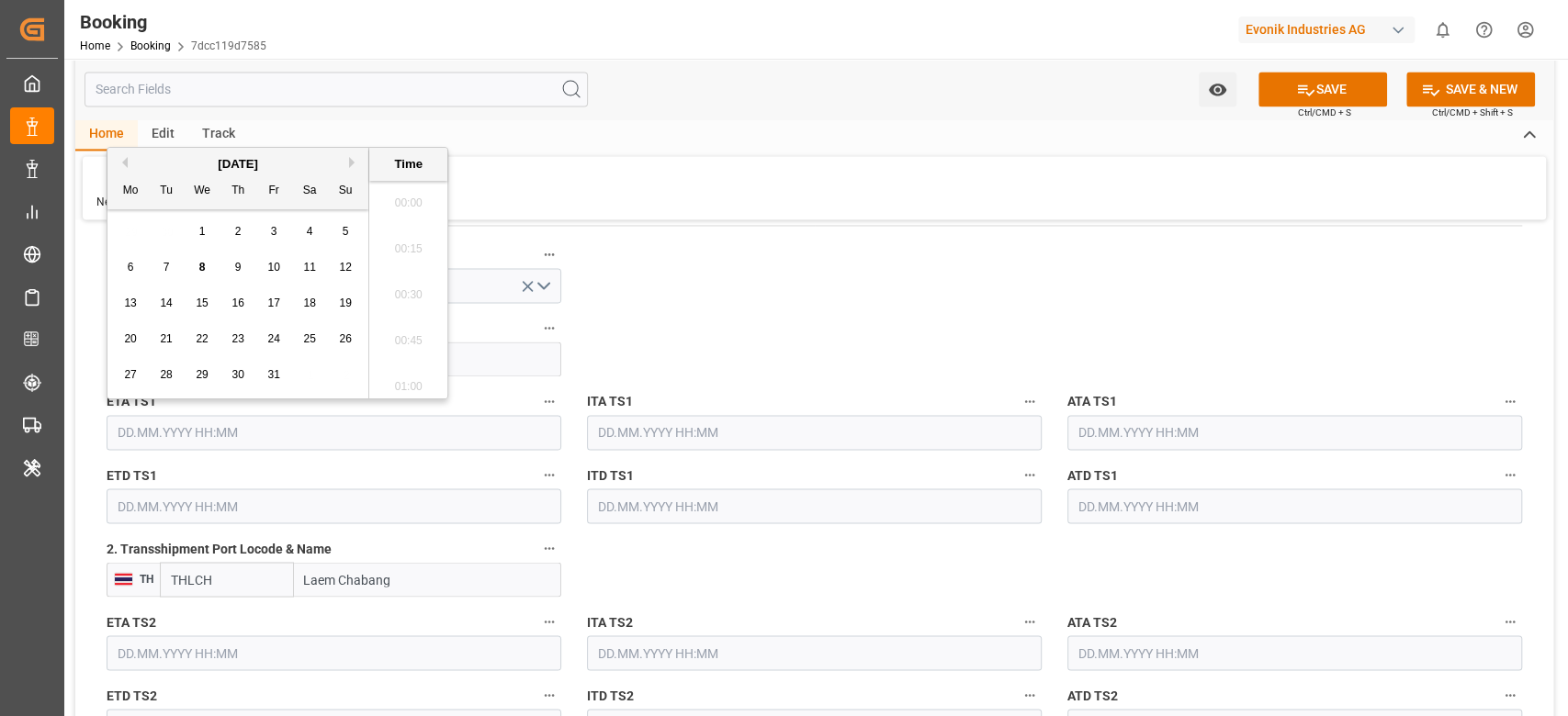
scroll to position [2256, 0]
click at [355, 158] on button "Next Month" at bounding box center [355, 162] width 11 height 11
click at [350, 158] on button "Next Month" at bounding box center [355, 162] width 11 height 11
click at [123, 157] on button "Previous Month" at bounding box center [122, 162] width 11 height 11
click at [219, 381] on div "24 25 26 27 28 29 30" at bounding box center [238, 375] width 251 height 36
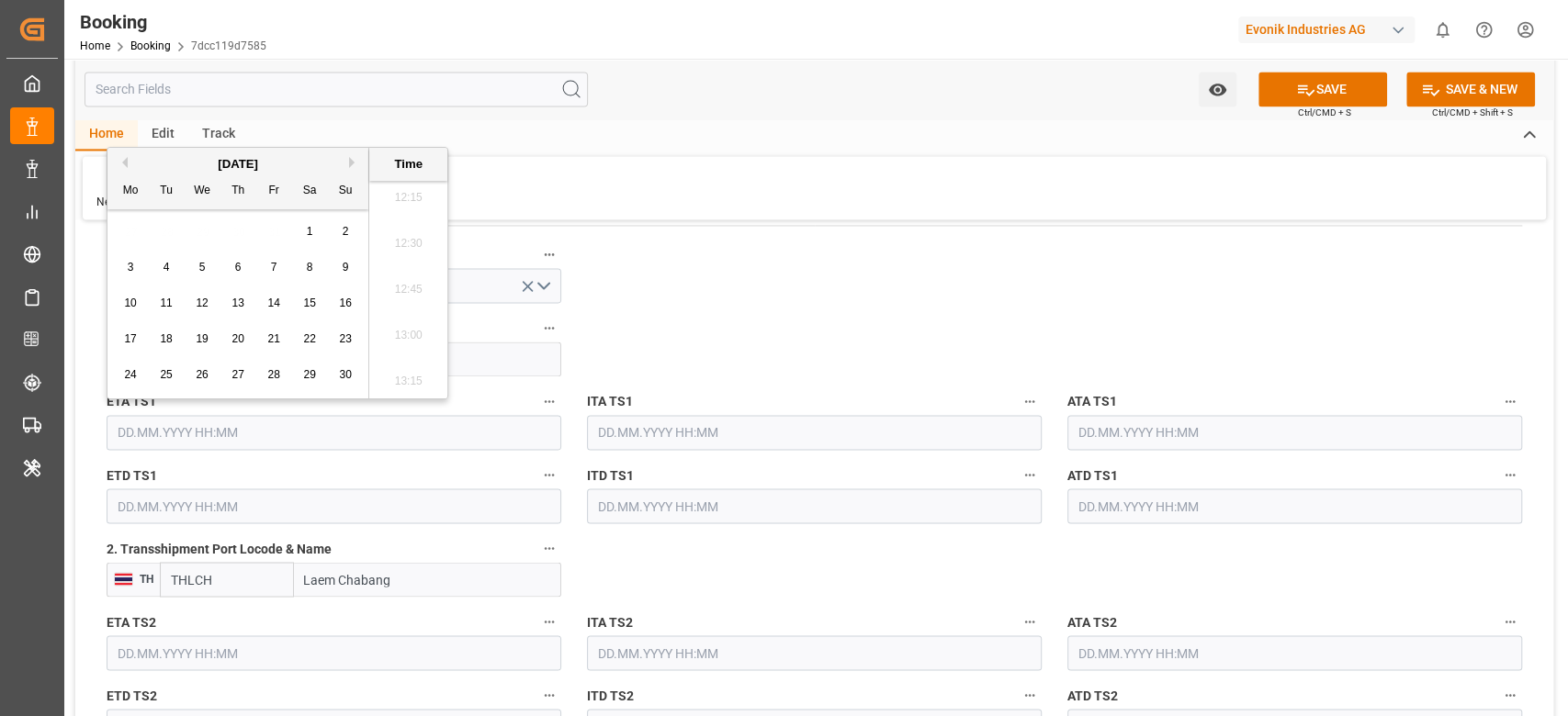
click at [211, 378] on div "26" at bounding box center [202, 375] width 23 height 22
type input "26.11.2025 00:00"
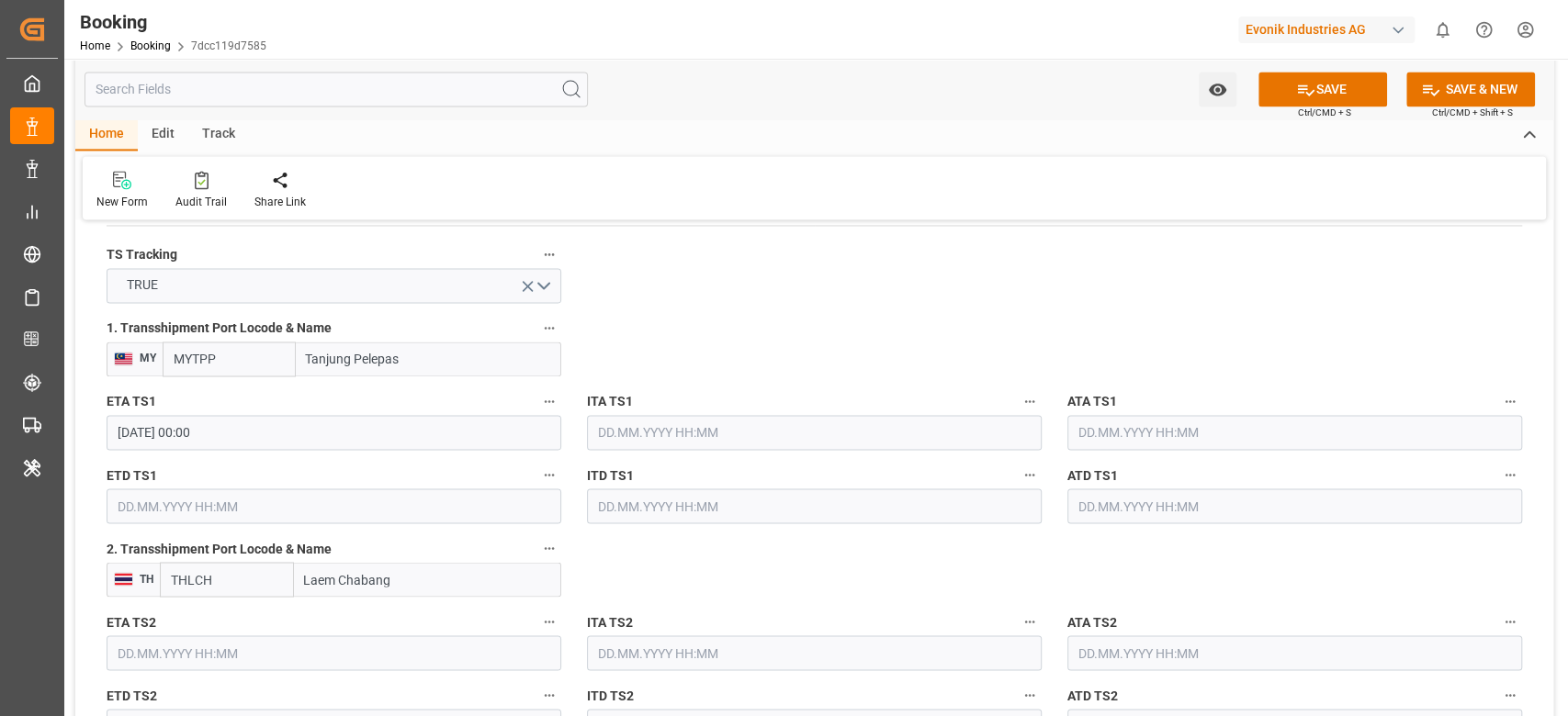
click at [265, 440] on input "26.11.2025 00:00" at bounding box center [334, 432] width 455 height 35
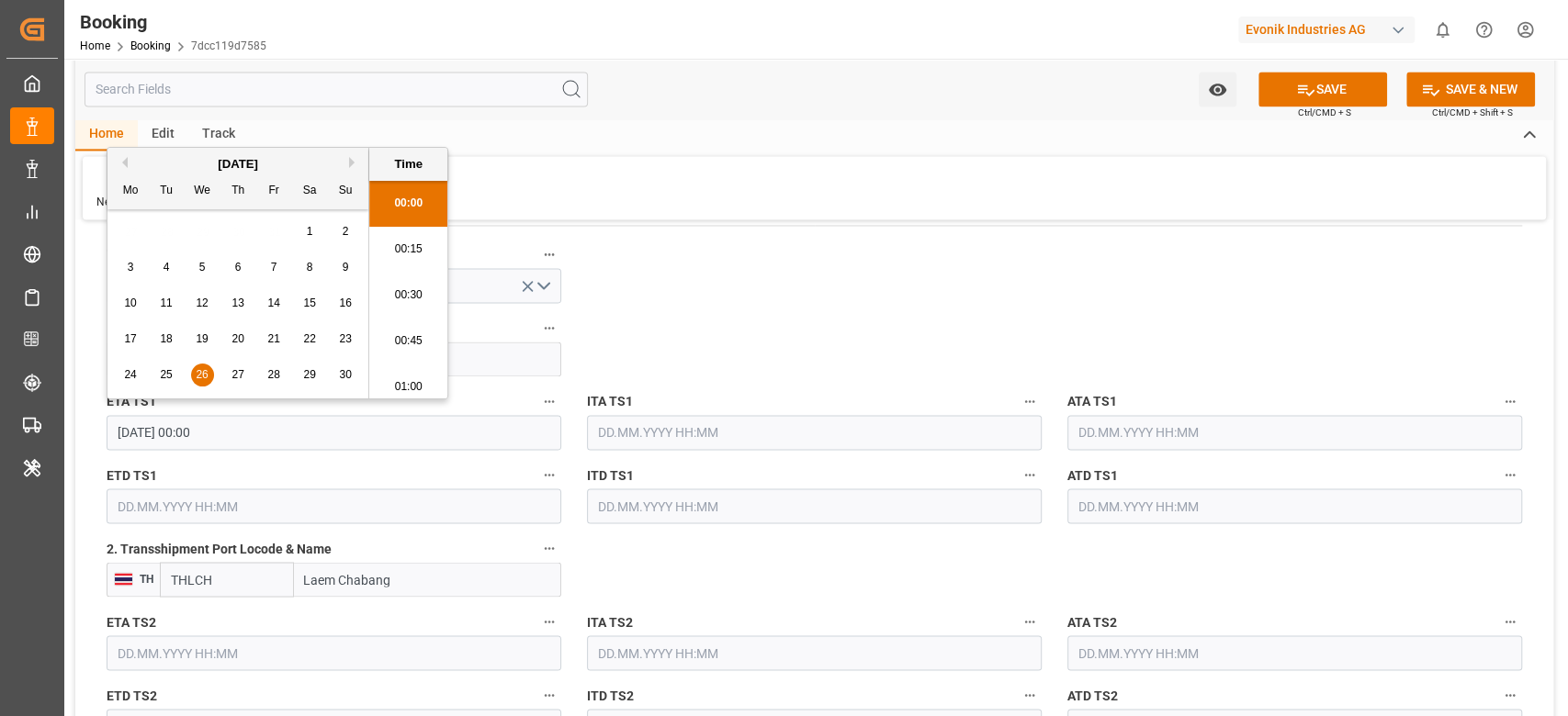
click at [265, 440] on input "26.11.2025 00:00" at bounding box center [334, 432] width 455 height 35
click at [305, 514] on input "text" at bounding box center [334, 506] width 455 height 35
paste input "26.11.2025 00:00"
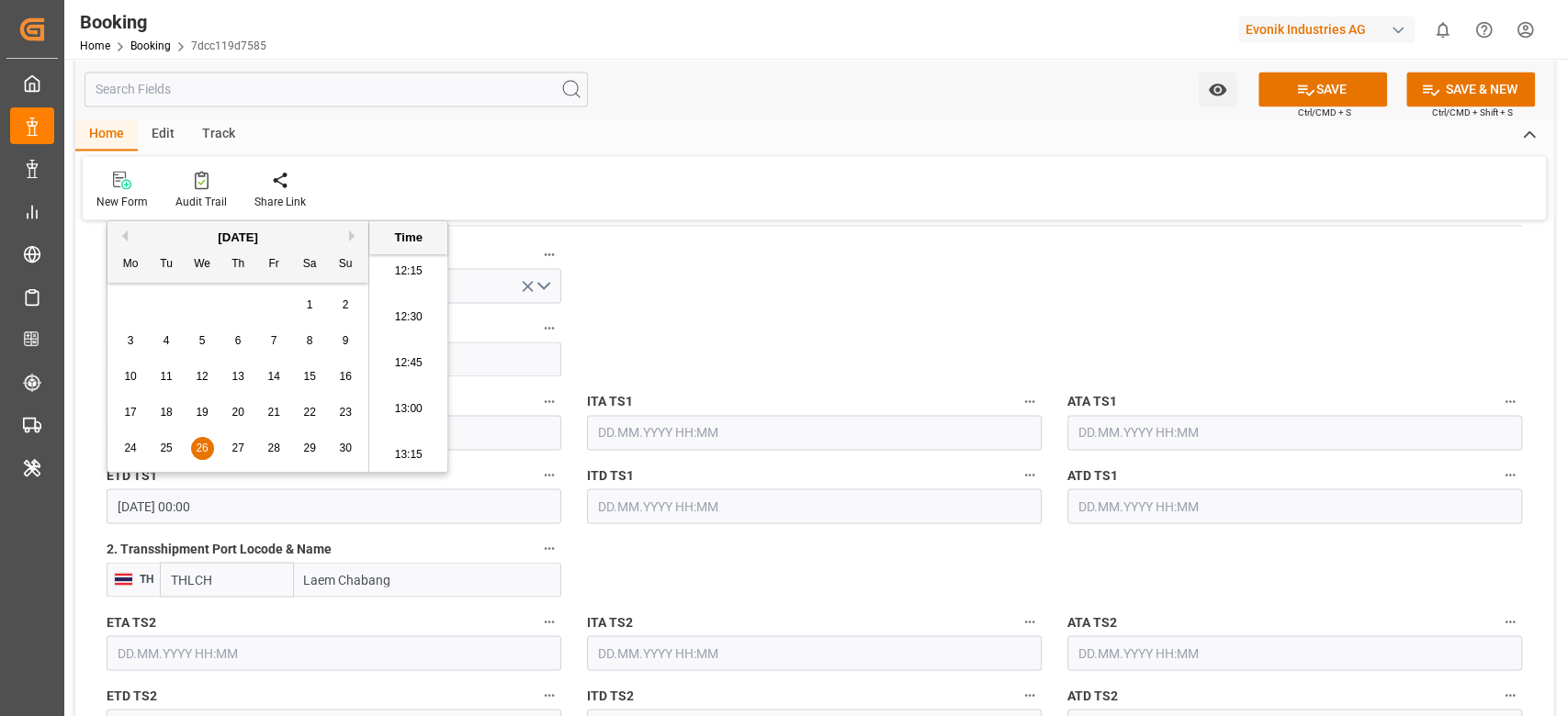
click at [342, 233] on div "November 2025" at bounding box center [238, 238] width 261 height 18
click at [351, 238] on button "Next Month" at bounding box center [355, 236] width 11 height 11
drag, startPoint x: 125, startPoint y: 337, endPoint x: 624, endPoint y: 334, distance: 499.0
click at [125, 337] on div "8" at bounding box center [131, 341] width 23 height 22
type input "08.12.2025 00:00"
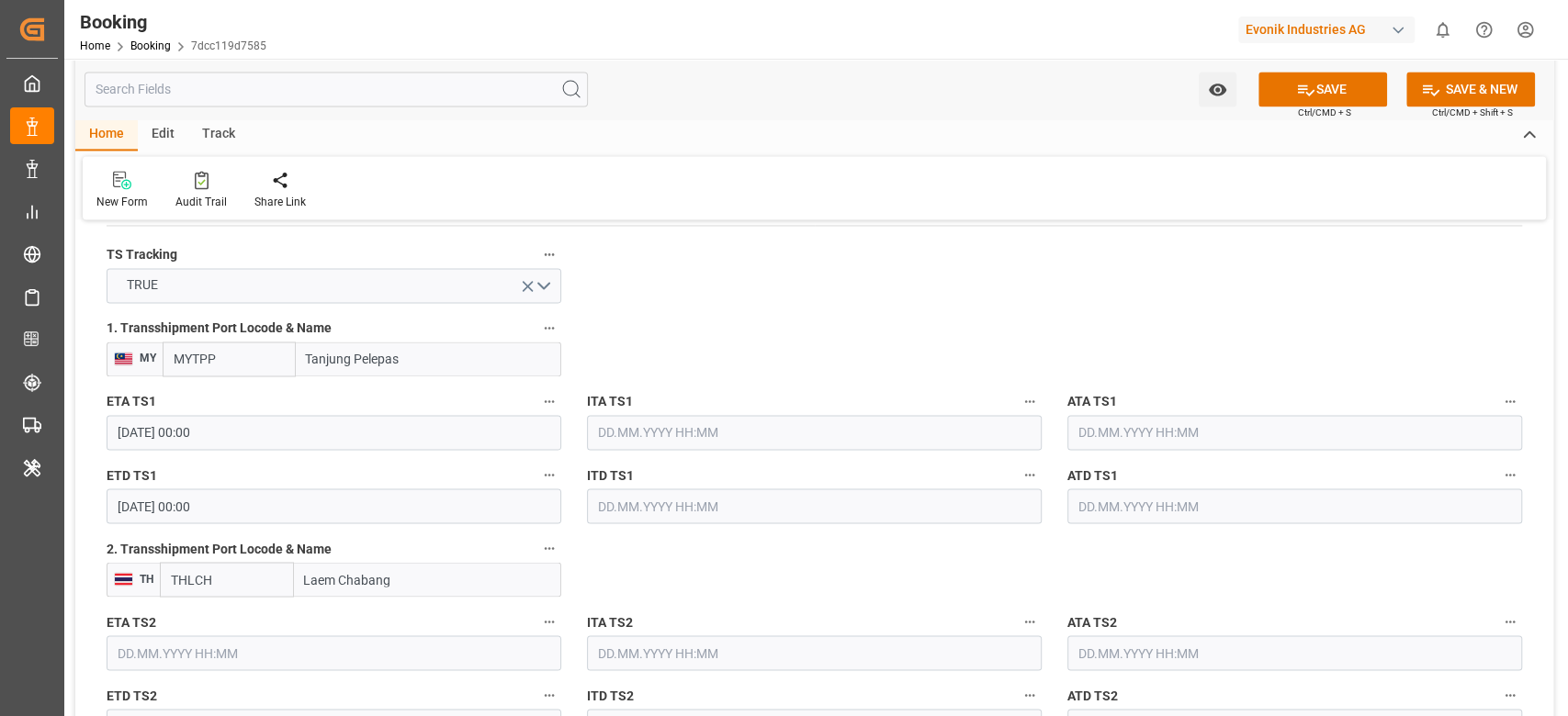
click at [253, 517] on input "08.12.2025 00:00" at bounding box center [334, 506] width 455 height 35
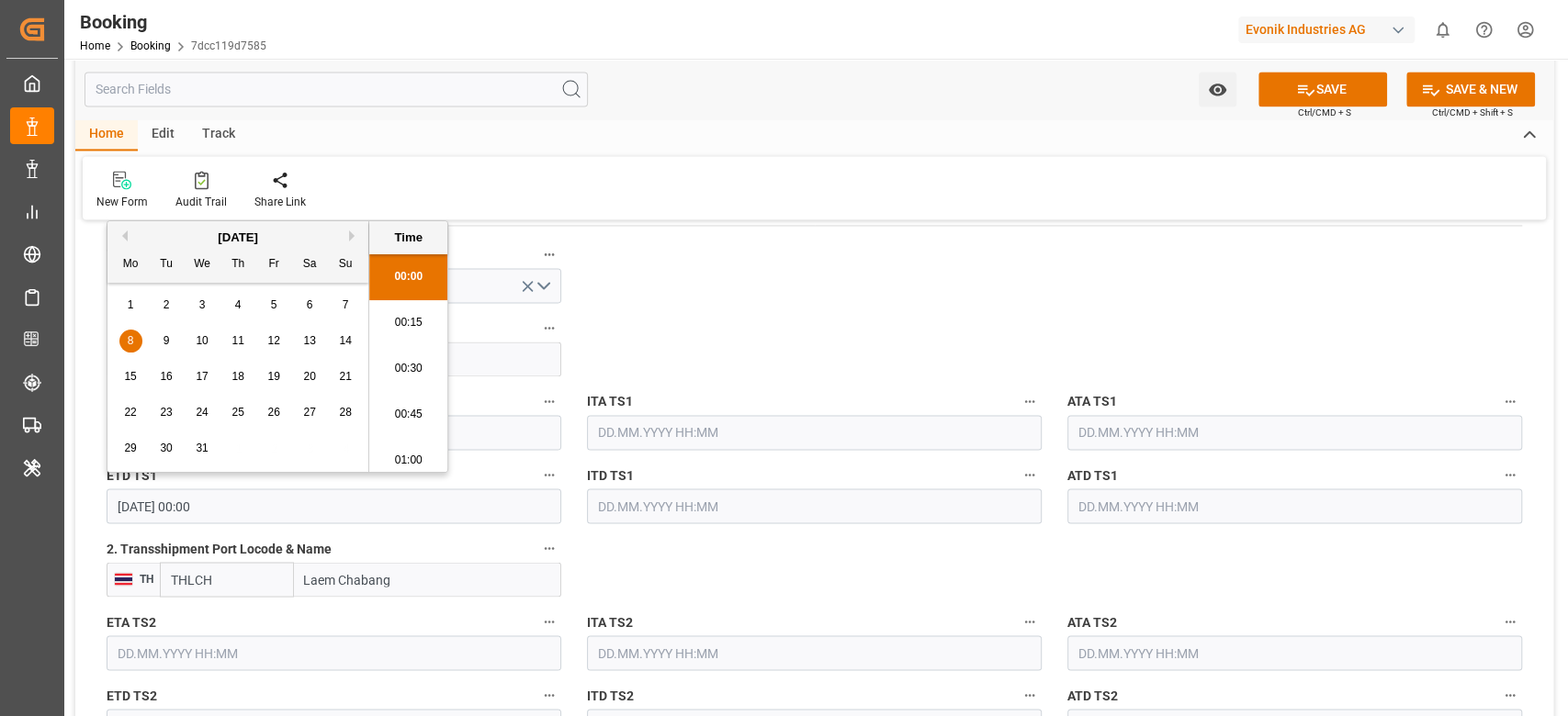
click at [253, 517] on input "08.12.2025 00:00" at bounding box center [334, 506] width 455 height 35
click at [250, 643] on input "text" at bounding box center [334, 653] width 455 height 35
paste input "08.12.2025 00:00"
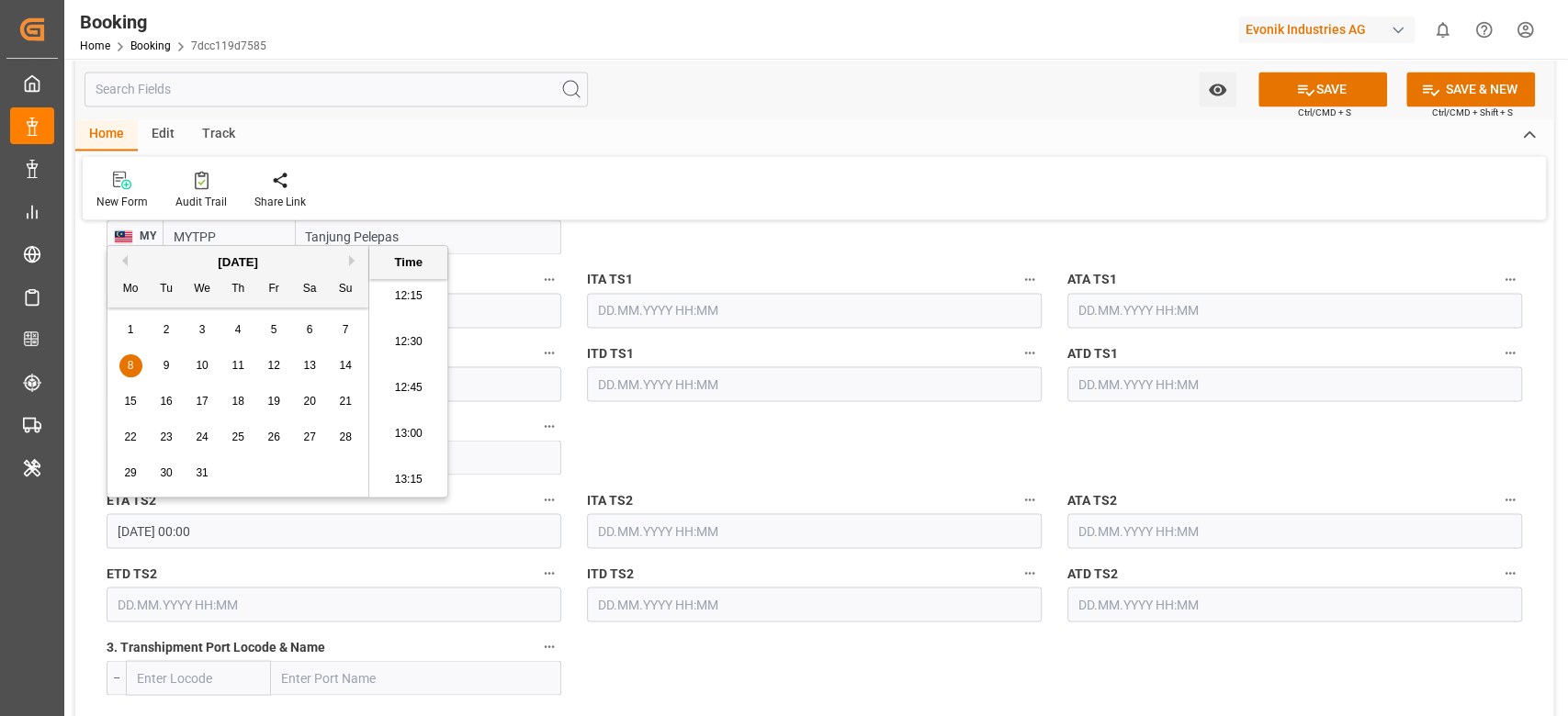
type input "08.12.2025 00:00"
click at [214, 368] on div "8 9 10 11 12 13 14" at bounding box center [238, 367] width 251 height 36
click at [222, 600] on input "text" at bounding box center [334, 604] width 455 height 35
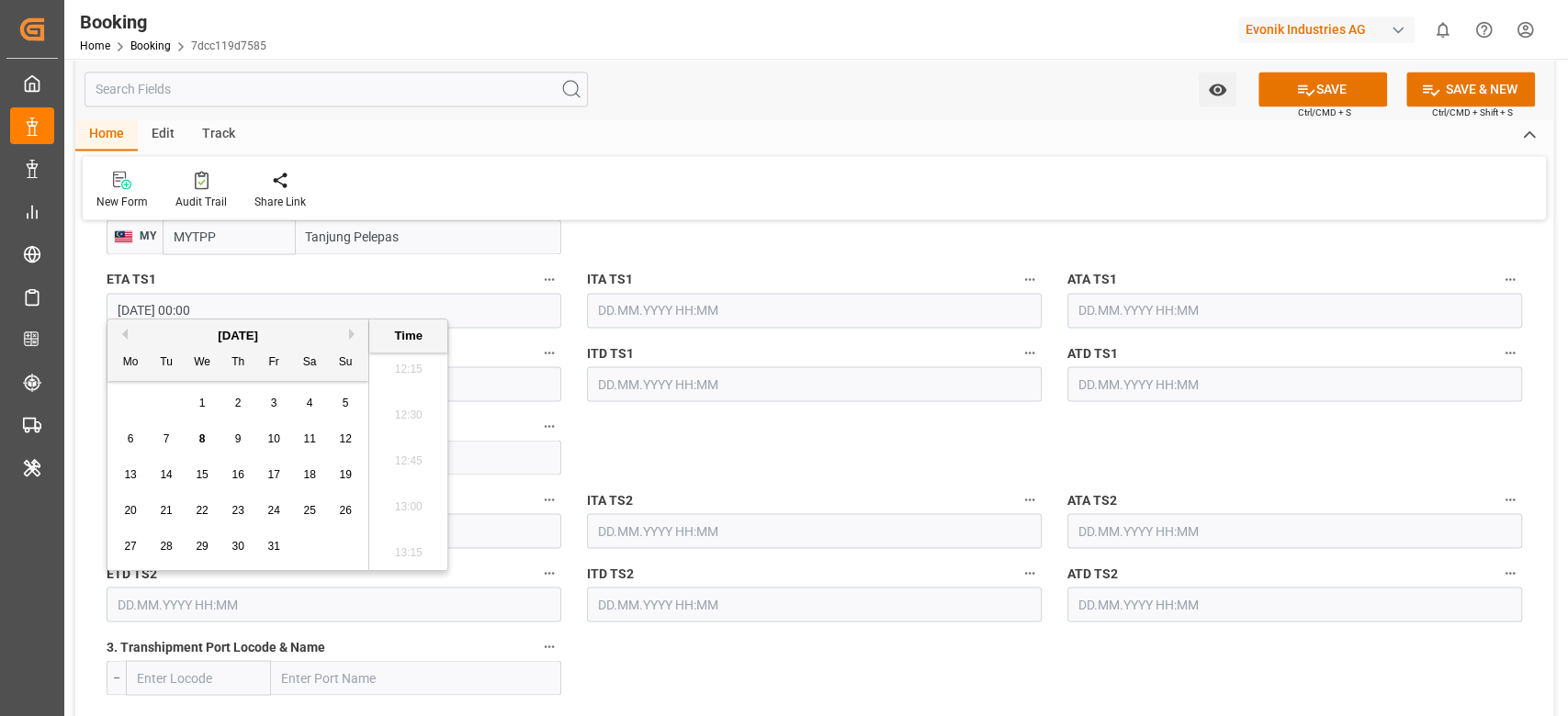
click at [222, 600] on input "text" at bounding box center [334, 604] width 455 height 35
paste input "08.12.2025 00:00"
click at [270, 437] on span "12" at bounding box center [273, 438] width 12 height 12
type input "12.12.2025 00:00"
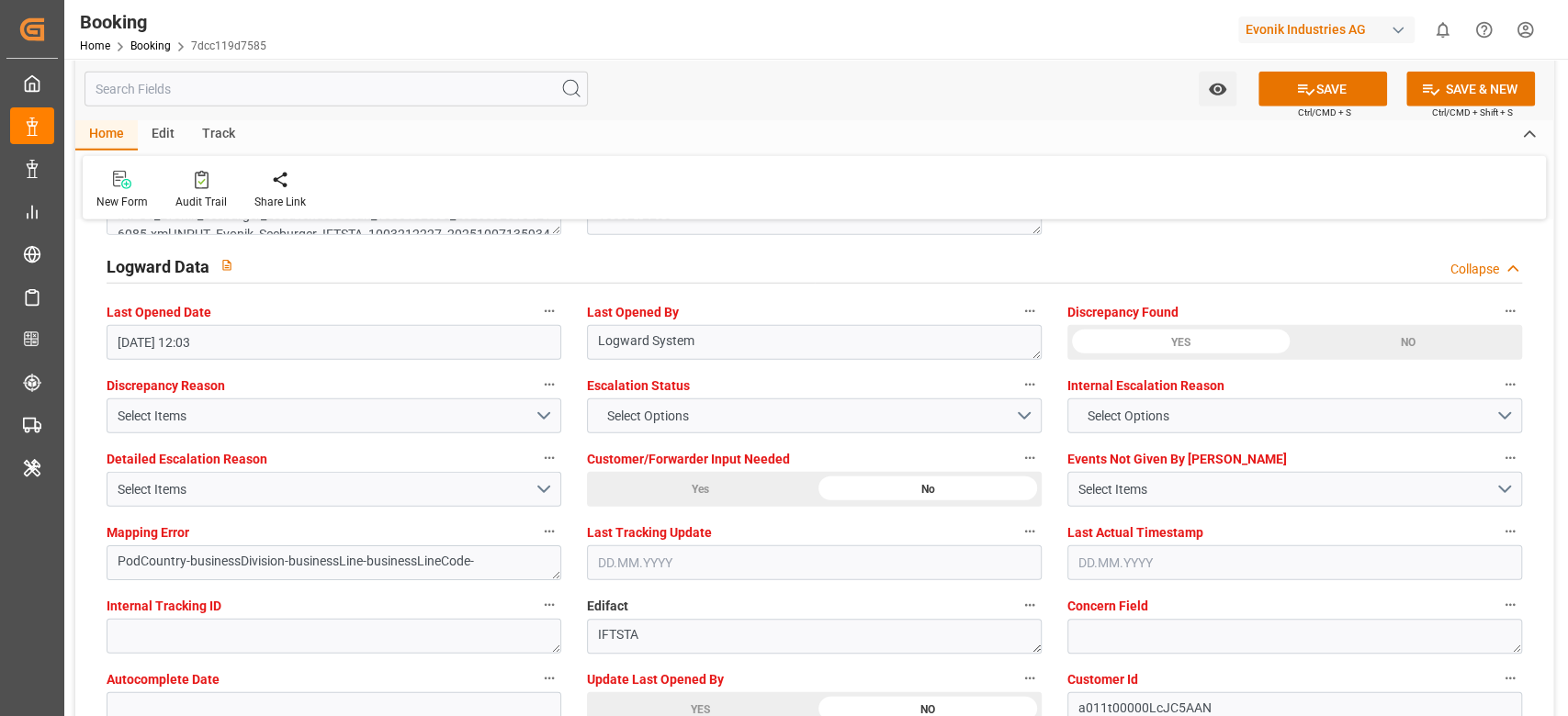
scroll to position [3550, 0]
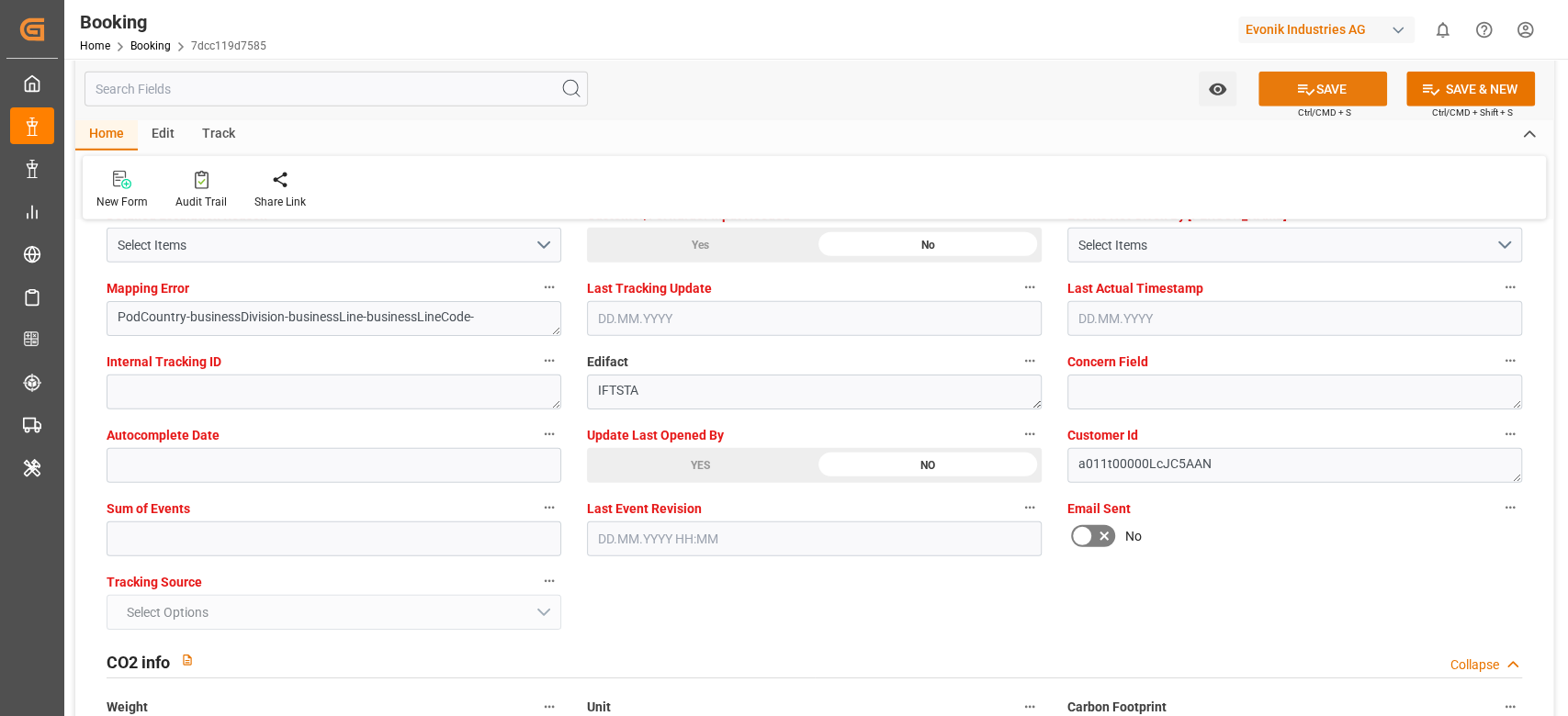
click at [1306, 75] on button "SAVE" at bounding box center [1323, 89] width 129 height 35
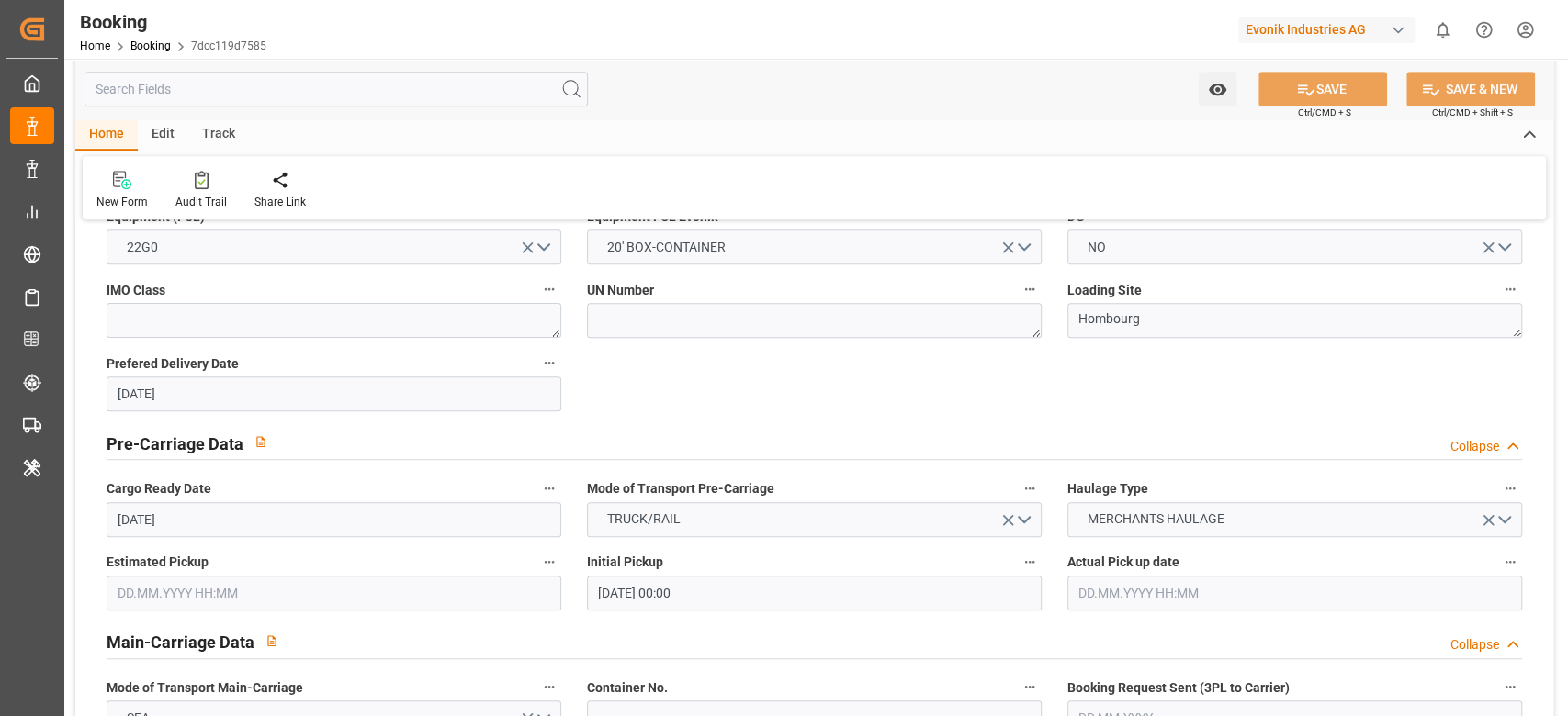
scroll to position [735, 0]
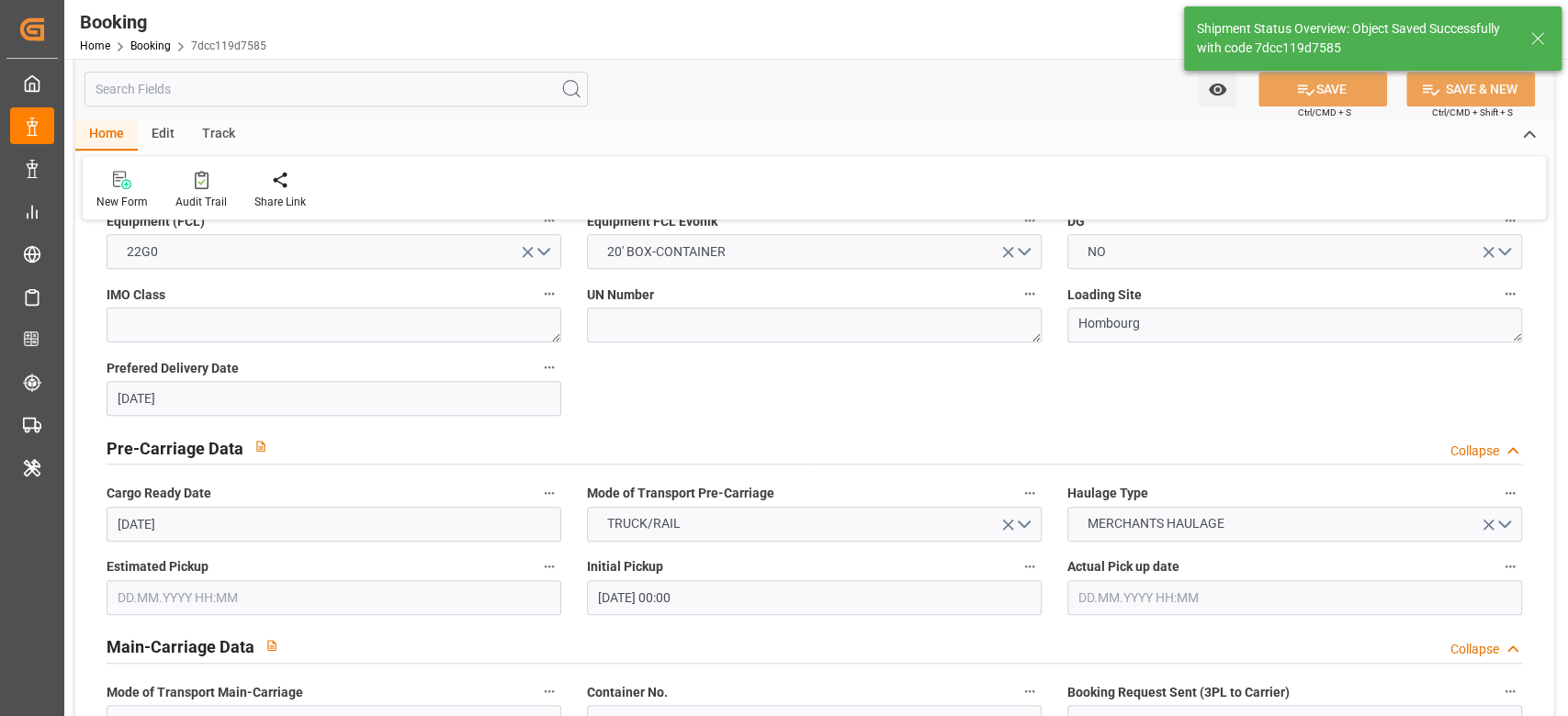
type textarea "[PERSON_NAME]"
type textarea "PodCountry-businessDivision-businessLine-"
type textarea "Yes"
type input "26.11.2025 00:00"
type input "08.12.2025 00:00"
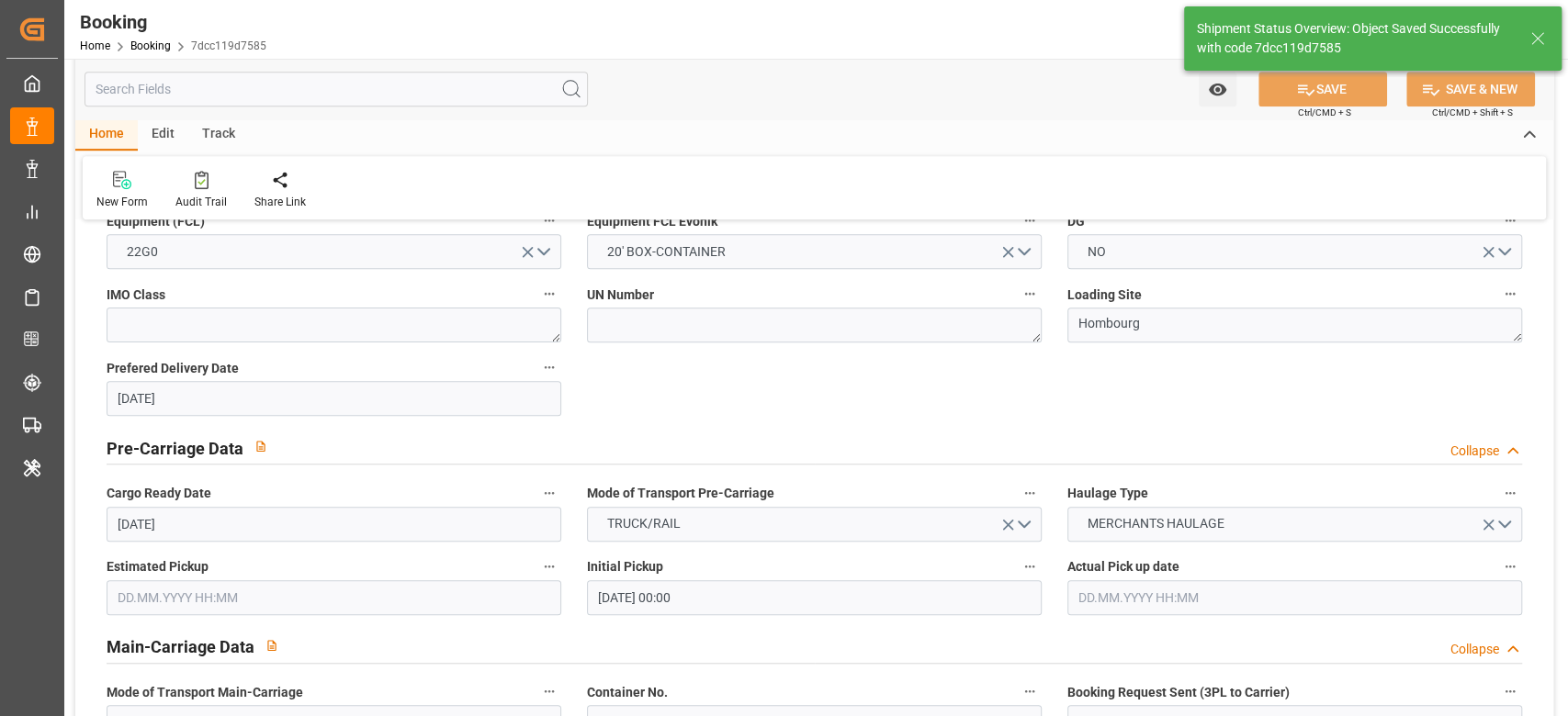
type input "08.12.2025 00:00"
type input "12.12.2025 00:00"
type input "08.10.2025 07:16"
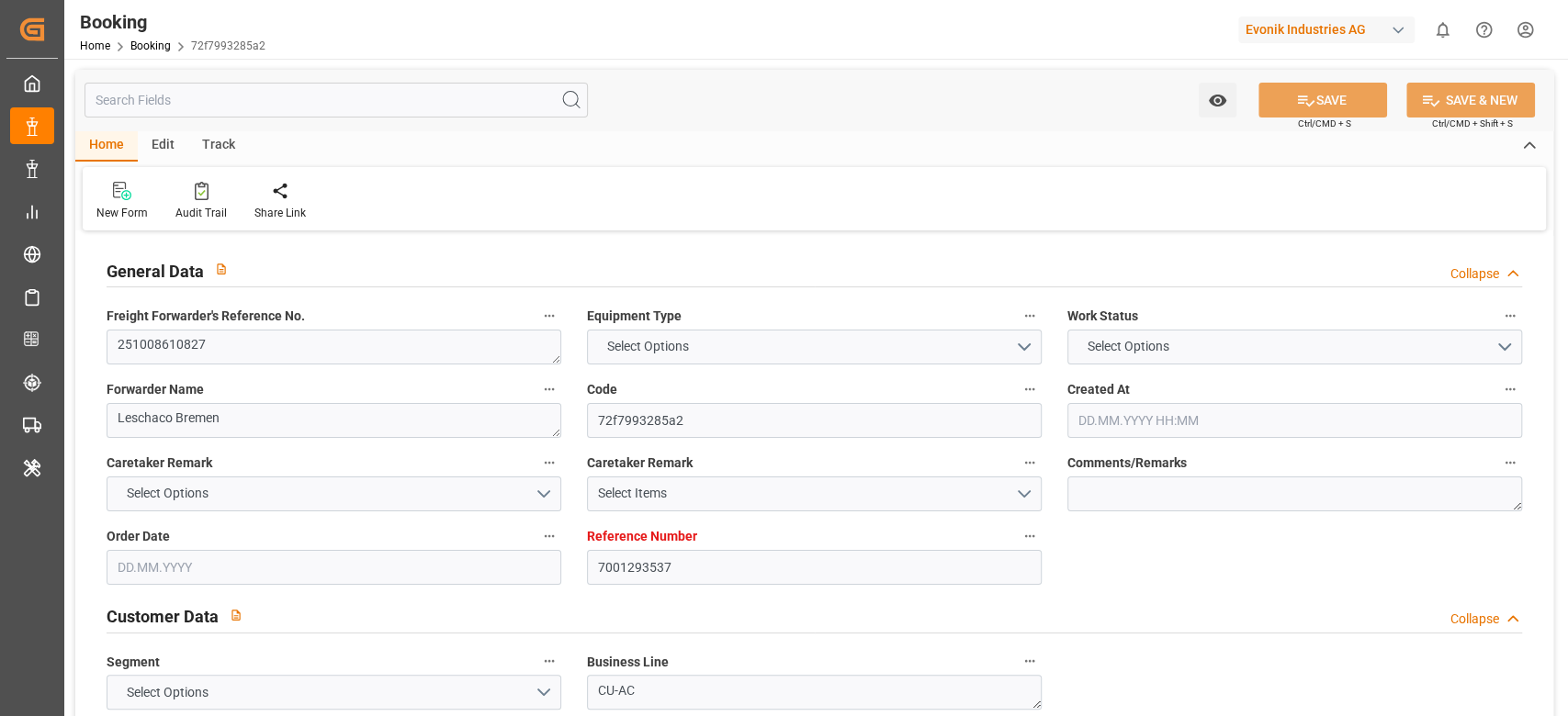
type textarea "251008610827"
type textarea "Leschaco Bremen"
type input "72f7993285a2"
type input "7001293537"
type textarea "CU-AC"
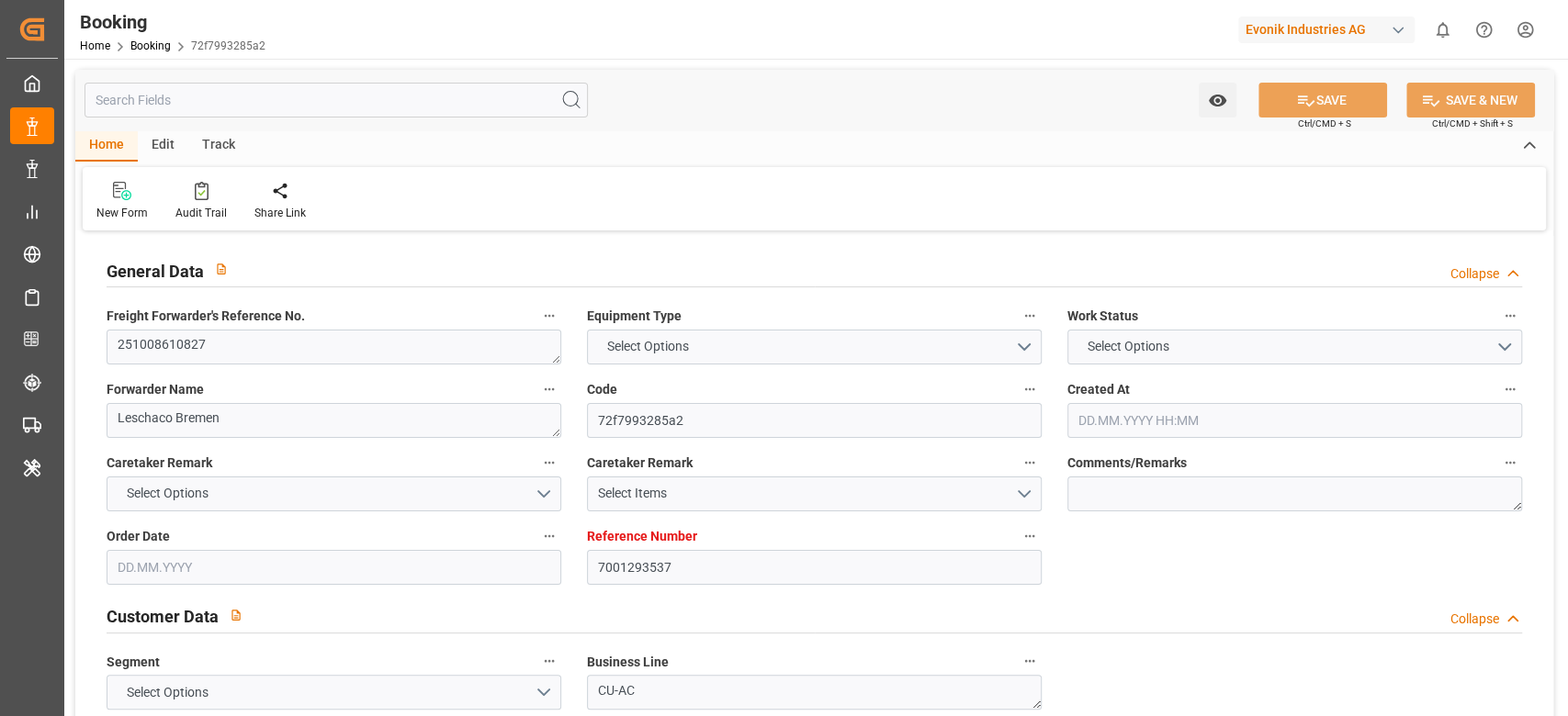
type input "7001293536"
type textarea "[PERSON_NAME][EMAIL_ADDRESS][PERSON_NAME][DOMAIN_NAME]"
type textarea "CIF"
type textarea "[GEOGRAPHIC_DATA]"
type textarea "Marl"
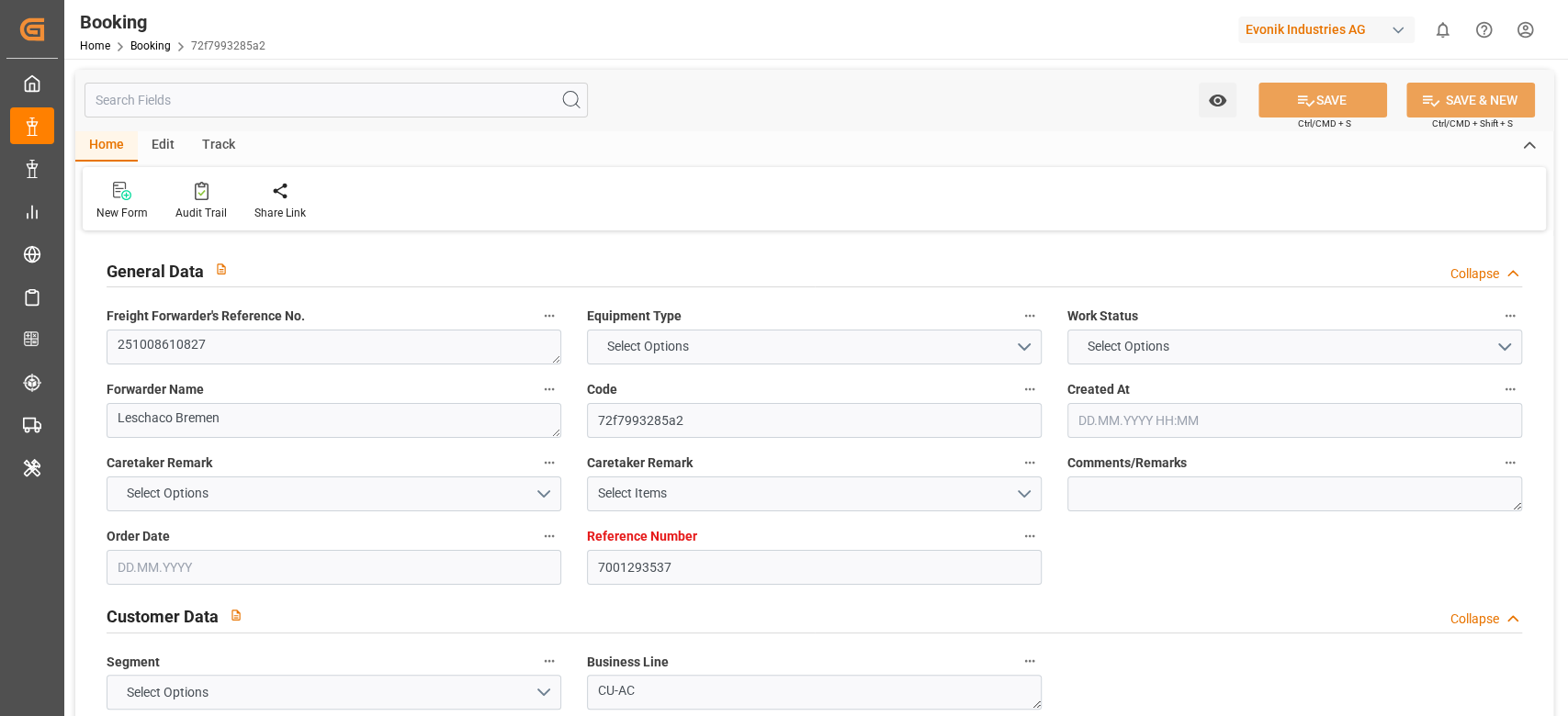
type input "[PERSON_NAME]"
type input "HLCU"
type input "NWC / EU"
type input "[GEOGRAPHIC_DATA]"
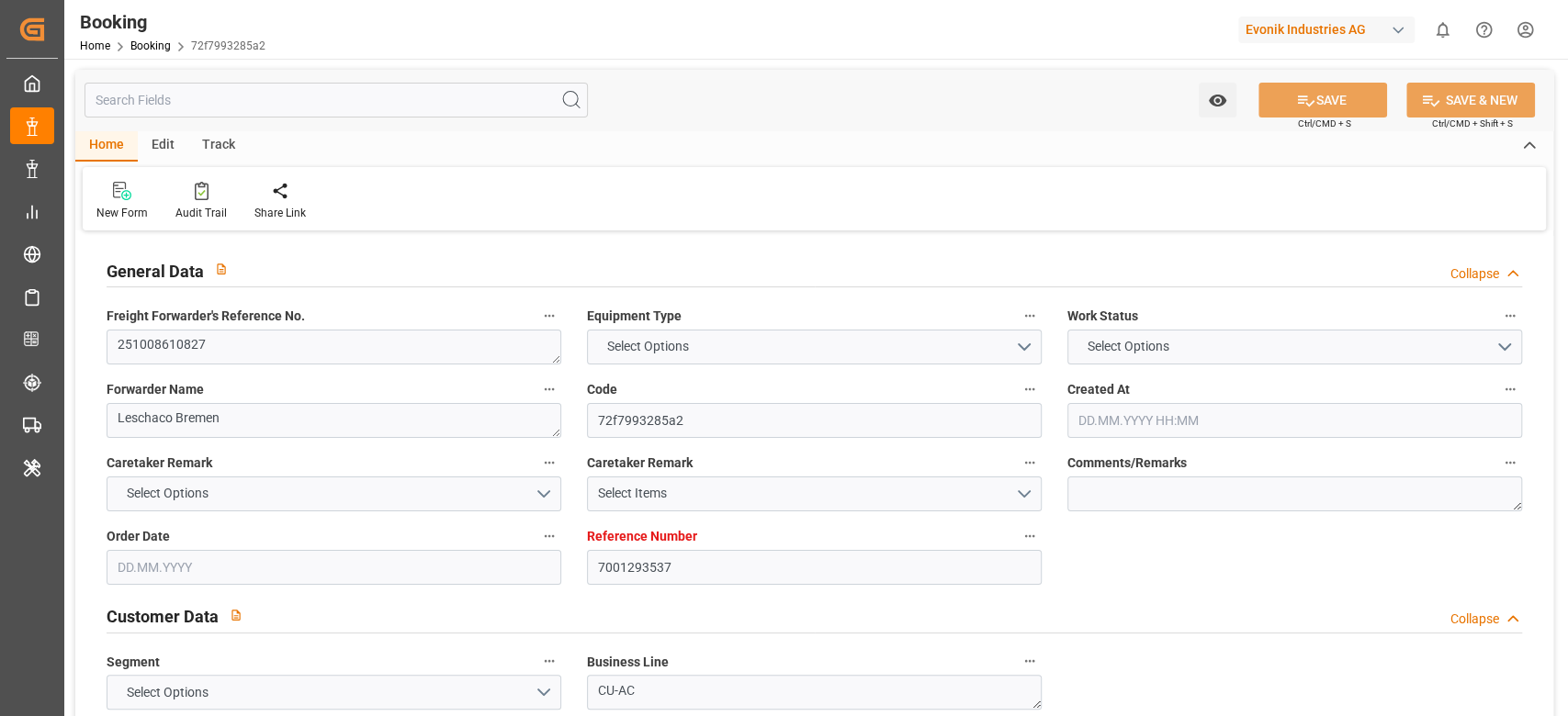
type textarea "INPUT_Evonik_Seeburger_IFTMIN_1003211445_20251007104424288.edi"
type textarea "NWC/[GEOGRAPHIC_DATA] [GEOGRAPHIC_DATA] Continent / [GEOGRAPHIC_DATA]-AC"
type textarea "INPUT_Evonik_Seeburger_IFTMIN_1003208708_20251006153110957.edi,INPUT_Evonik_See…"
type textarea "1003211445"
type textarea "[PERSON_NAME]"
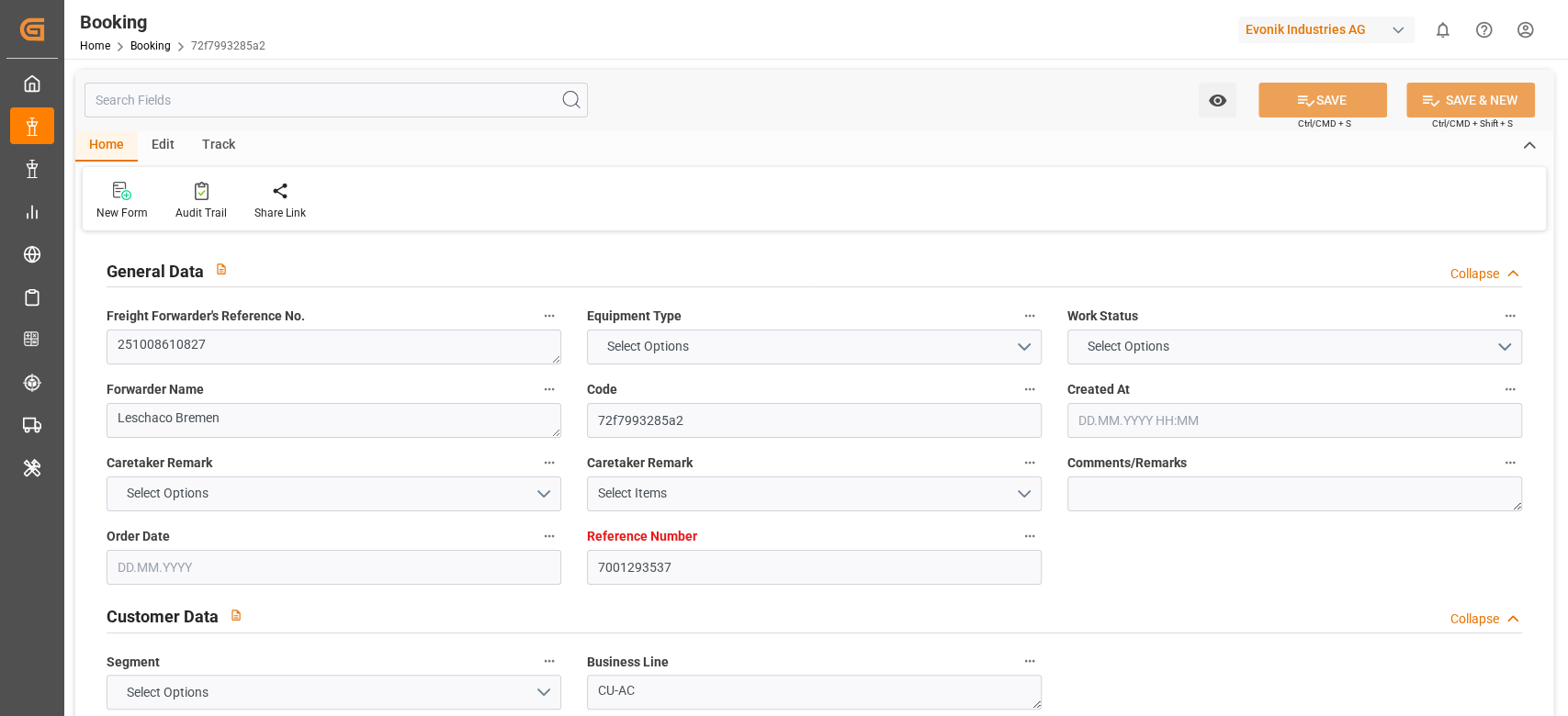
type textarea "Pol-PodRegionName-businessDivision-businessLine-"
type textarea "IFTSTA"
type textarea "a011t00000LcJC5AAN"
type textarea "No"
type input "7001293537"
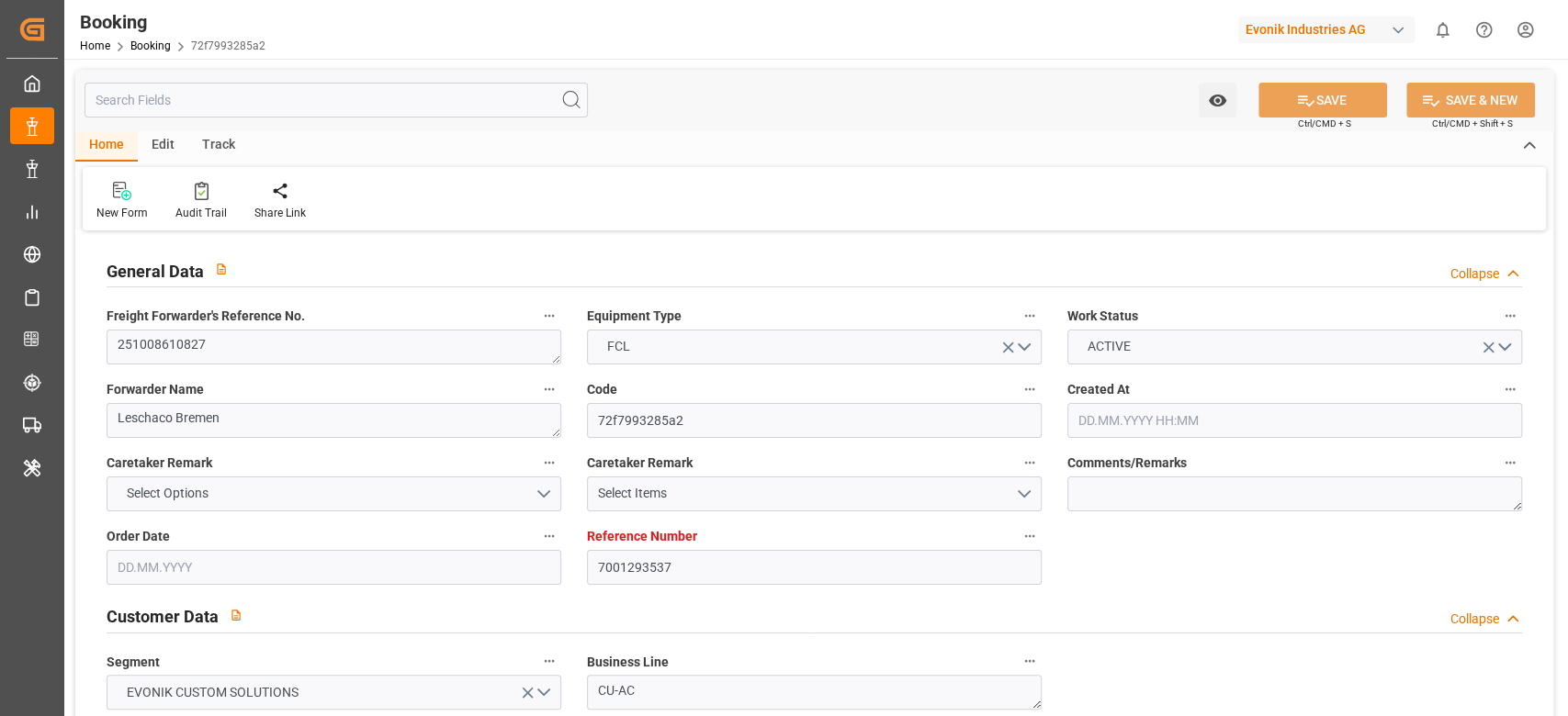
type input "9632167"
type input "Hapag [PERSON_NAME]"
type input "Hapag Lloyd Aktiengesellschaft"
type input "EUNWC"
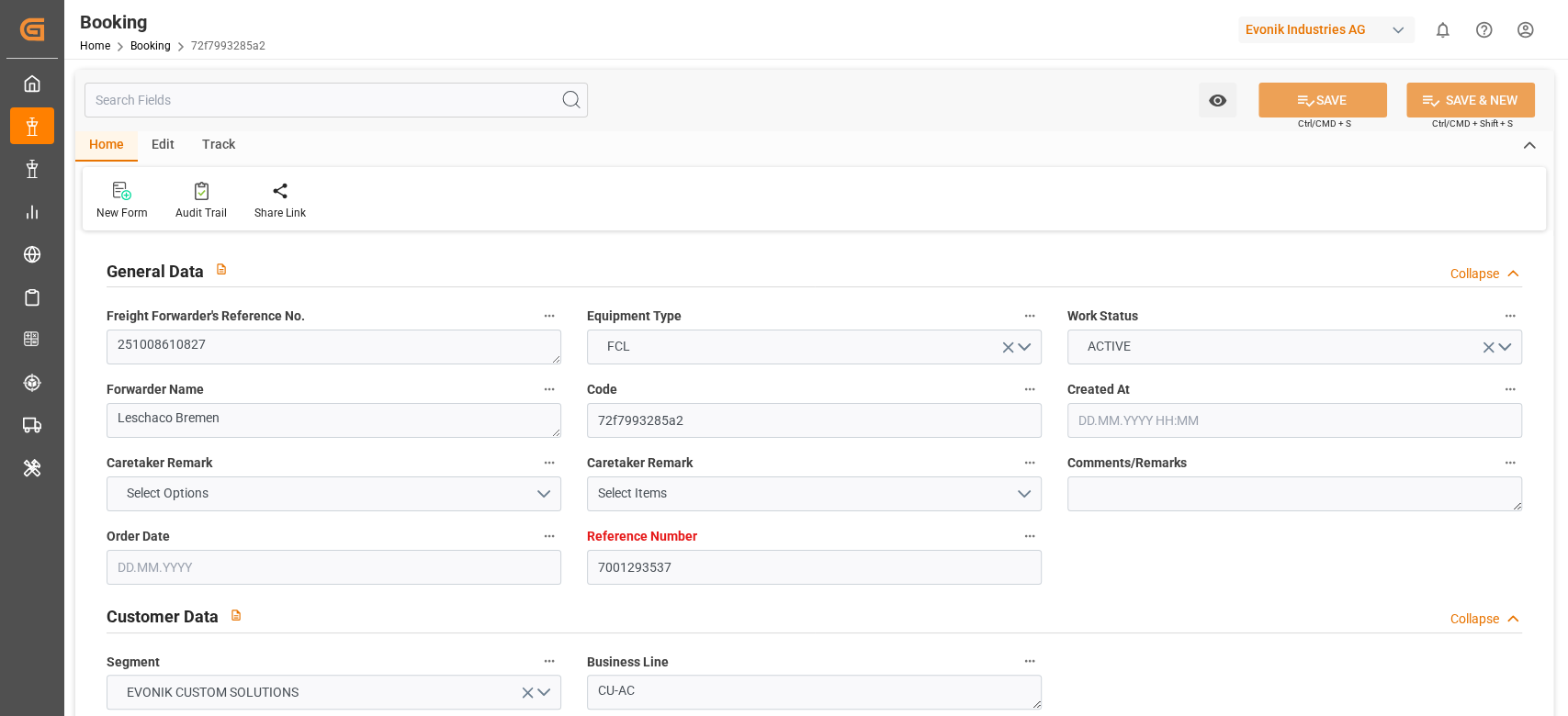
type input "CNSHA"
type input "[DATE] 13:32"
type input "[DATE]"
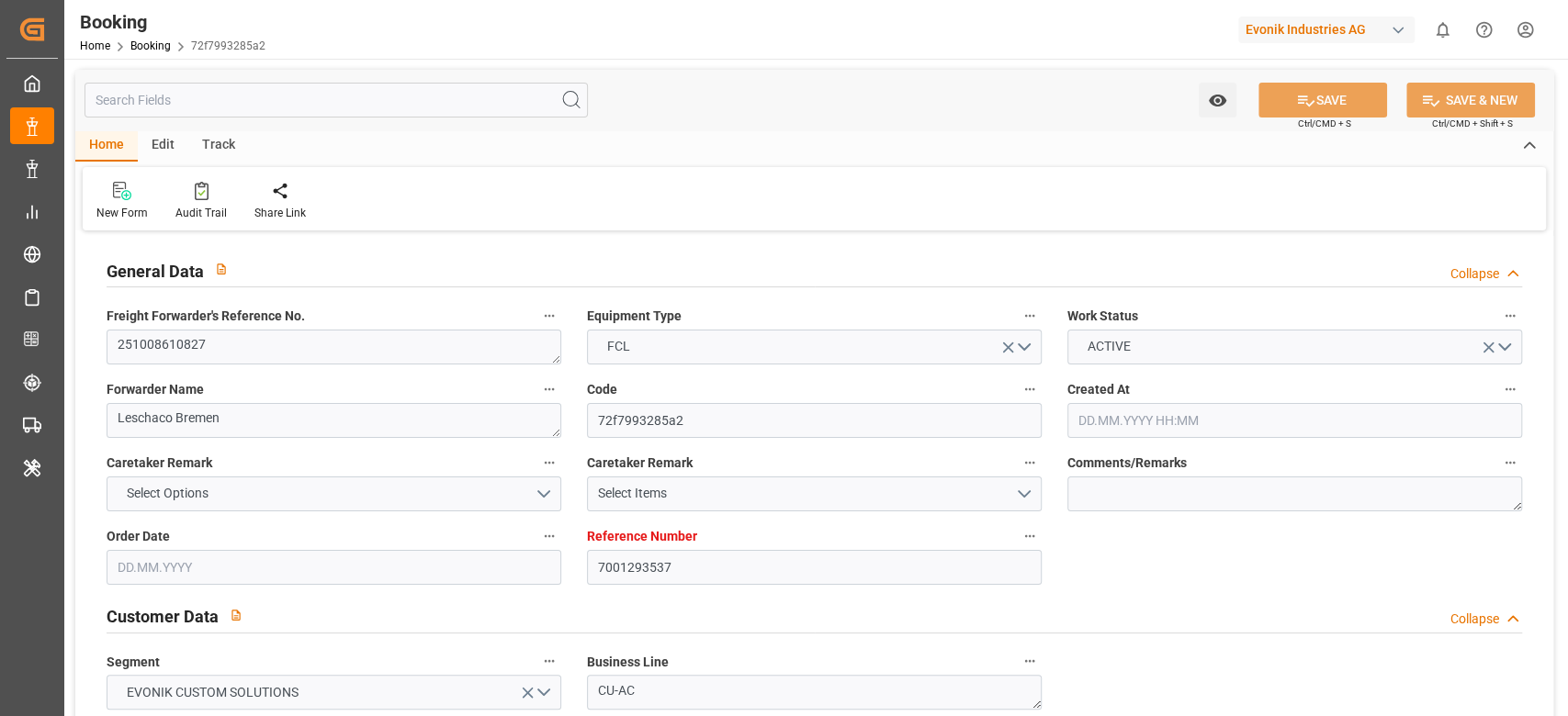
type input "[DATE] 00:00"
type input "[DATE]"
type input "[DATE] 00:00"
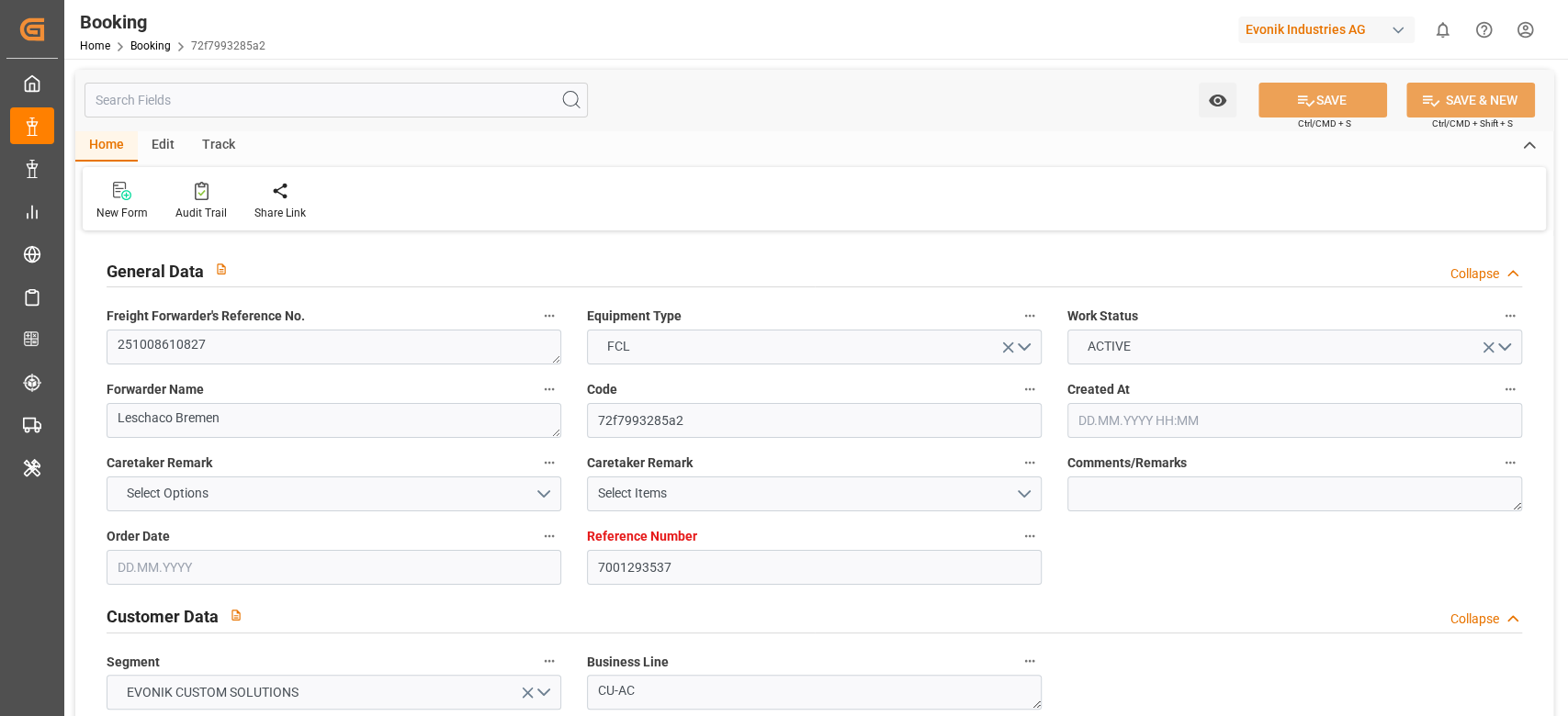
type input "[DATE] 00:00"
type input "[DATE] 09:27"
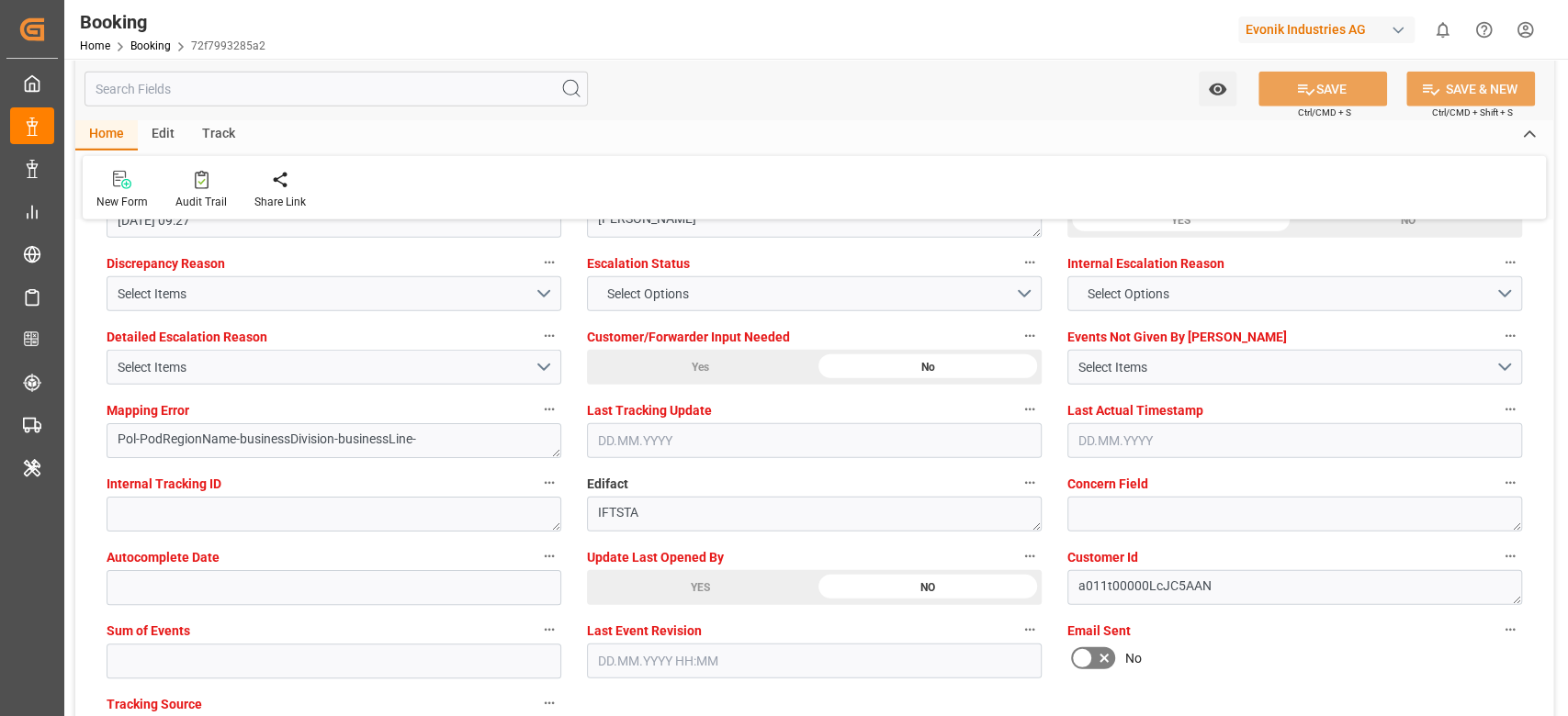
scroll to position [3550, 0]
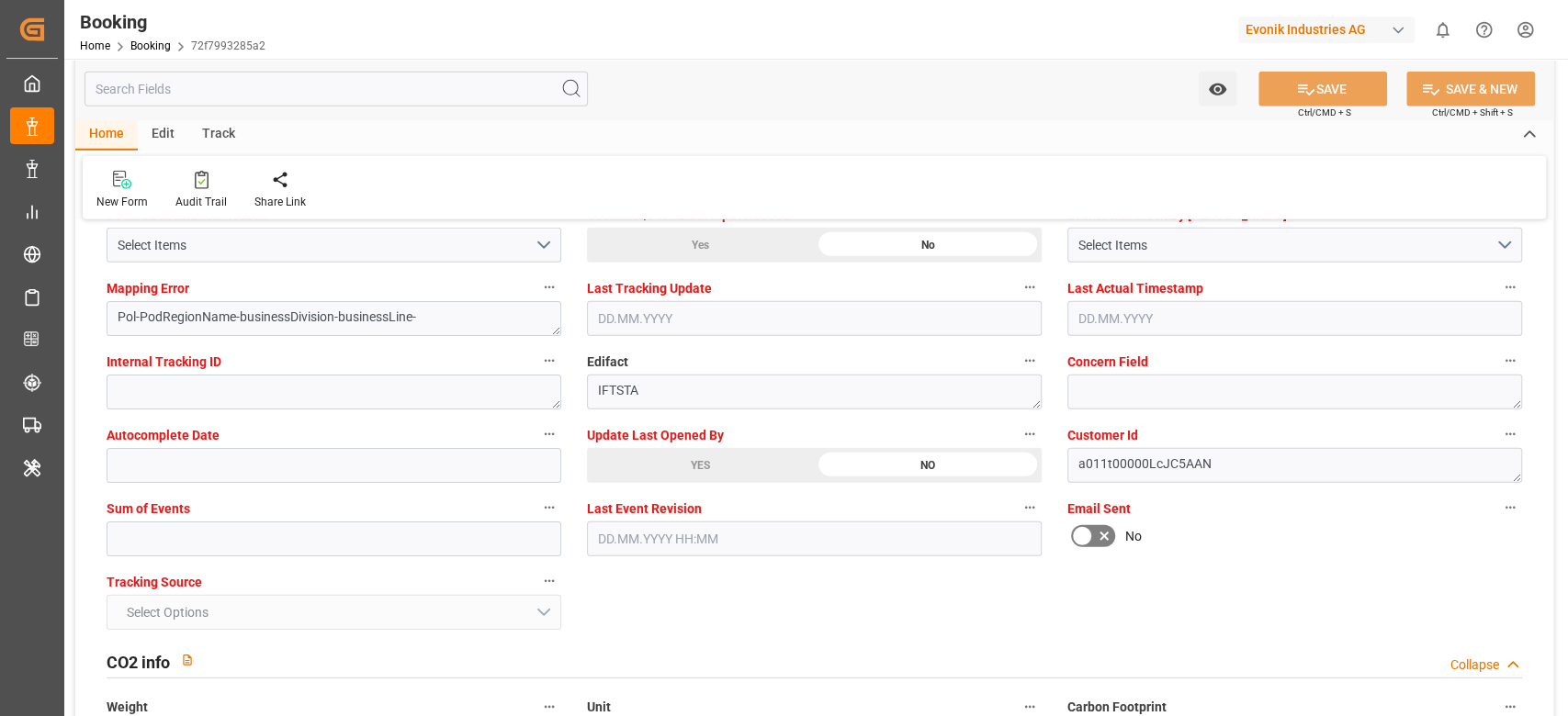
click at [709, 459] on div "YES" at bounding box center [701, 465] width 227 height 35
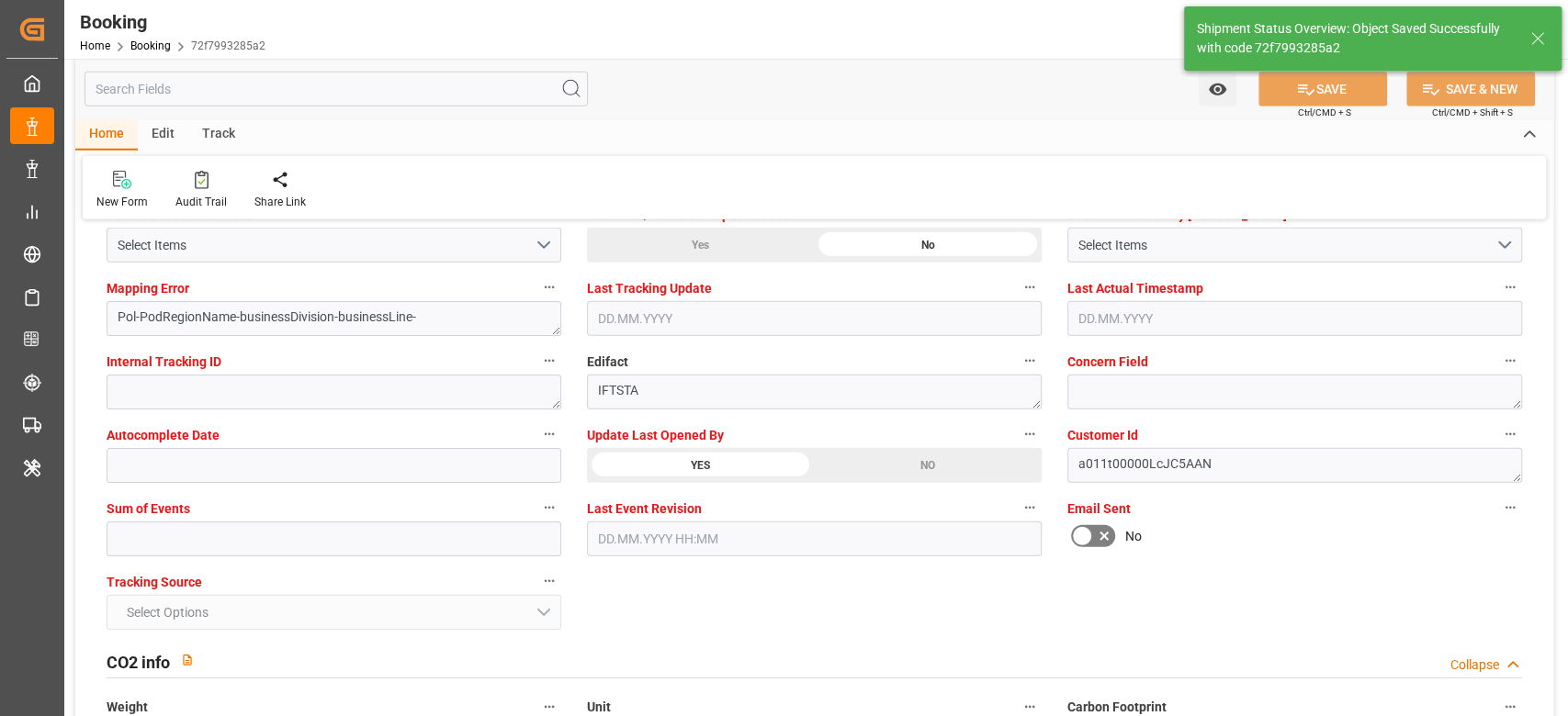
type textarea "[PERSON_NAME]"
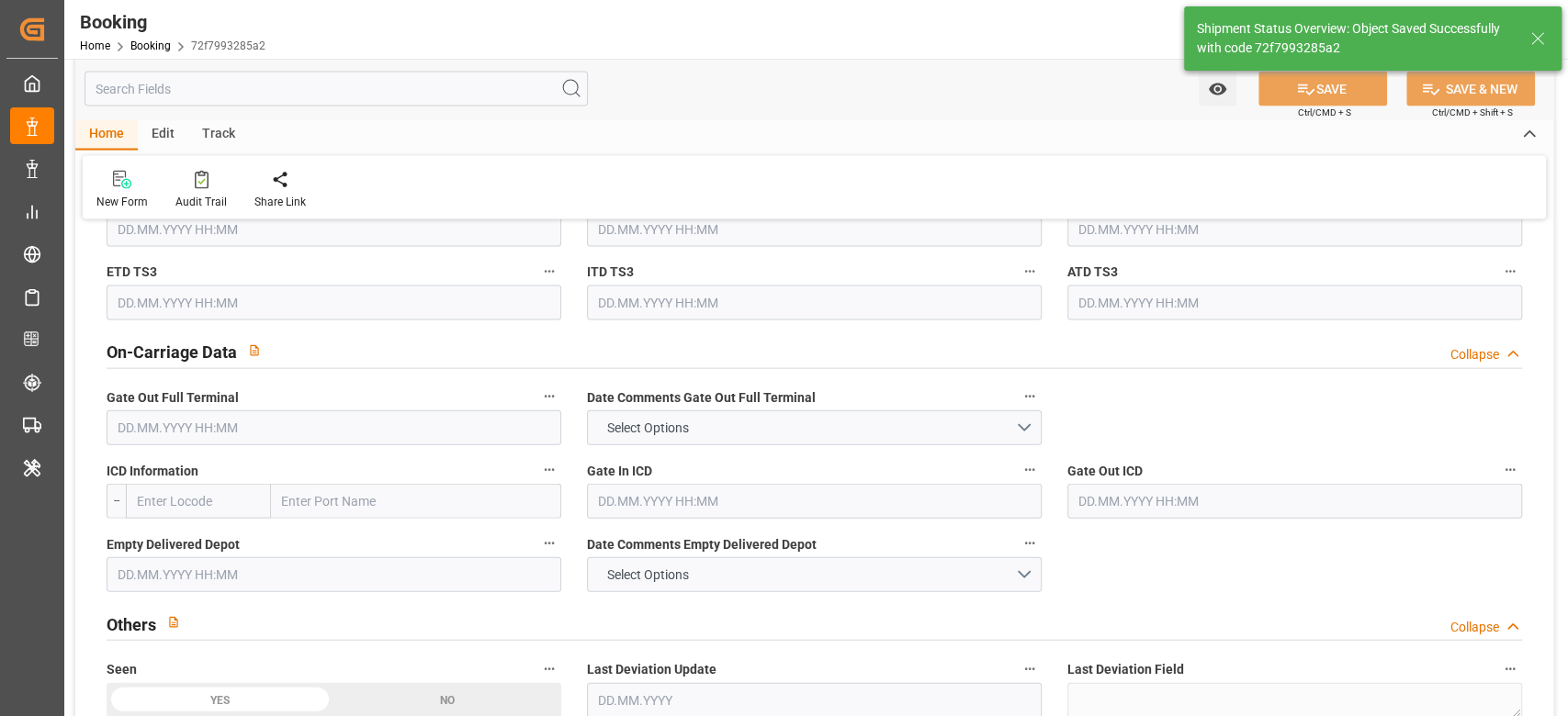
type input "08.10.2025 07:18"
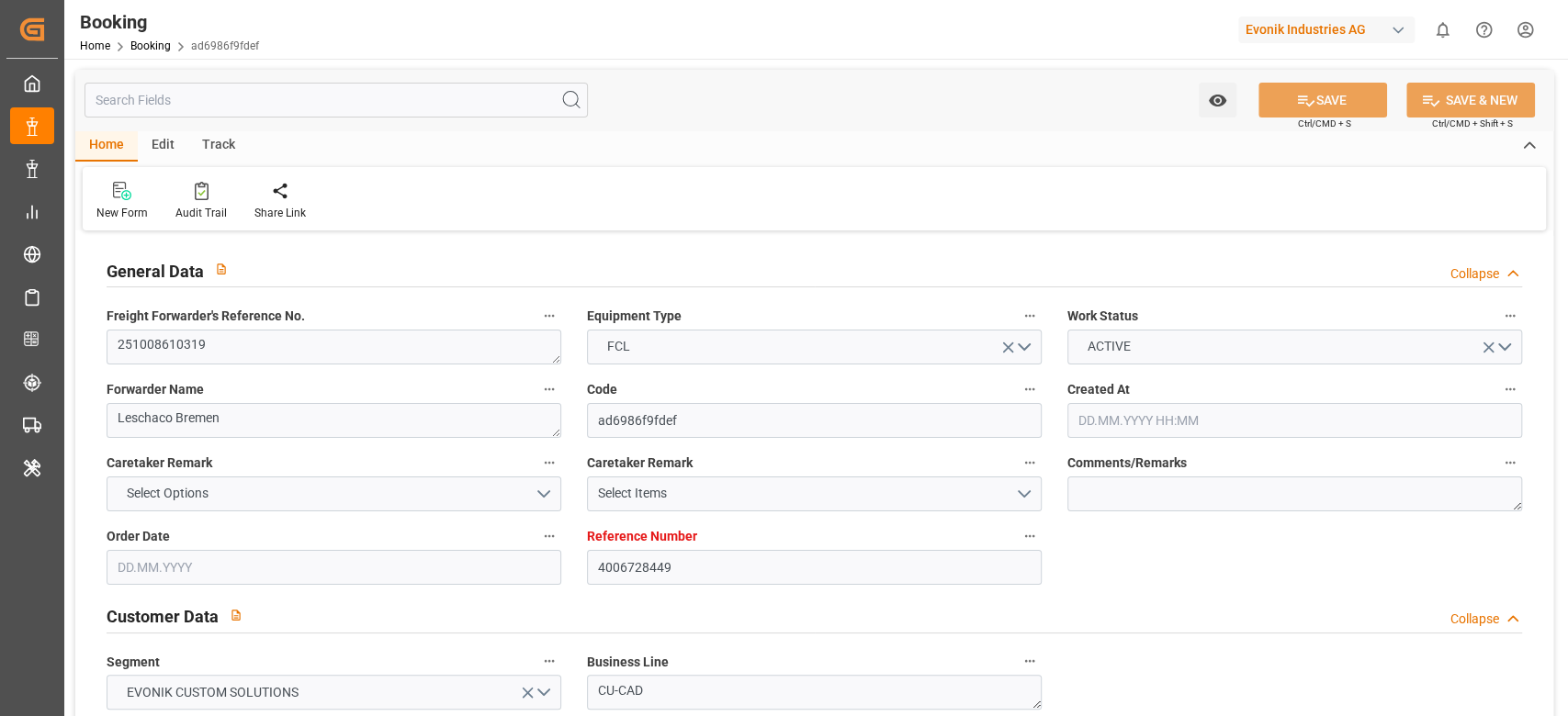
type input "4006728449"
type input "9667174"
type input "9200811"
type input "Hapag [PERSON_NAME]"
type input "Hapag Lloyd Aktiengesellschaft"
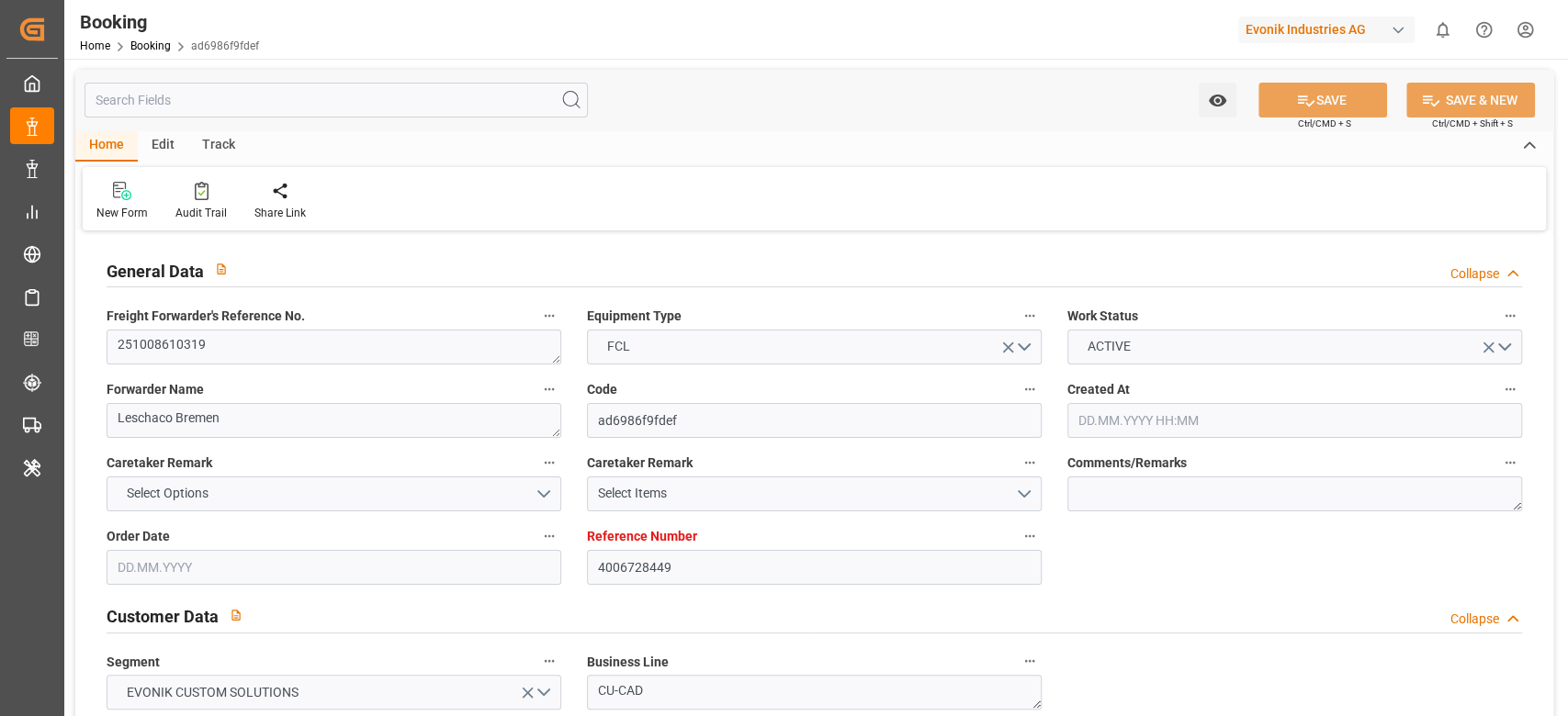
type input "DEHAM"
type input "INNSA"
type input "0"
type input "DEHAM"
type input "INNSA"
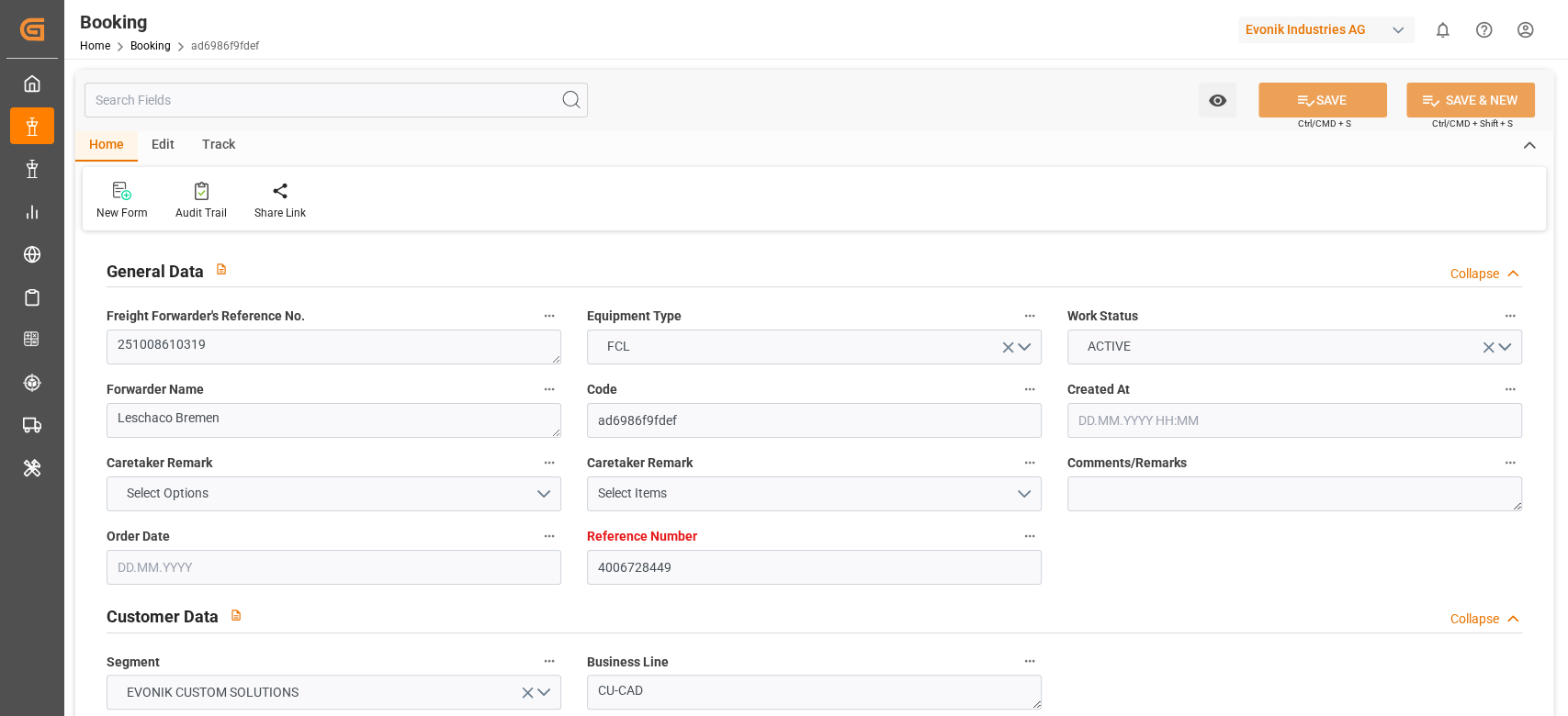
type input "[DATE] 08:51"
type input "[DATE]"
type input "[DATE] 00:00"
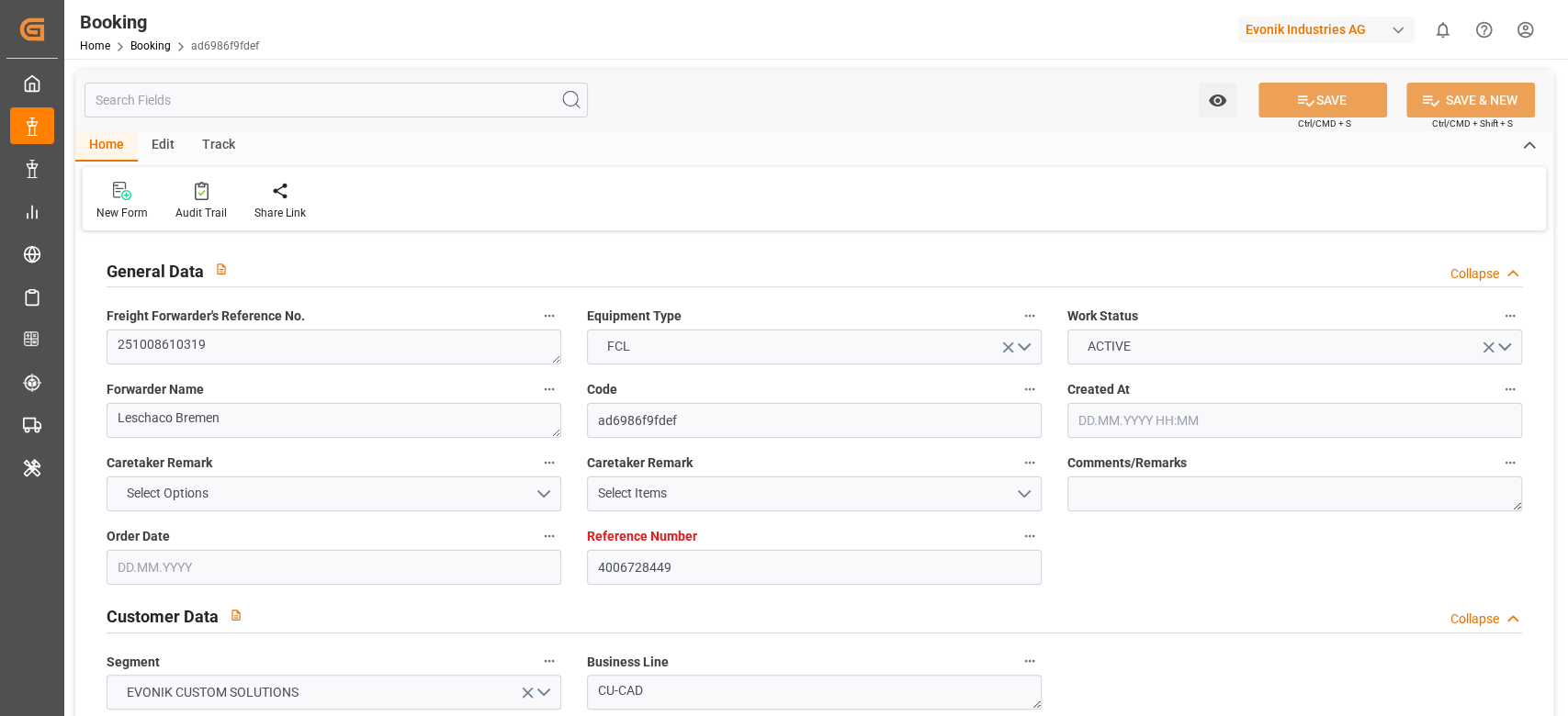
type input "[DATE]"
type input "[DATE] 15:00"
type input "[DATE] 00:00"
type input "[DATE] 10:00"
type input "26.11.2025 00:00"
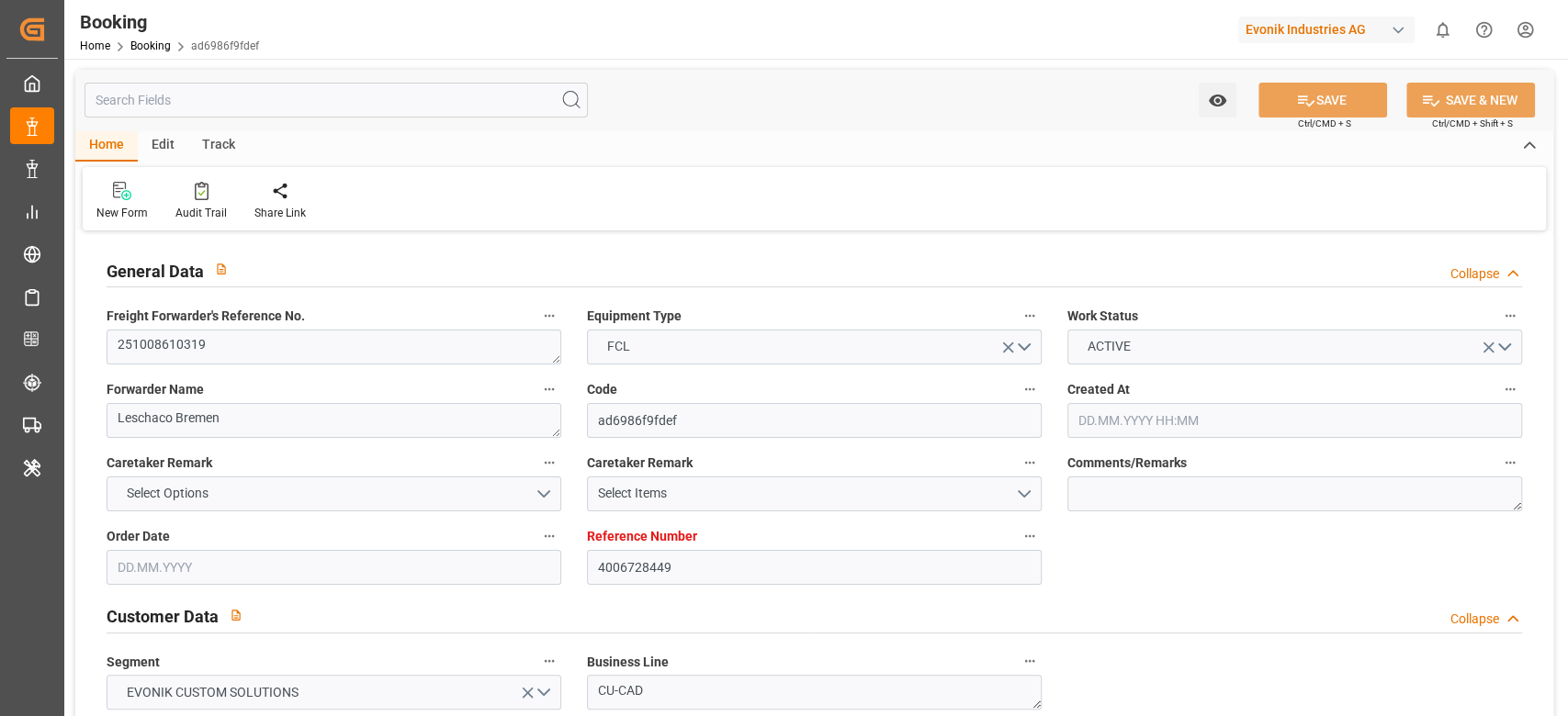
type input "07.10.2025 23:55"
type input "[DATE]"
type input "14.10.2025 15:00"
type input "26.11.2025 10:00"
type input "26.11.2025 16:15"
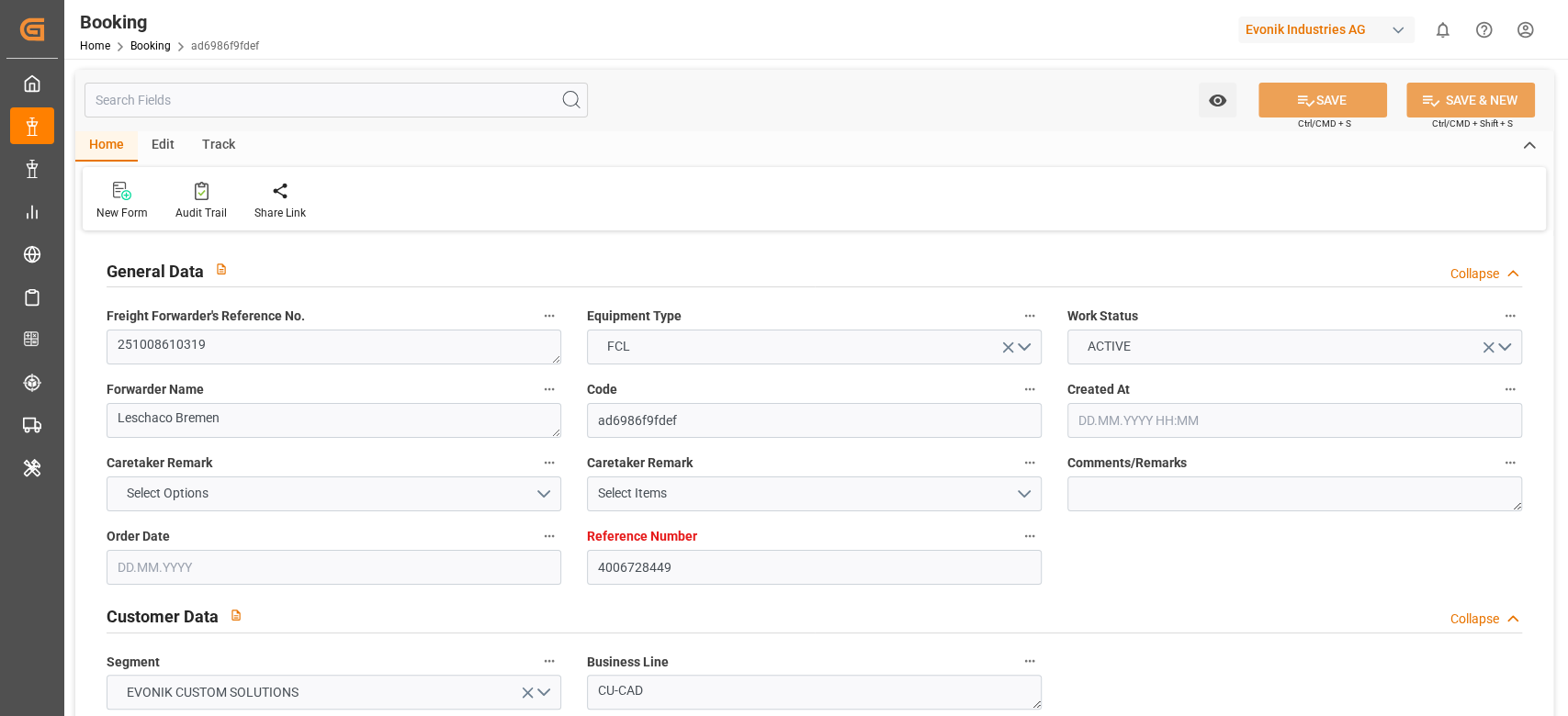
type input "30.11.2025 16:15"
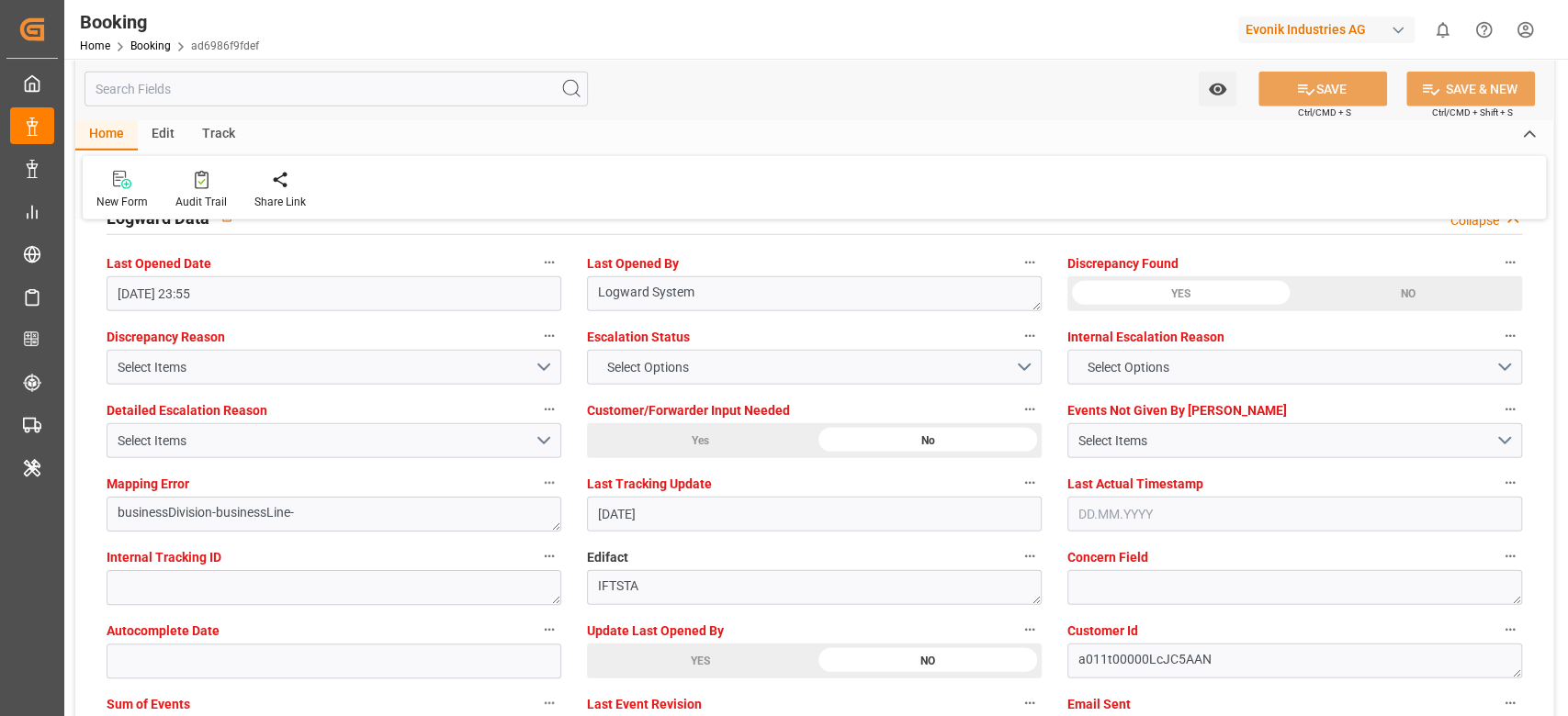
scroll to position [3428, 0]
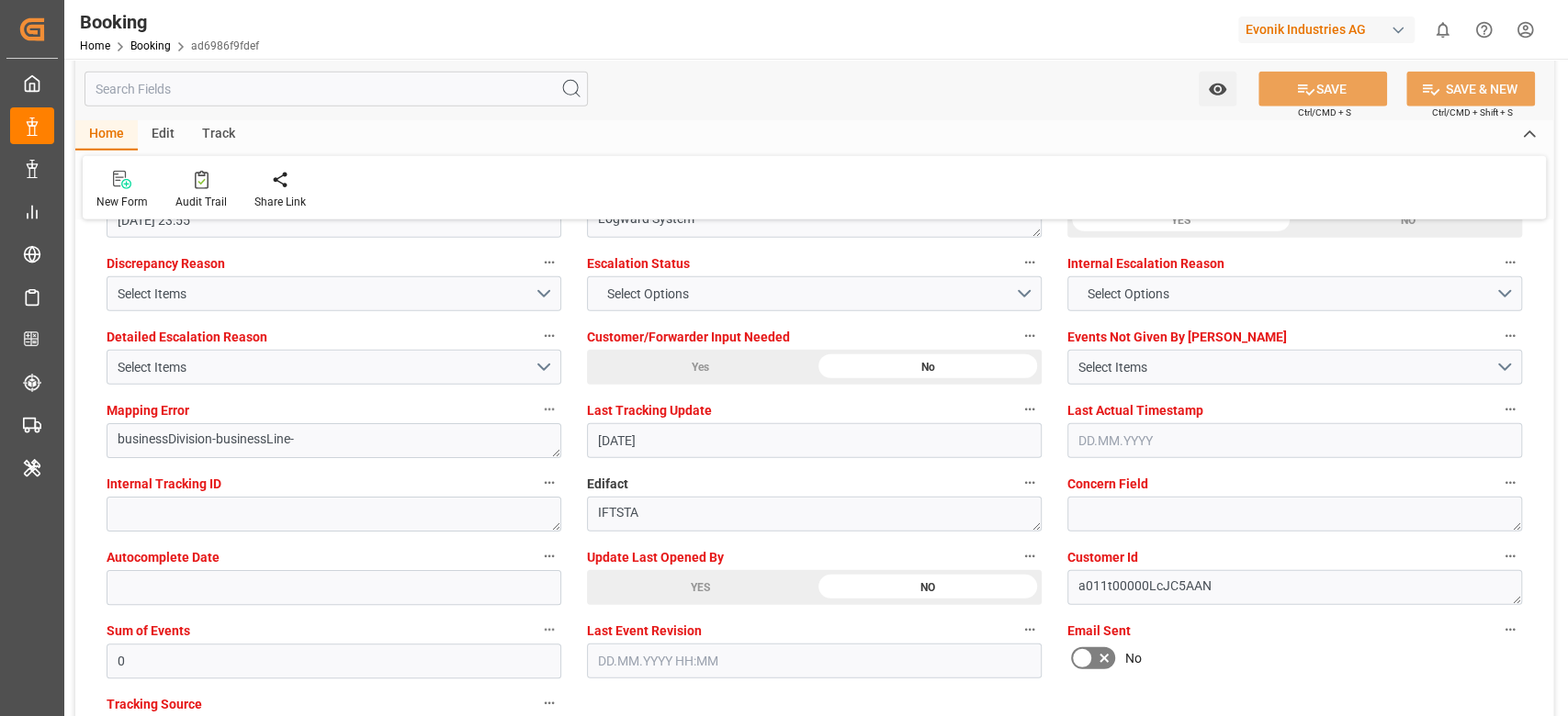
click at [685, 581] on div "YES" at bounding box center [701, 587] width 227 height 35
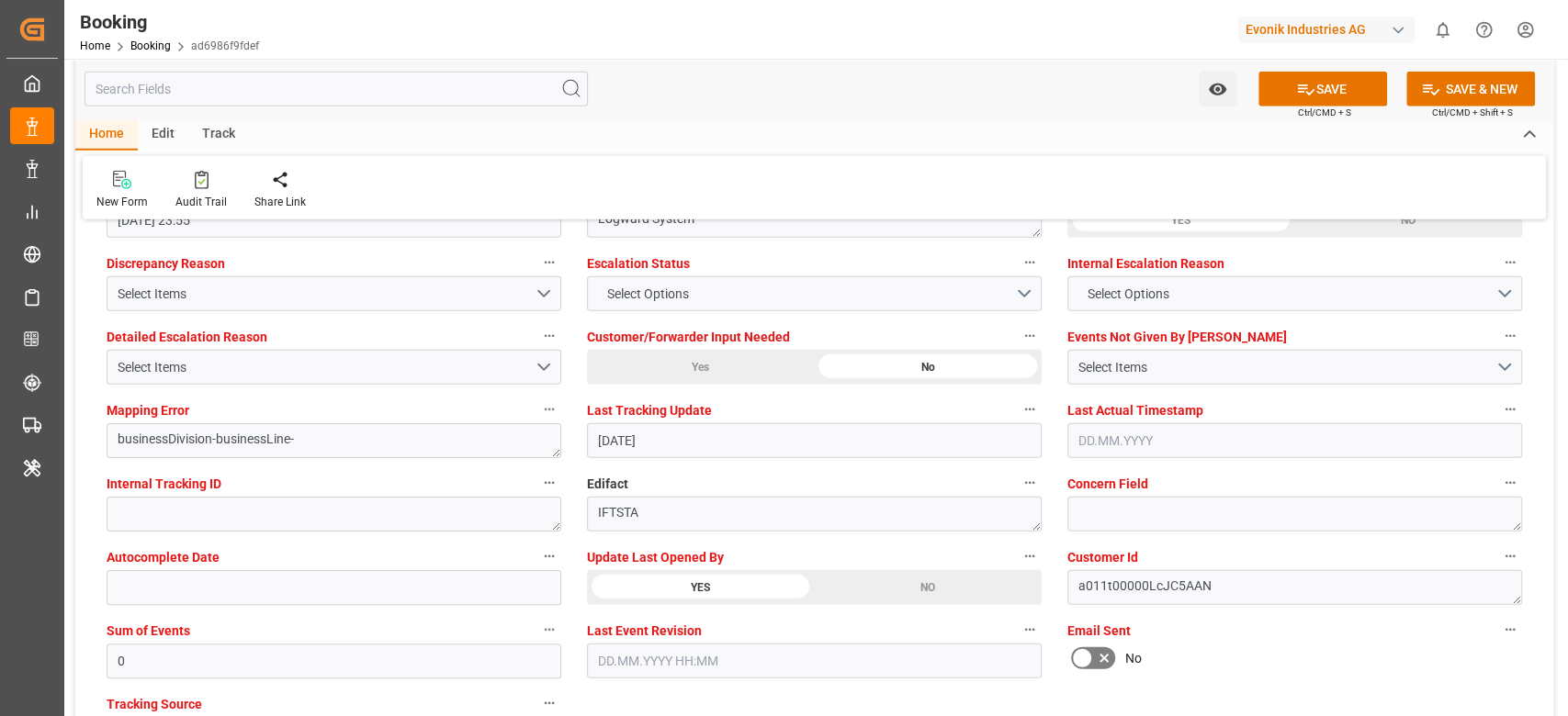
click at [1316, 95] on button "SAVE" at bounding box center [1323, 89] width 129 height 35
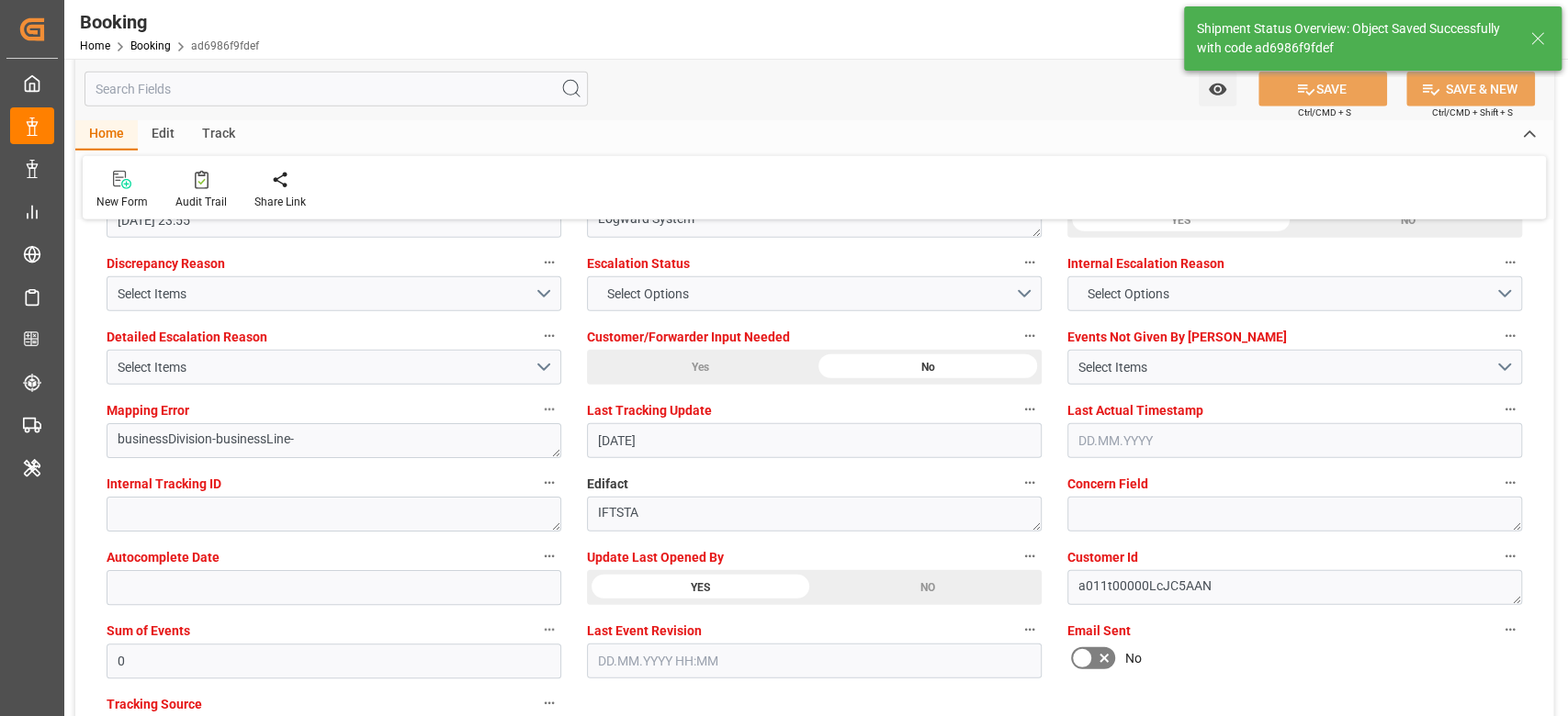
type textarea "[PERSON_NAME]"
type input "08.10.2025 07:23"
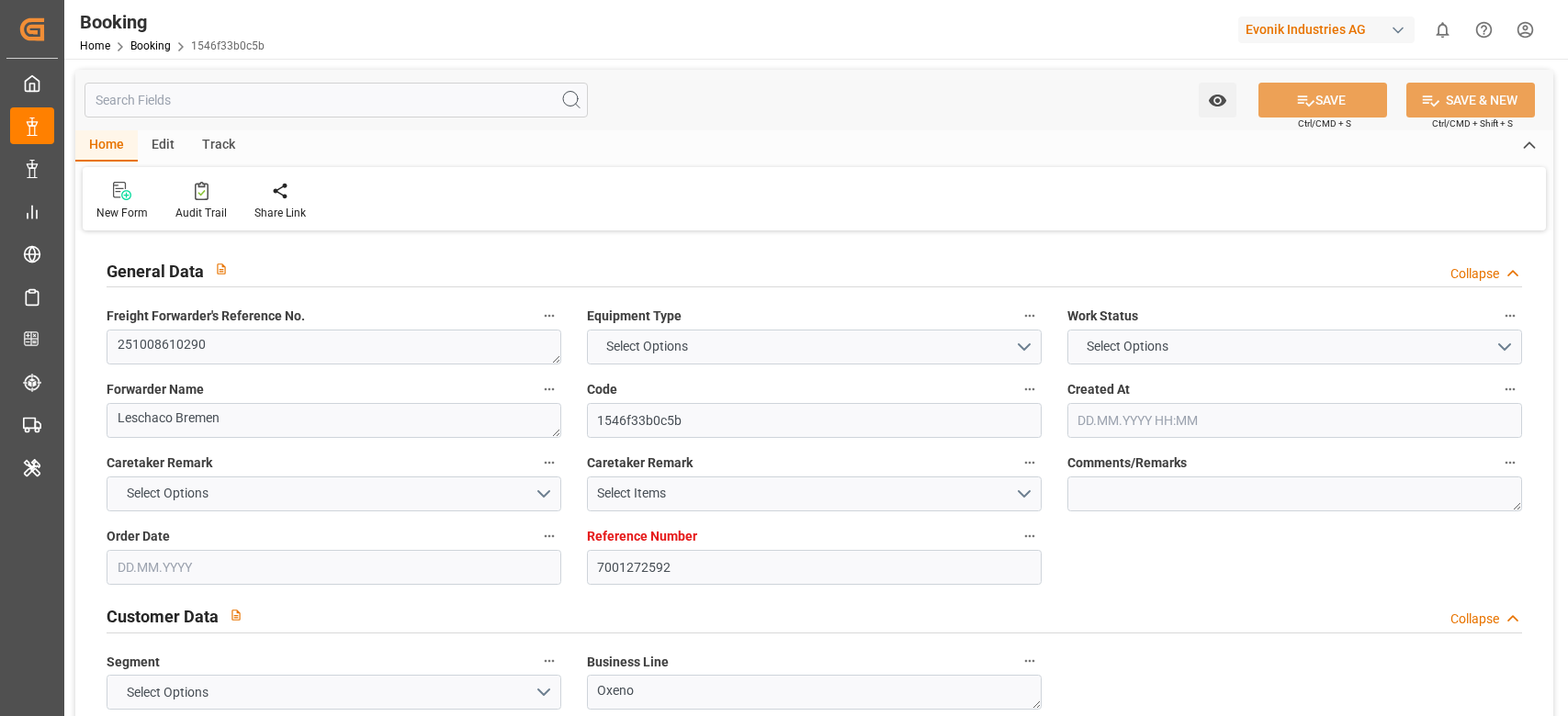
type input "7001272592"
type input "9430363"
type input "Hapag [PERSON_NAME]"
type input "Hapag Lloyd Aktiengesellschaft"
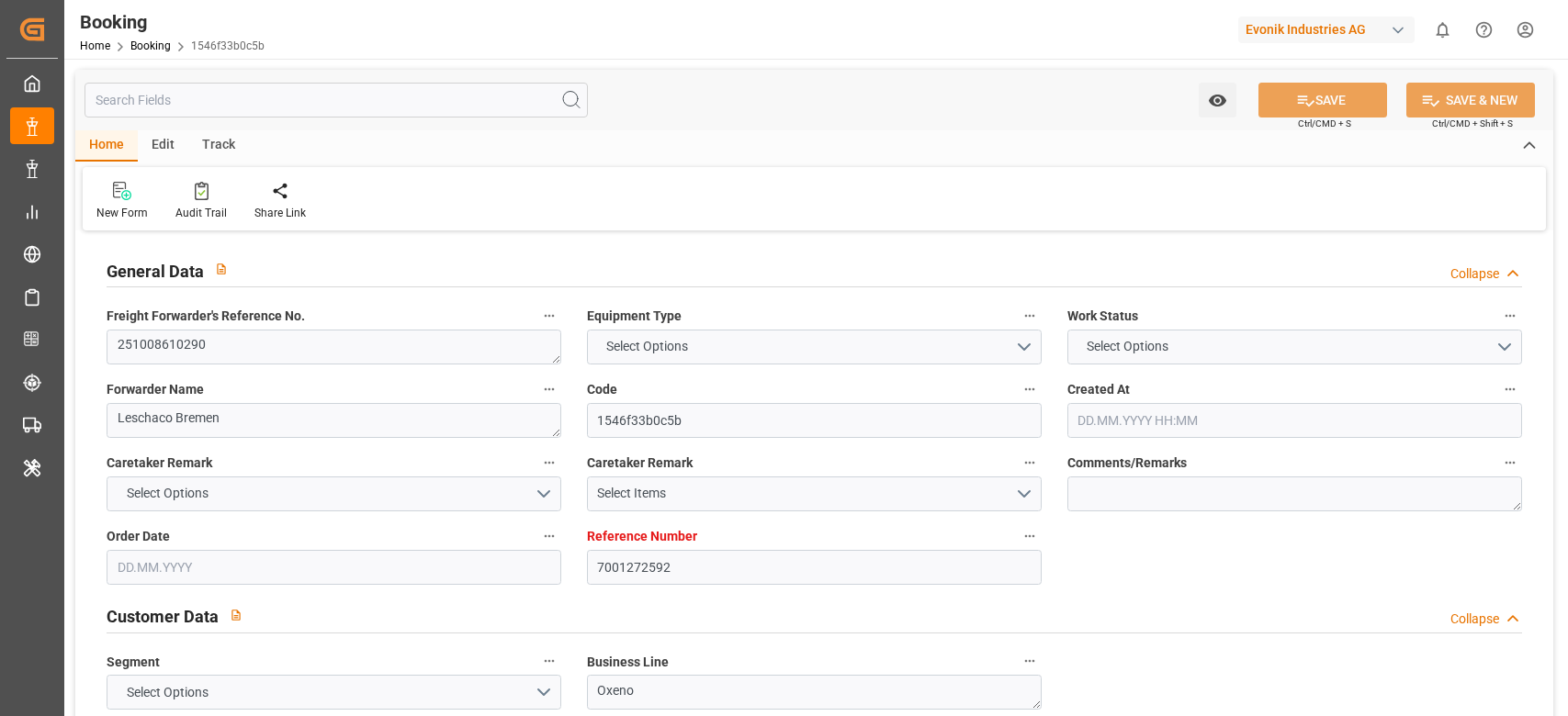
type input "NLRTM"
type input "USNYC"
type input "USDET"
type input "NLRTM"
type input "USNYC"
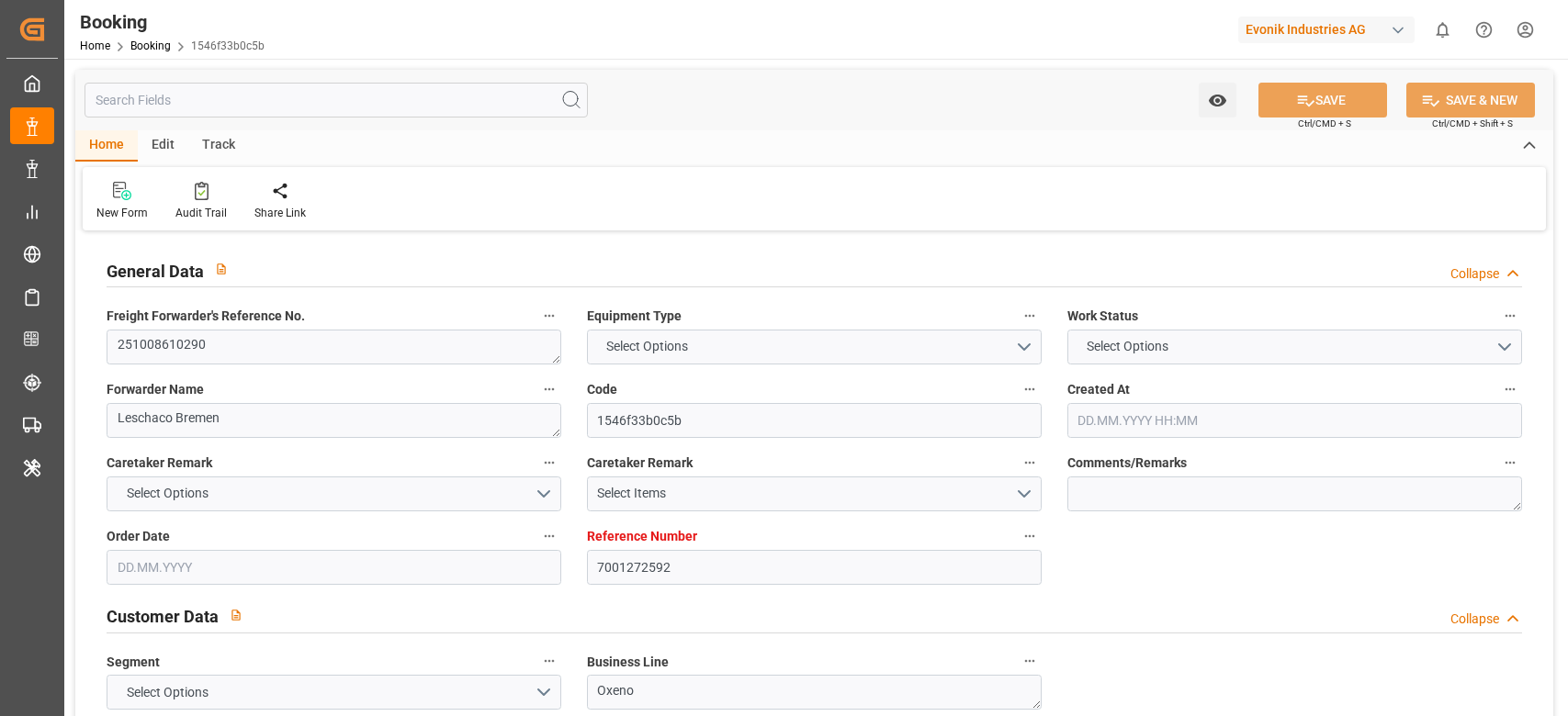
type input "[DATE] 05:58"
type input "[DATE]"
type input "[DATE] 00:00"
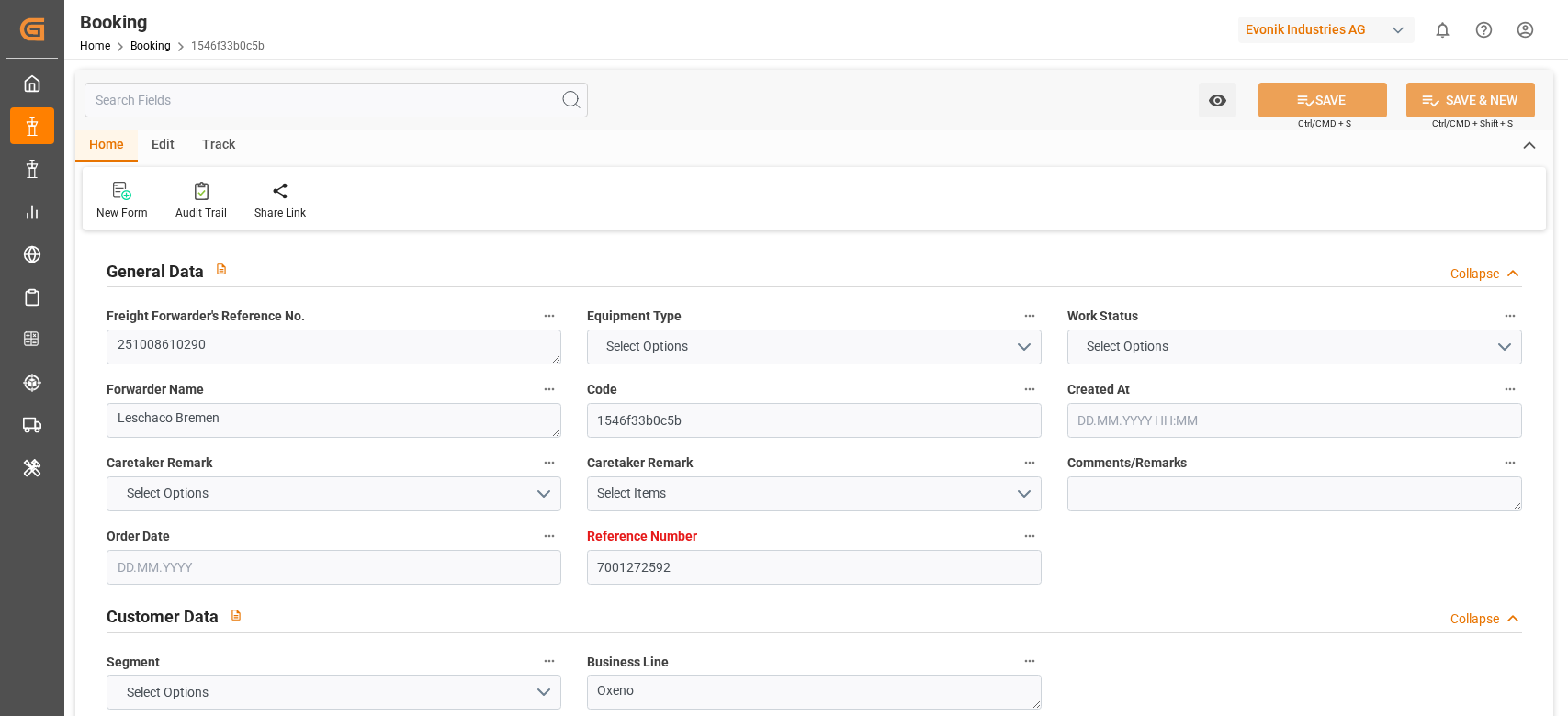
type input "[DATE] 00:00"
type input "[DATE]"
type input "11.09.2025"
type input "17.10.2025 23:00"
type input "17.10.2025 00:00"
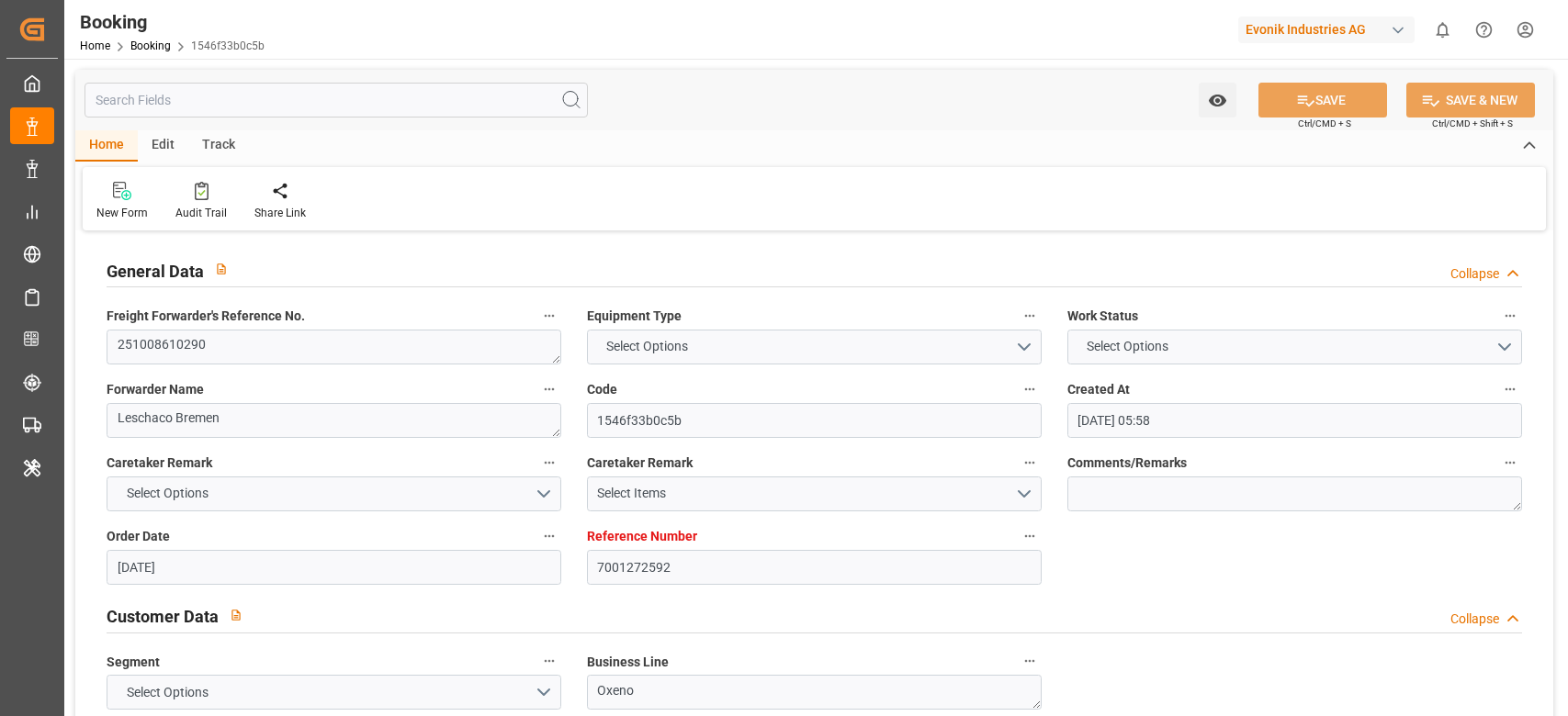
type input "01.11.2025 19:00"
type input "02.11.2025 00:00"
type input "07.10.2025 22:54"
type input "[DATE]"
type input "17.10.2025 23:00"
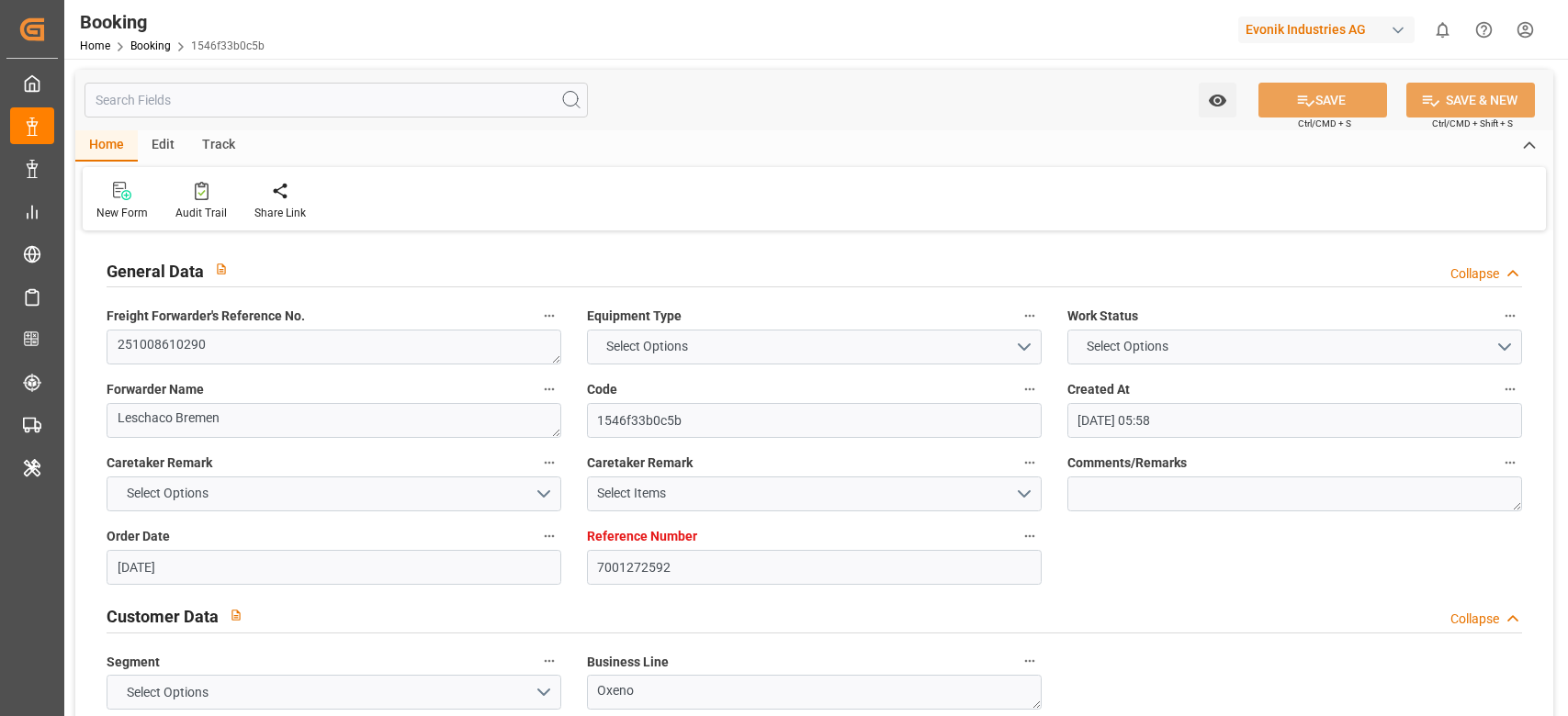
type input "01.11.2025 19:00"
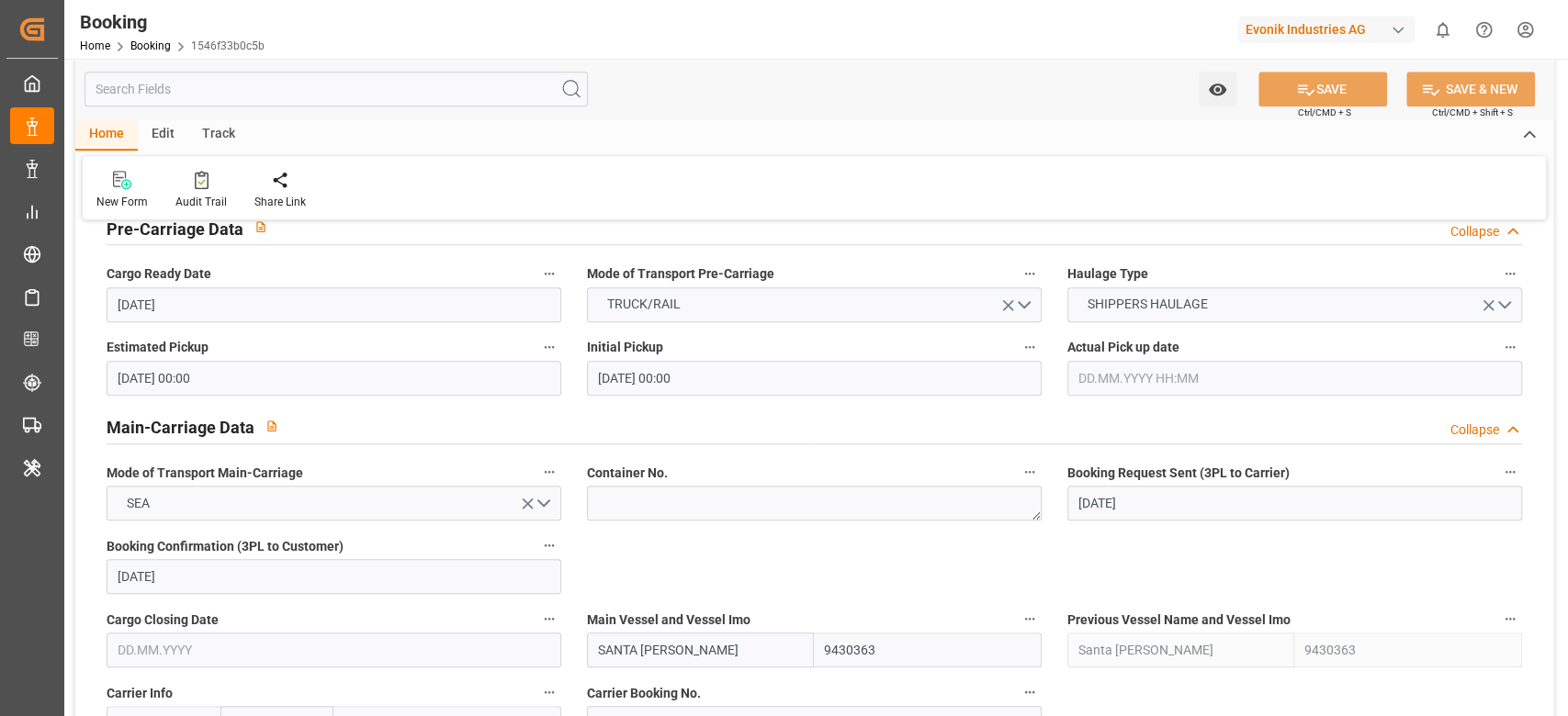
scroll to position [954, 0]
click at [655, 502] on textarea at bounding box center [815, 503] width 455 height 35
paste textarea "UACU8356021"
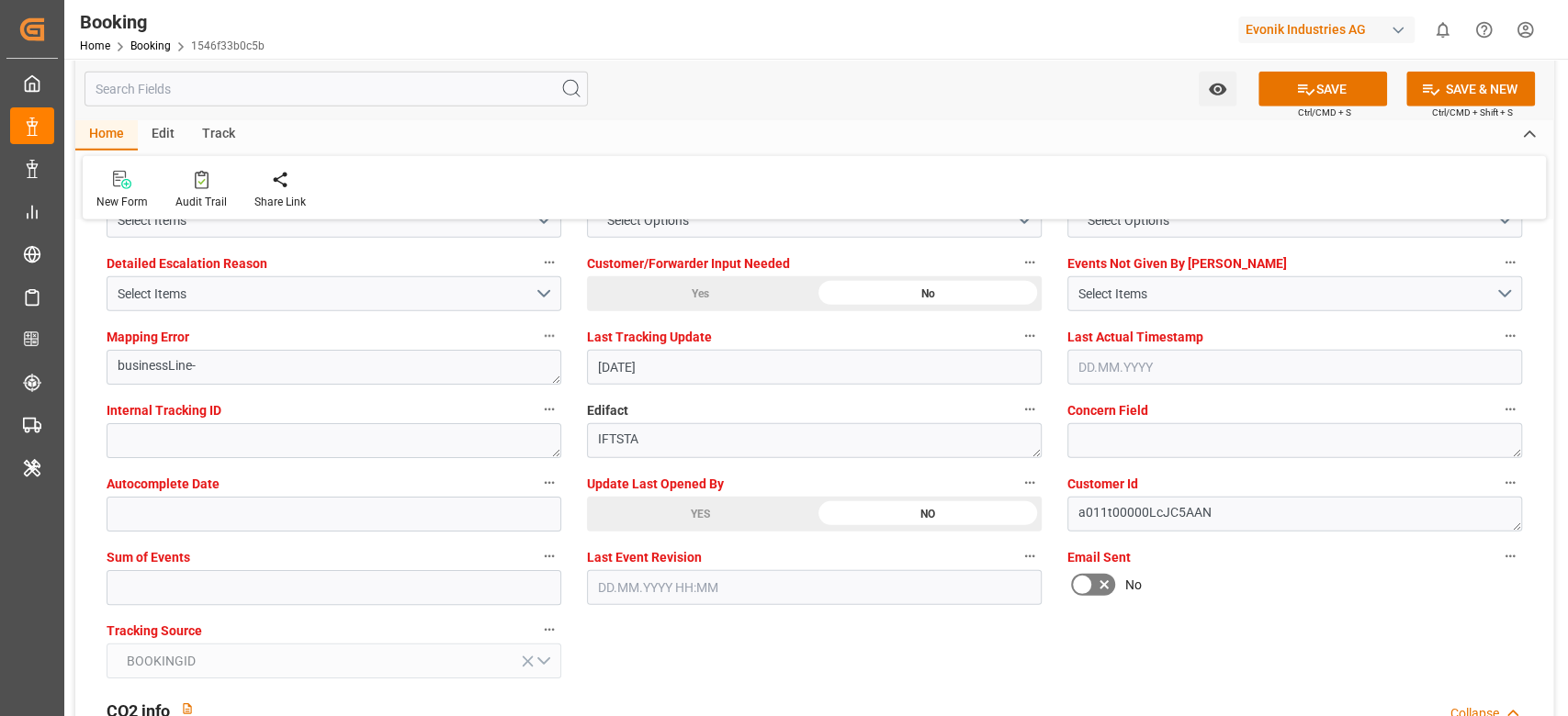
scroll to position [3504, 0]
type textarea "UACU8356021"
click at [371, 573] on input "text" at bounding box center [334, 585] width 455 height 35
type input "0"
click at [1320, 99] on button "SAVE" at bounding box center [1323, 89] width 129 height 35
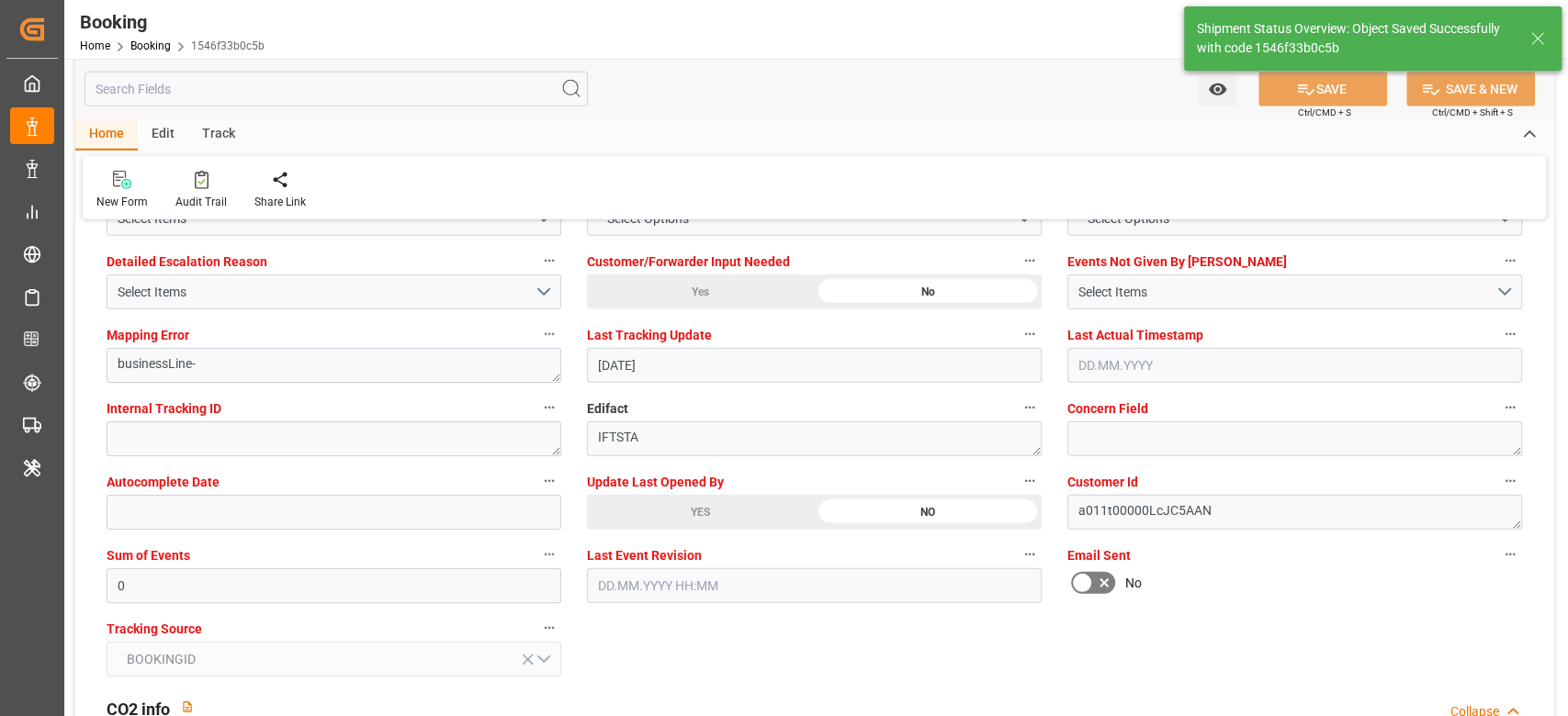
type textarea "[PERSON_NAME]"
type input "08.10.2025 07:24"
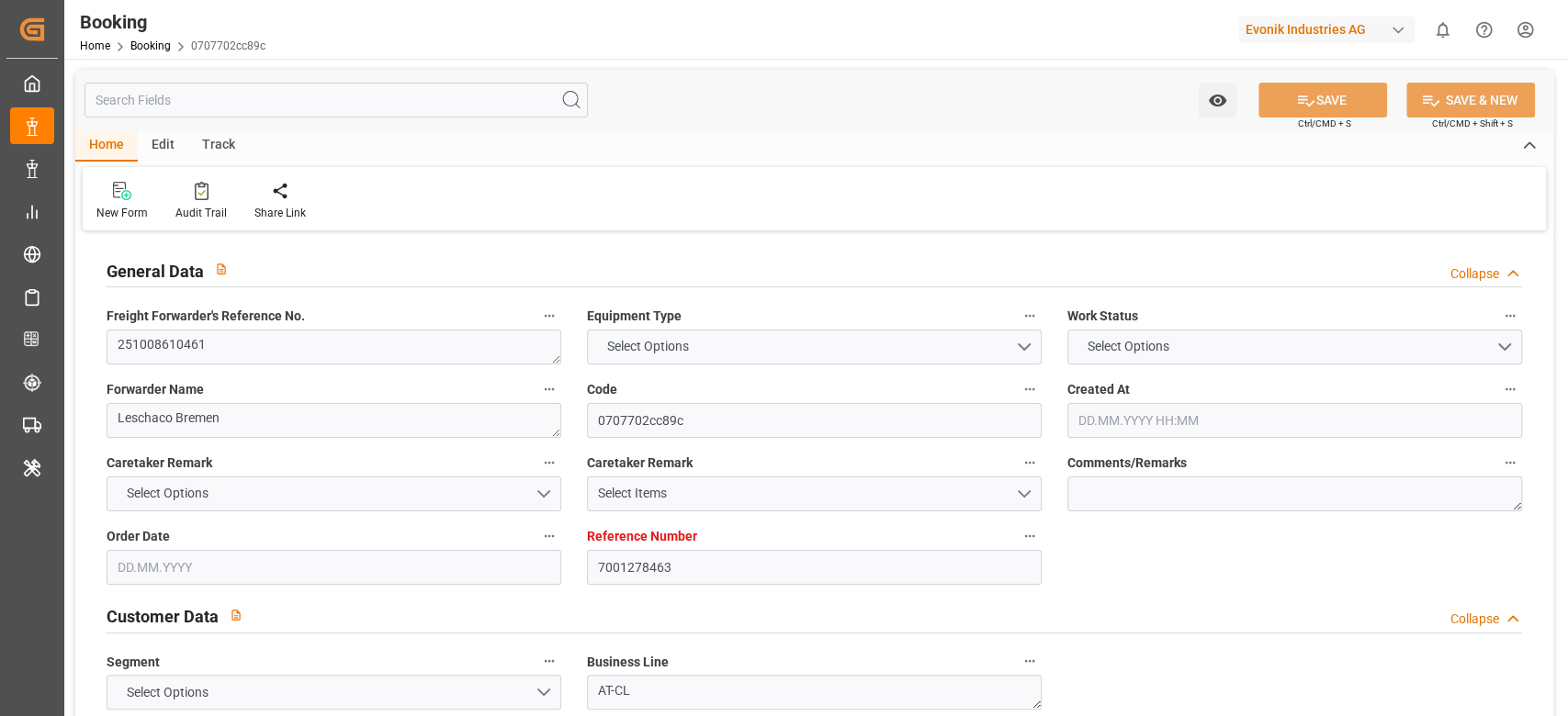
type textarea "251008610461"
type textarea "Leschaco Bremen"
type input "0707702cc89c"
type input "7001278463"
type textarea "AT-CL"
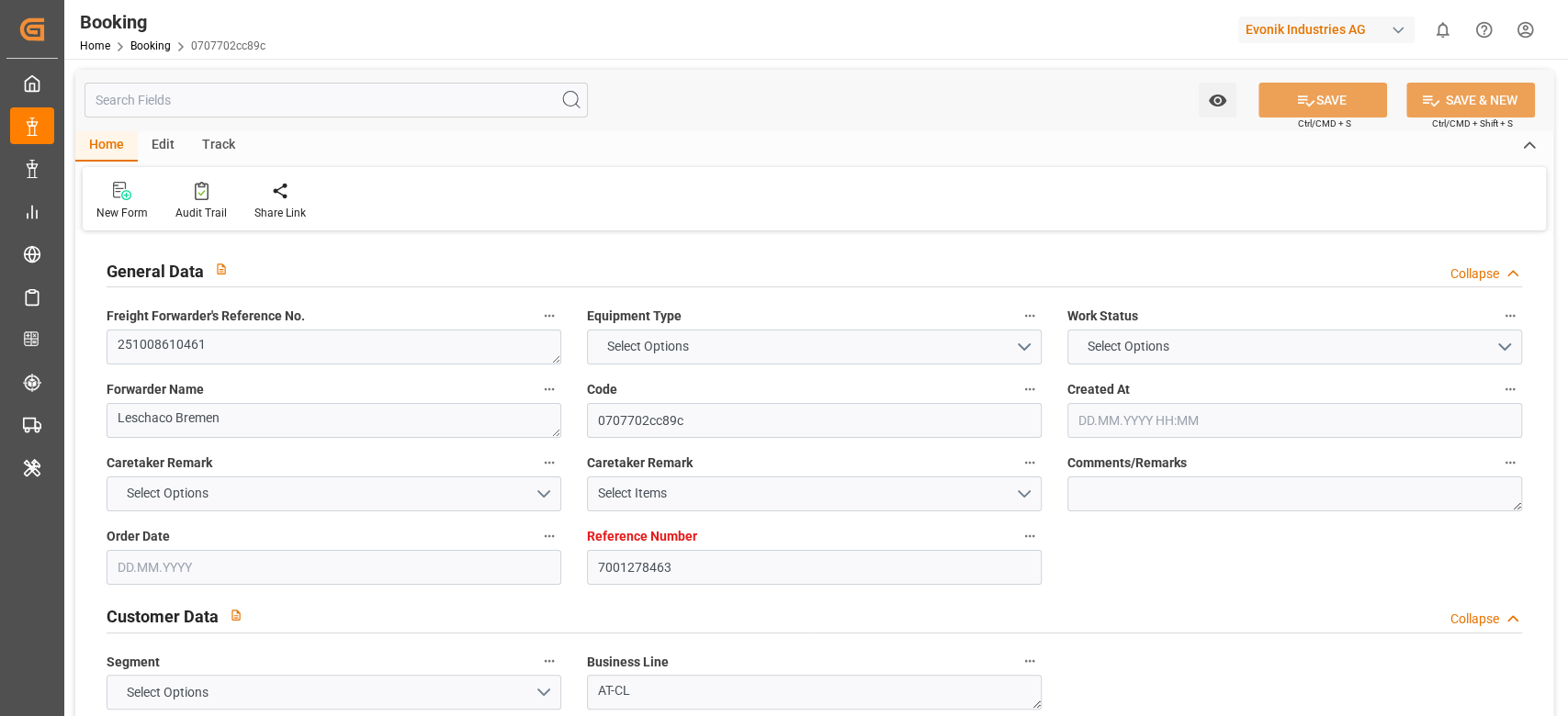
type input "7001278462"
type textarea "[PERSON_NAME][EMAIL_ADDRESS][DOMAIN_NAME]"
type textarea "CIF"
type textarea "LAEMCHABANG, [GEOGRAPHIC_DATA]"
type textarea "8"
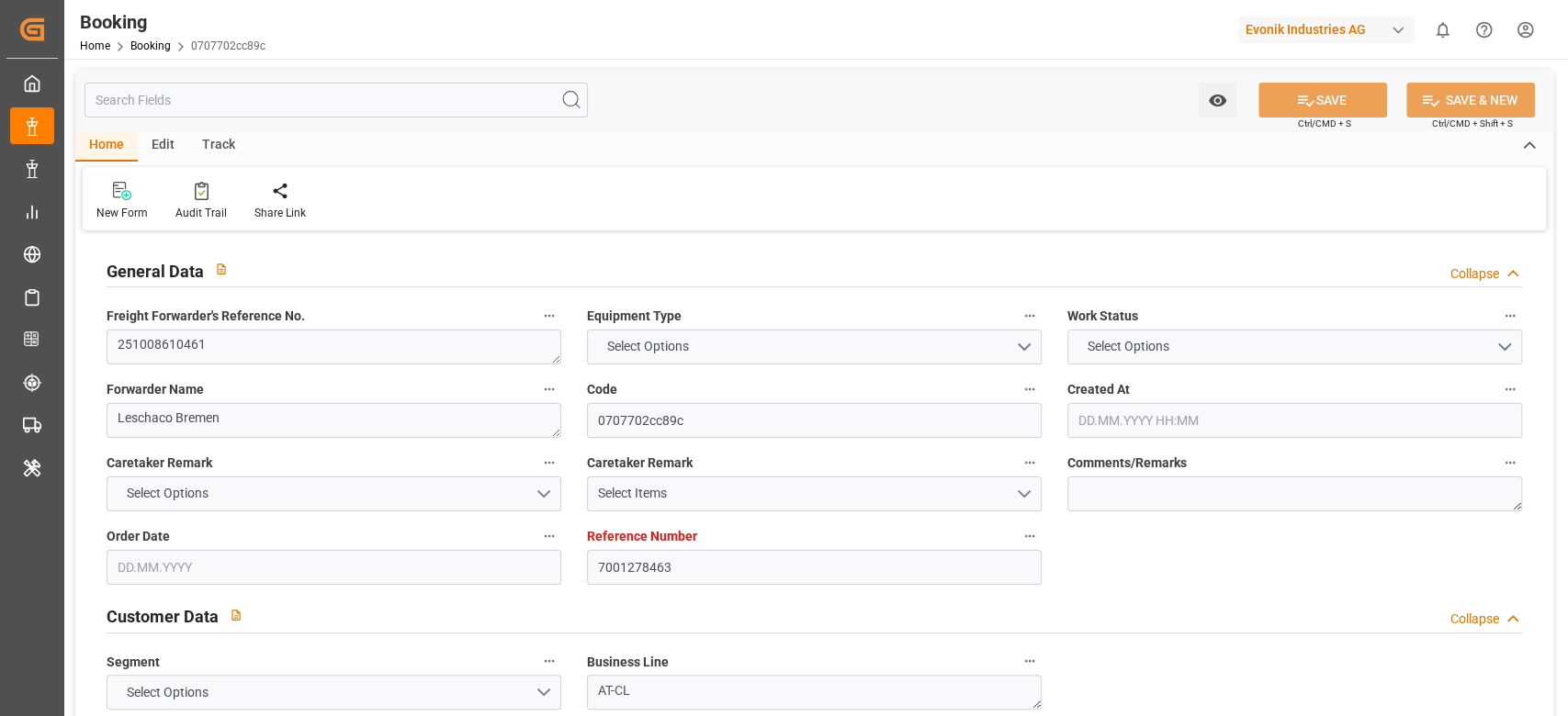
type textarea "Marl"
type textarea "XINU1636467"
type input "MUNICH MAERSK"
type input "HLCU"
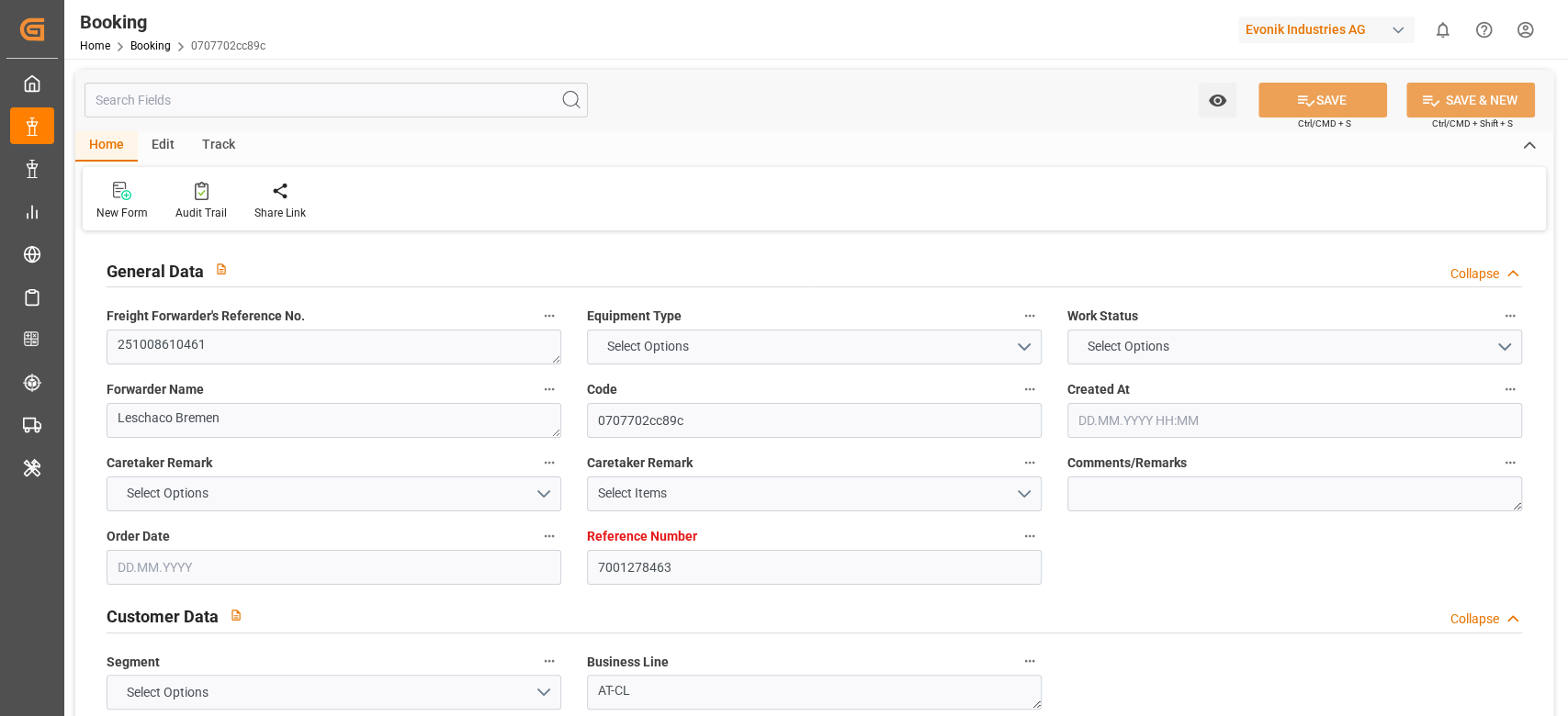
type textarea "38743245"
type input "[GEOGRAPHIC_DATA]"
type input "Laem Chabang"
type input "TANJUNG PELEPAS"
type textarea "INPUT_Evonik_Seeburger_IFTSTA_1003179039_20250925140237842.edi"
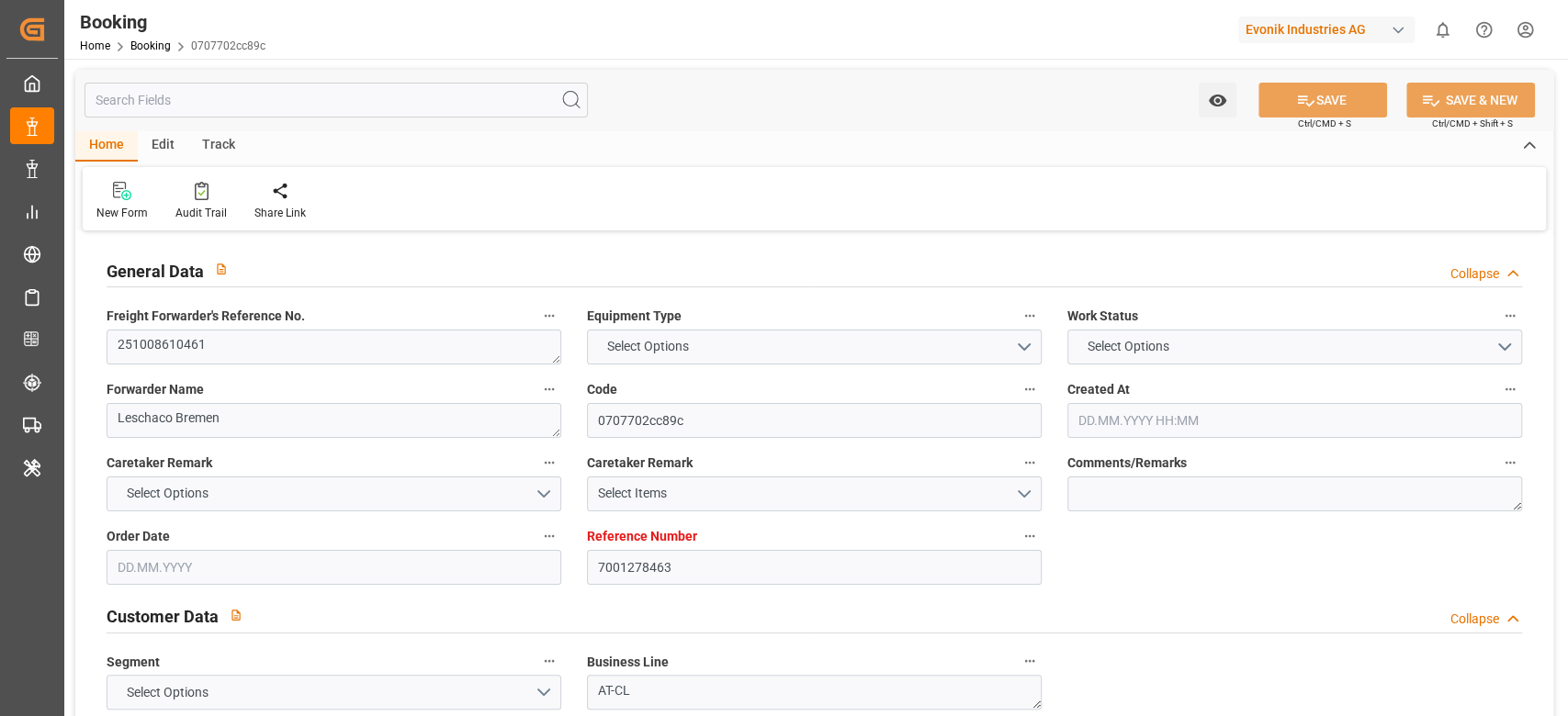
type textarea "NWC/[GEOGRAPHIC_DATA] [GEOGRAPHIC_DATA] / [GEOGRAPHIC_DATA]-CL"
type textarea "INPUT_Evonik_Seeburger_IFTMIN_1003156539_20250918115429577.edi,INPUT_Evonik_See…"
type textarea "1003179039"
type textarea "Logward System"
type textarea "businessDivision-businessLine-"
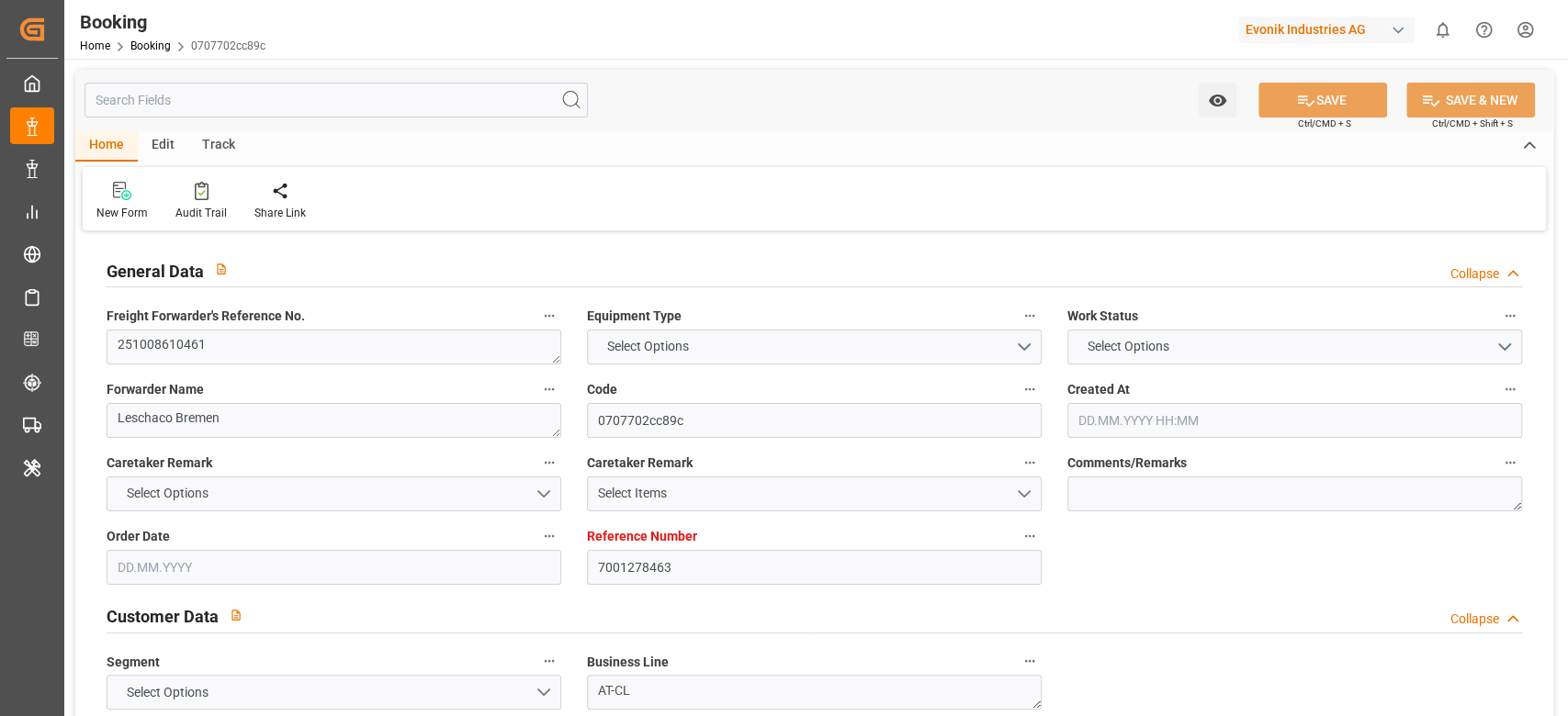
type textarea "IFTSTA"
type textarea "a011t00000LcJC5AAN"
type textarea "Yes"
type input "[GEOGRAPHIC_DATA]"
type input "LAEM CHABANG"
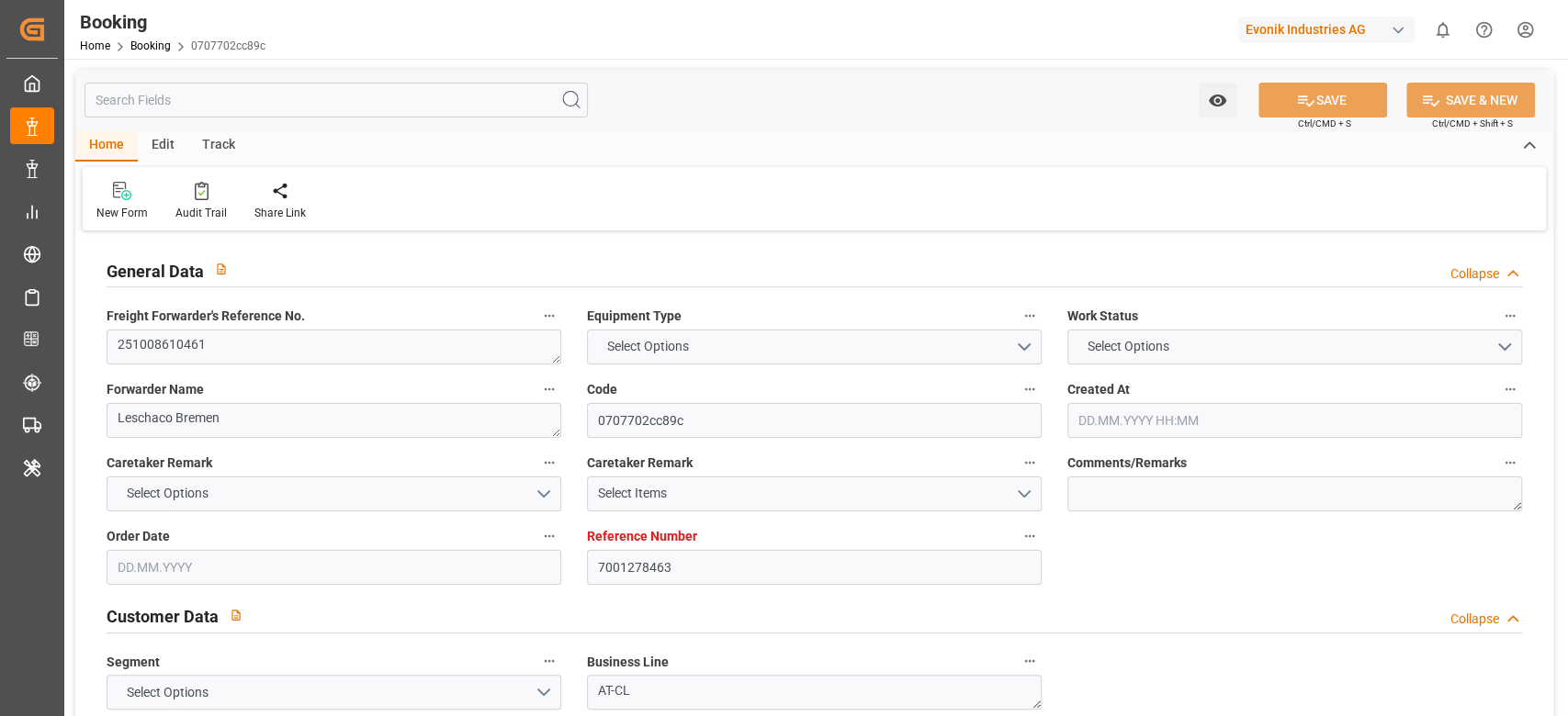
type input "539E"
type input "VESSEL"
type input "KOTA LAMBANG"
type input "546N"
type input "TRUCK"
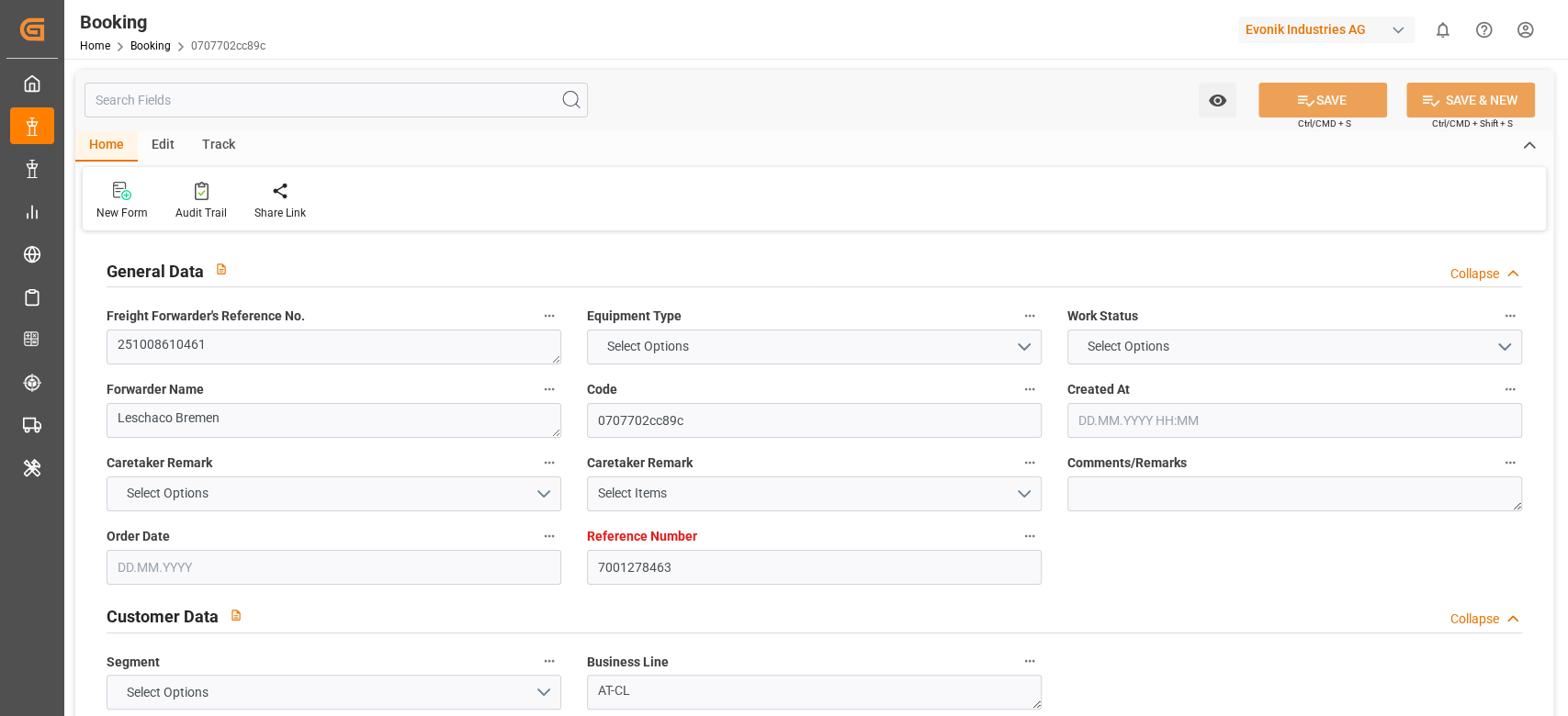
type input "7001278463"
type input "9778806"
type input "Hapag [PERSON_NAME]"
type input "Hapag Lloyd Aktiengesellschaft"
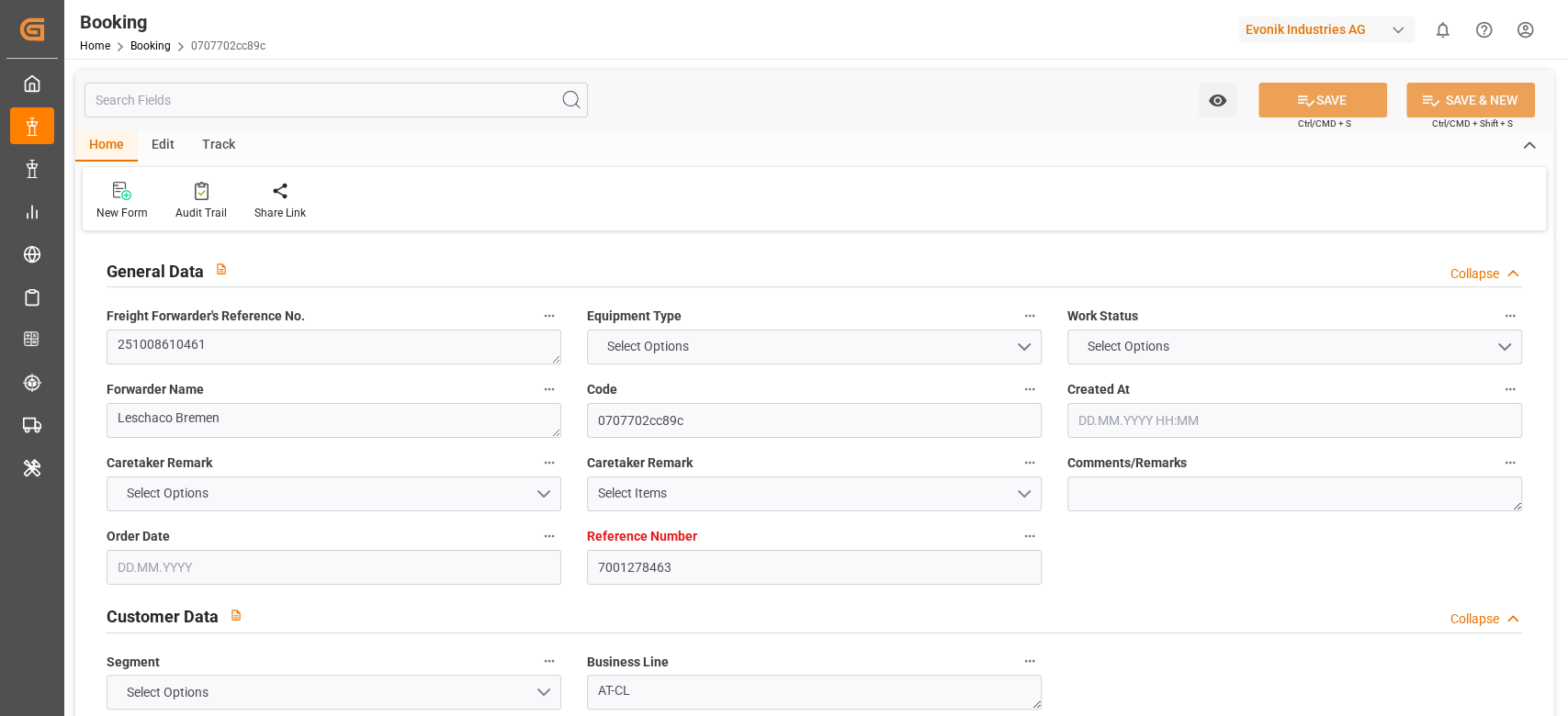
type input "NLRTM"
type input "THLCH"
type input "MYTPP"
type input "0"
type input "NLRTM"
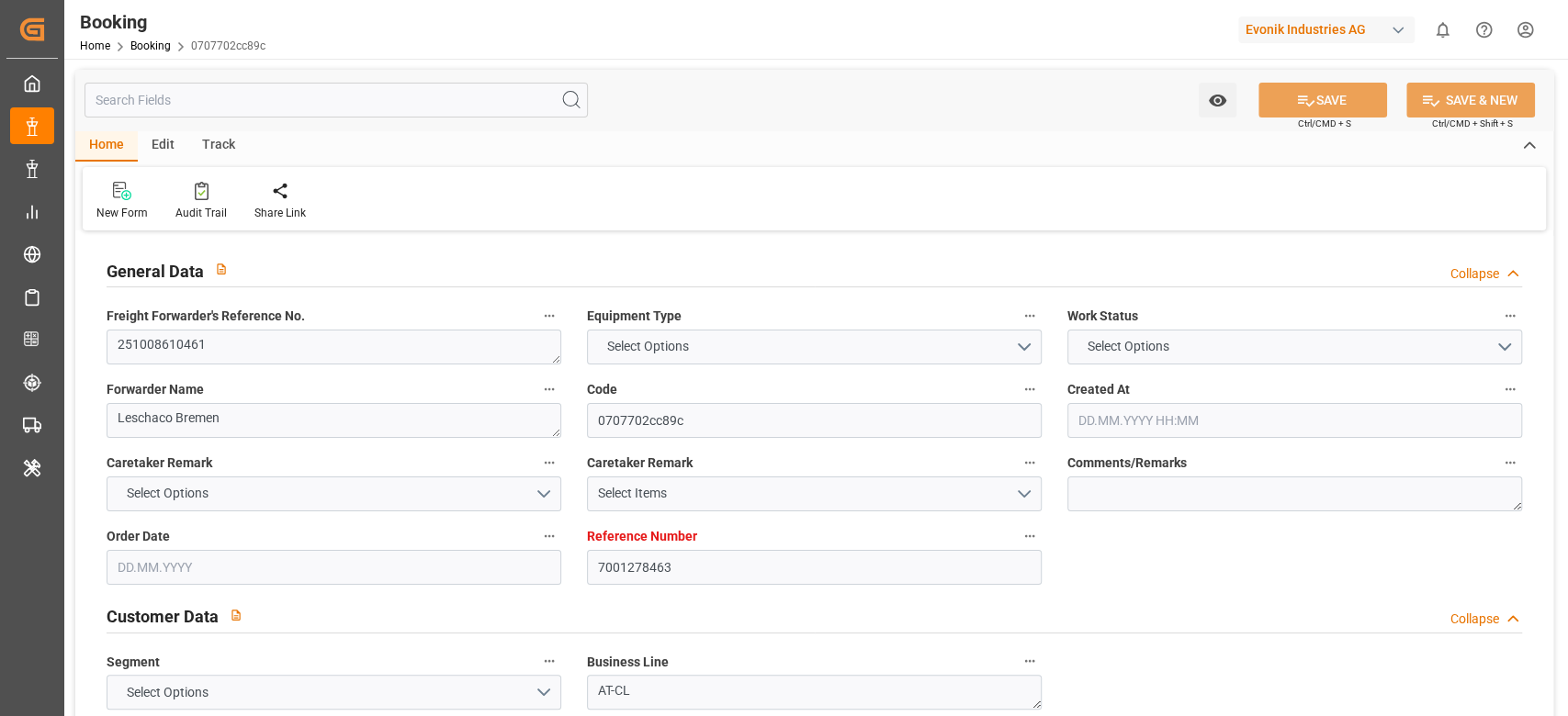
type input "THLCH"
type input "9351036"
type input "[DATE] 10:01"
type input "[DATE]"
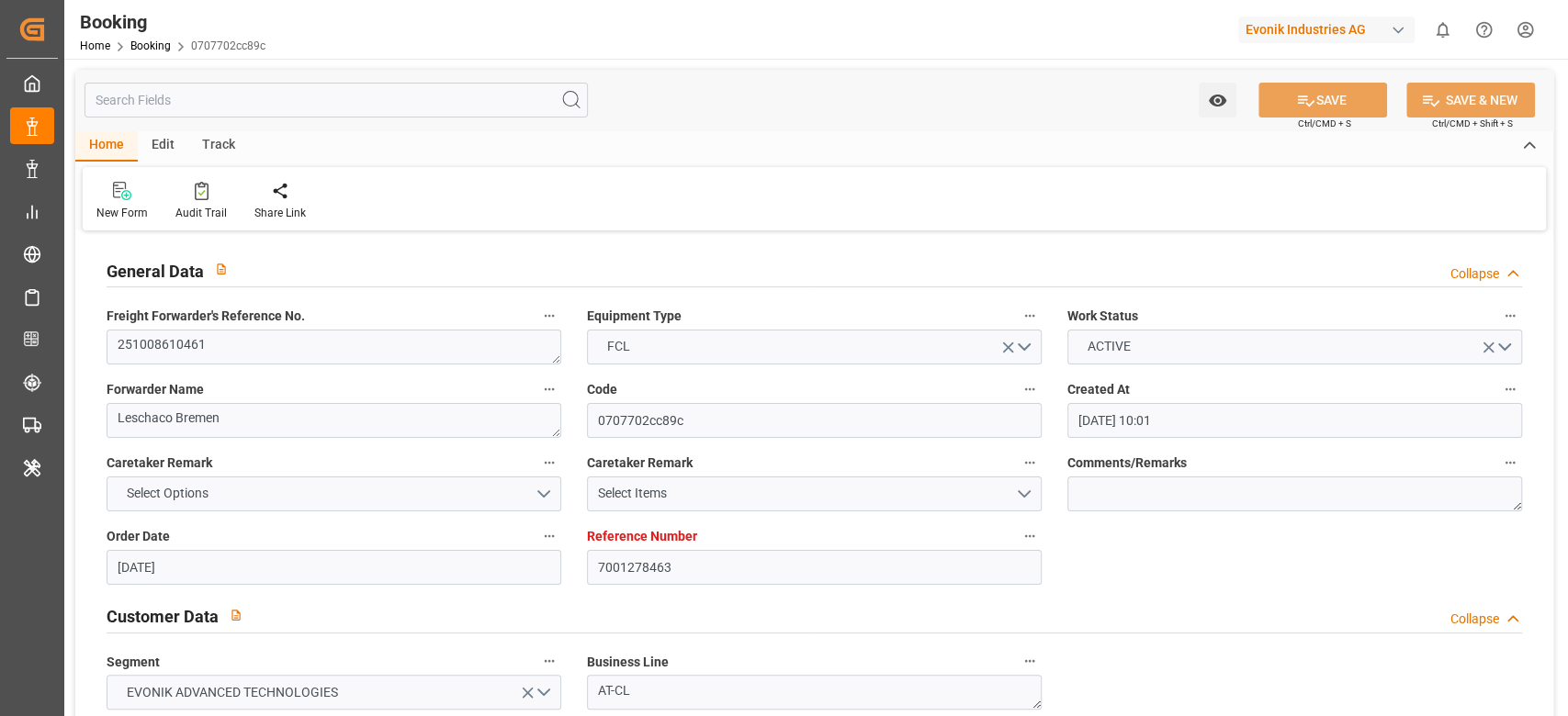
type input "[DATE]"
type input "[DATE] 00:00"
type input "[DATE]"
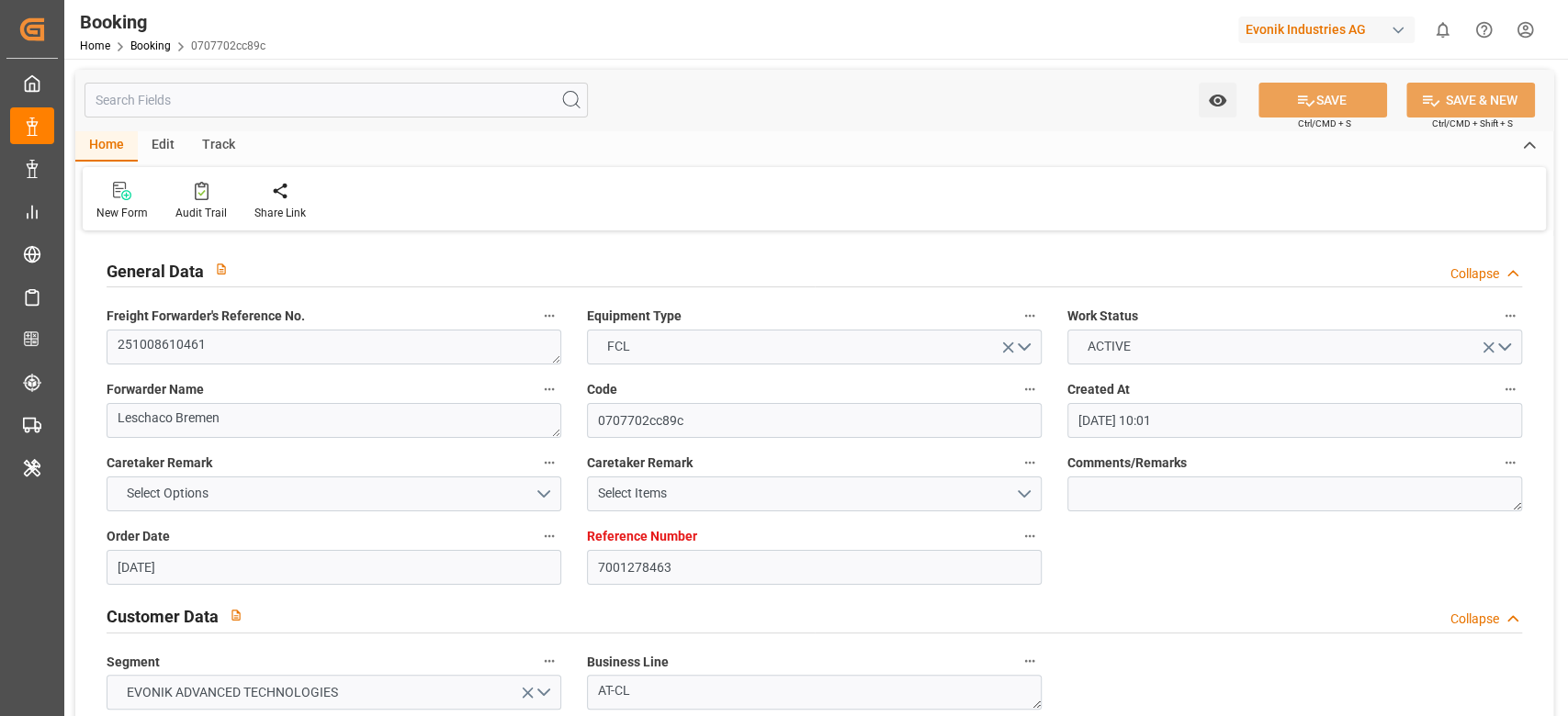
type input "25.09.2025"
type input "08.10.2025 07:00"
type input "07.10.2025 00:00"
type input "12.11.2025 12:00"
type input "10.11.2025 00:00"
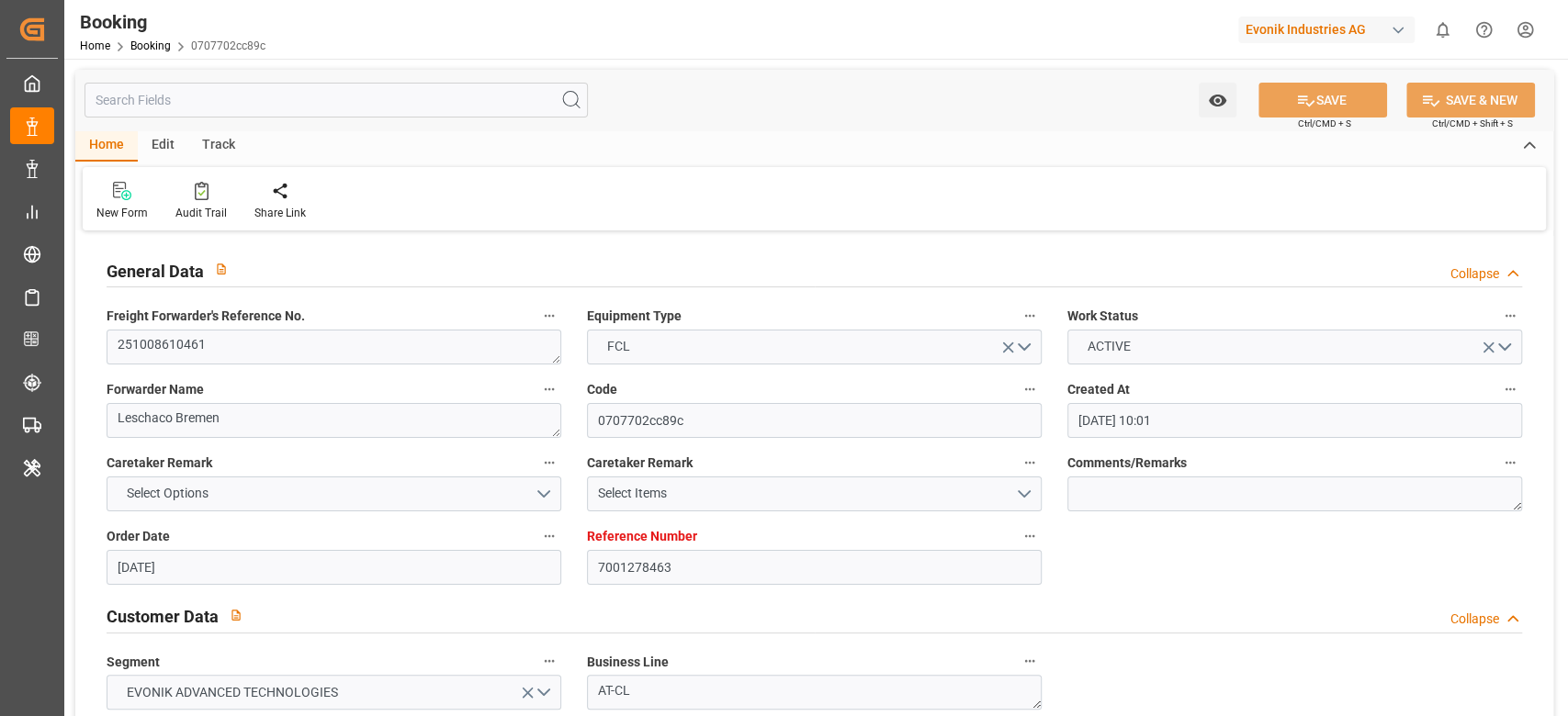
type input "05.11.2025 01:00"
type input "05.11.2025 00:00"
type input "10.11.2025 07:00"
type input "10.11.2025 00:00"
type input "[DATE] 22:31"
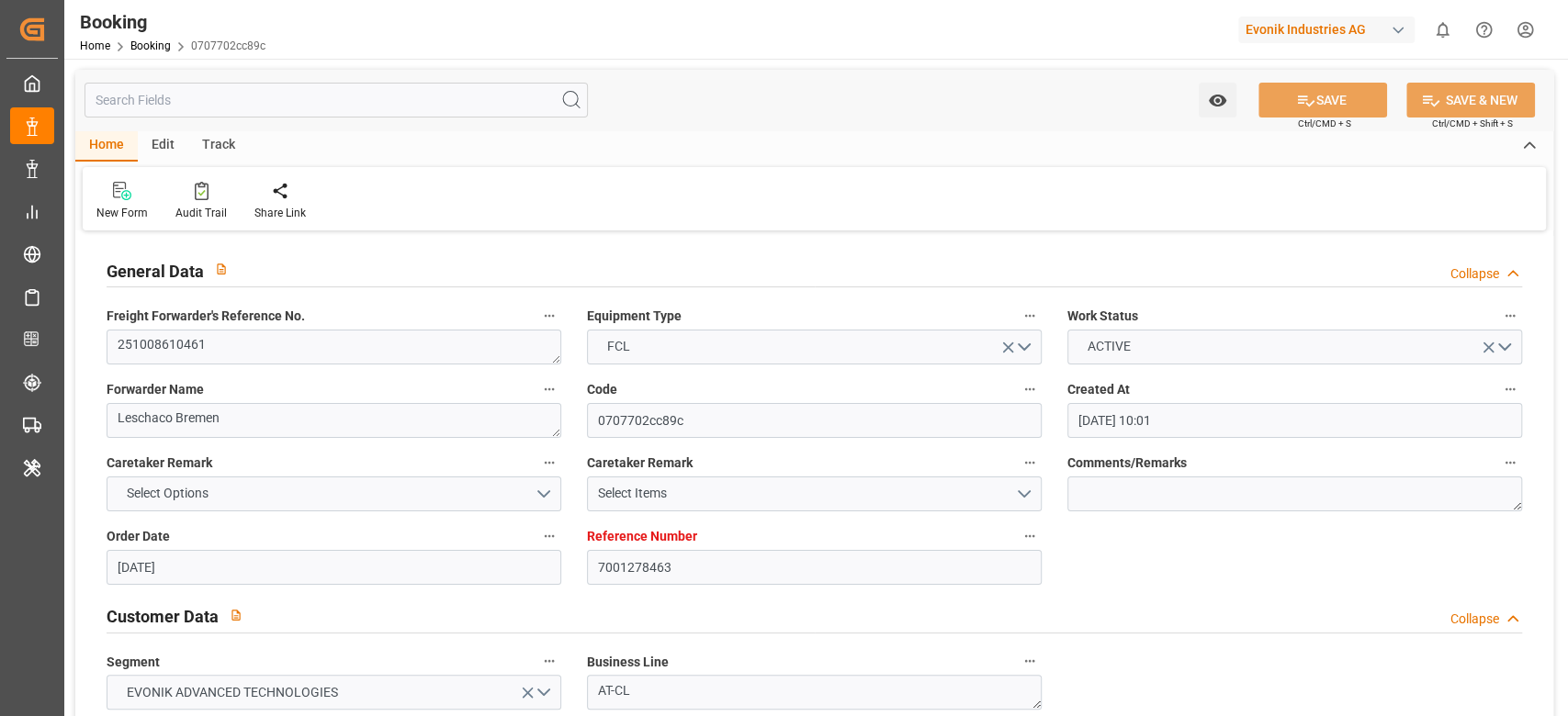
type input "[DATE]"
type input "08.10.2025 07:00"
type input "05.11.2025 01:00"
type input "05.11.2025 12:18"
type input "10.11.2025 07:00"
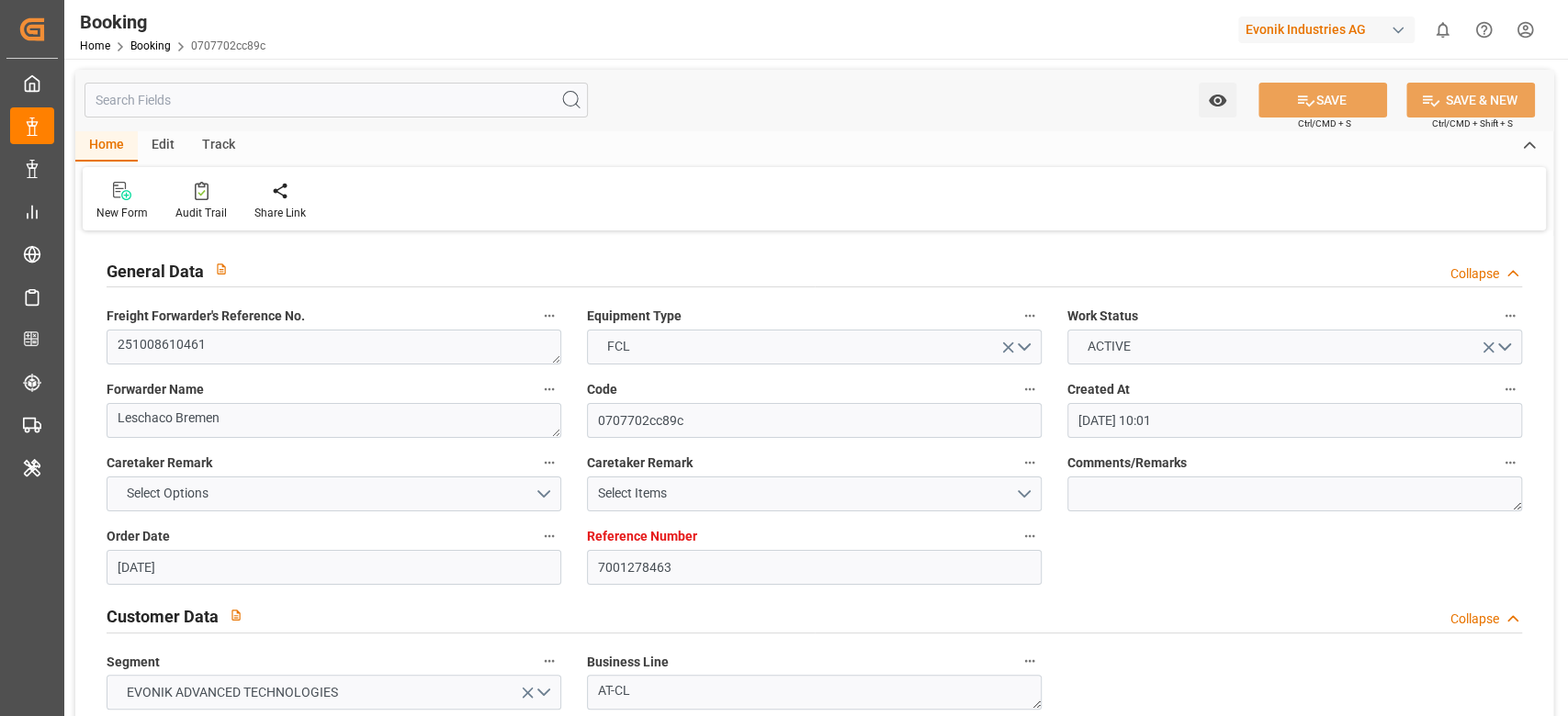
type input "12.11.2025 12:00"
type input "12.11.2025 23:26"
type input "16.11.2025 23:26"
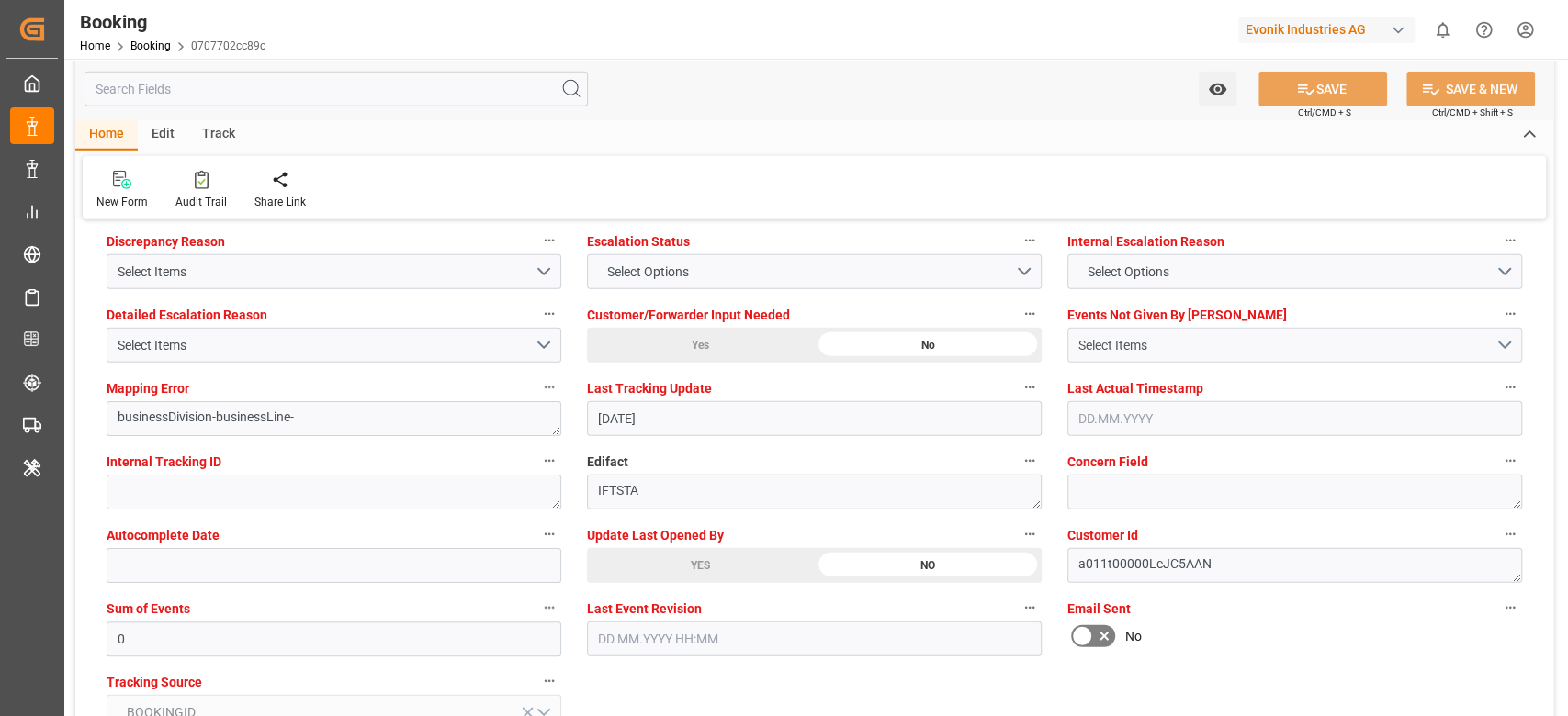
scroll to position [3453, 0]
click at [684, 567] on div "YES" at bounding box center [701, 562] width 227 height 35
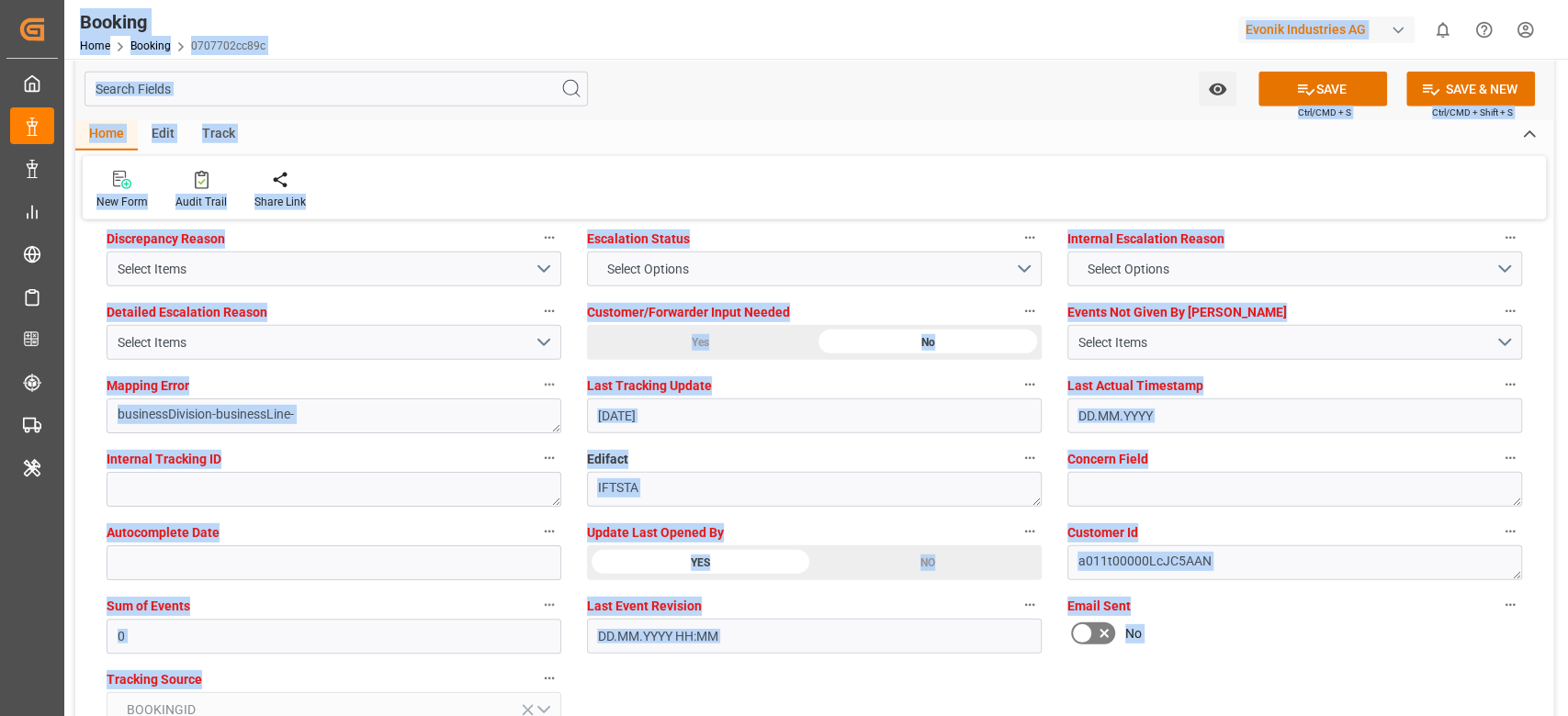
click at [741, 14] on div "Booking Home Booking 0707702cc89c Evonik Industries AG 0 Notifications Only sho…" at bounding box center [810, 30] width 1516 height 59
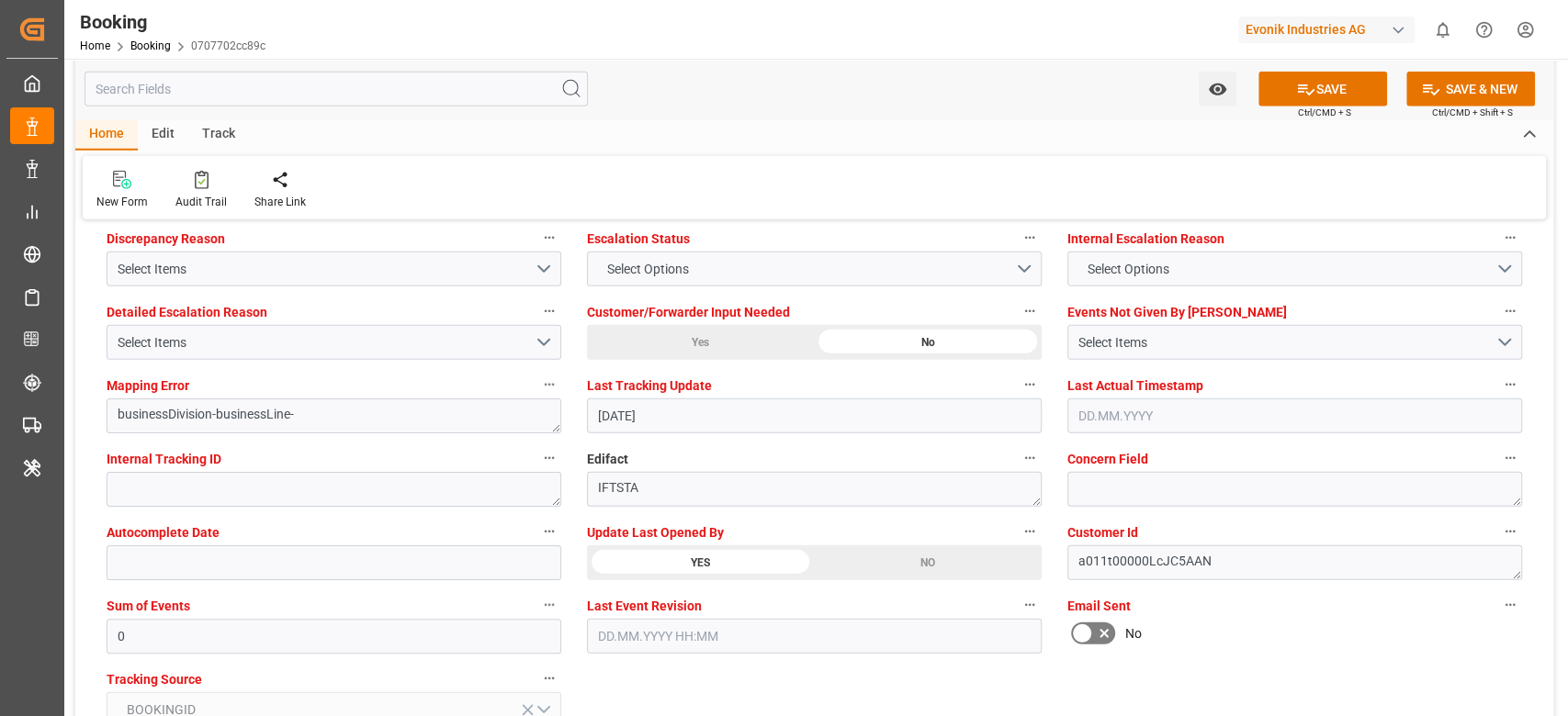
click at [934, 14] on div "Booking Home Booking 0707702cc89c Evonik Industries AG 0 Notifications Only sho…" at bounding box center [810, 30] width 1516 height 59
drag, startPoint x: 726, startPoint y: 579, endPoint x: 739, endPoint y: 550, distance: 31.8
click at [739, 550] on div "Update Last Opened By YES NO" at bounding box center [814, 550] width 480 height 74
click at [739, 550] on div "YES" at bounding box center [701, 562] width 227 height 35
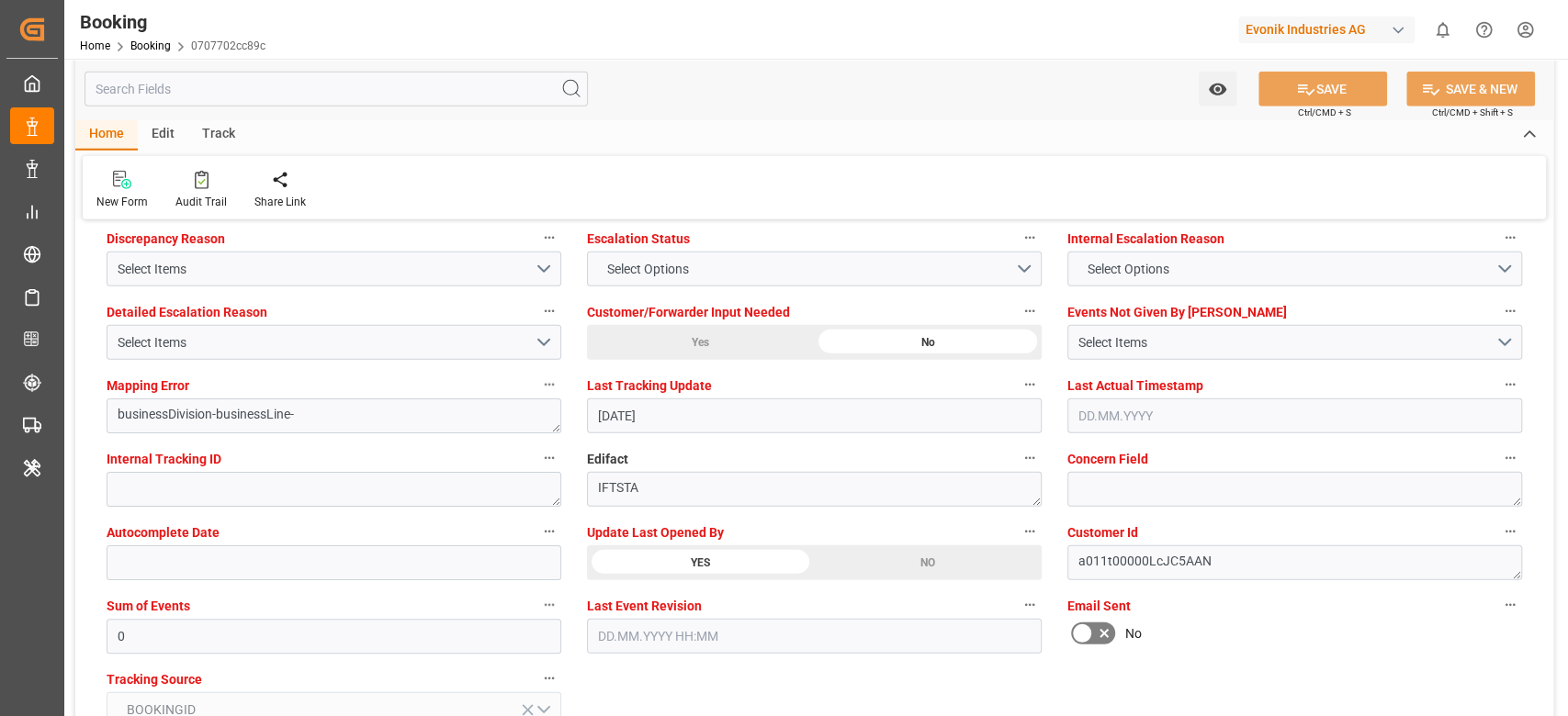
type textarea "sateesh godewar"
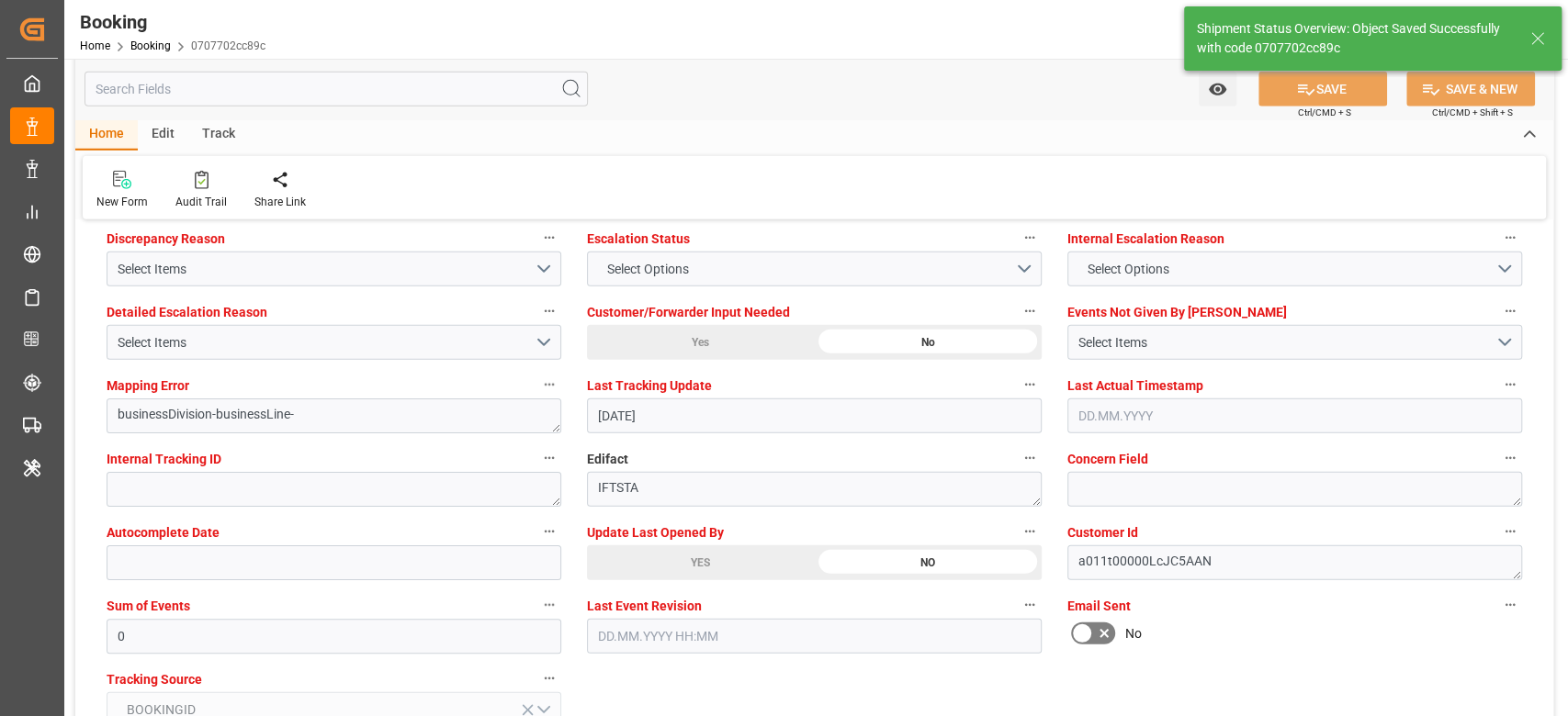
type input "08.10.2025 07:25"
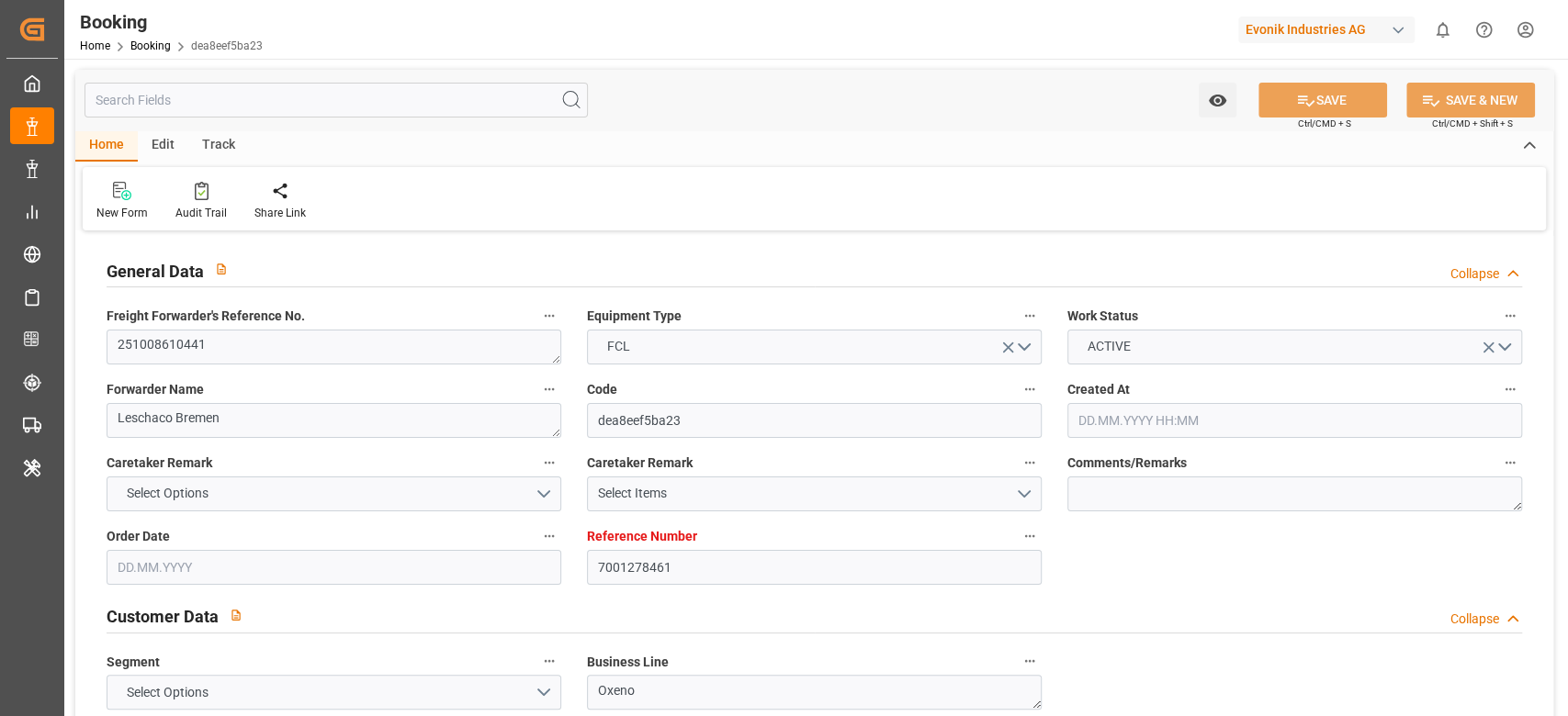
type input "7001278461"
type input "9632167"
type input "Hapag [PERSON_NAME]"
type input "Hapag Lloyd Aktiengesellschaft"
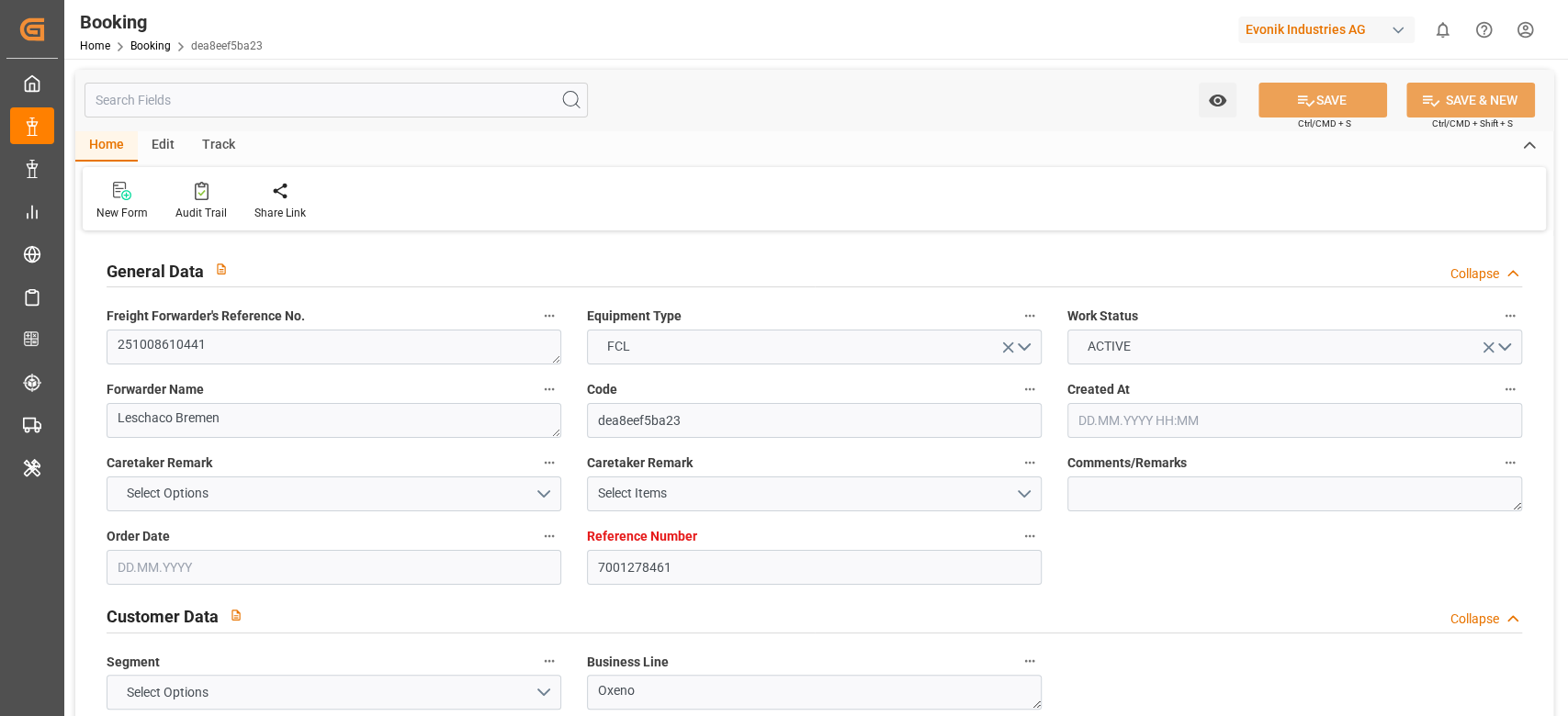
type input "NLRTM"
type input "CNSGH"
type input "0"
type input "NLRTM"
type input "CNSHG"
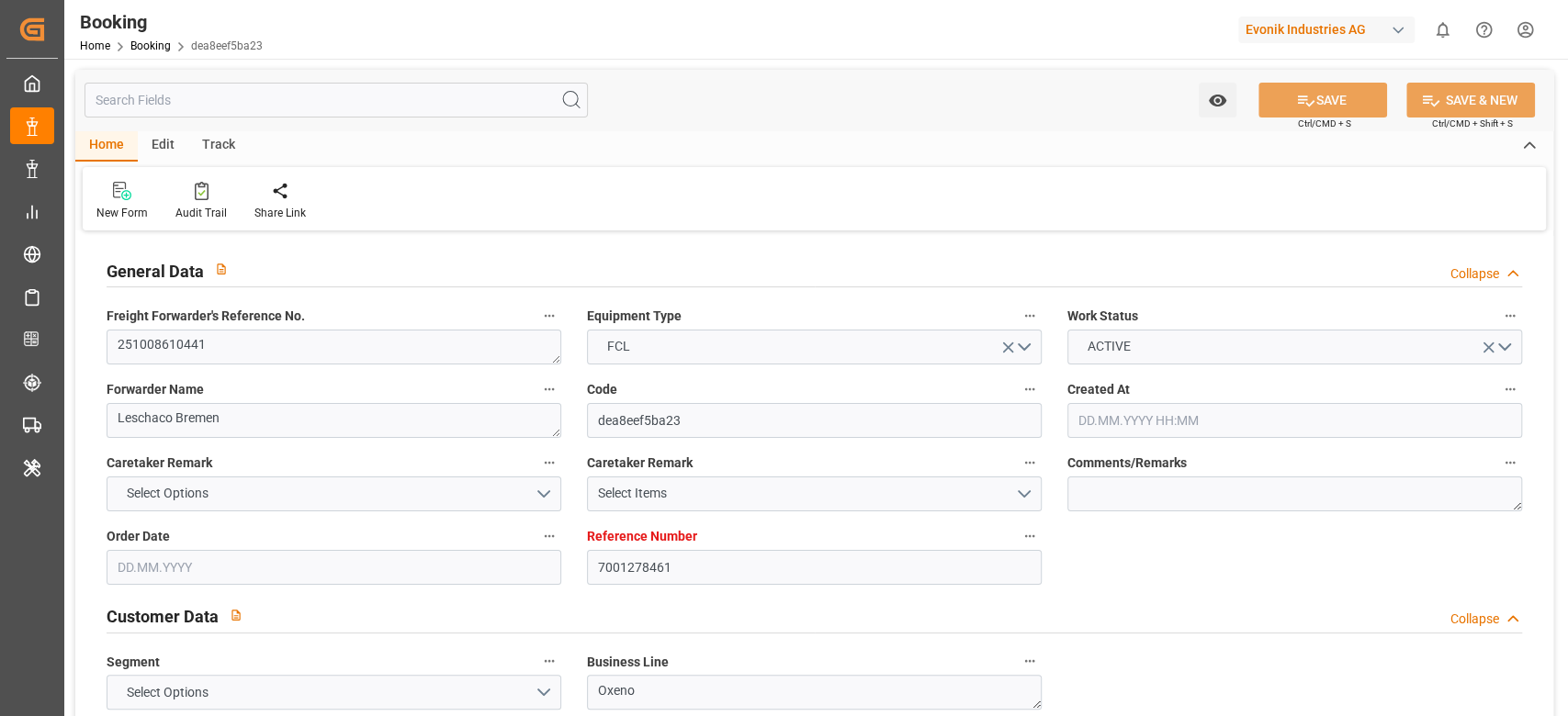
type input "18.09.2025 10:01"
type input "[DATE]"
type input "05.12.2025"
type input "09.10.2025"
type input "09.10.2025 00:00"
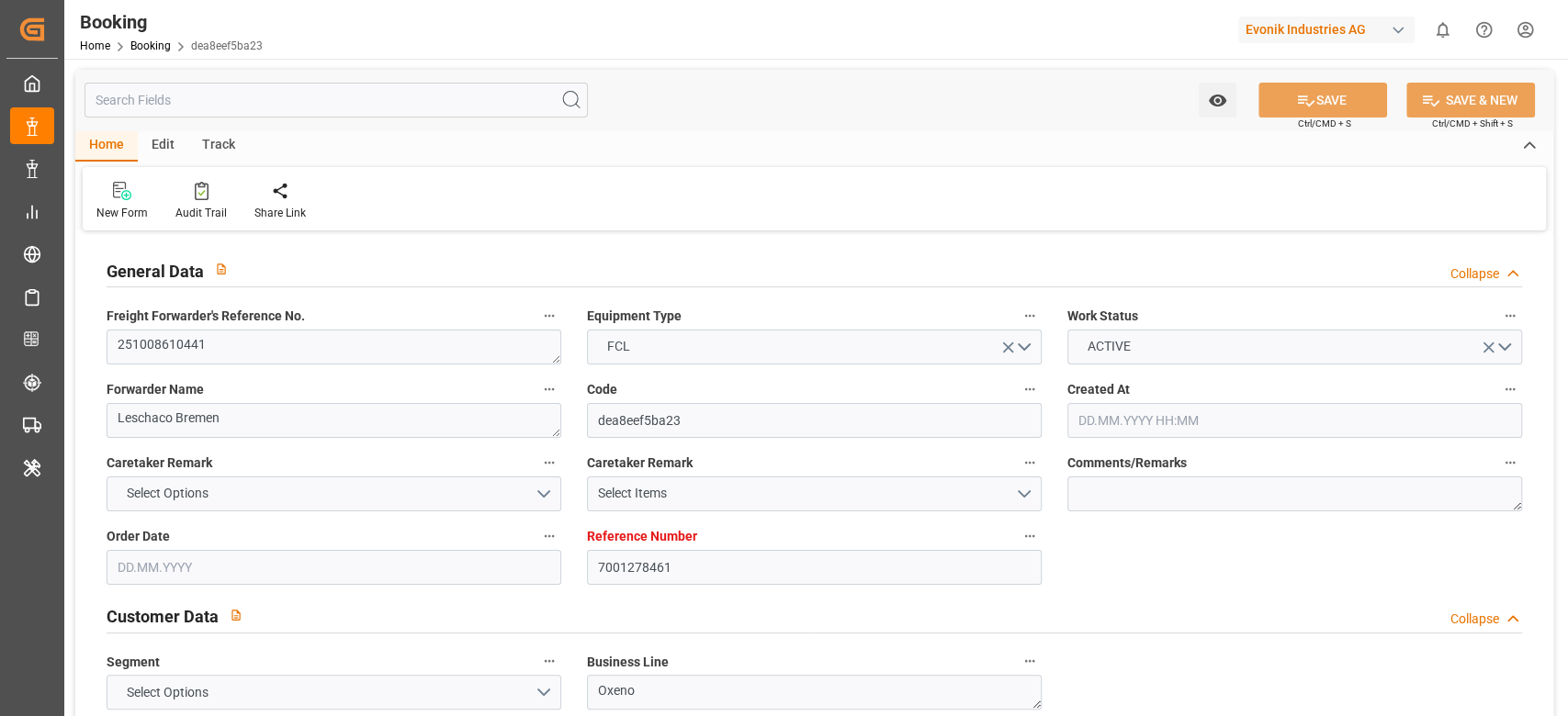
type input "09.10.2025 00:00"
type input "[DATE]"
type input "18.10.2025 23:00"
type input "18.10.2025 00:00"
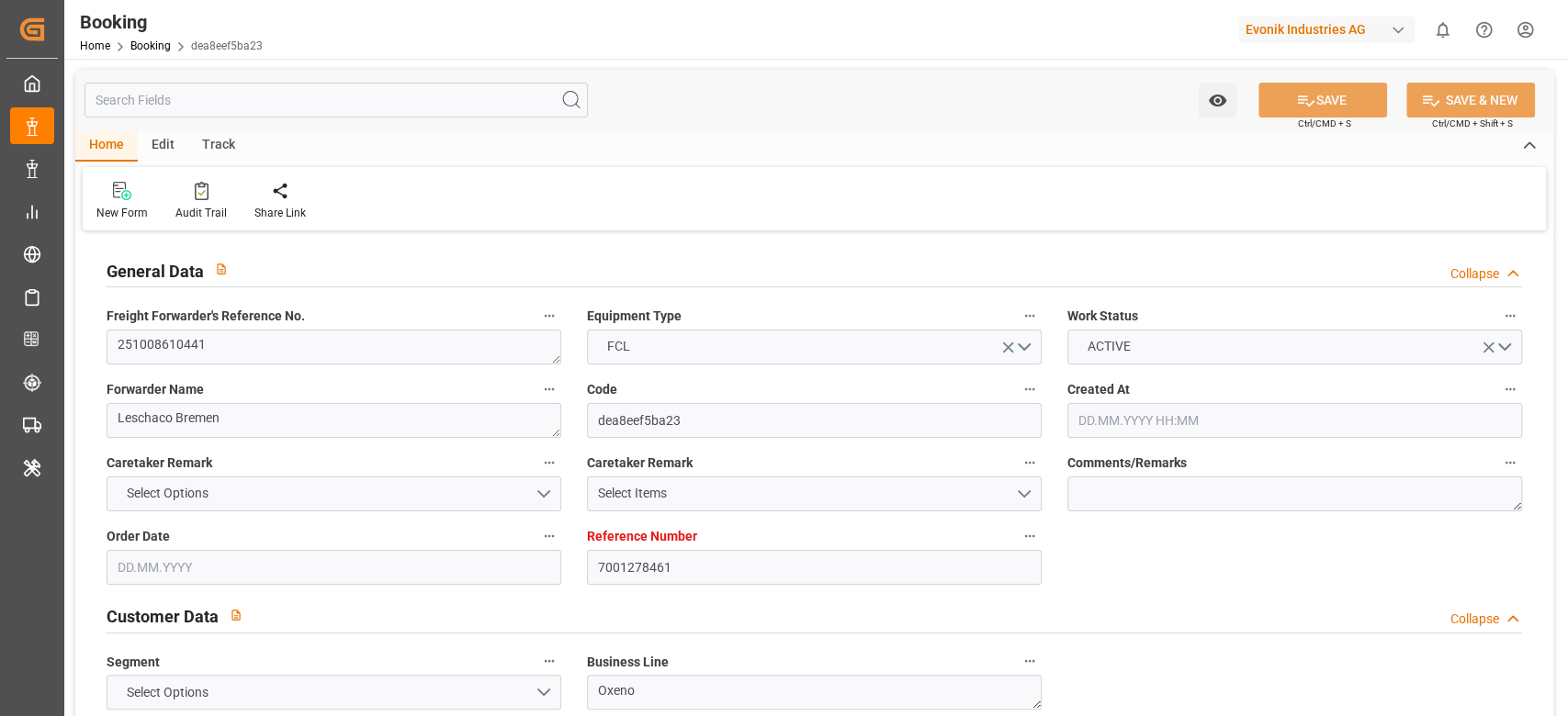
type input "29.11.2025 16:00"
type input "05.12.2025 00:00"
type input "07.10.2025 22:31"
type input "[DATE]"
type input "18.10.2025 23:00"
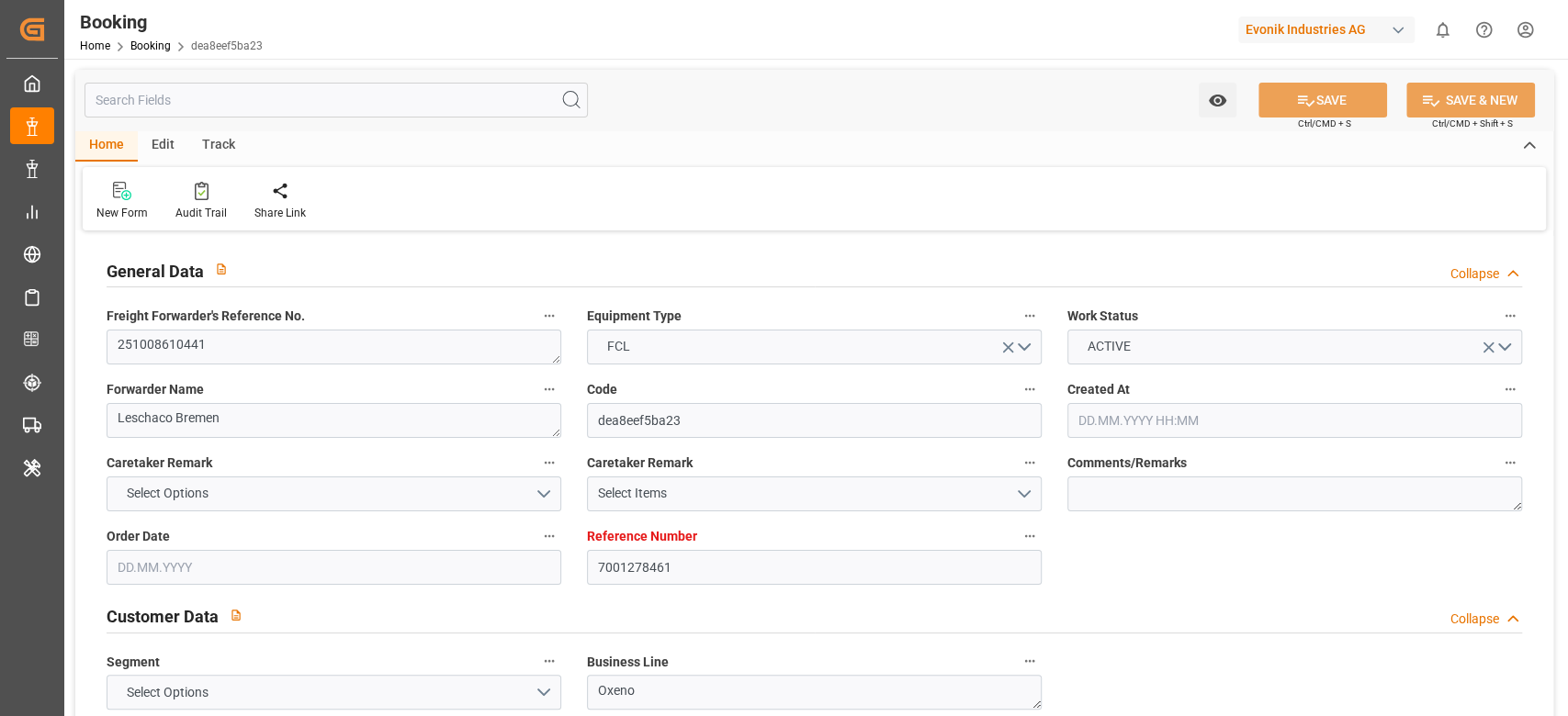
type input "29.11.2025 16:00"
type input "30.11.2025 00:51"
type input "04.12.2025 00:51"
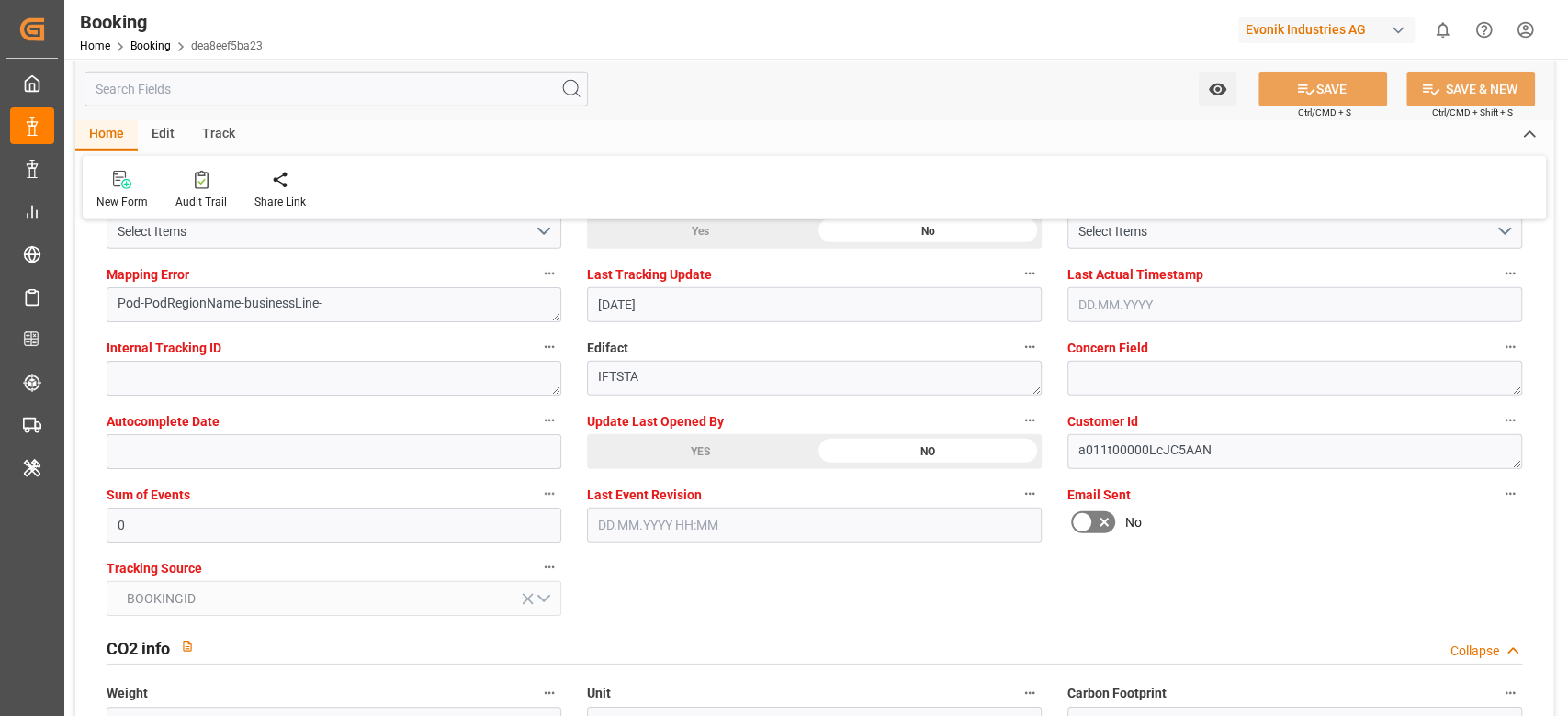
scroll to position [3565, 0]
click at [706, 459] on div "YES" at bounding box center [701, 451] width 227 height 35
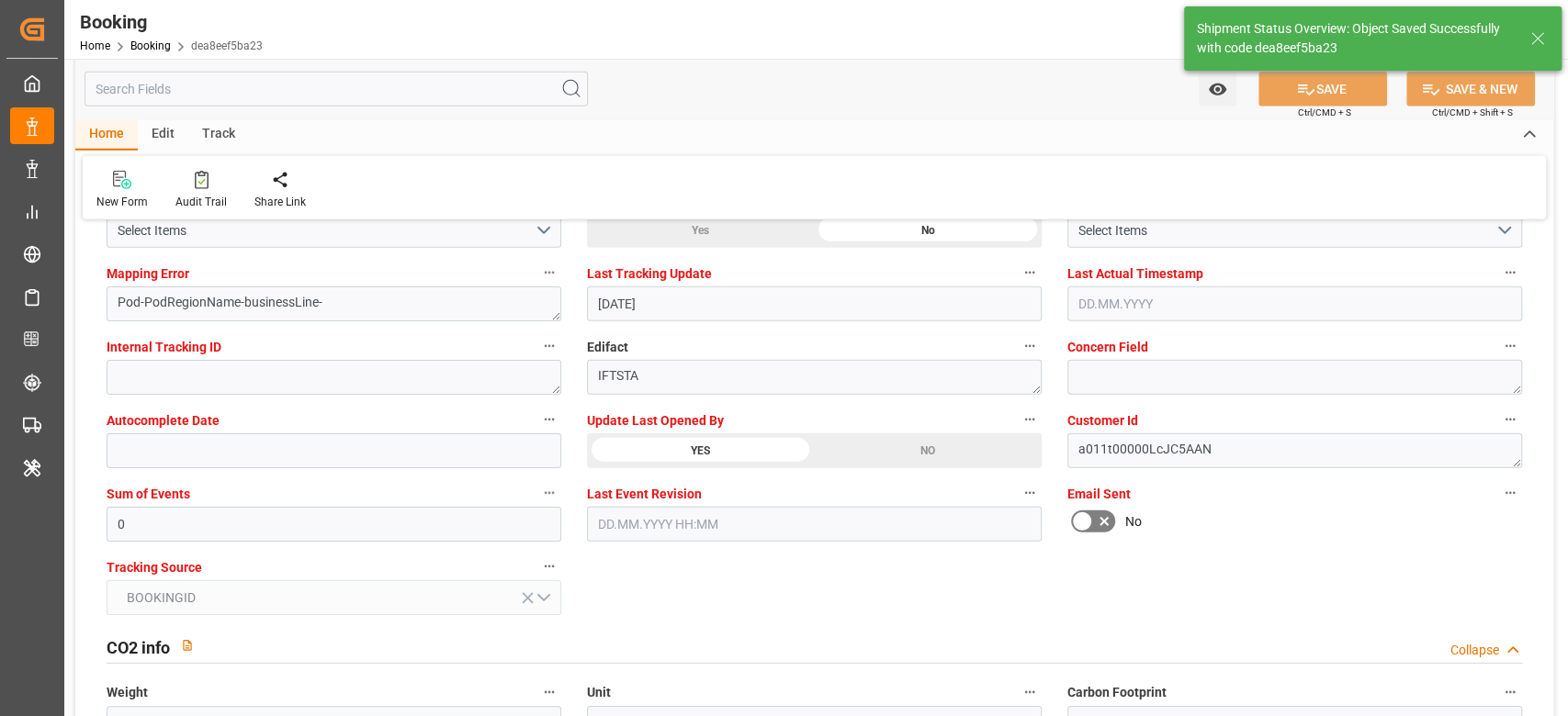
type textarea "sateesh godewar"
type input "08.10.2025 07:26"
